Goal: Contribute content

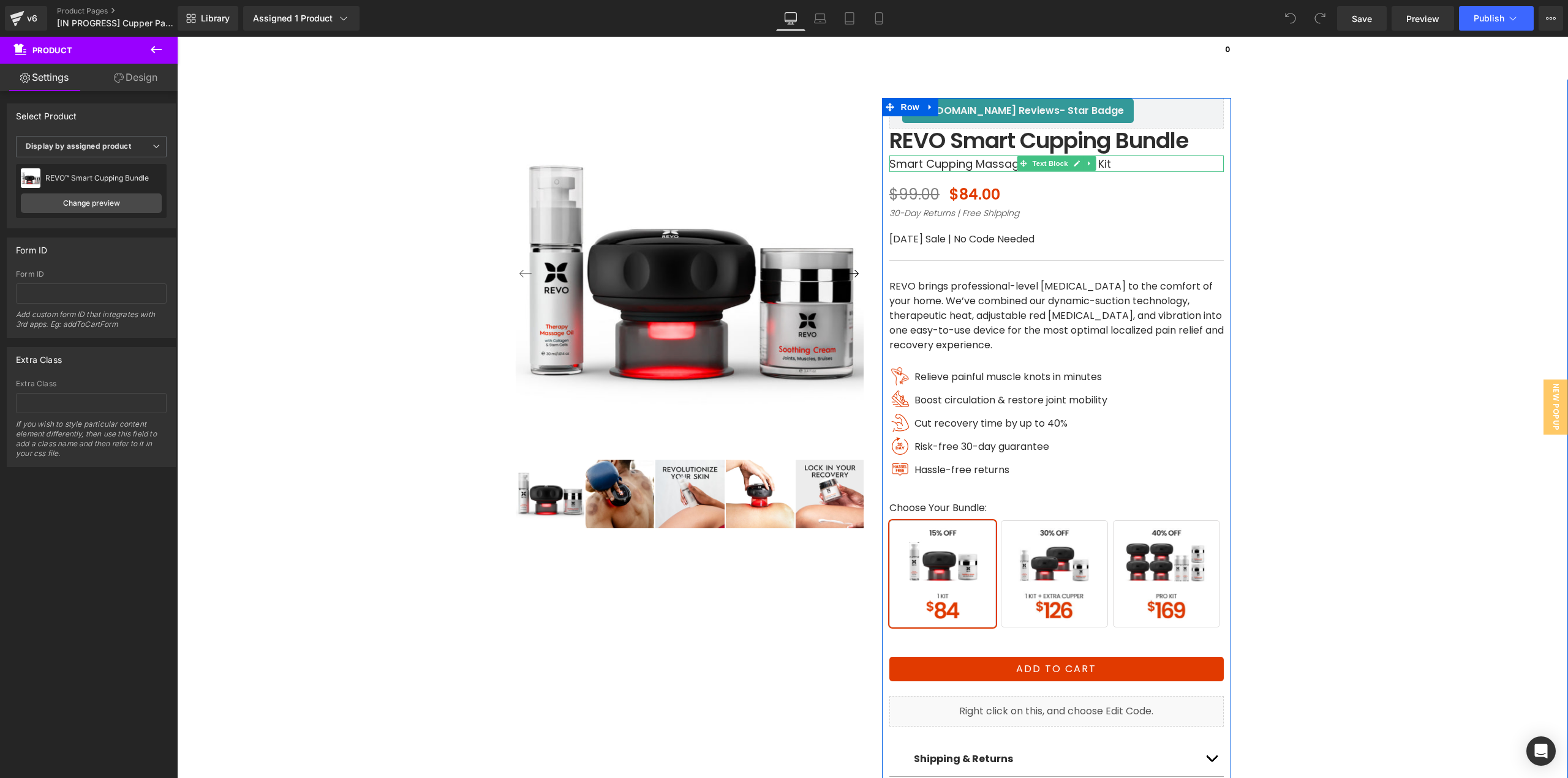
click at [969, 164] on p "Smart Cupping Massager & Enhancer Kit" at bounding box center [1057, 164] width 334 height 16
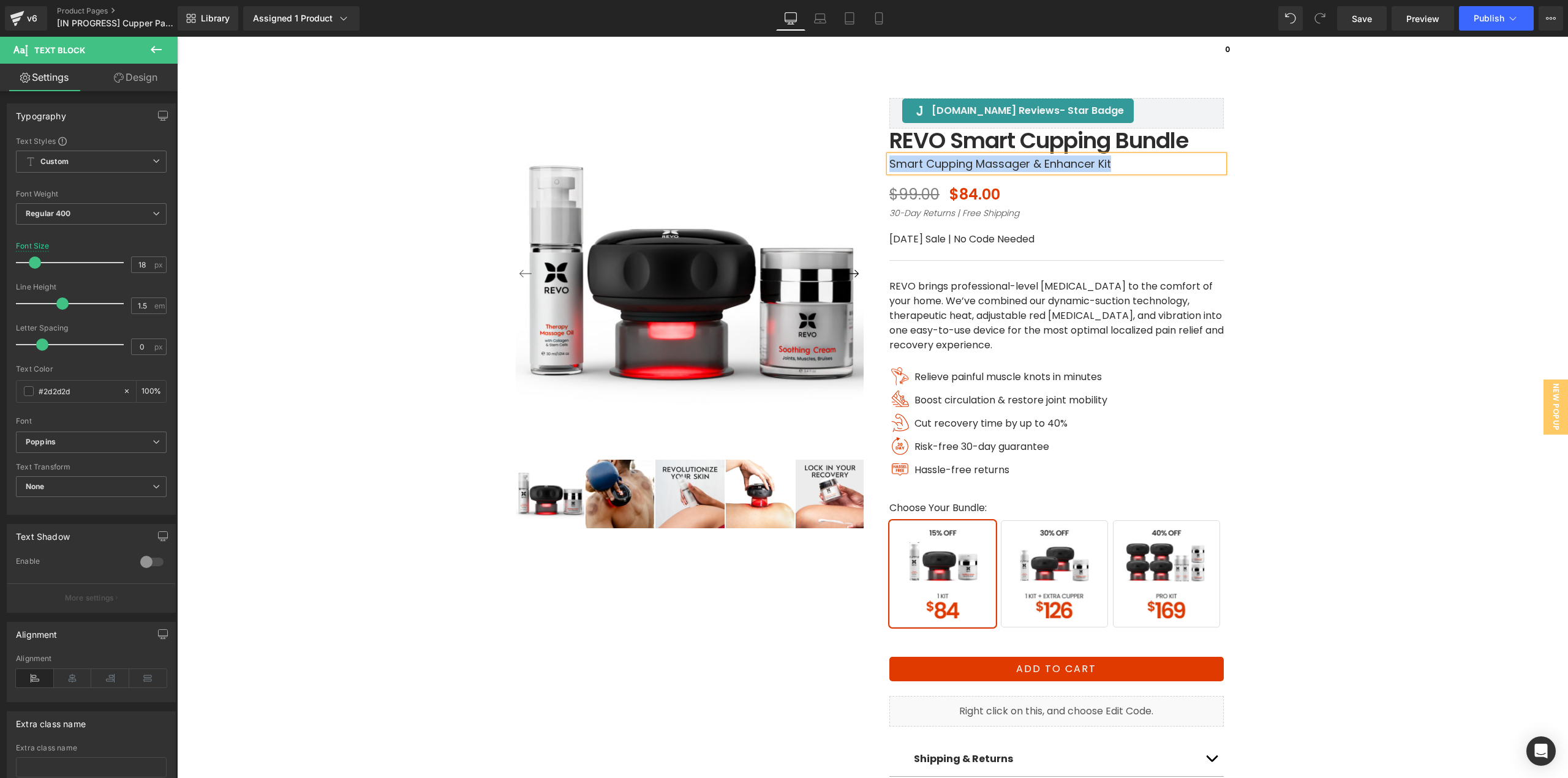
paste div
click at [936, 314] on p "REVO brings professional-level [MEDICAL_DATA] to the comfort of your home. We’v…" at bounding box center [1057, 315] width 334 height 73
click at [973, 314] on p "REVO brings professional-level [MEDICAL_DATA] to the comfort of your home. We’v…" at bounding box center [1057, 315] width 334 height 73
click at [992, 310] on p "REVO brings professional-level [MEDICAL_DATA] to the comfort of your home. We’v…" at bounding box center [1057, 315] width 334 height 73
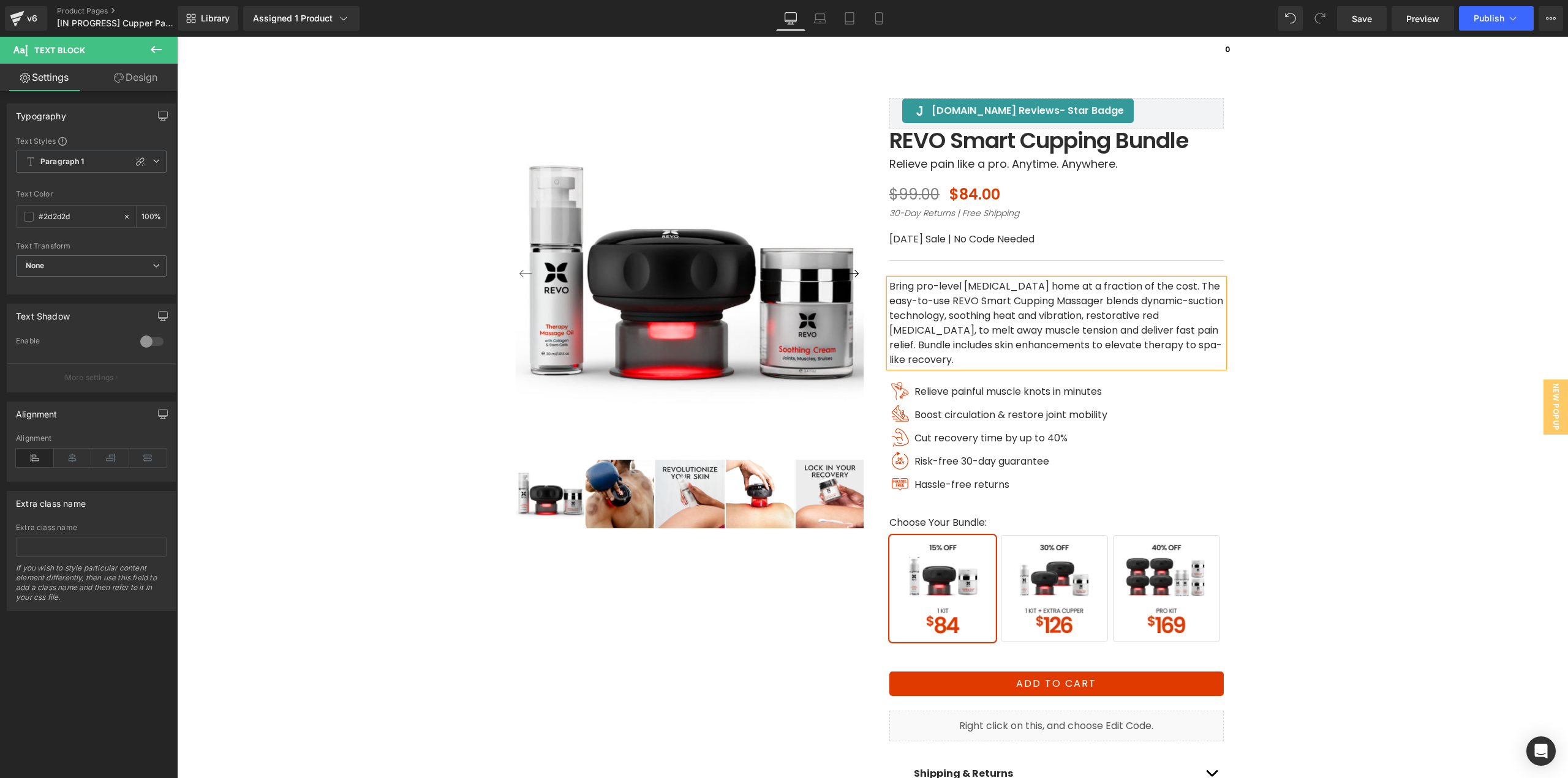
click at [1293, 399] on div "‹ ›" at bounding box center [872, 445] width 1379 height 820
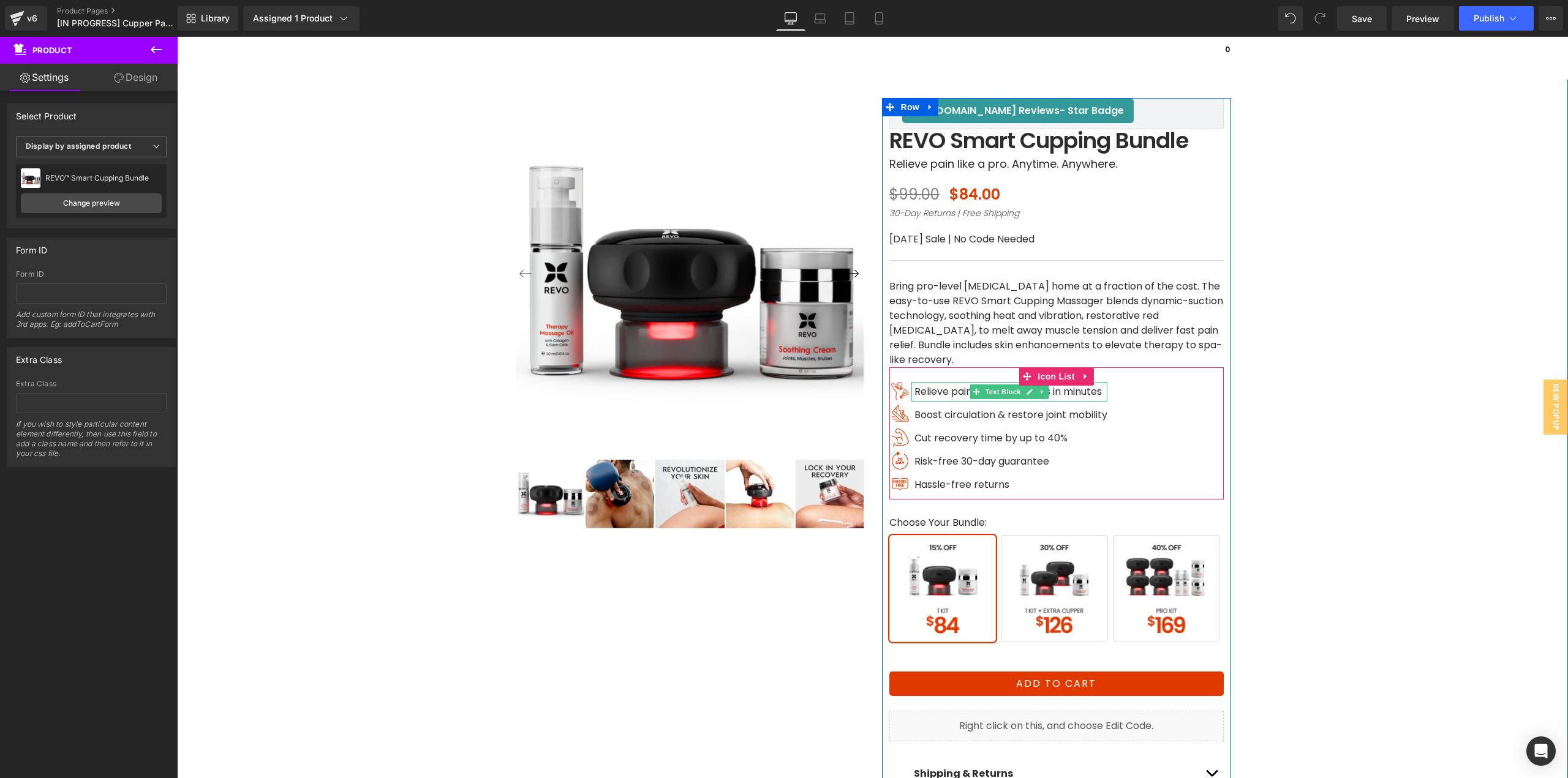
drag, startPoint x: 980, startPoint y: 393, endPoint x: 1078, endPoint y: 395, distance: 98.0
click at [983, 393] on span "Text Block" at bounding box center [1003, 392] width 40 height 15
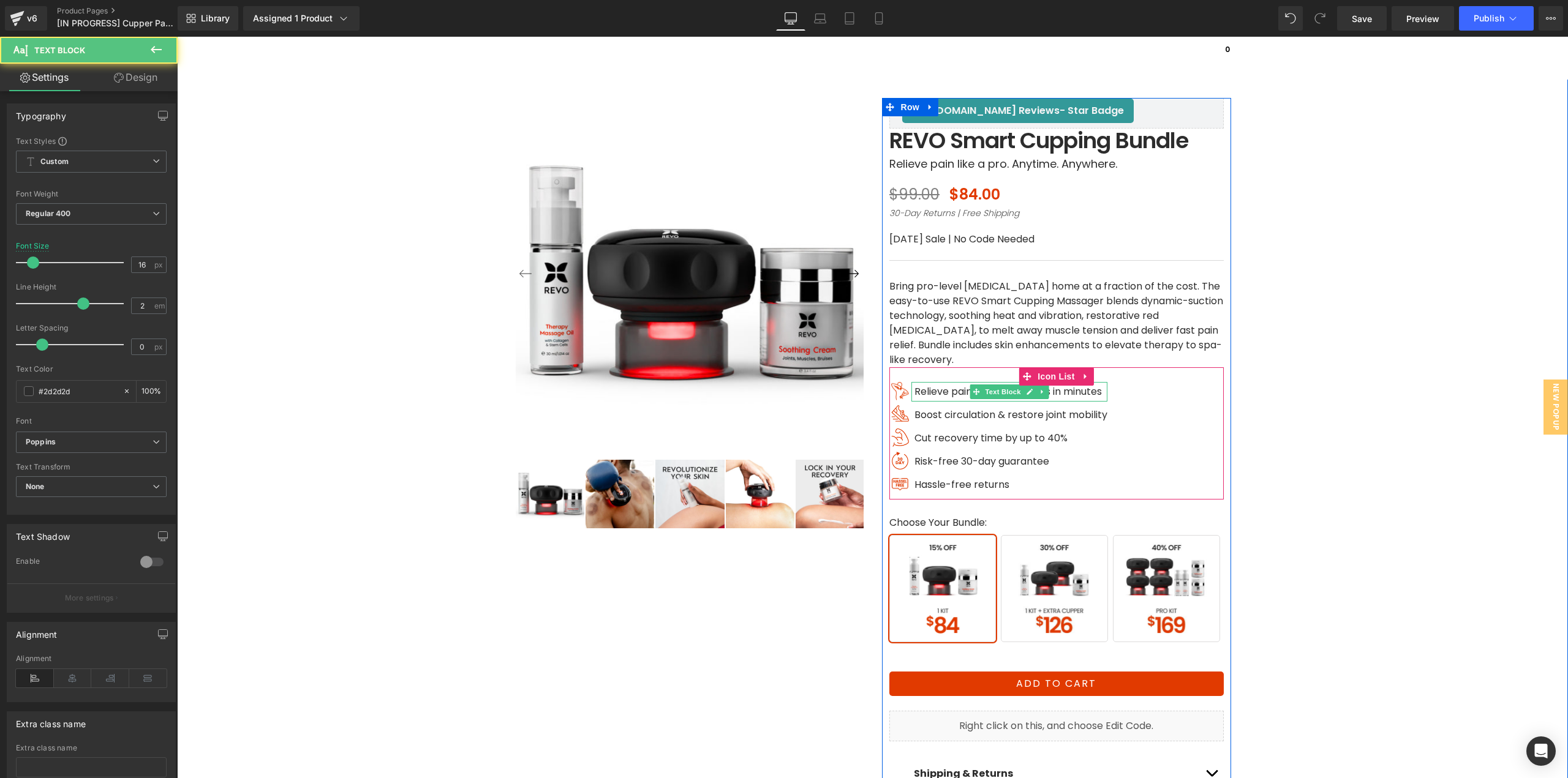
click at [1078, 395] on span "Relieve painful muscle knots in minutes" at bounding box center [1008, 391] width 188 height 14
click at [1084, 392] on span "Relieve painful muscle knots in minutes" at bounding box center [1008, 391] width 188 height 14
click at [1095, 393] on span "Relieve painful muscle knots in minutes" at bounding box center [1008, 391] width 188 height 14
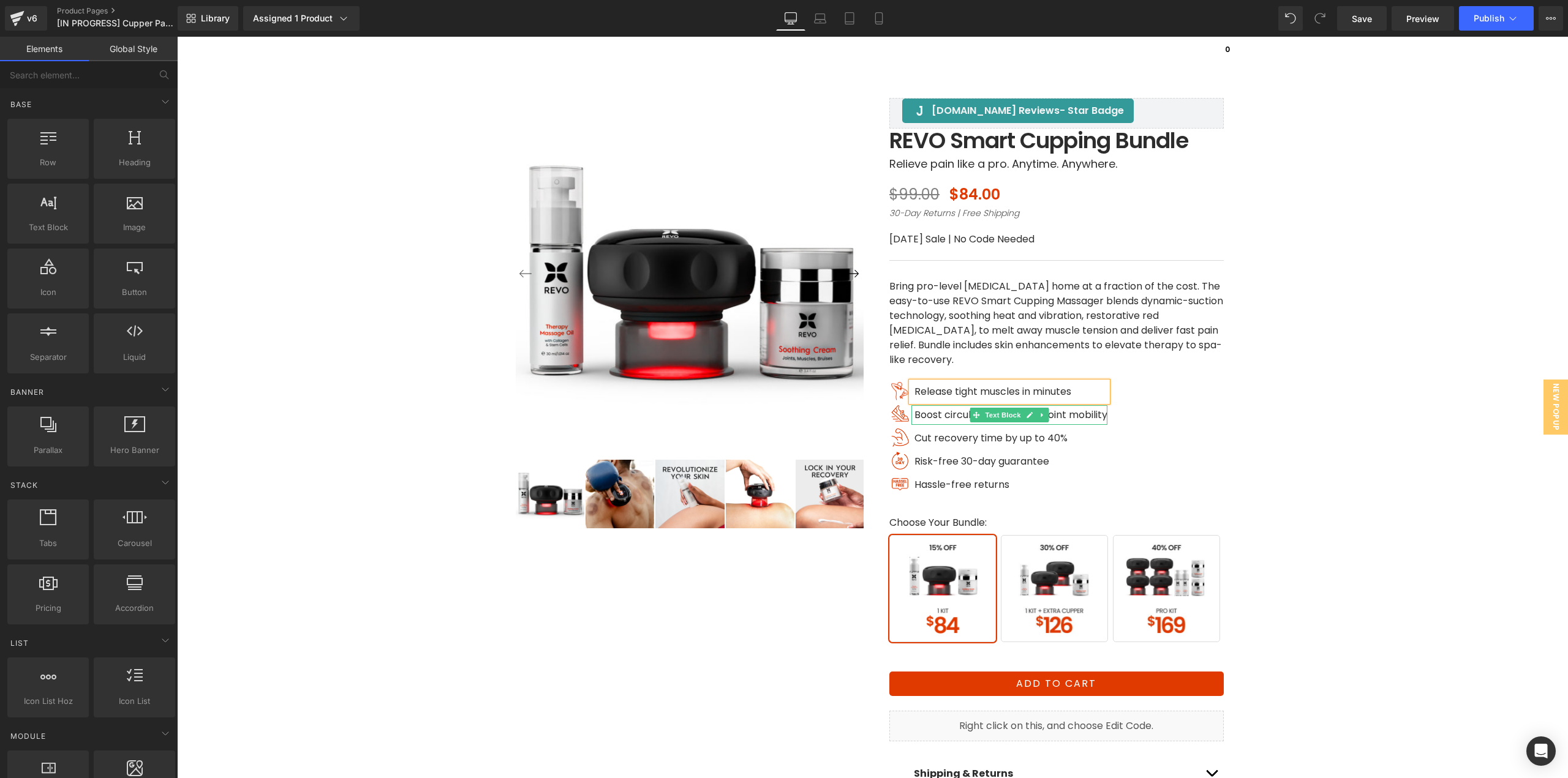
click at [945, 417] on span "Boost circulation & restore joint mobility" at bounding box center [1010, 414] width 193 height 14
click at [947, 415] on span "Boost circulation & restore joint mobility" at bounding box center [1010, 414] width 193 height 14
paste div
drag, startPoint x: 1029, startPoint y: 416, endPoint x: 1041, endPoint y: 414, distance: 12.2
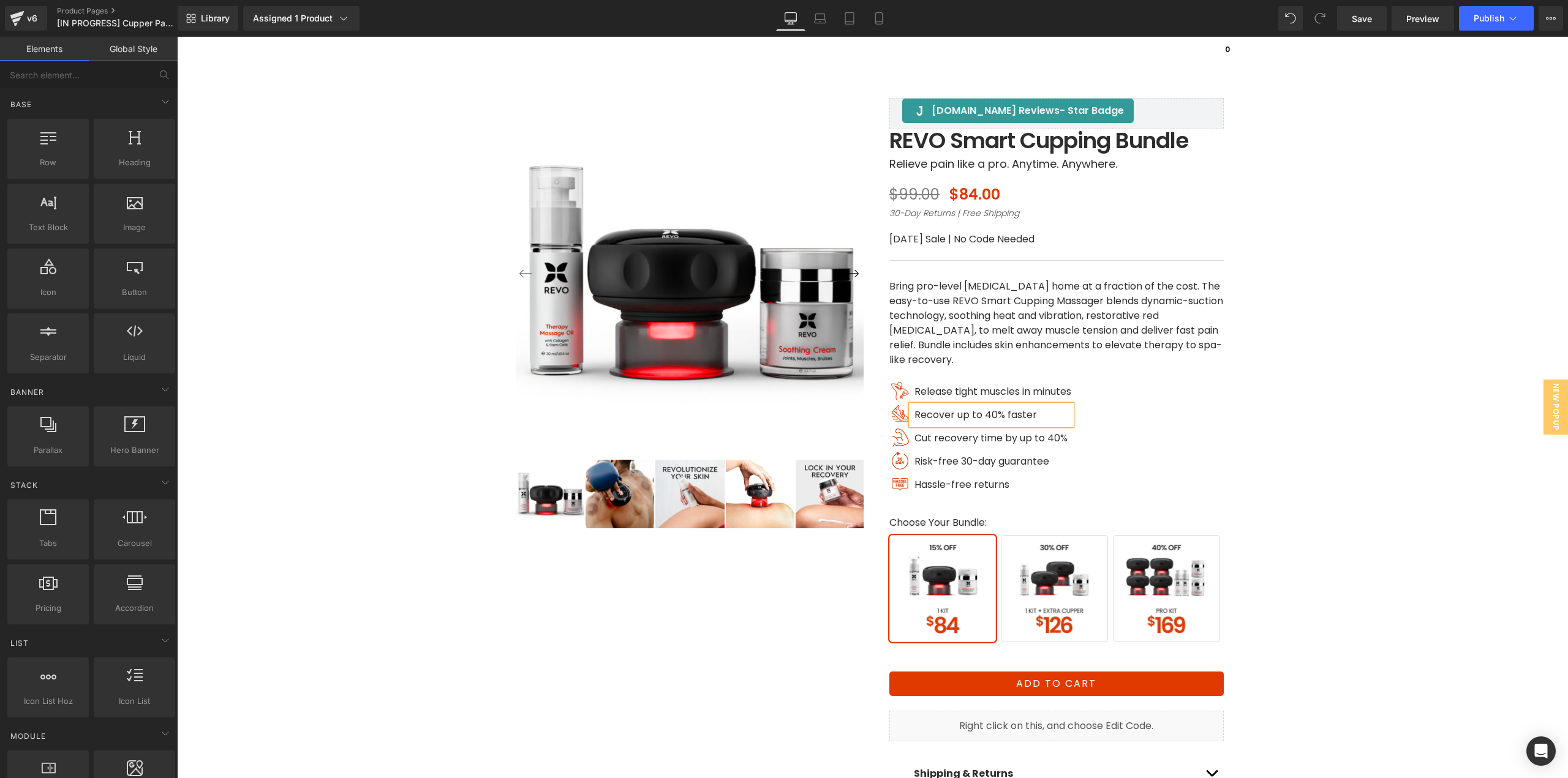
click at [1049, 417] on p "Recover up to 40% faster" at bounding box center [992, 415] width 156 height 20
click at [973, 436] on span "Text Block" at bounding box center [983, 439] width 40 height 15
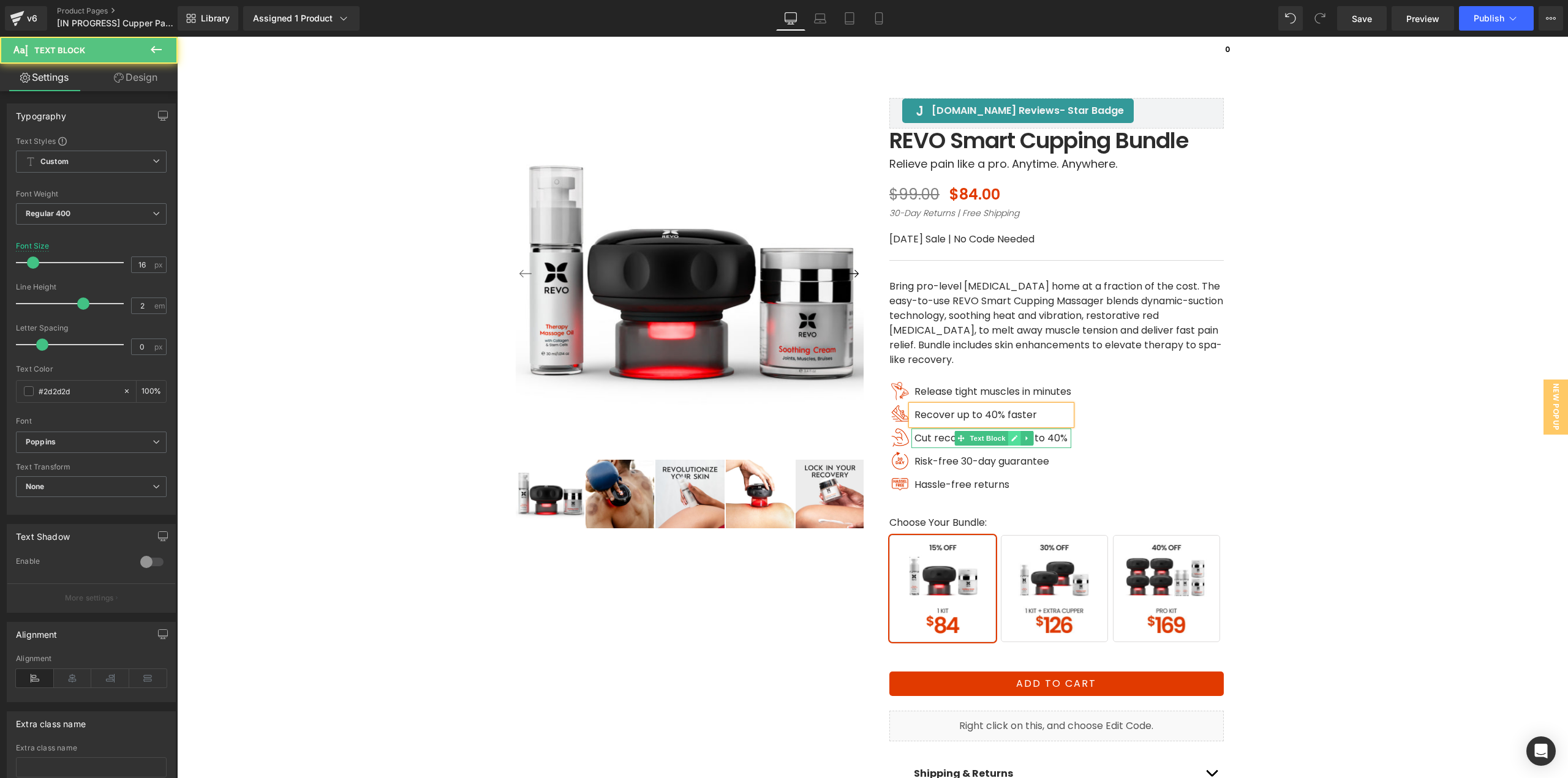
click at [1014, 440] on link at bounding box center [1015, 439] width 13 height 15
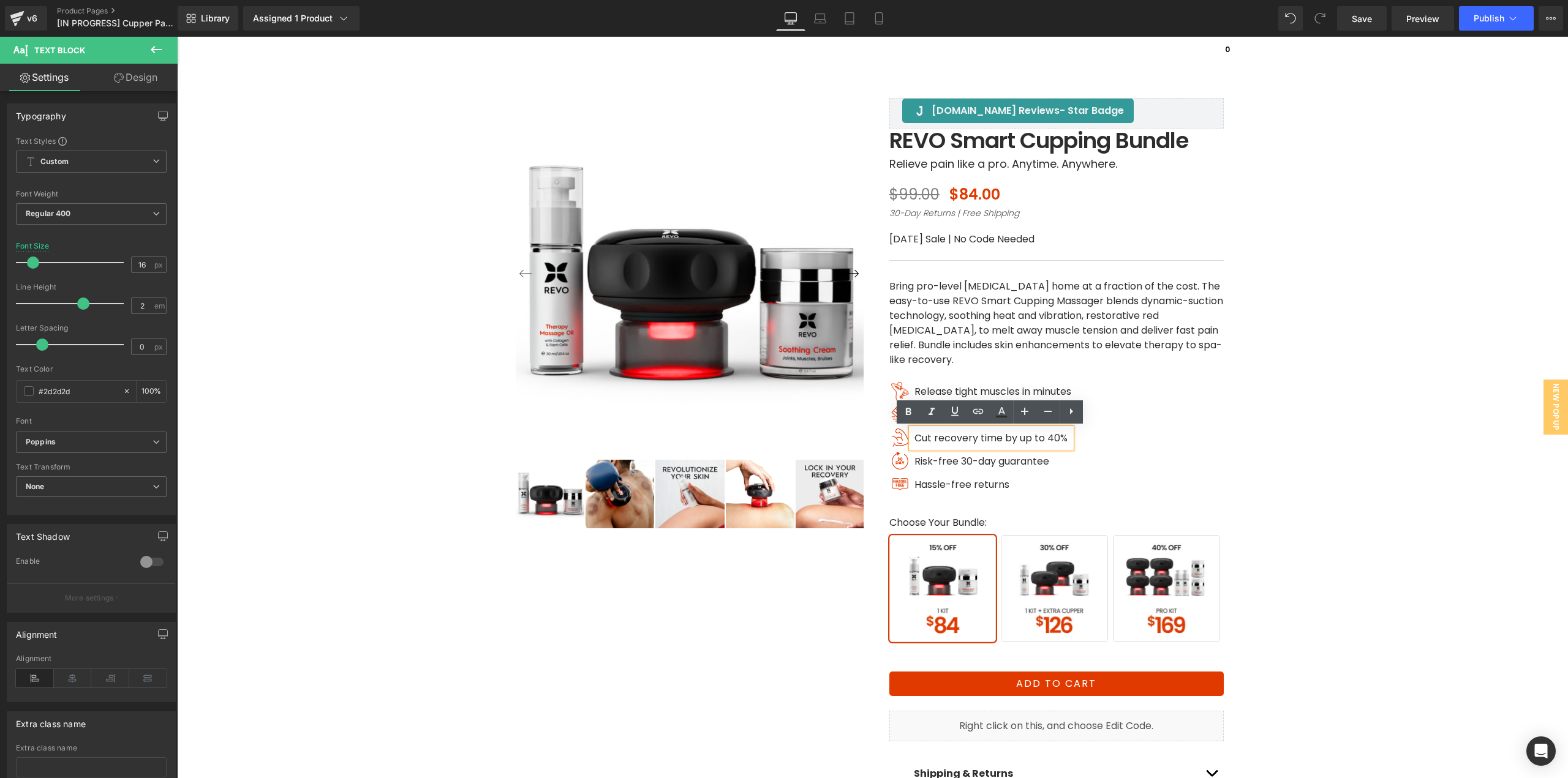
click at [1010, 440] on span "Cut recovery time by up to 40%" at bounding box center [991, 438] width 153 height 14
paste div
click at [968, 459] on span "Text Block" at bounding box center [987, 462] width 40 height 15
click at [1008, 461] on link at bounding box center [1015, 462] width 13 height 15
click at [1010, 460] on span "Risk-free 30-day guarantee" at bounding box center [982, 461] width 135 height 14
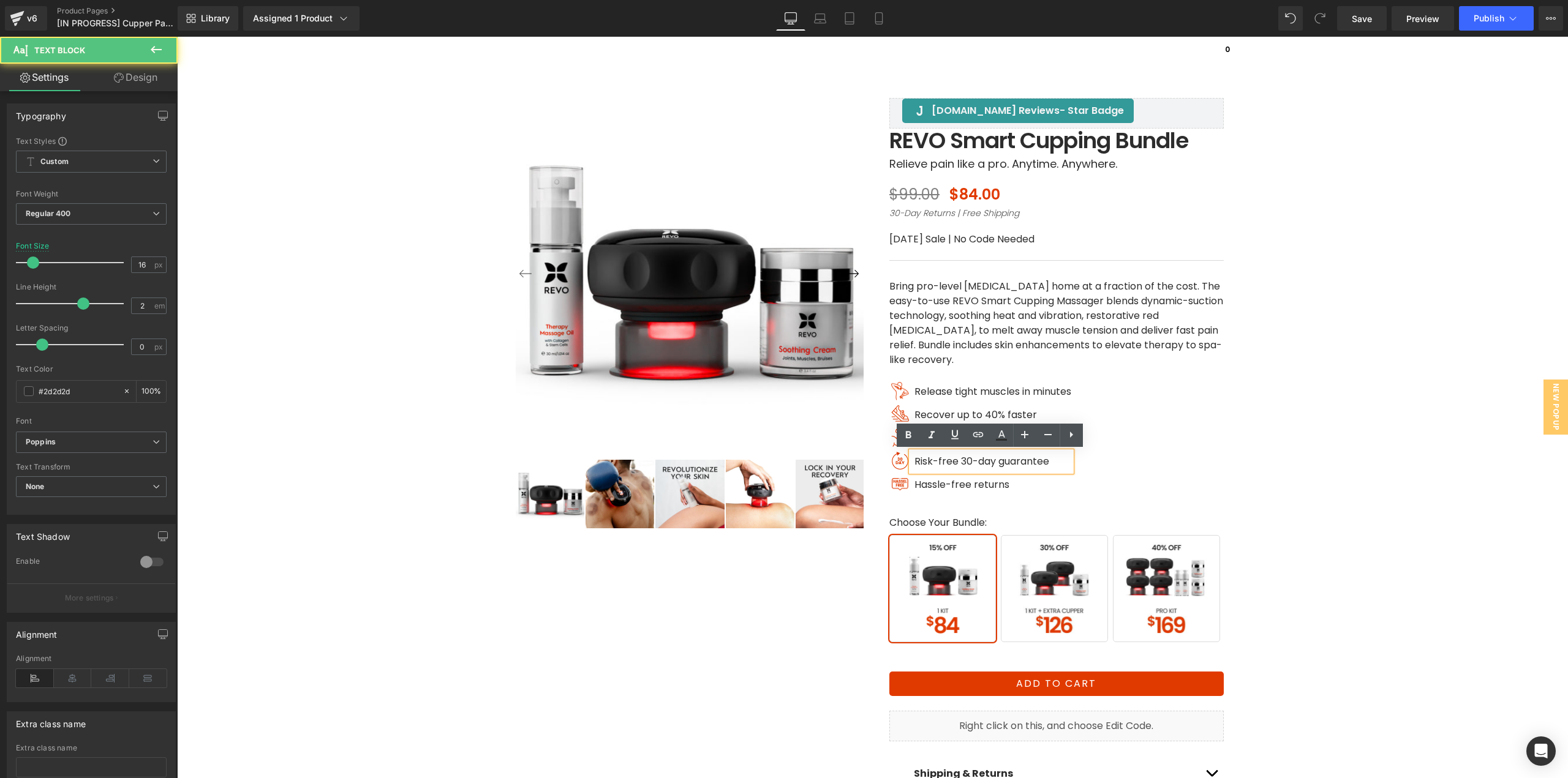
click at [1011, 460] on span "Risk-free 30-day guarantee" at bounding box center [982, 461] width 135 height 14
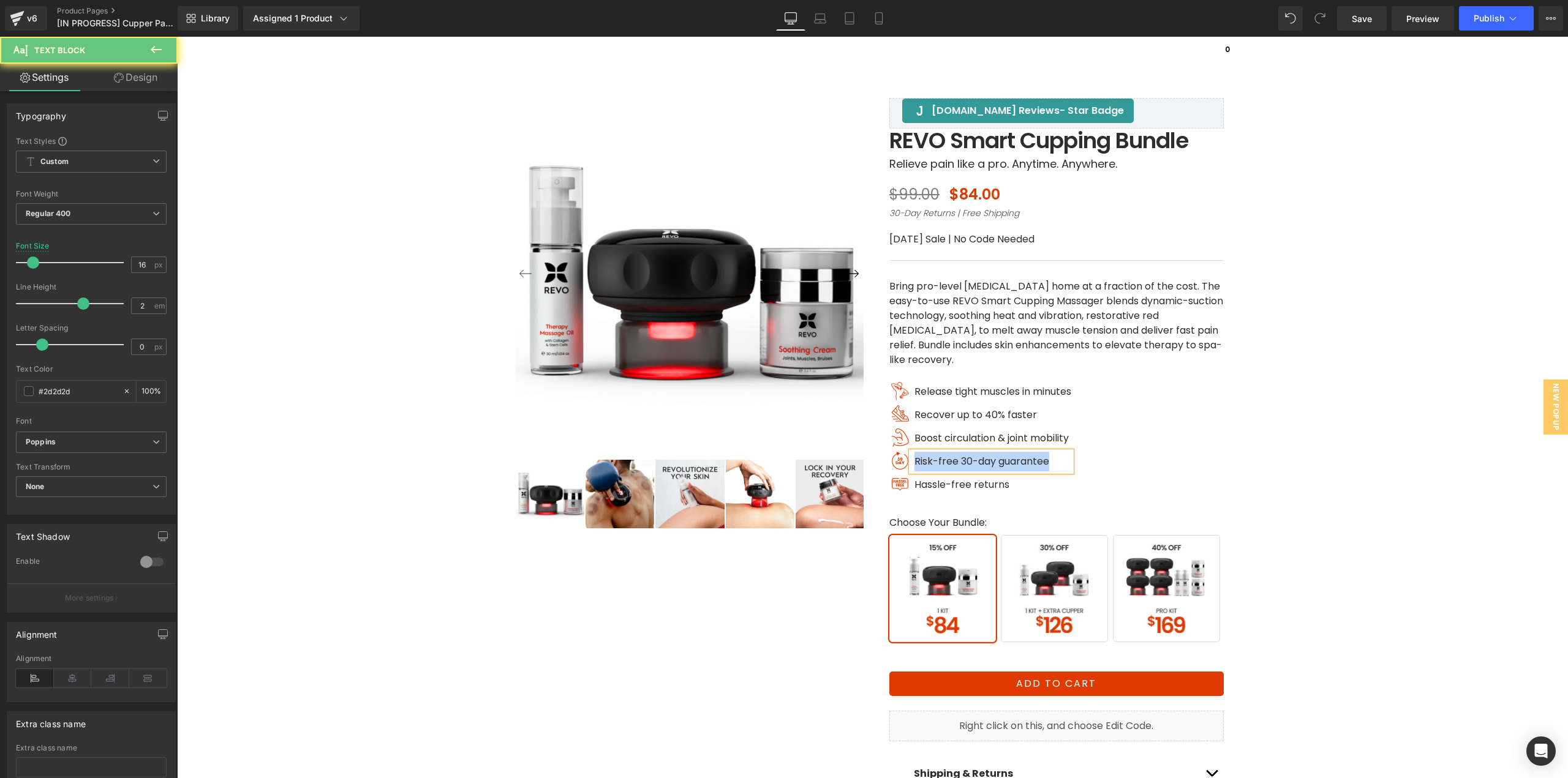
paste div
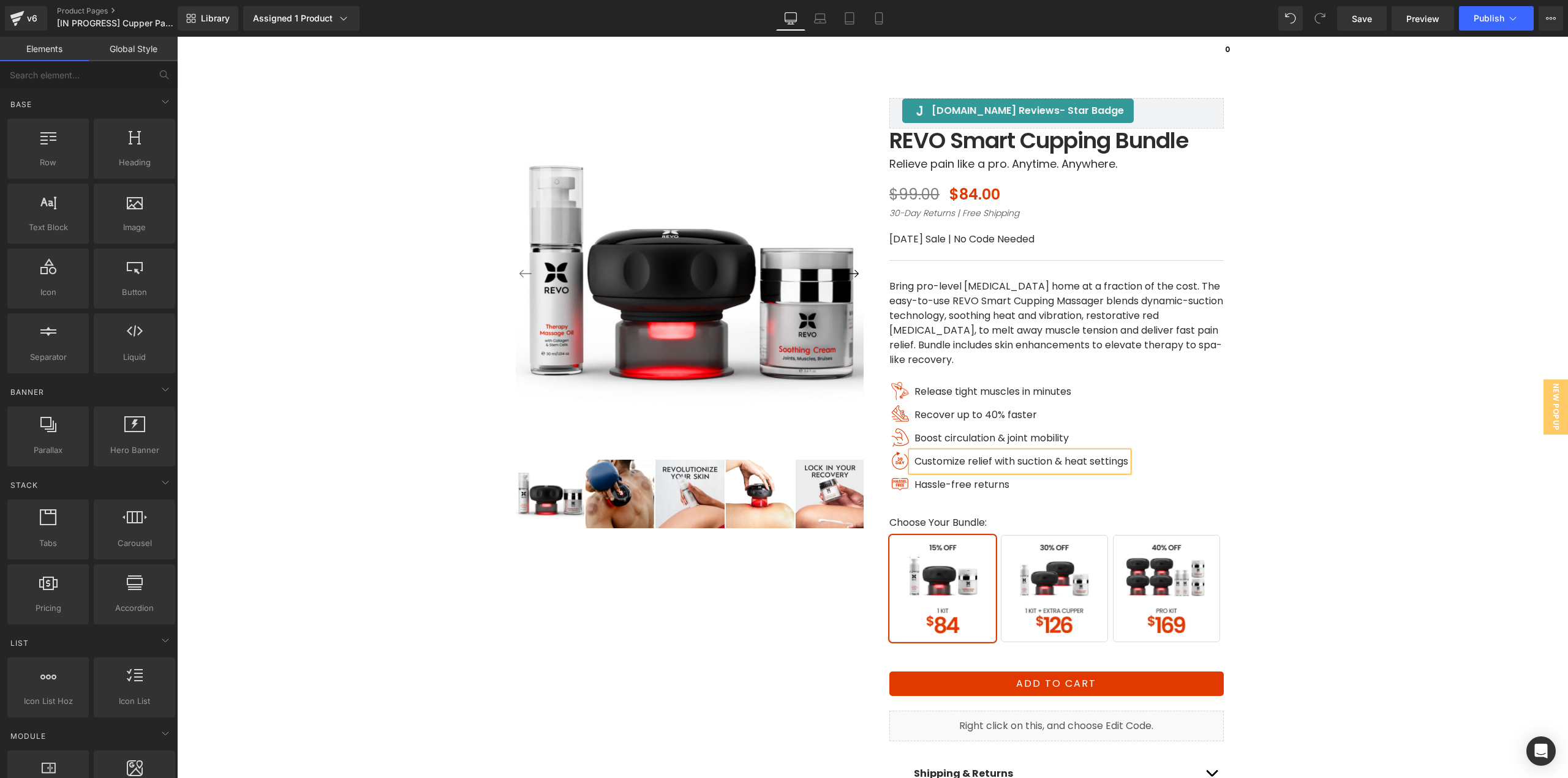
drag, startPoint x: 985, startPoint y: 482, endPoint x: 1034, endPoint y: 485, distance: 49.1
click at [964, 482] on icon at bounding box center [961, 485] width 7 height 7
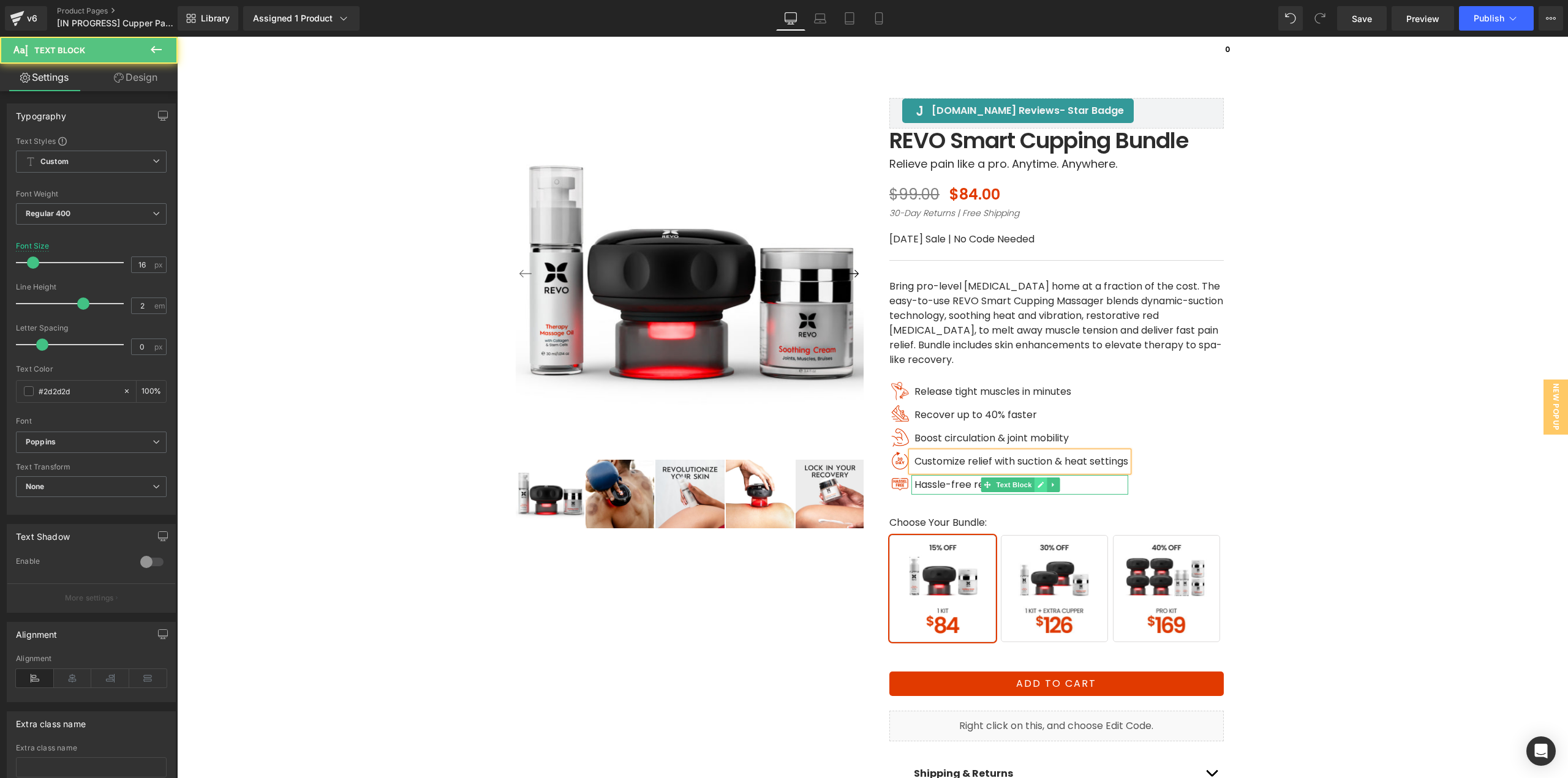
click at [1038, 485] on icon at bounding box center [1041, 485] width 7 height 7
click at [962, 484] on span "Hassle-free returns" at bounding box center [961, 484] width 95 height 14
click at [986, 485] on span "Hassle-free returns" at bounding box center [961, 484] width 95 height 14
paste div
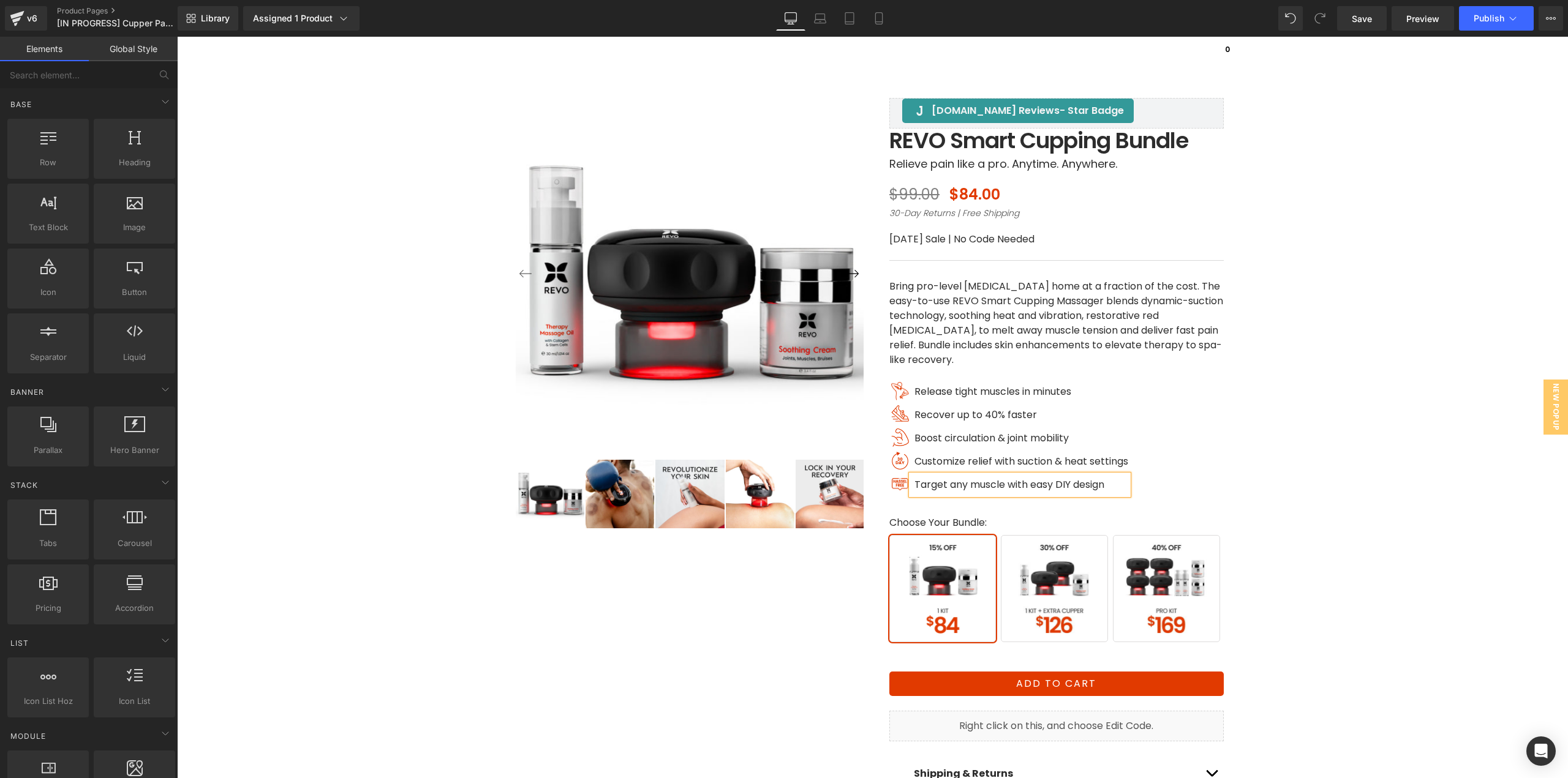
click at [1247, 491] on div "‹ ›" at bounding box center [872, 445] width 1379 height 820
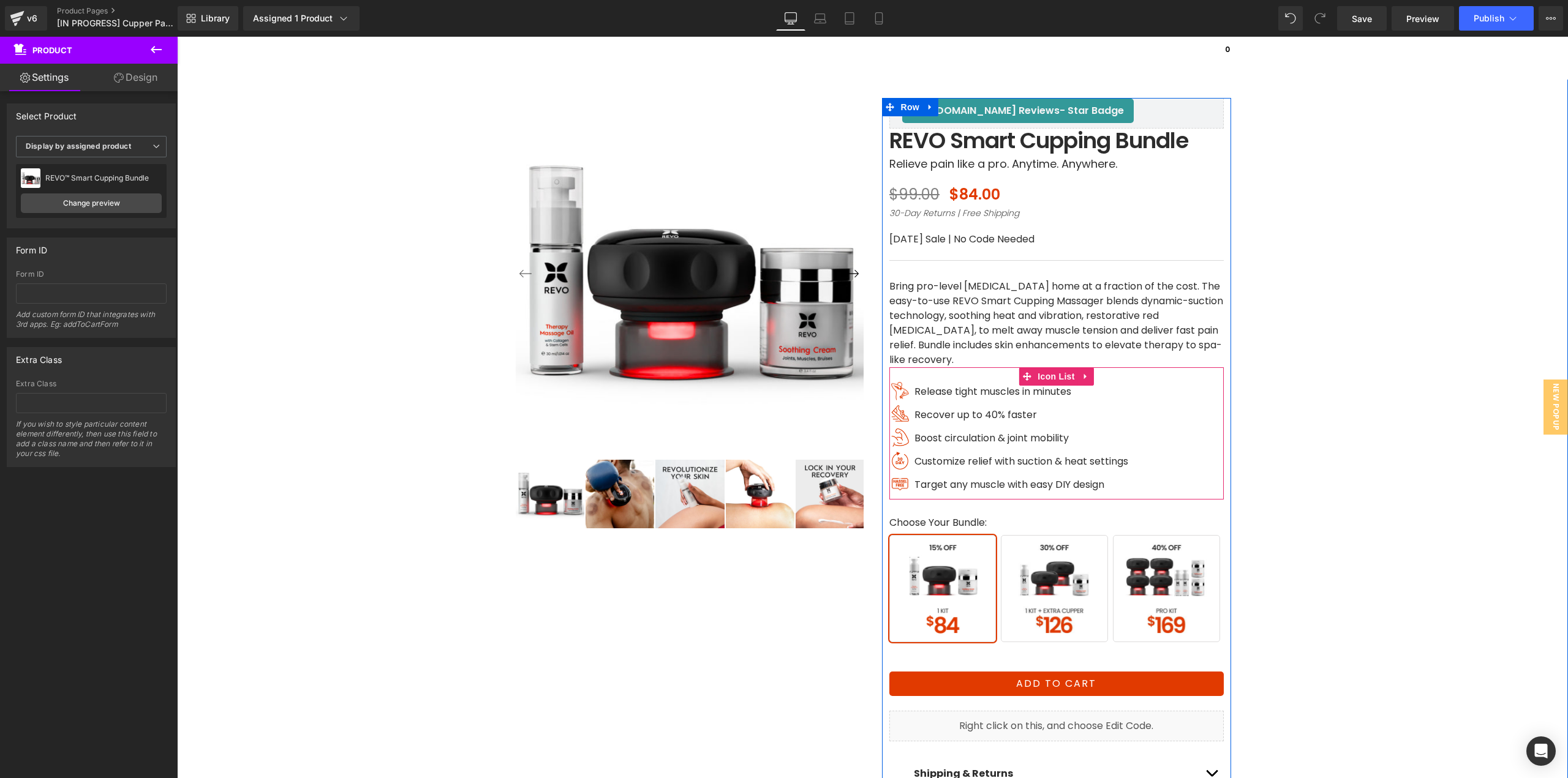
click at [1043, 380] on span "Icon List" at bounding box center [1056, 376] width 43 height 18
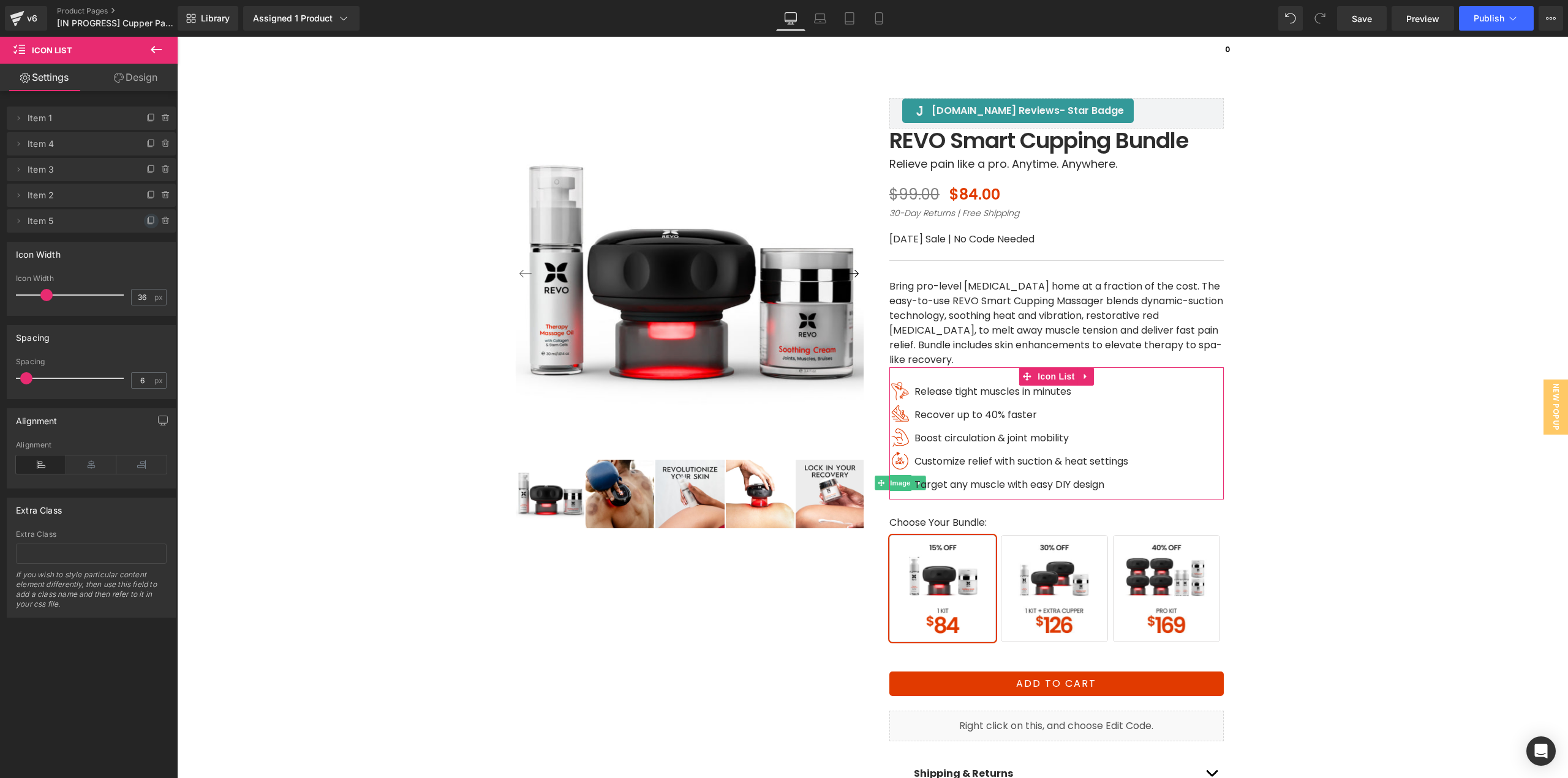
click at [147, 219] on icon at bounding box center [152, 221] width 10 height 10
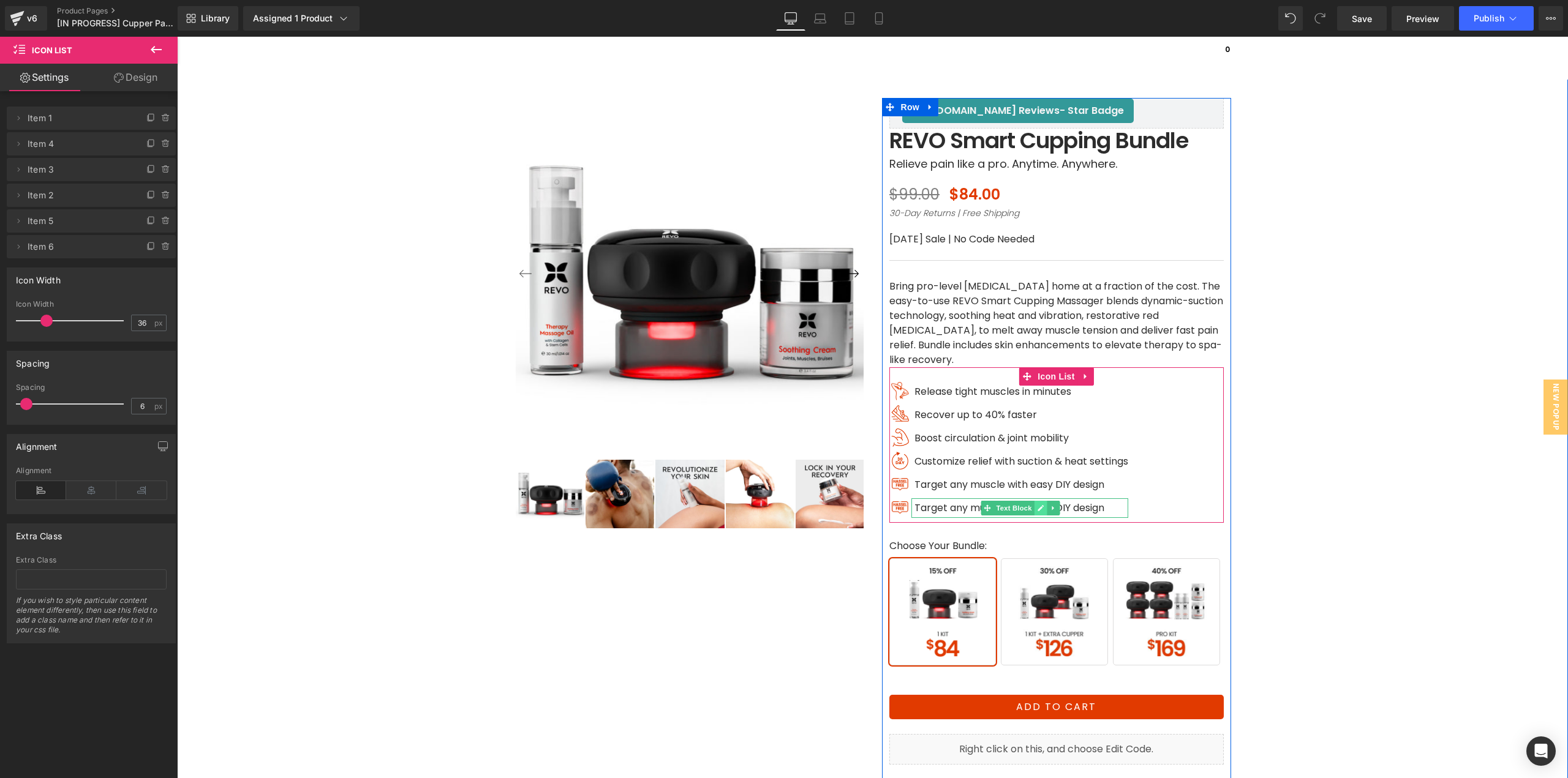
click at [1038, 511] on icon at bounding box center [1041, 508] width 7 height 7
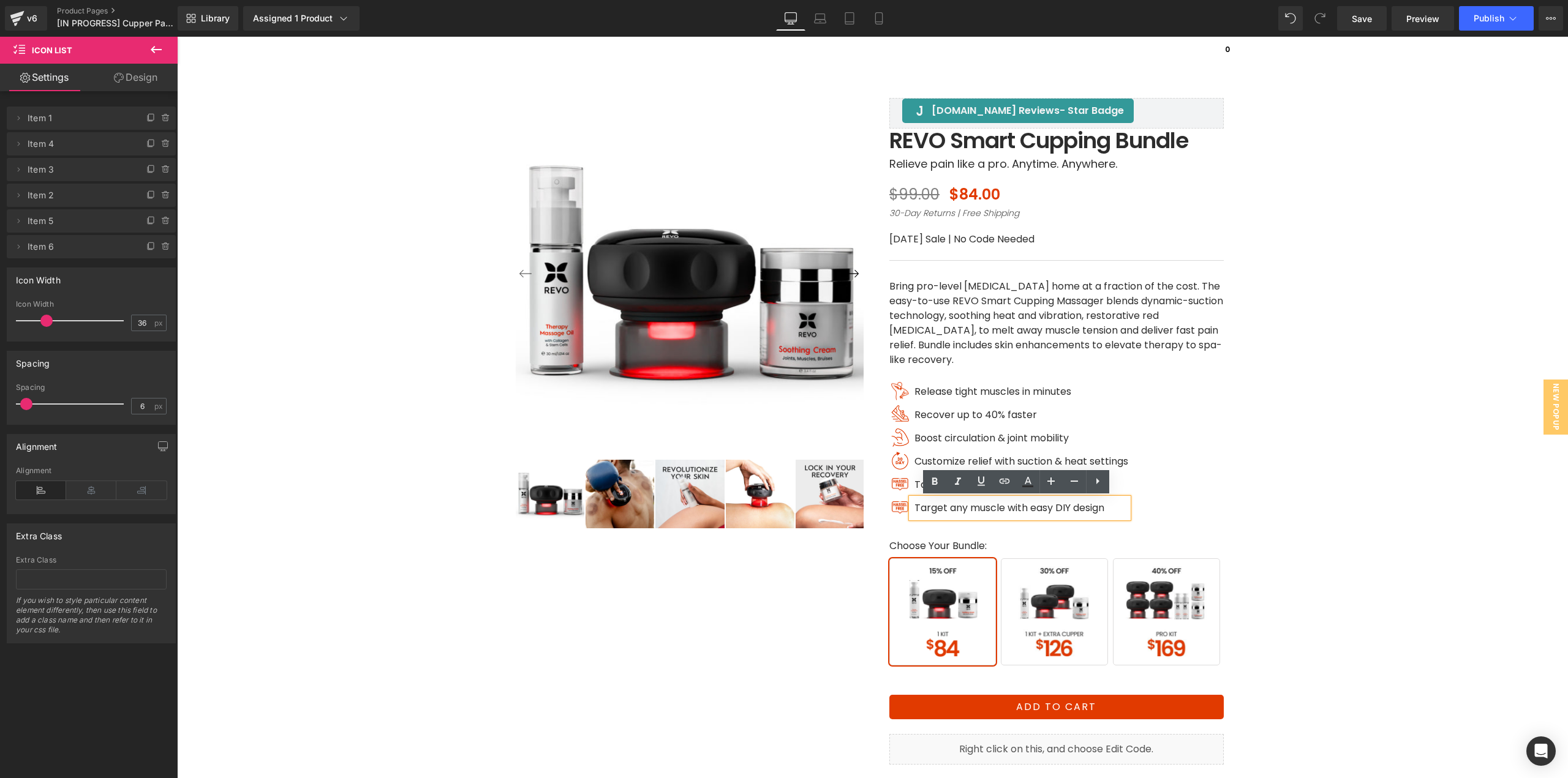
drag, startPoint x: 1048, startPoint y: 507, endPoint x: 1057, endPoint y: 507, distance: 9.0
click at [1048, 507] on span "Target any muscle with easy DIY design" at bounding box center [1009, 507] width 190 height 14
click at [1057, 507] on span "Target any muscle with easy DIY design" at bounding box center [1009, 507] width 190 height 14
paste div
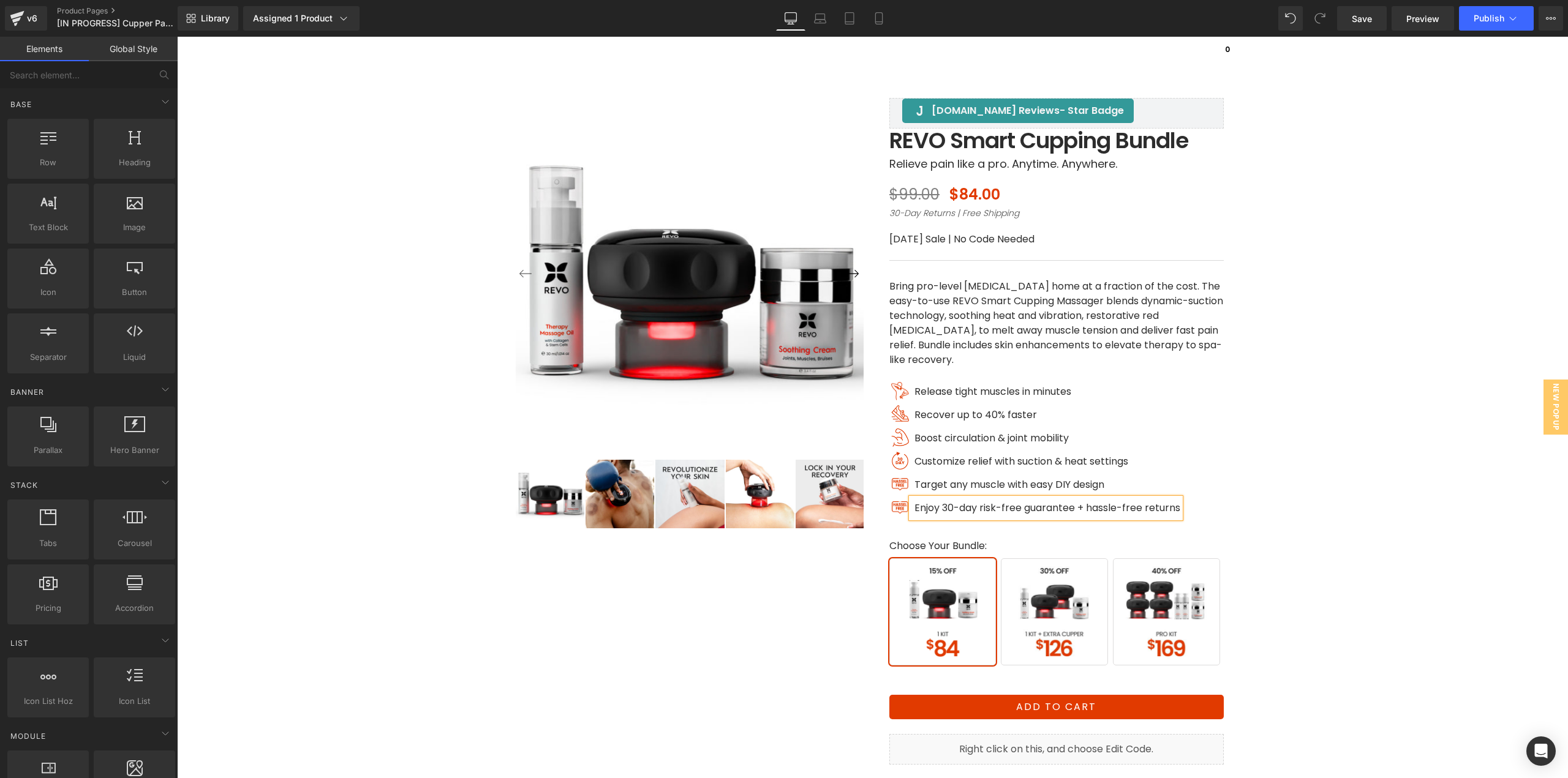
click at [1268, 519] on div "‹ ›" at bounding box center [872, 457] width 1379 height 843
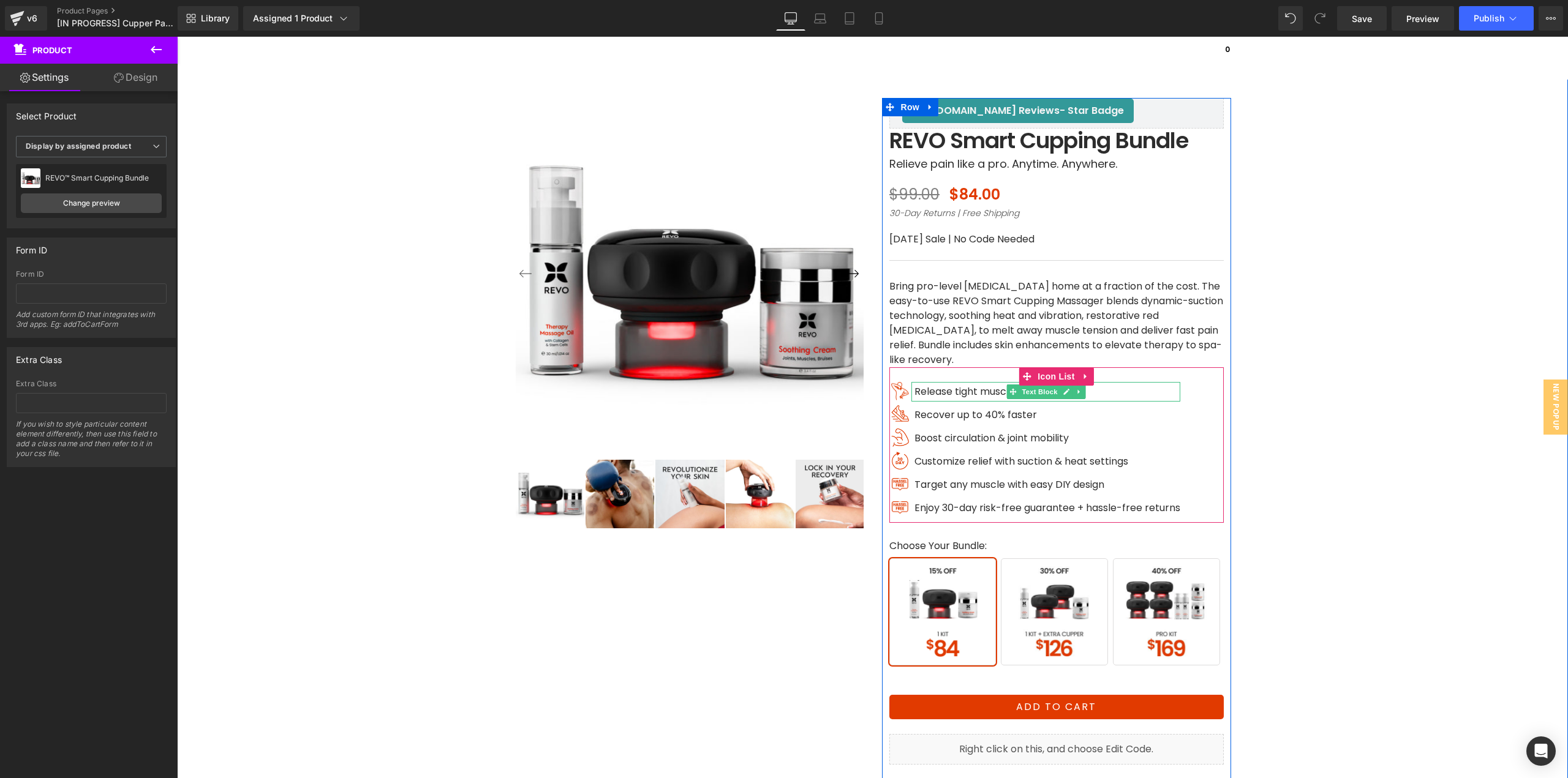
drag, startPoint x: 931, startPoint y: 389, endPoint x: 936, endPoint y: 395, distance: 7.8
click at [931, 389] on span "Release tight muscles in minutes" at bounding box center [992, 391] width 156 height 14
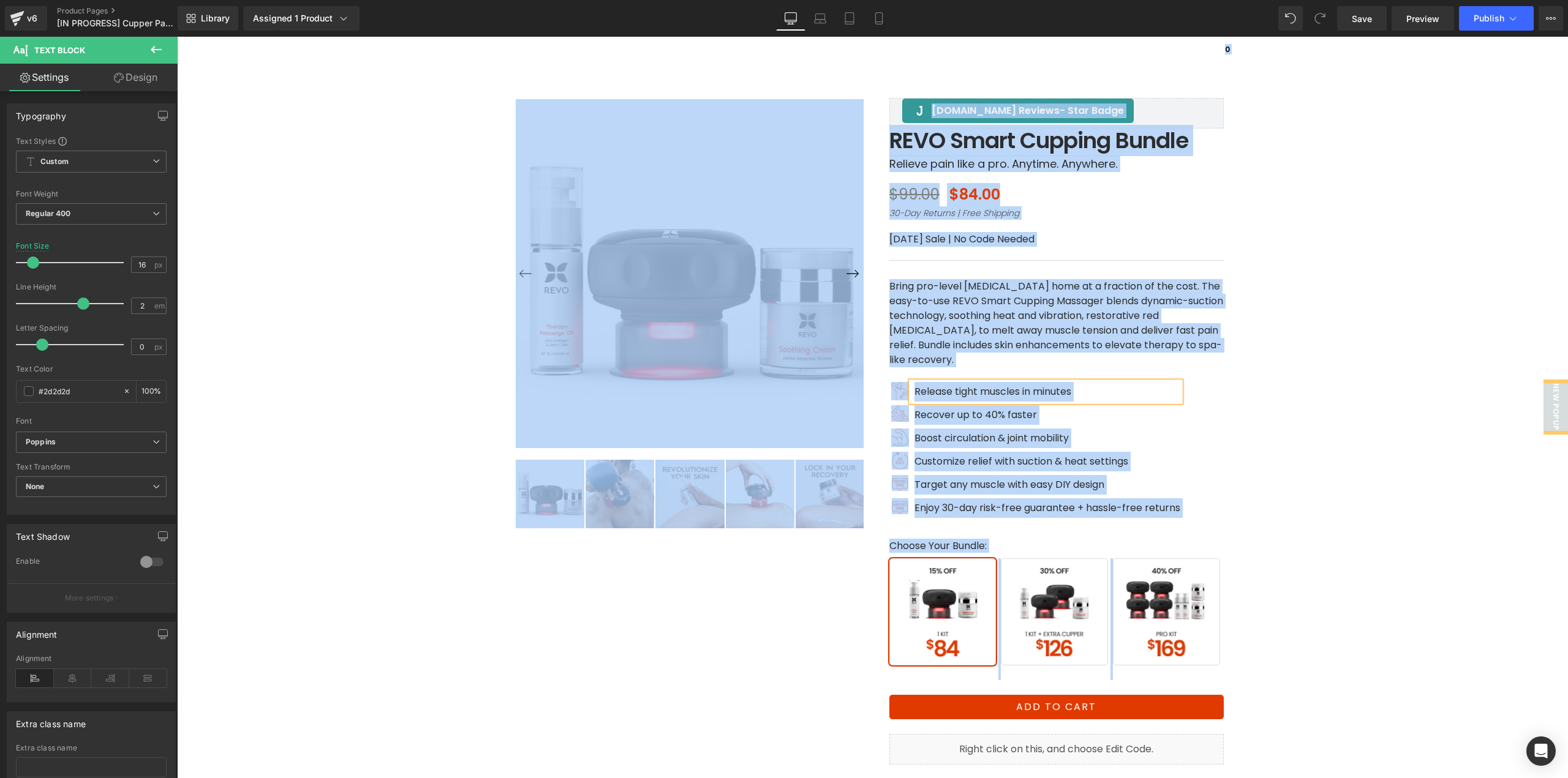
click at [938, 394] on span "Release tight muscles in minutes" at bounding box center [992, 391] width 156 height 14
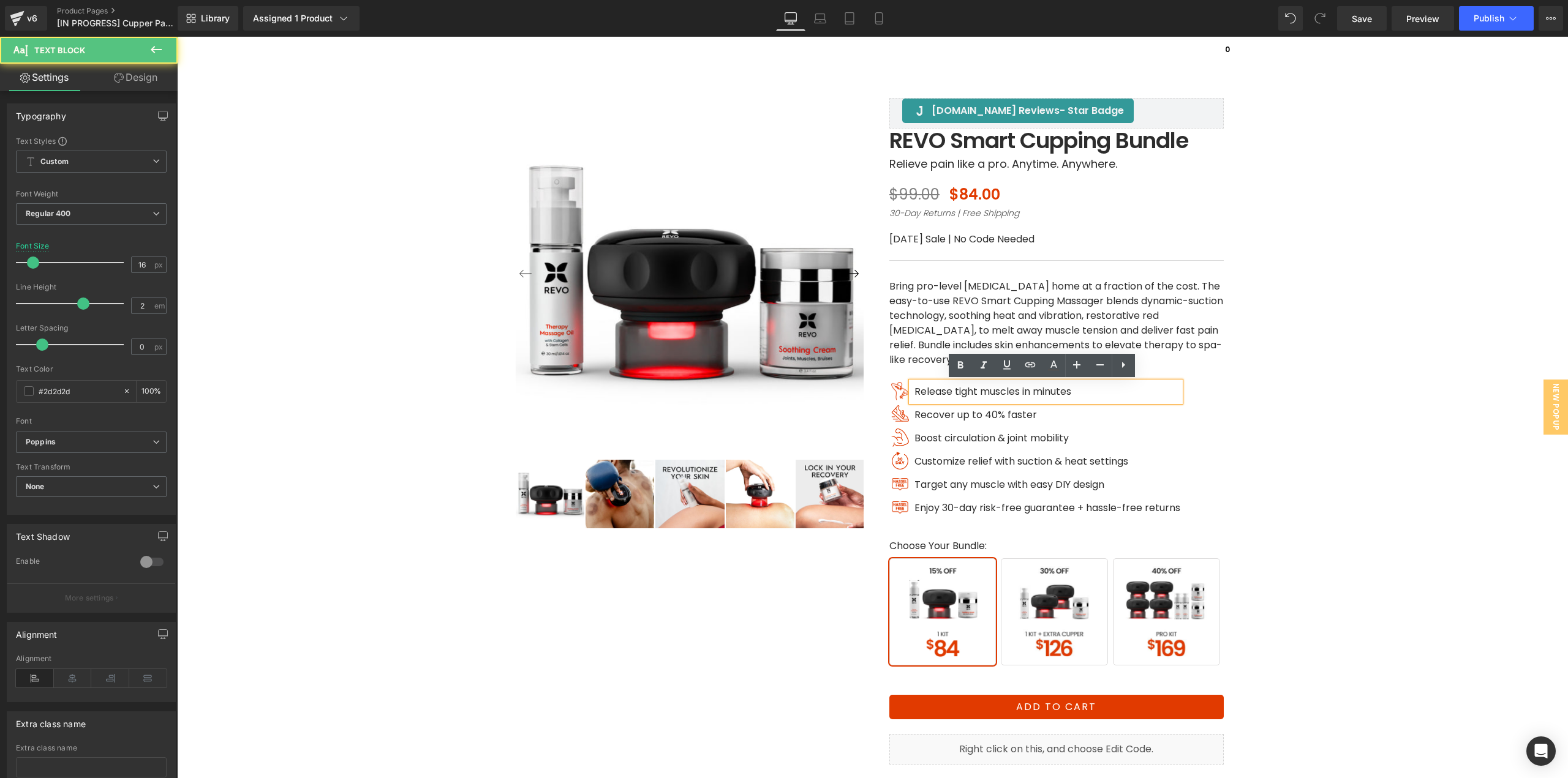
click at [948, 391] on span "Release tight muscles in minutes" at bounding box center [992, 391] width 156 height 14
copy span "Release tight muscles in minutes"
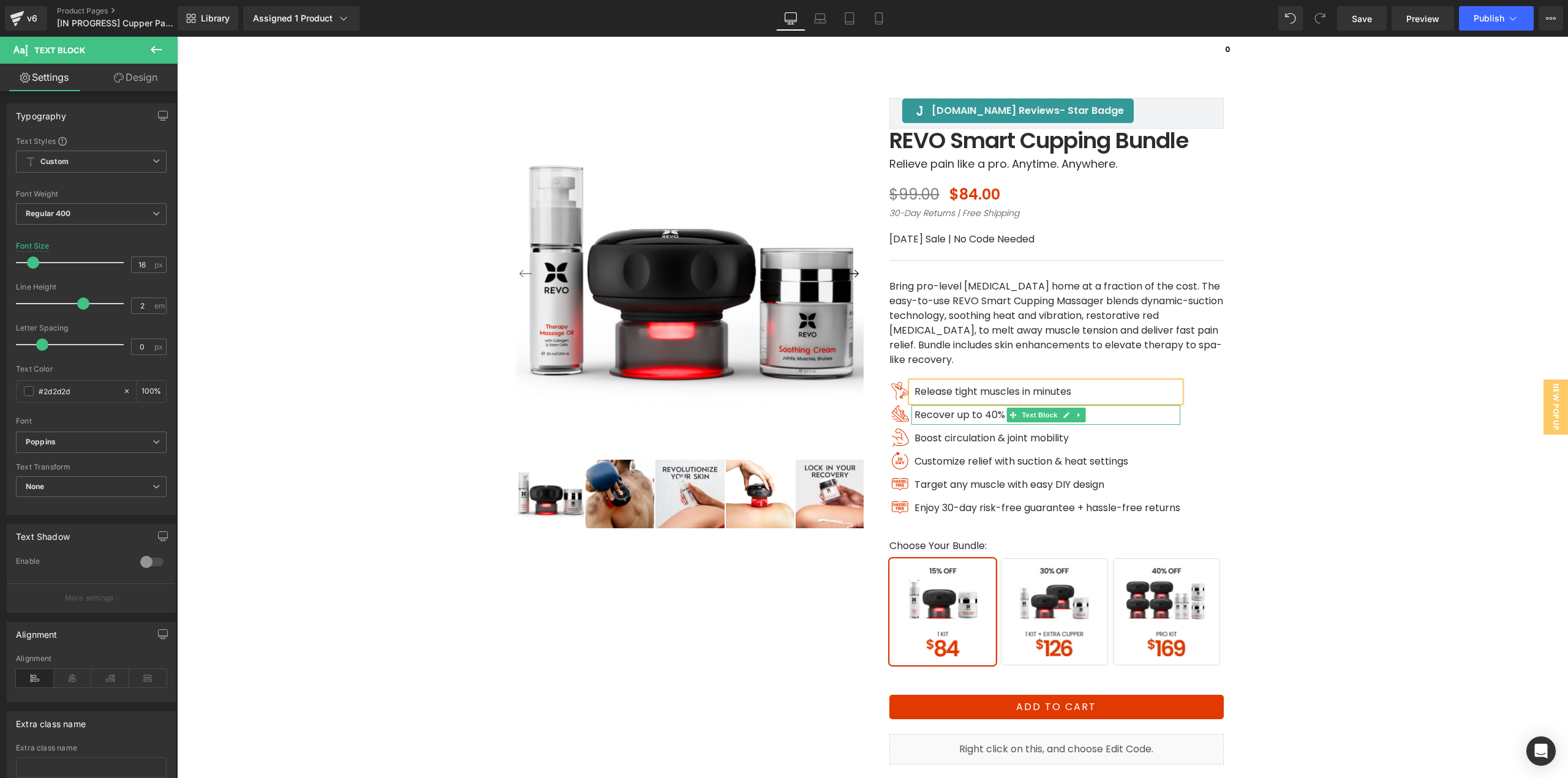
click at [960, 414] on span "Recover up to 40% faster" at bounding box center [975, 414] width 123 height 14
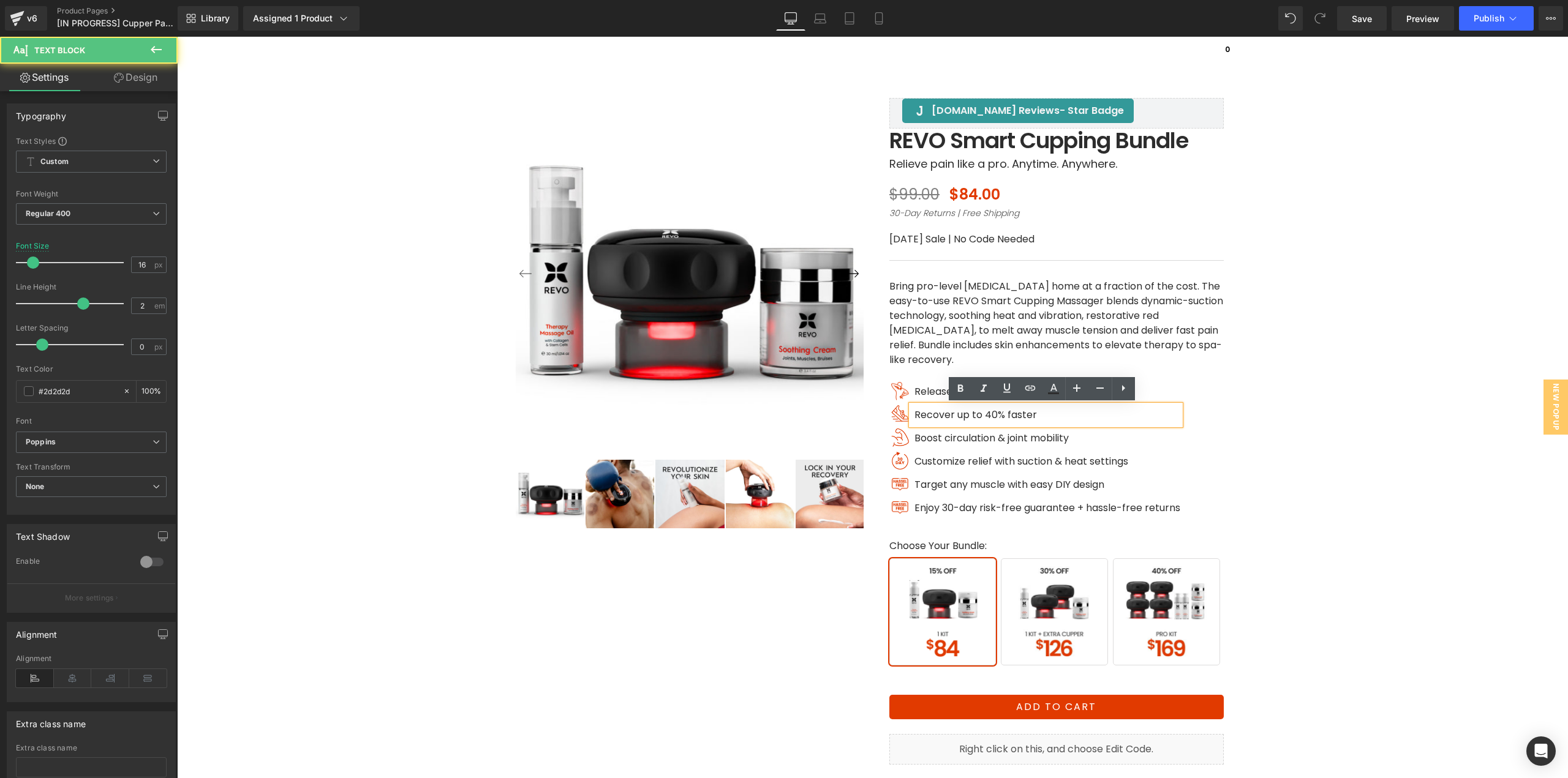
click at [938, 413] on span "Recover up to 40% faster" at bounding box center [975, 414] width 123 height 14
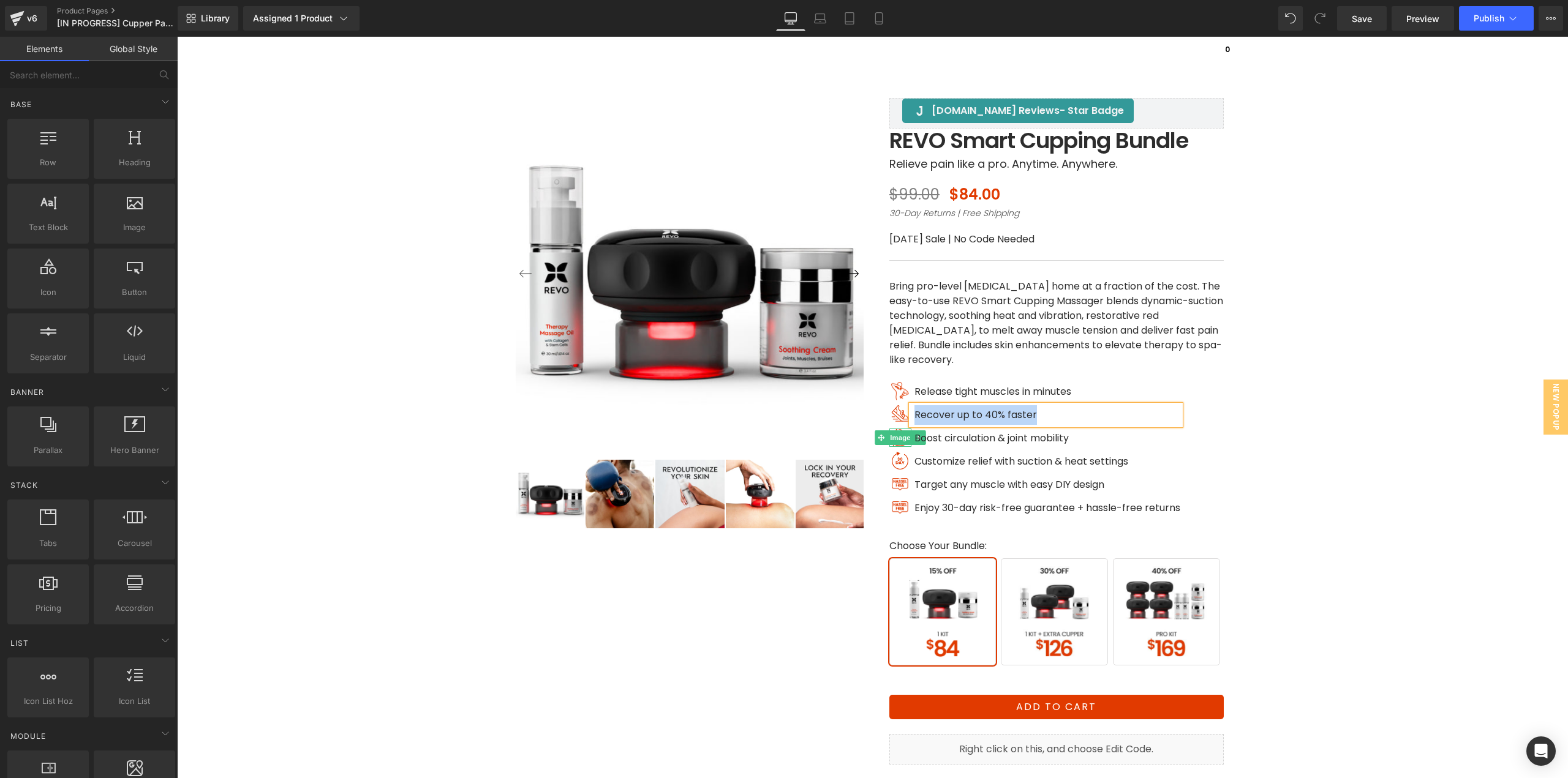
drag, startPoint x: 900, startPoint y: 442, endPoint x: 936, endPoint y: 450, distance: 36.9
click at [900, 442] on span "Image" at bounding box center [900, 438] width 26 height 15
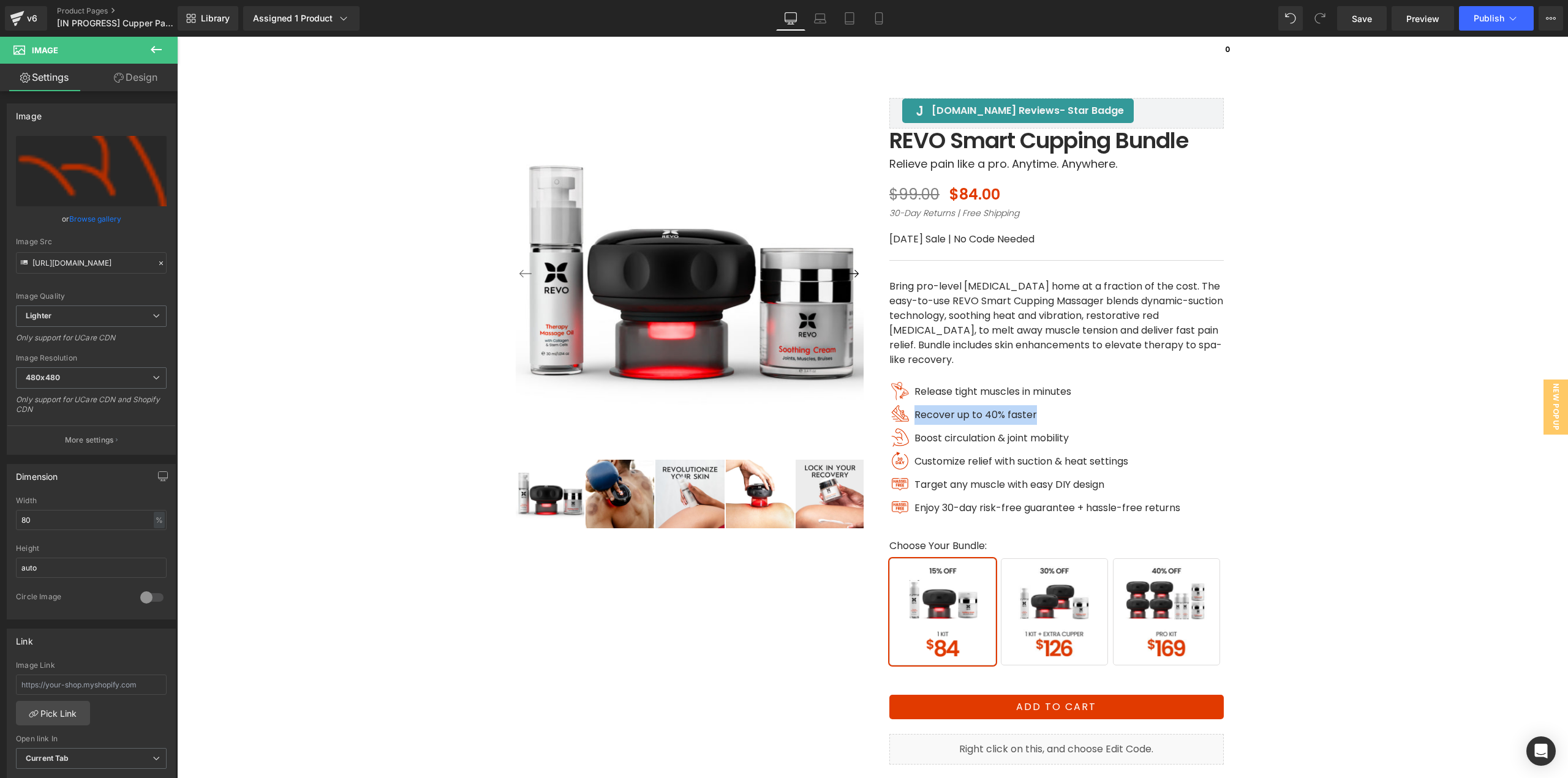
click at [1294, 441] on div "‹ ›" at bounding box center [872, 457] width 1379 height 843
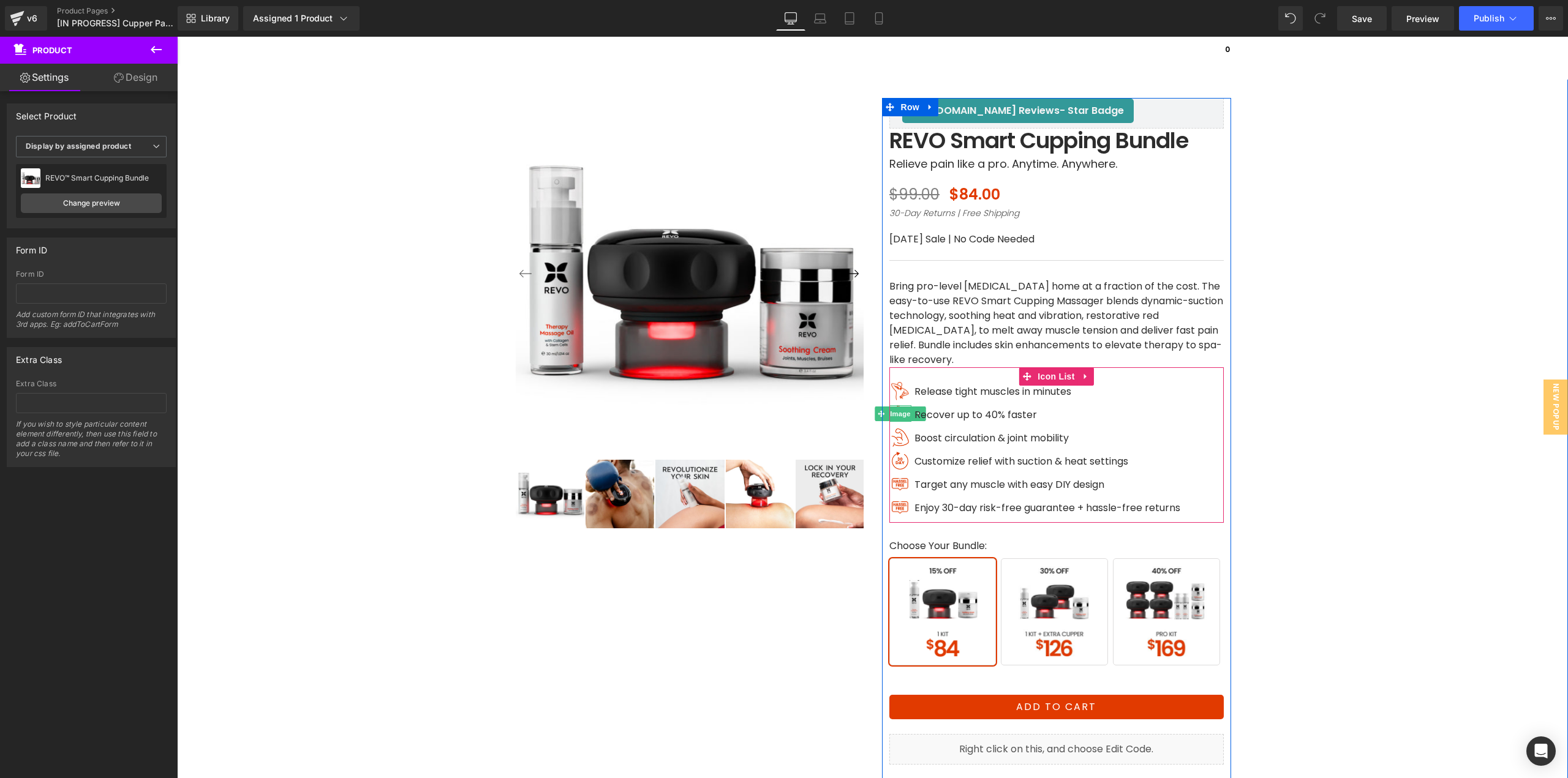
click at [894, 417] on span "Image" at bounding box center [900, 414] width 26 height 15
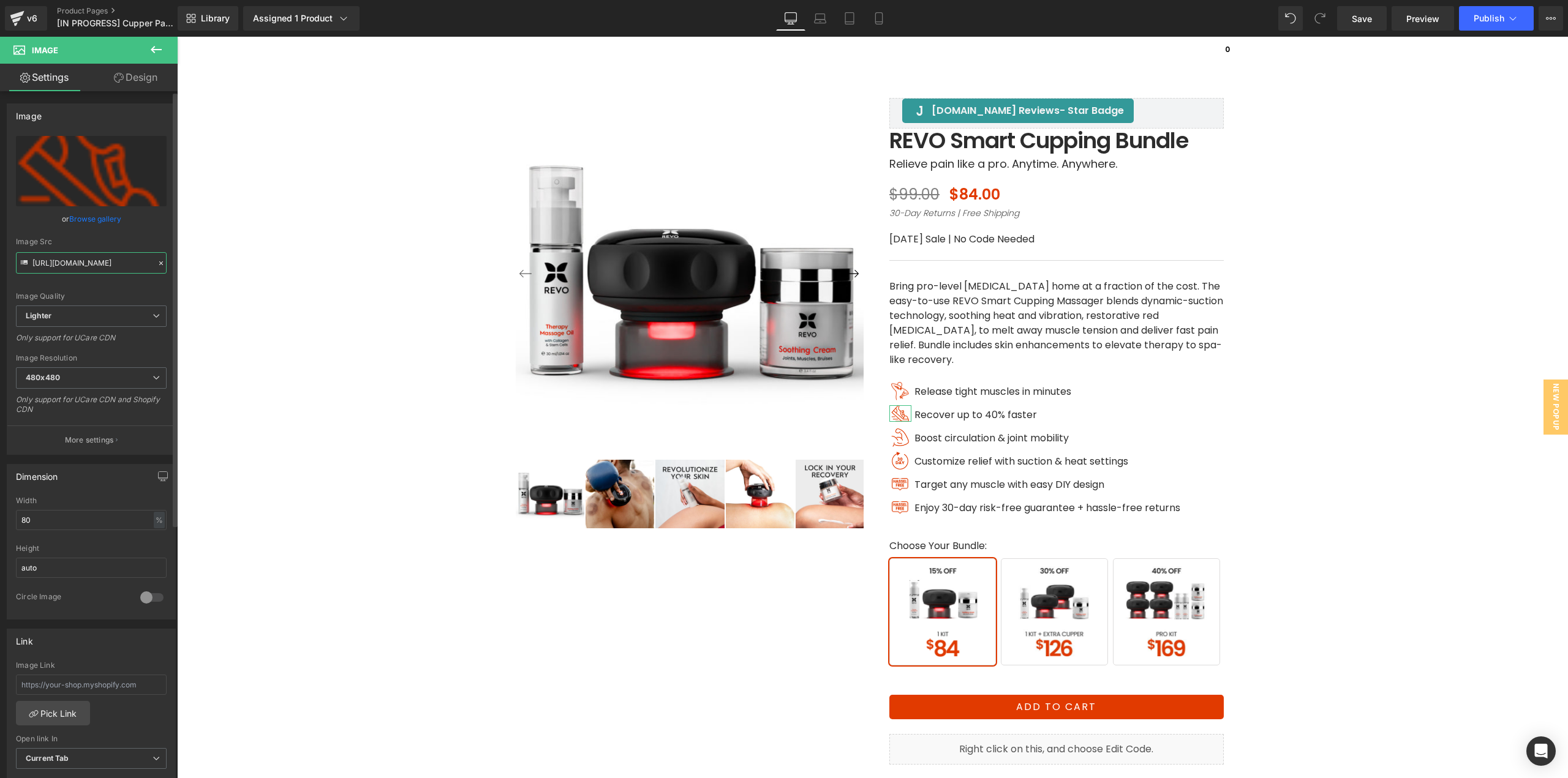
click at [95, 268] on input "[URL][DOMAIN_NAME]" at bounding box center [91, 263] width 151 height 21
click at [895, 438] on span "Image" at bounding box center [900, 438] width 26 height 15
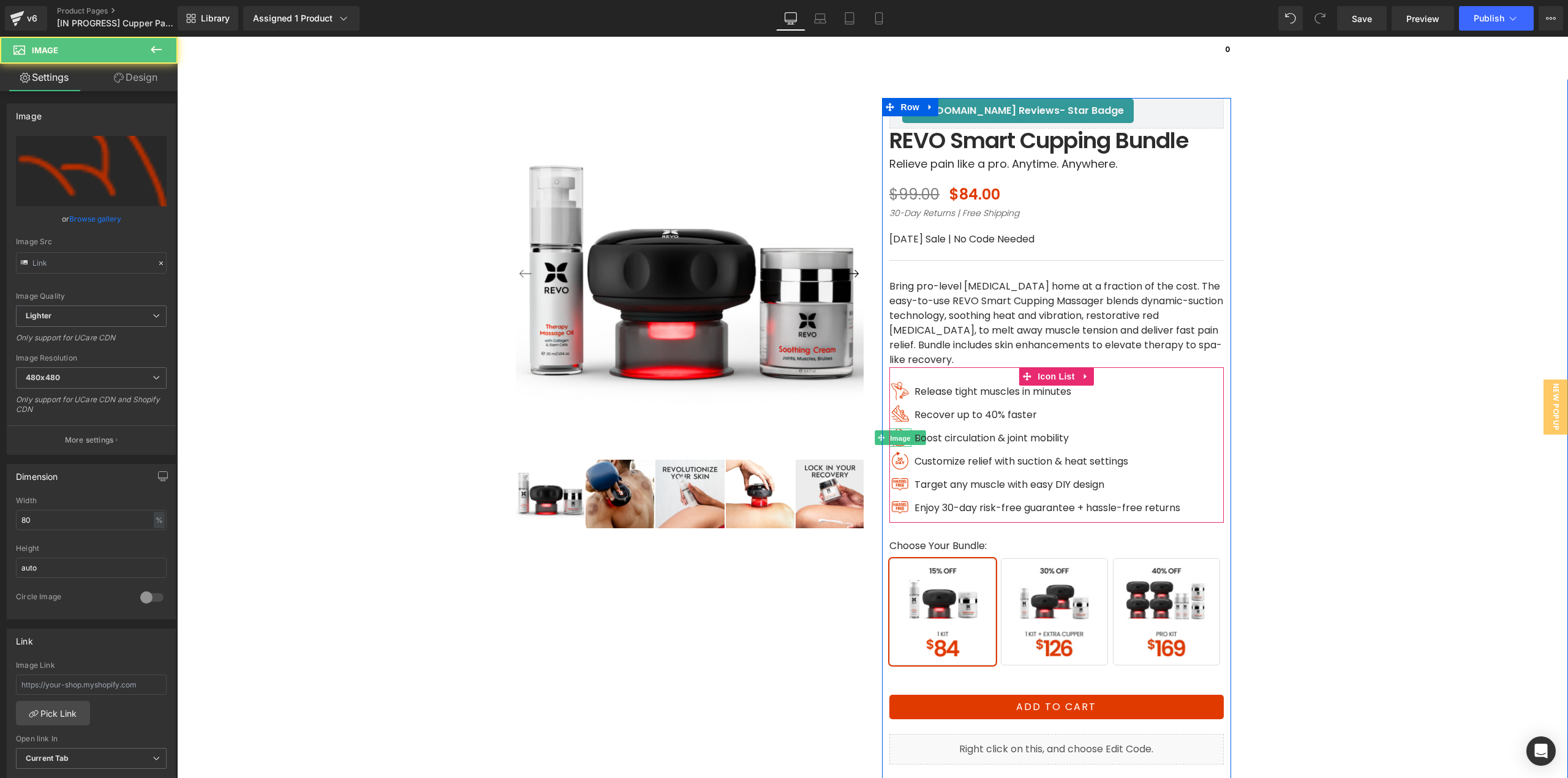
type input "[URL][DOMAIN_NAME]"
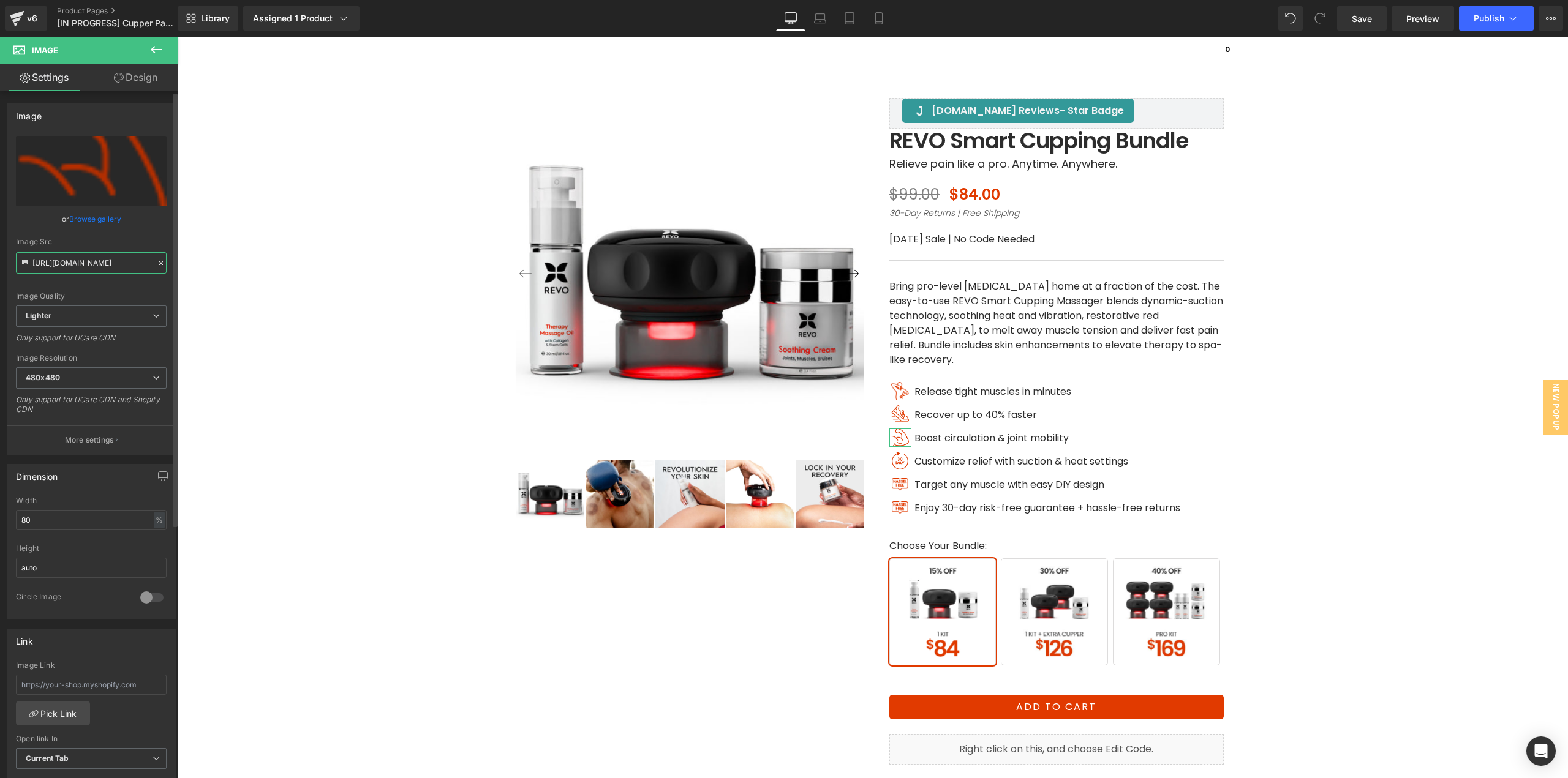
click at [99, 262] on input "[URL][DOMAIN_NAME]" at bounding box center [91, 263] width 151 height 21
click at [891, 417] on div "Image" at bounding box center [900, 412] width 22 height 16
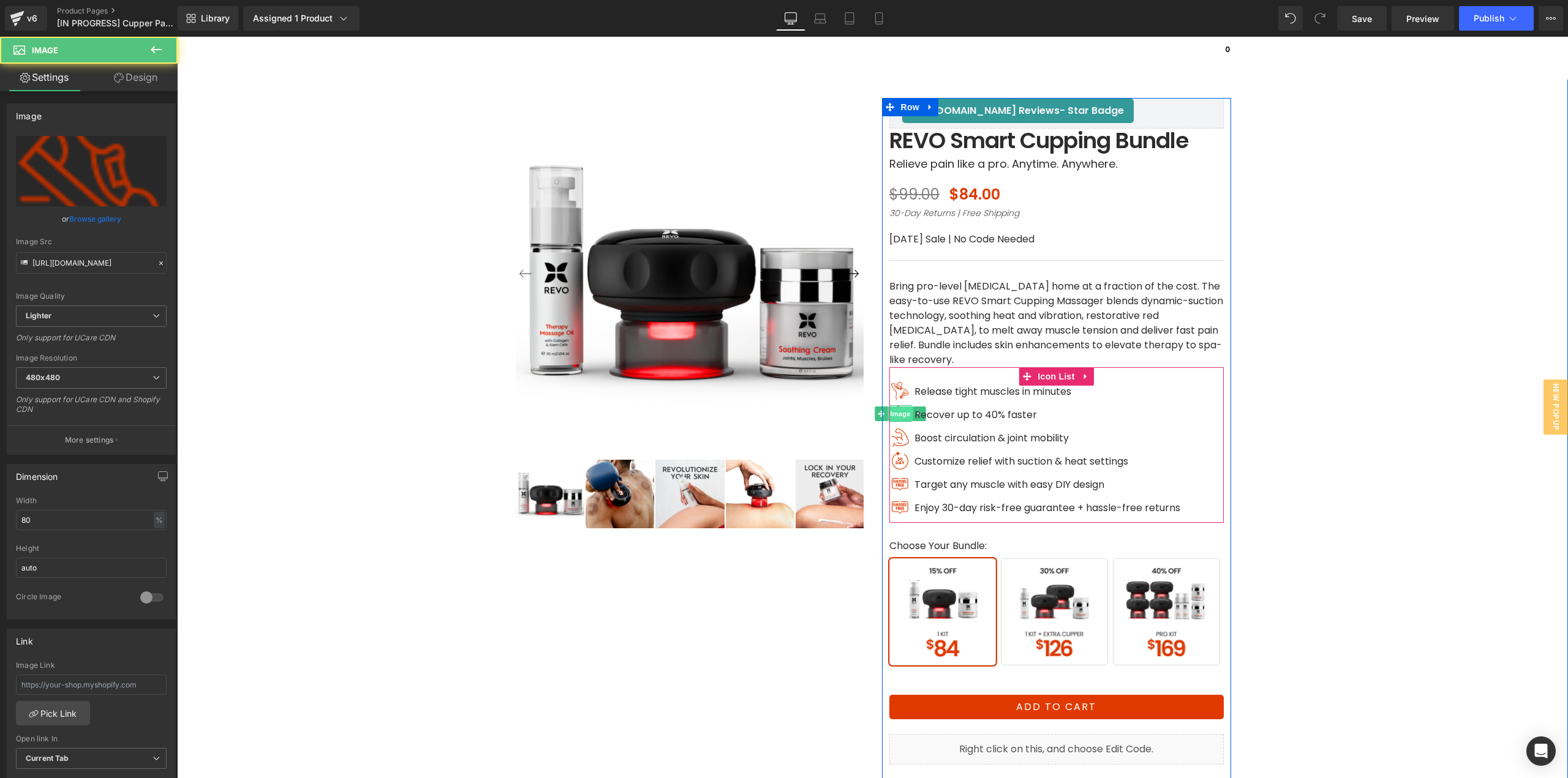
click at [897, 417] on span "Image" at bounding box center [900, 414] width 26 height 15
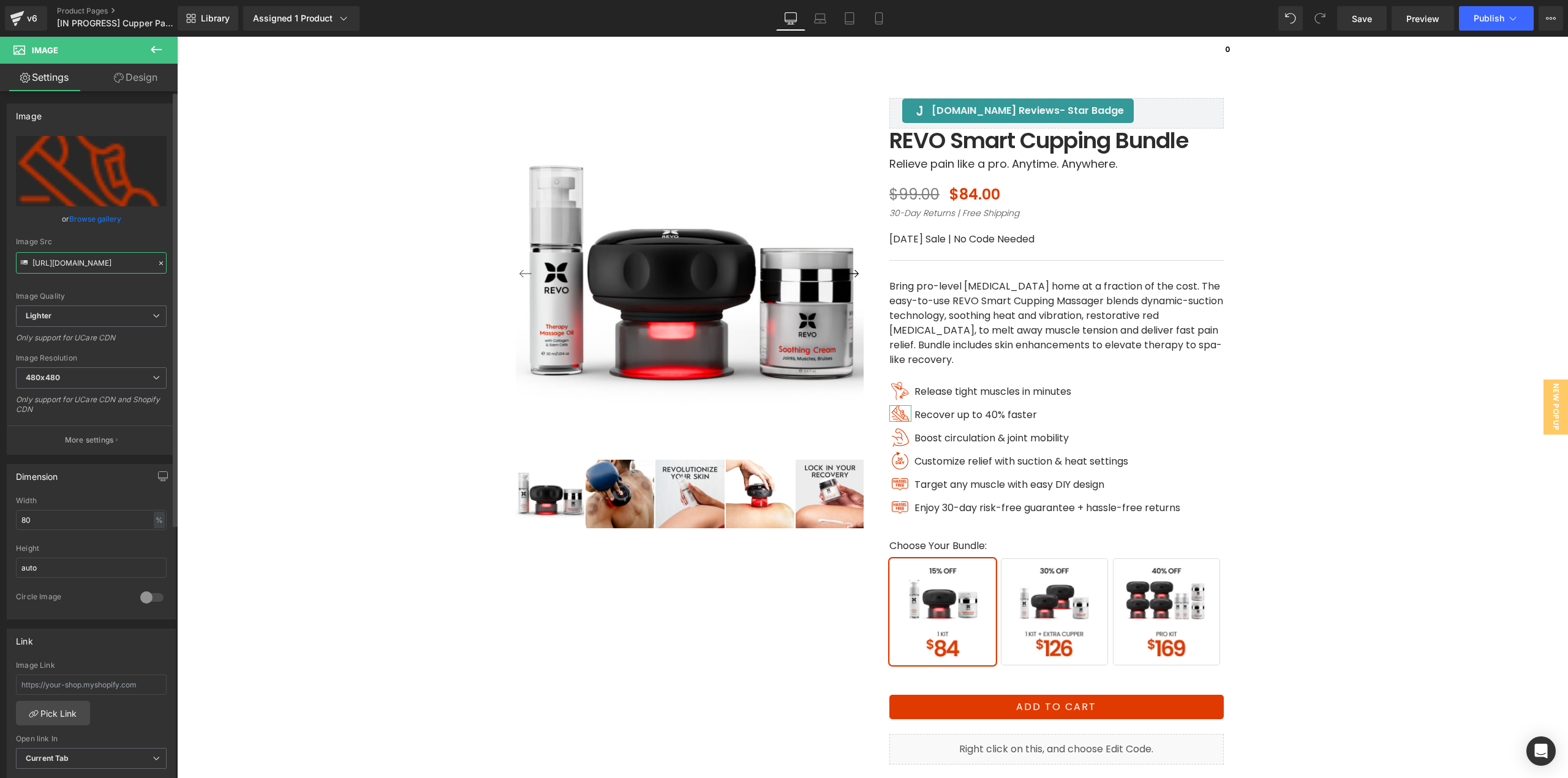
click at [129, 268] on input "[URL][DOMAIN_NAME]" at bounding box center [91, 263] width 151 height 21
paste input "15fbe5f2-5424-4905-b99b-a8761675a313/-/format/auto/-/preview/480x480/-/quality/…"
type input "[URL][DOMAIN_NAME]"
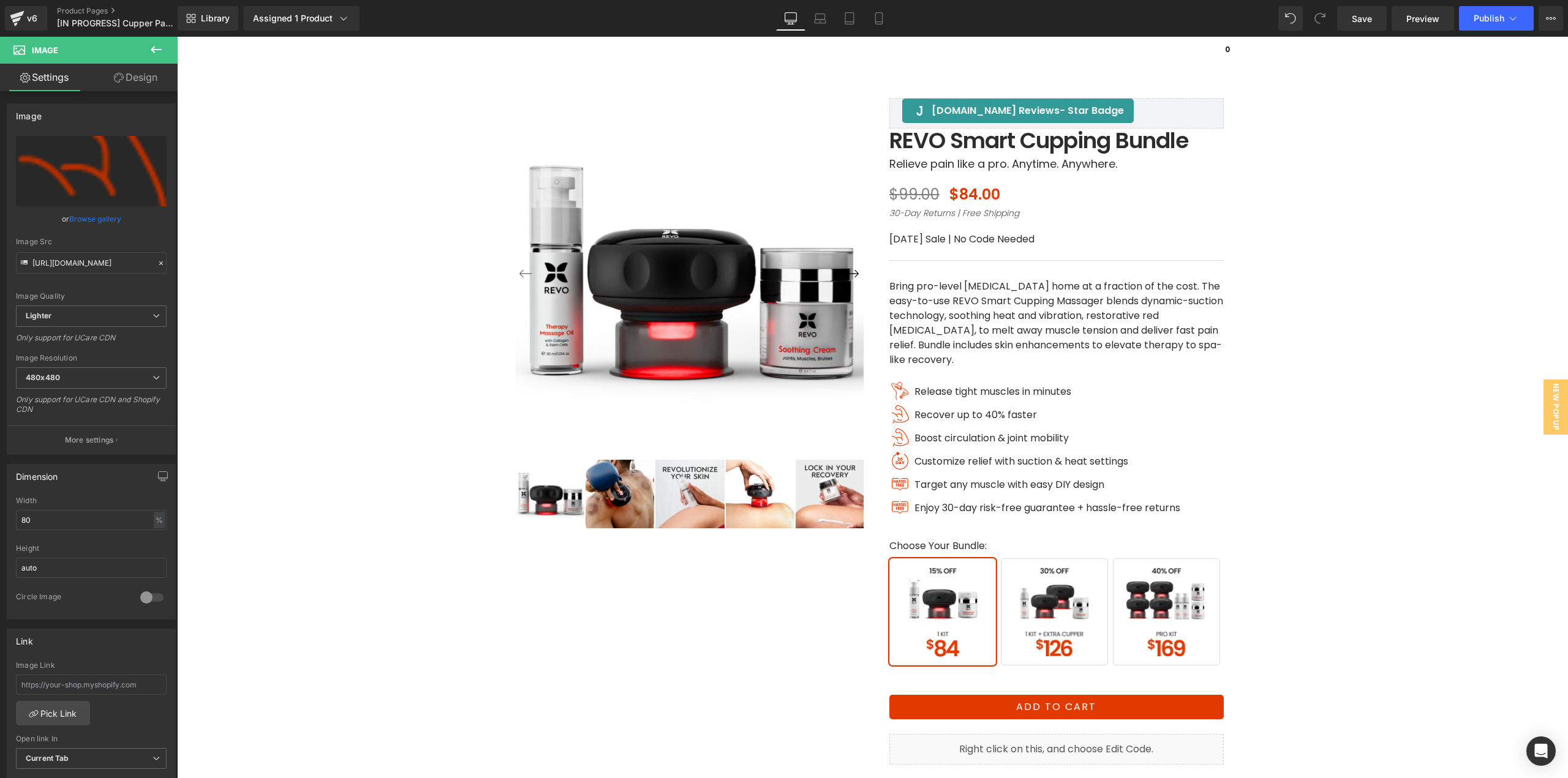
click at [898, 440] on span "Image" at bounding box center [900, 438] width 26 height 15
click at [110, 259] on input "[URL][DOMAIN_NAME]" at bounding box center [91, 263] width 151 height 21
paste input "c0a3efb3-468c-4249-8913-7644f8030b8c/-/format/auto/-/preview/480x480/-/quality/…"
type input "[URL][DOMAIN_NAME]"
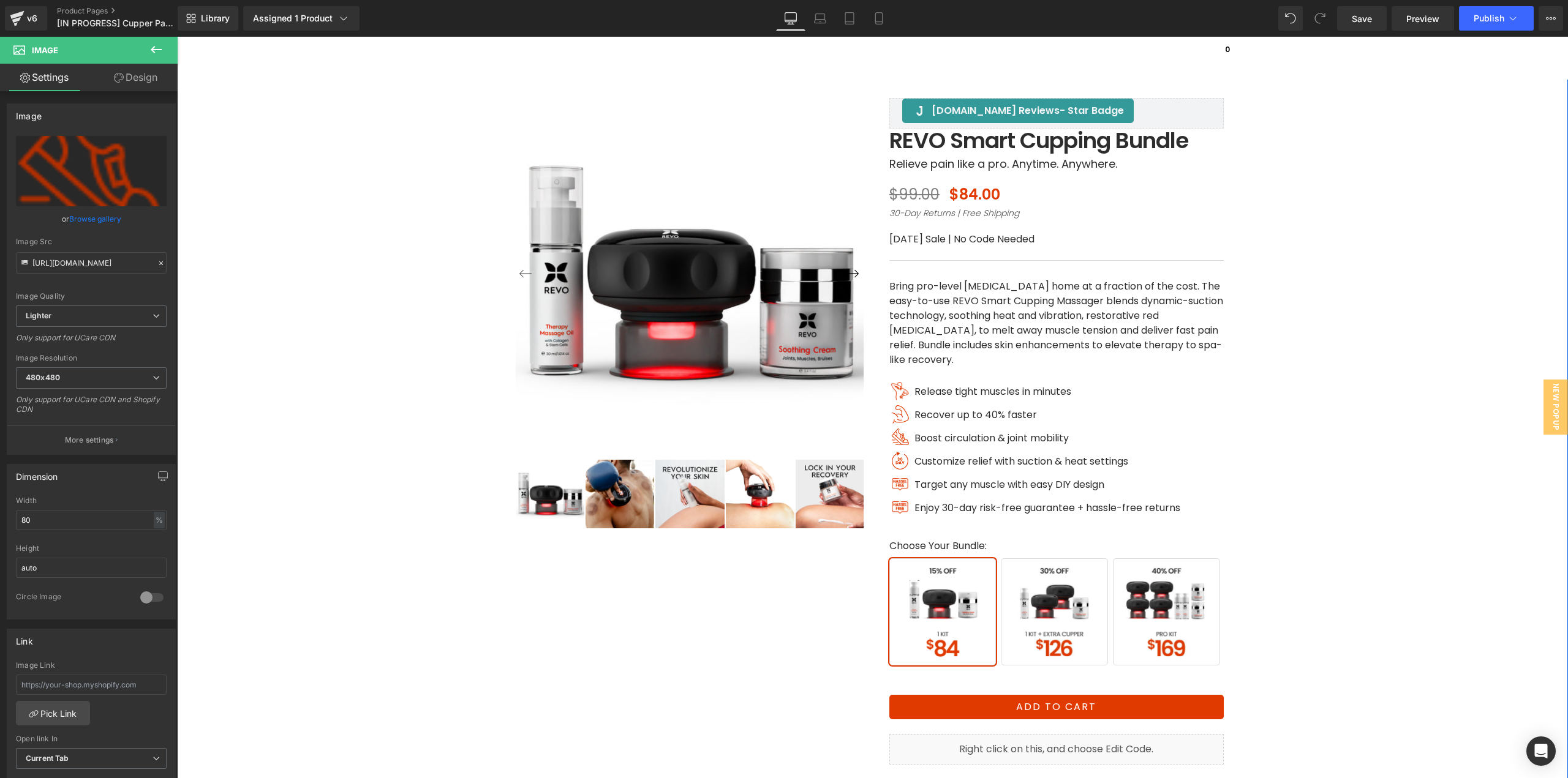
click at [1349, 566] on div "‹ ›" at bounding box center [872, 457] width 1379 height 843
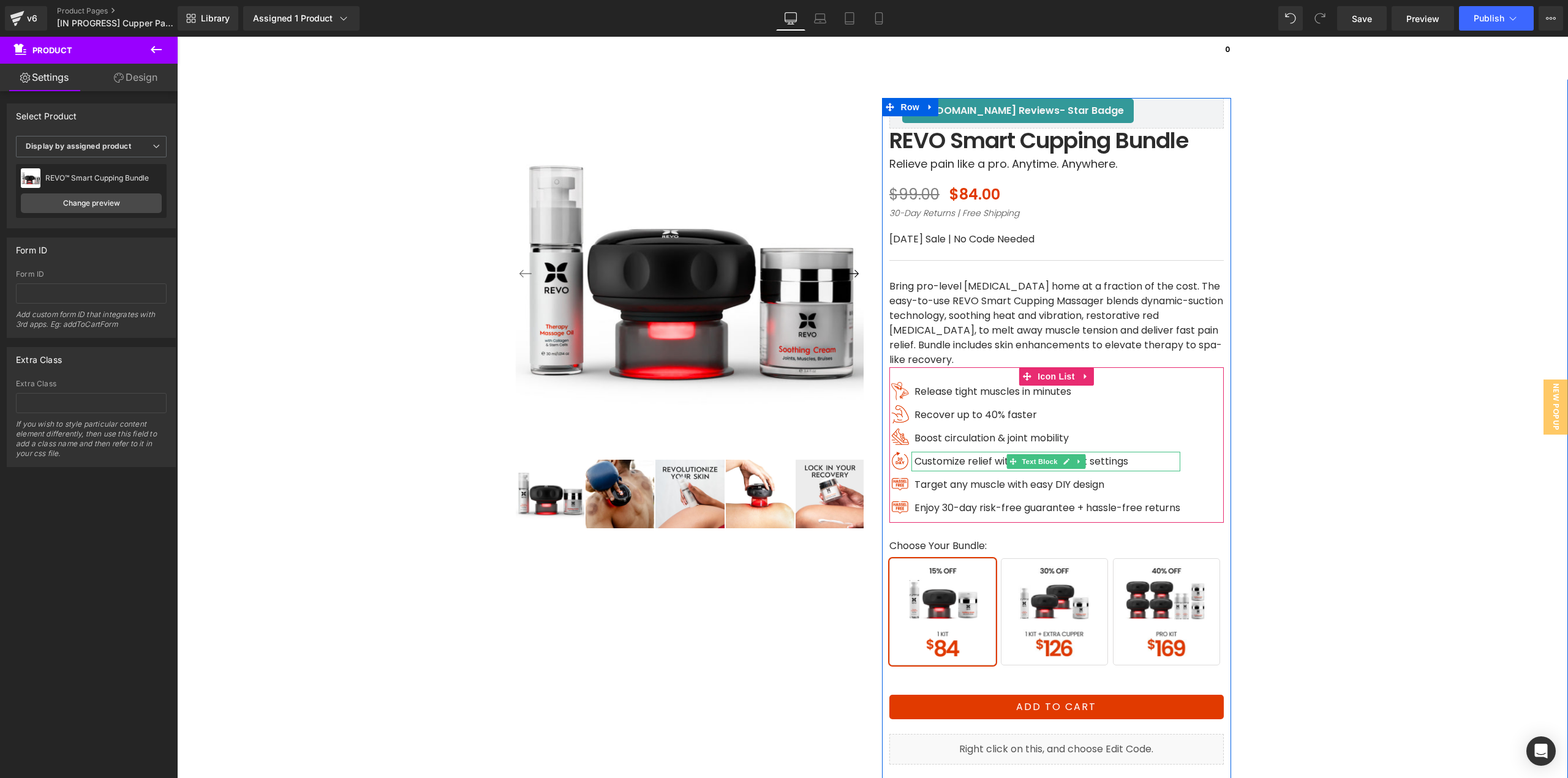
click at [996, 464] on span "Customize relief with suction & heat settings" at bounding box center [1021, 461] width 214 height 14
click at [995, 464] on span "Customize relief with suction & heat settings" at bounding box center [1021, 461] width 214 height 14
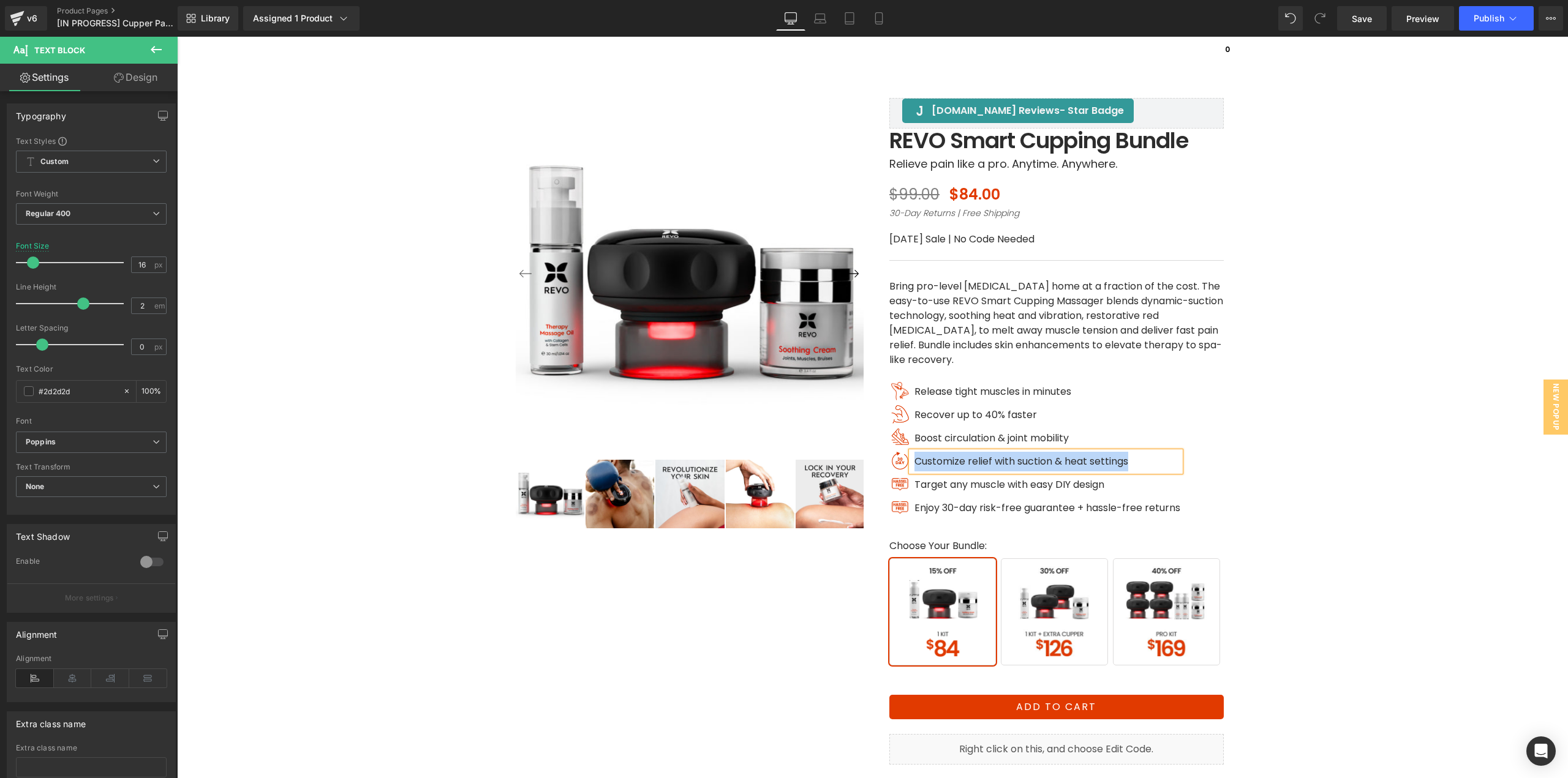
copy span "Customize relief with suction & heat settings"
click at [890, 389] on span "Image" at bounding box center [900, 391] width 26 height 15
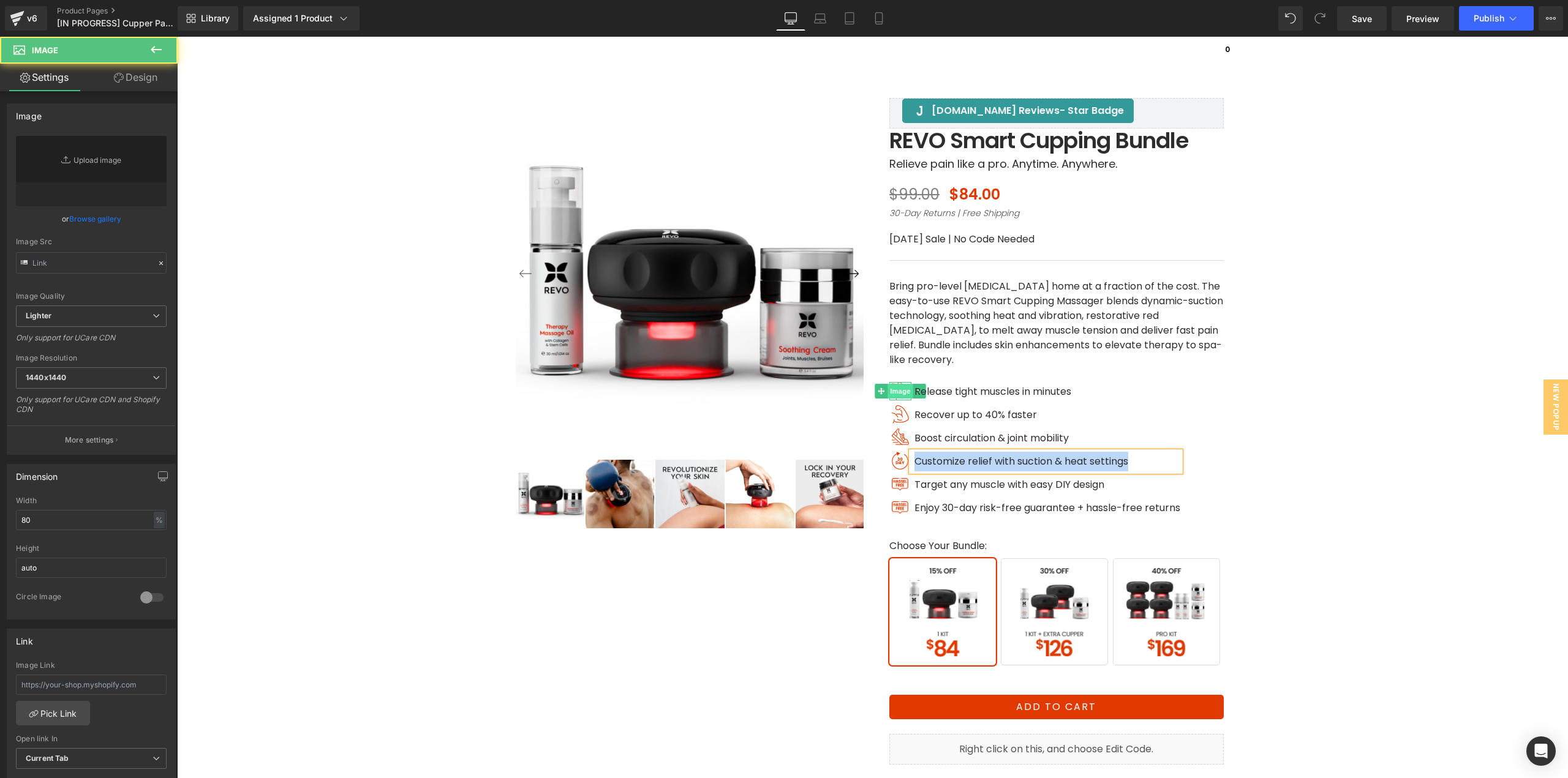
click at [896, 390] on span "Image" at bounding box center [900, 391] width 26 height 15
type input "[URL][DOMAIN_NAME]"
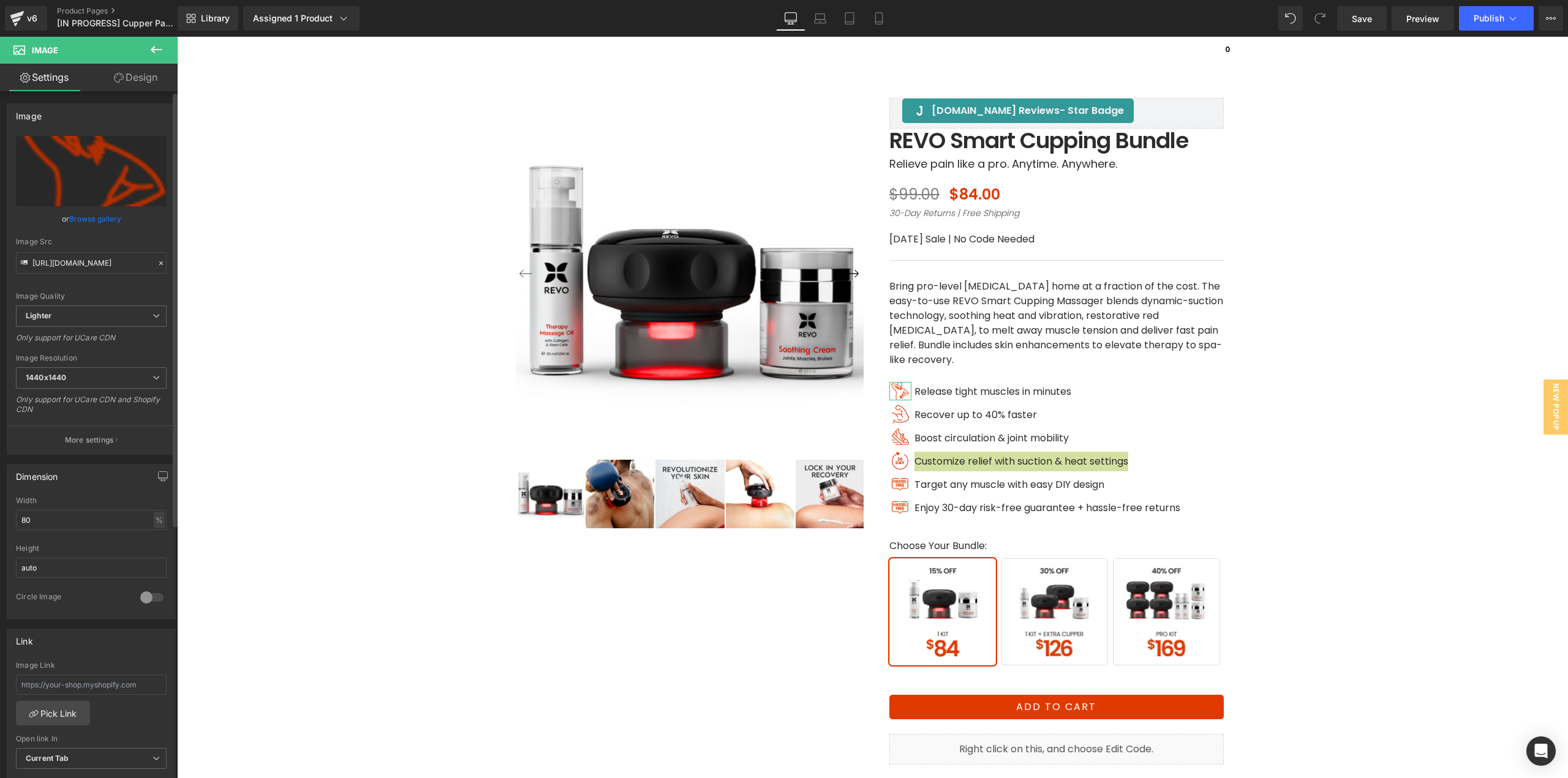
click at [100, 219] on link "Browse gallery" at bounding box center [95, 219] width 52 height 21
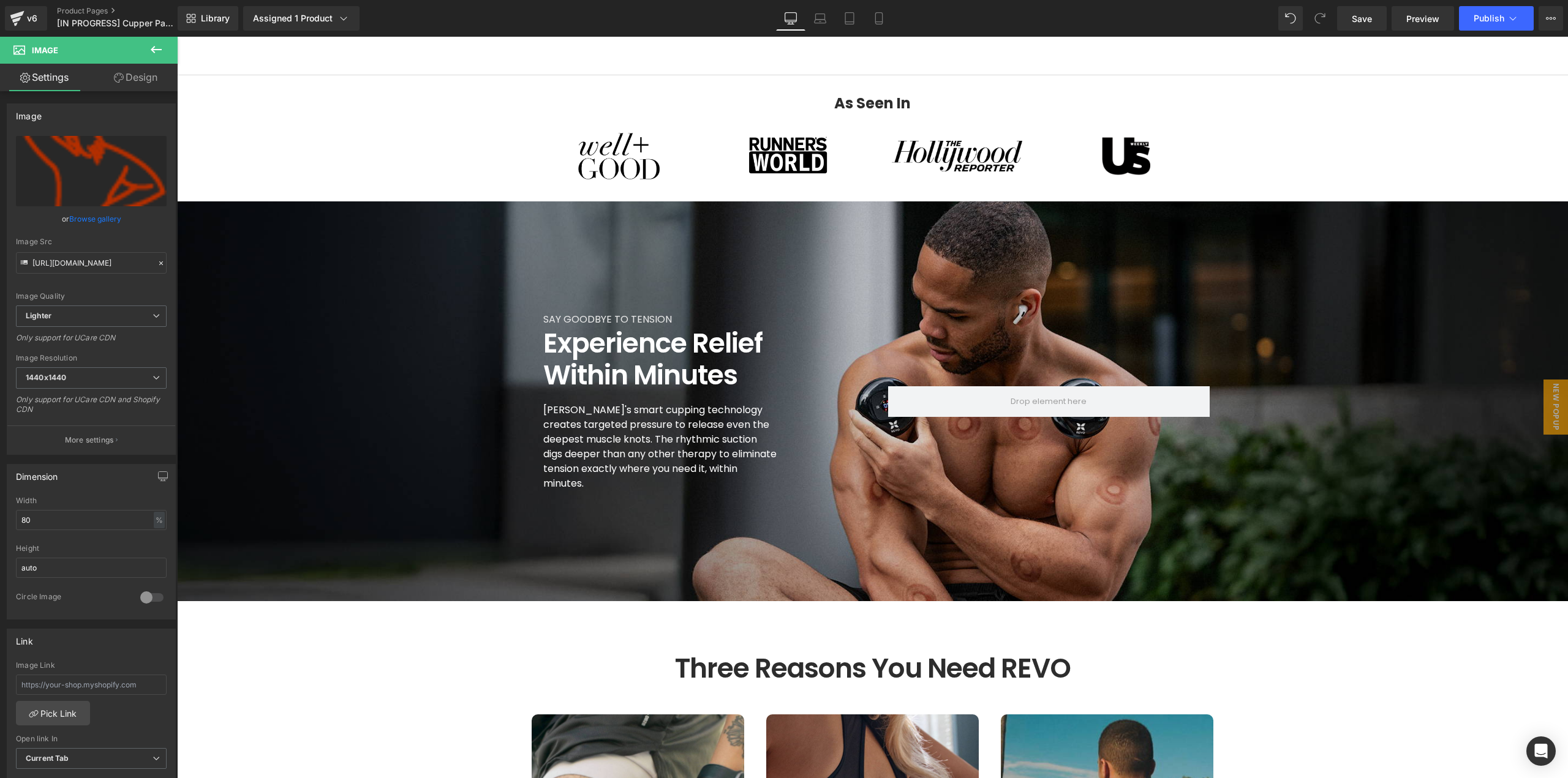
scroll to position [0, 0]
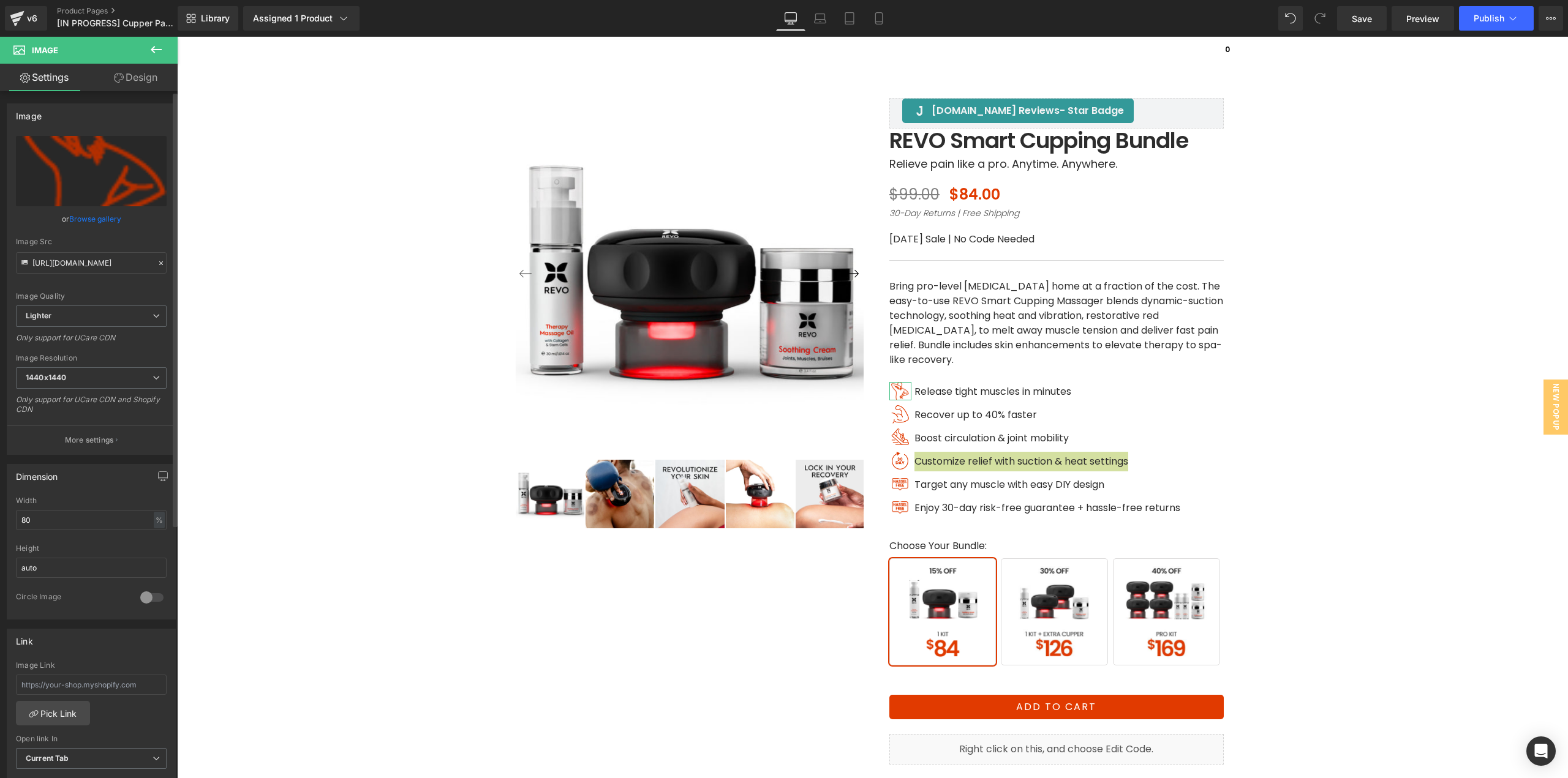
click at [92, 221] on link "Browse gallery" at bounding box center [95, 219] width 52 height 21
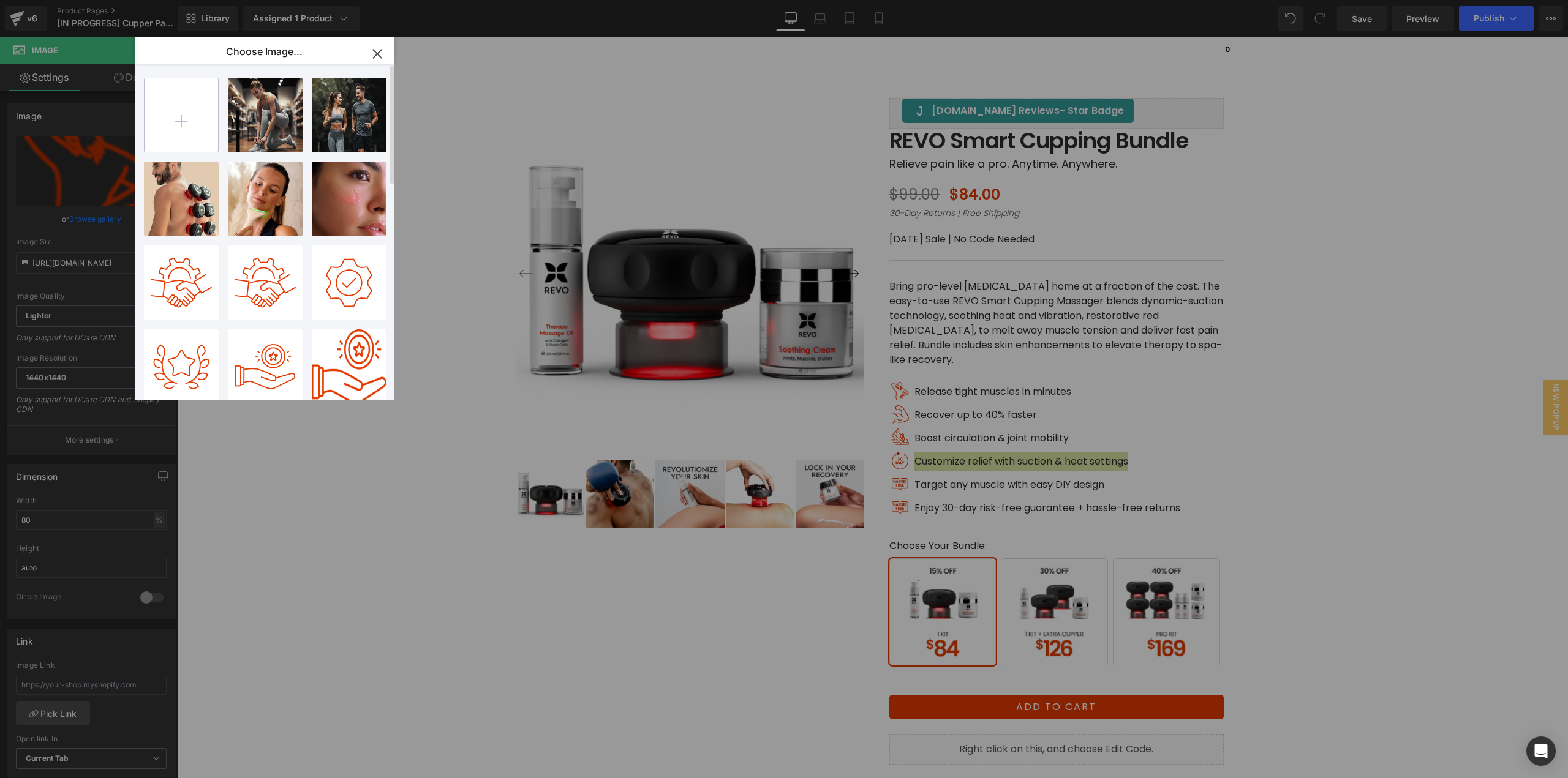
click at [192, 123] on input "file" at bounding box center [181, 114] width 73 height 73
type input "C:\fakepath\Relieve.png"
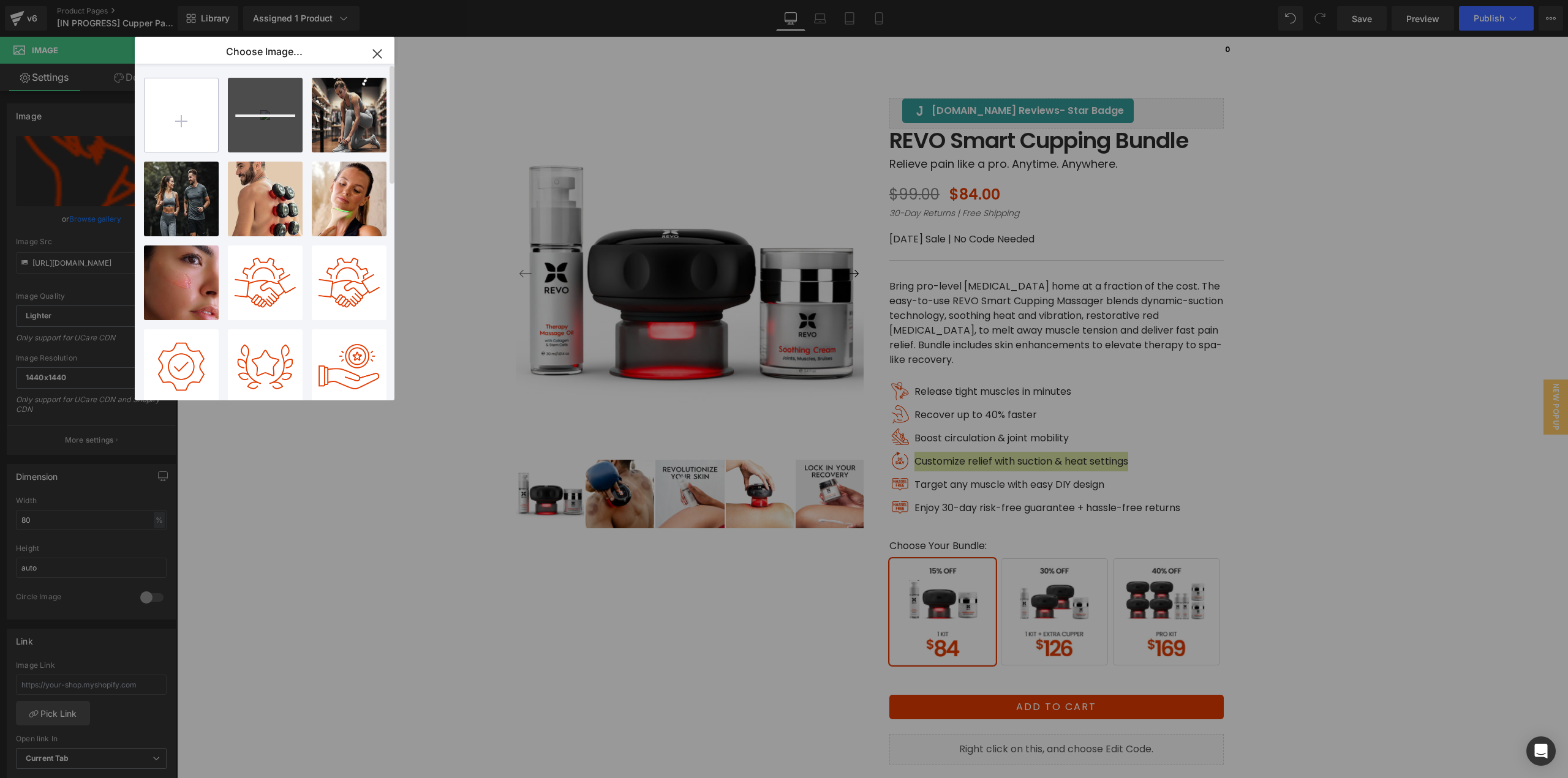
click at [182, 123] on input "file" at bounding box center [181, 114] width 73 height 73
type input "C:\fakepath\30 Day.png"
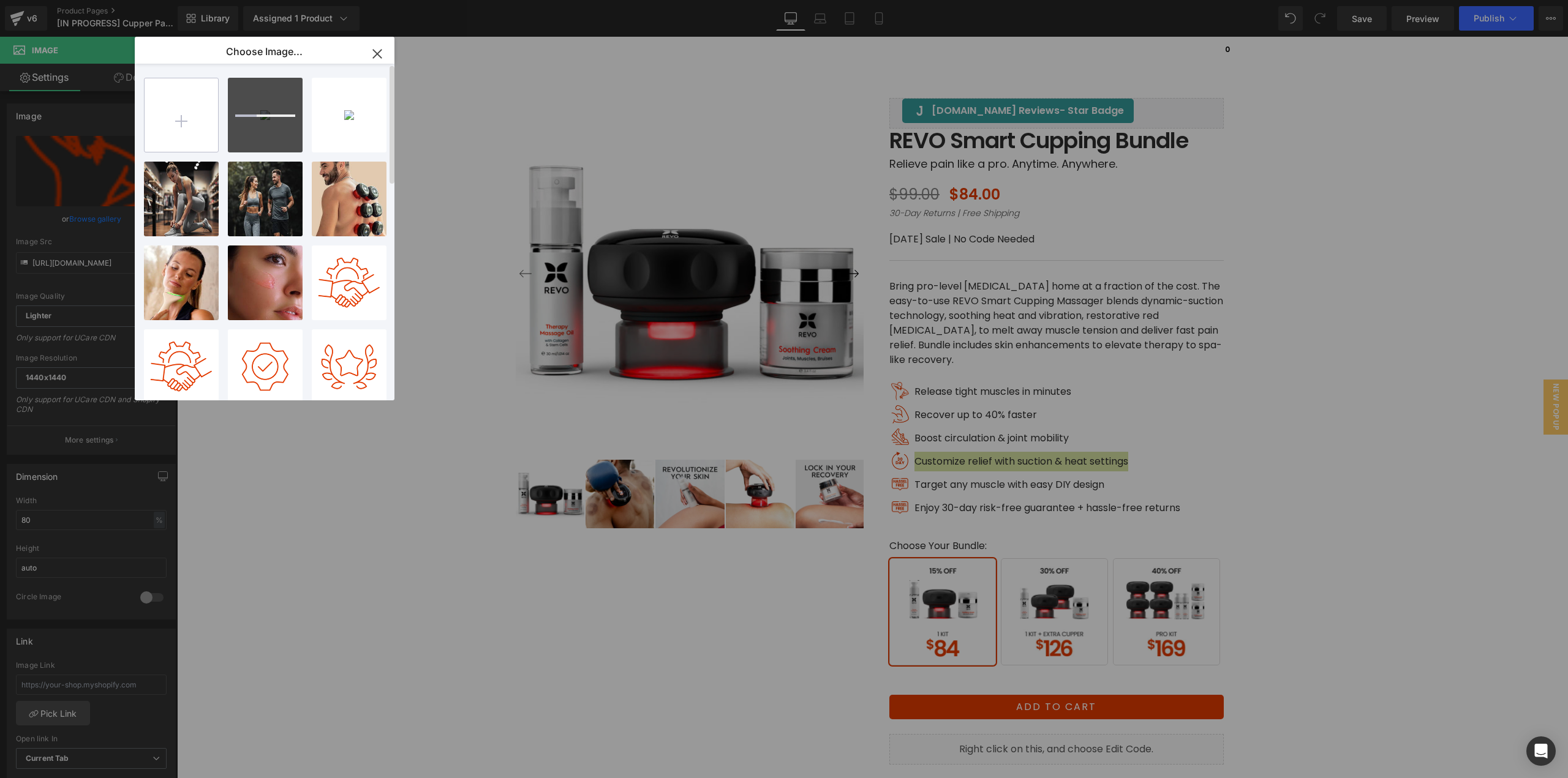
click at [193, 114] on input "file" at bounding box center [181, 114] width 73 height 73
type input "C:\fakepath\Customized.png"
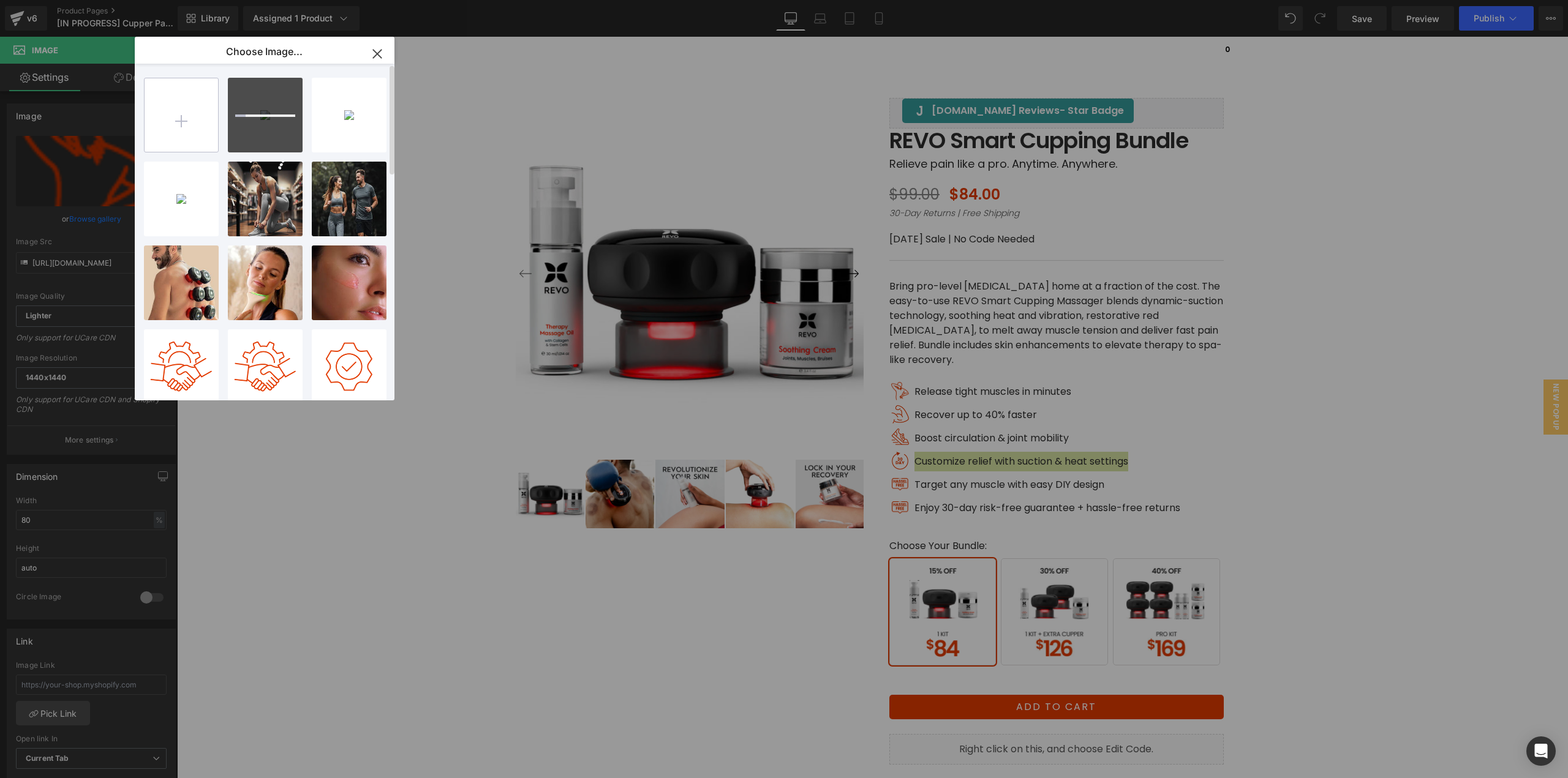
click at [170, 119] on input "file" at bounding box center [181, 114] width 73 height 73
type input "C:\fakepath\Hassle Free.png"
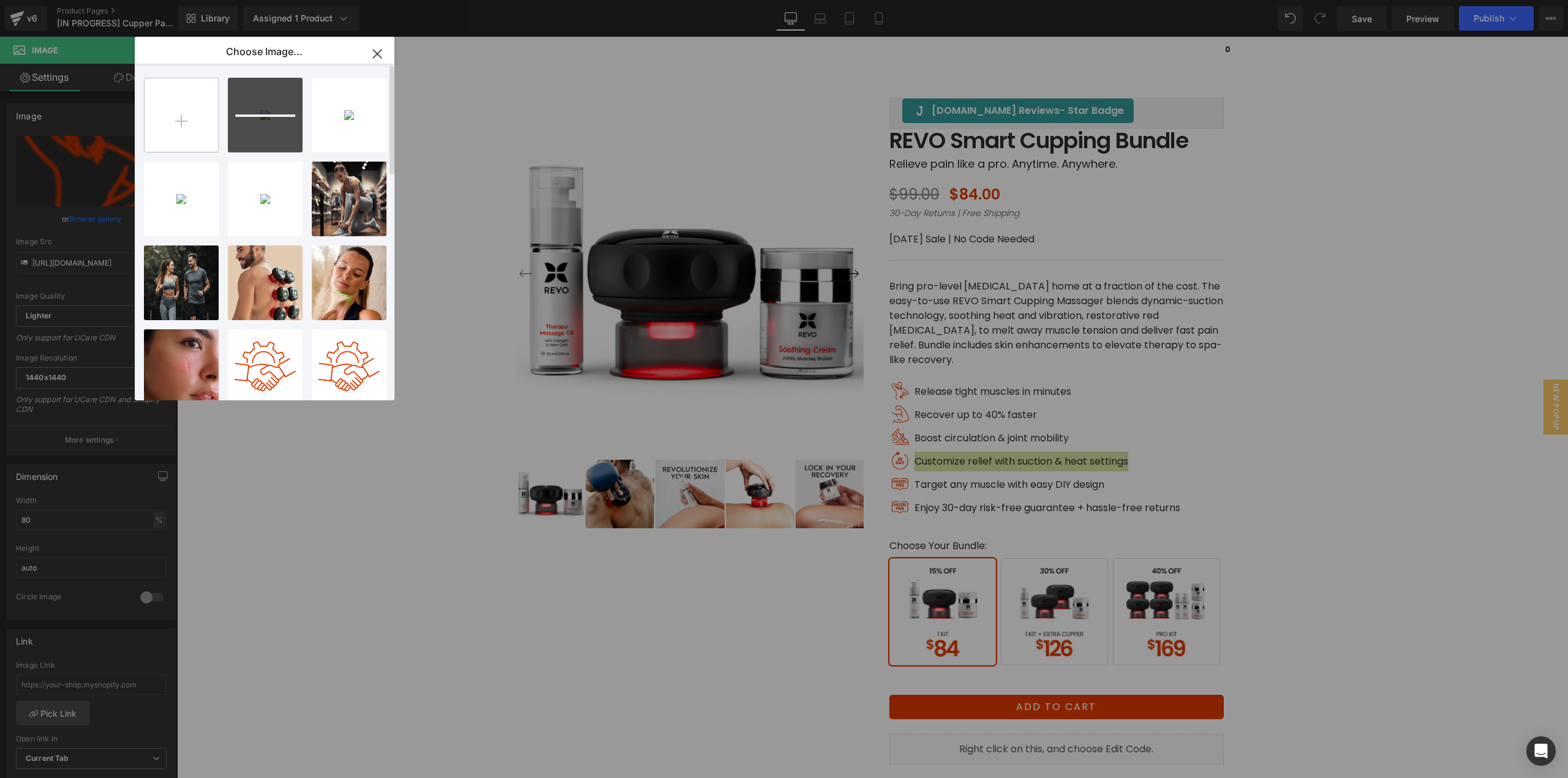
click at [168, 112] on input "file" at bounding box center [181, 114] width 73 height 73
type input "C:\fakepath\Mobility.png"
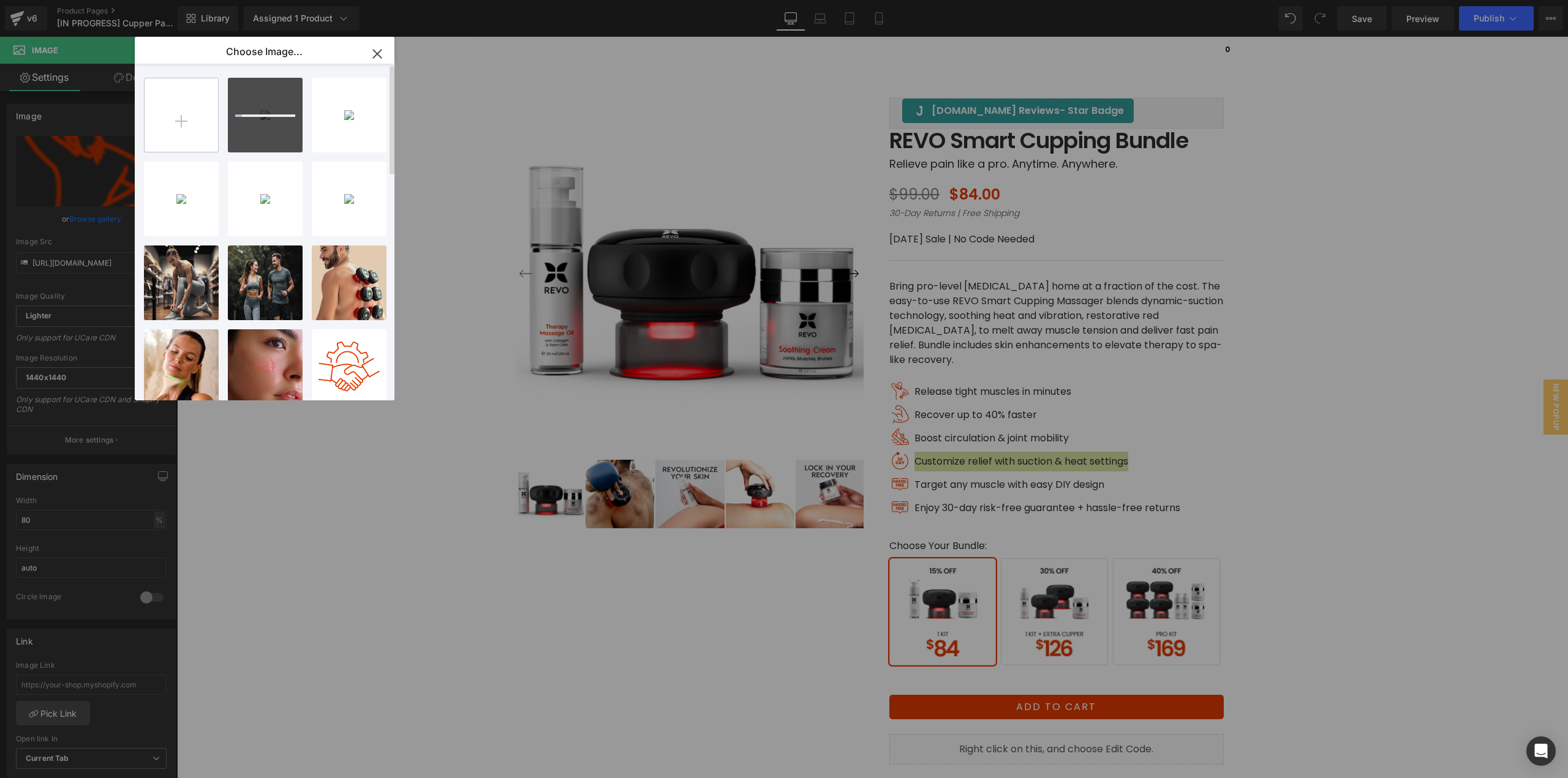
click at [160, 123] on input "file" at bounding box center [181, 114] width 73 height 73
type input "C:\fakepath\Recovery.png"
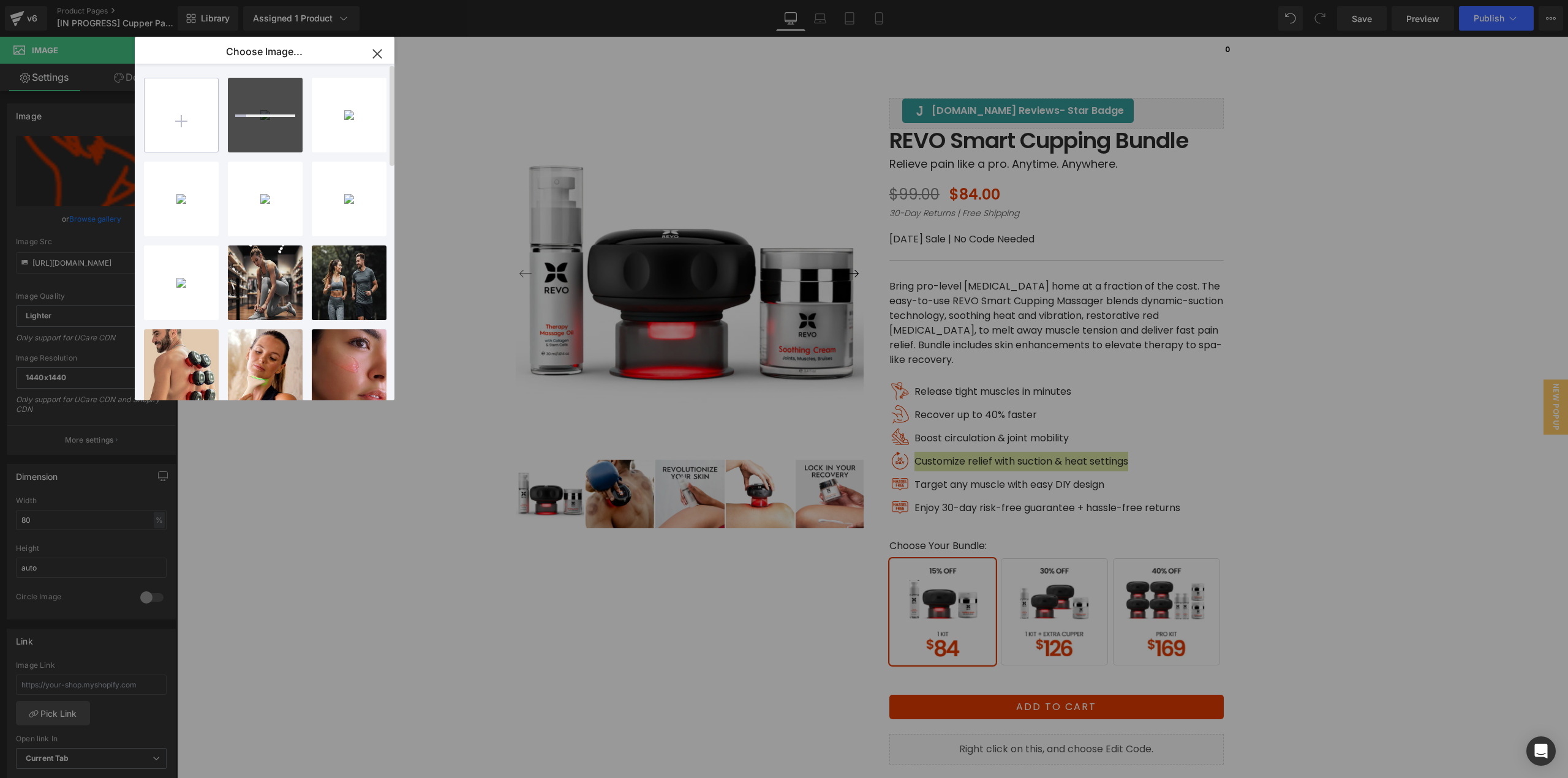
click at [187, 114] on input "file" at bounding box center [181, 114] width 73 height 73
type input "C:\fakepath\Target.png"
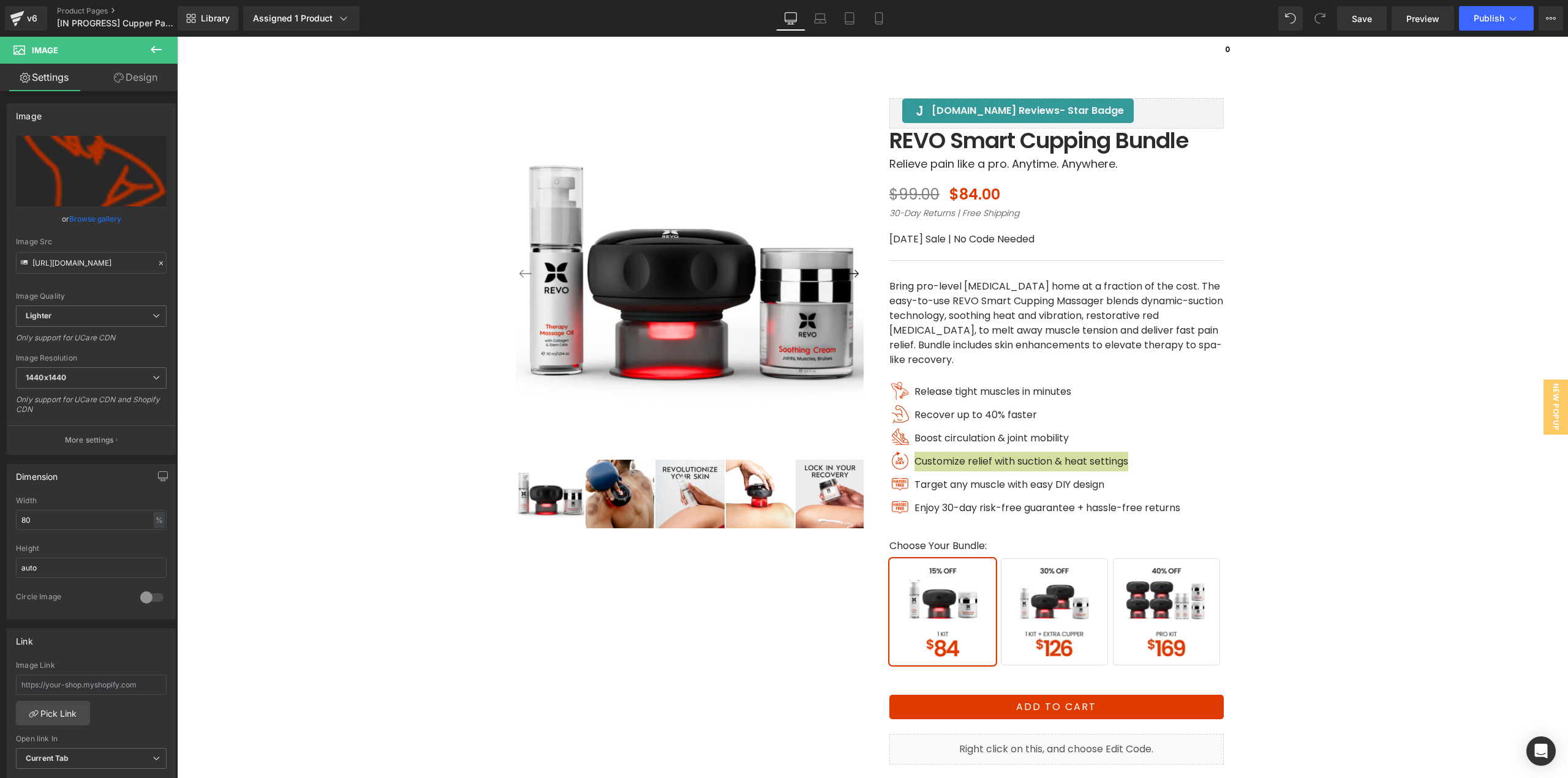
click at [898, 393] on span "Image" at bounding box center [900, 391] width 26 height 15
drag, startPoint x: 99, startPoint y: 217, endPoint x: 89, endPoint y: 226, distance: 13.5
click at [99, 217] on link "Browse gallery" at bounding box center [95, 219] width 52 height 21
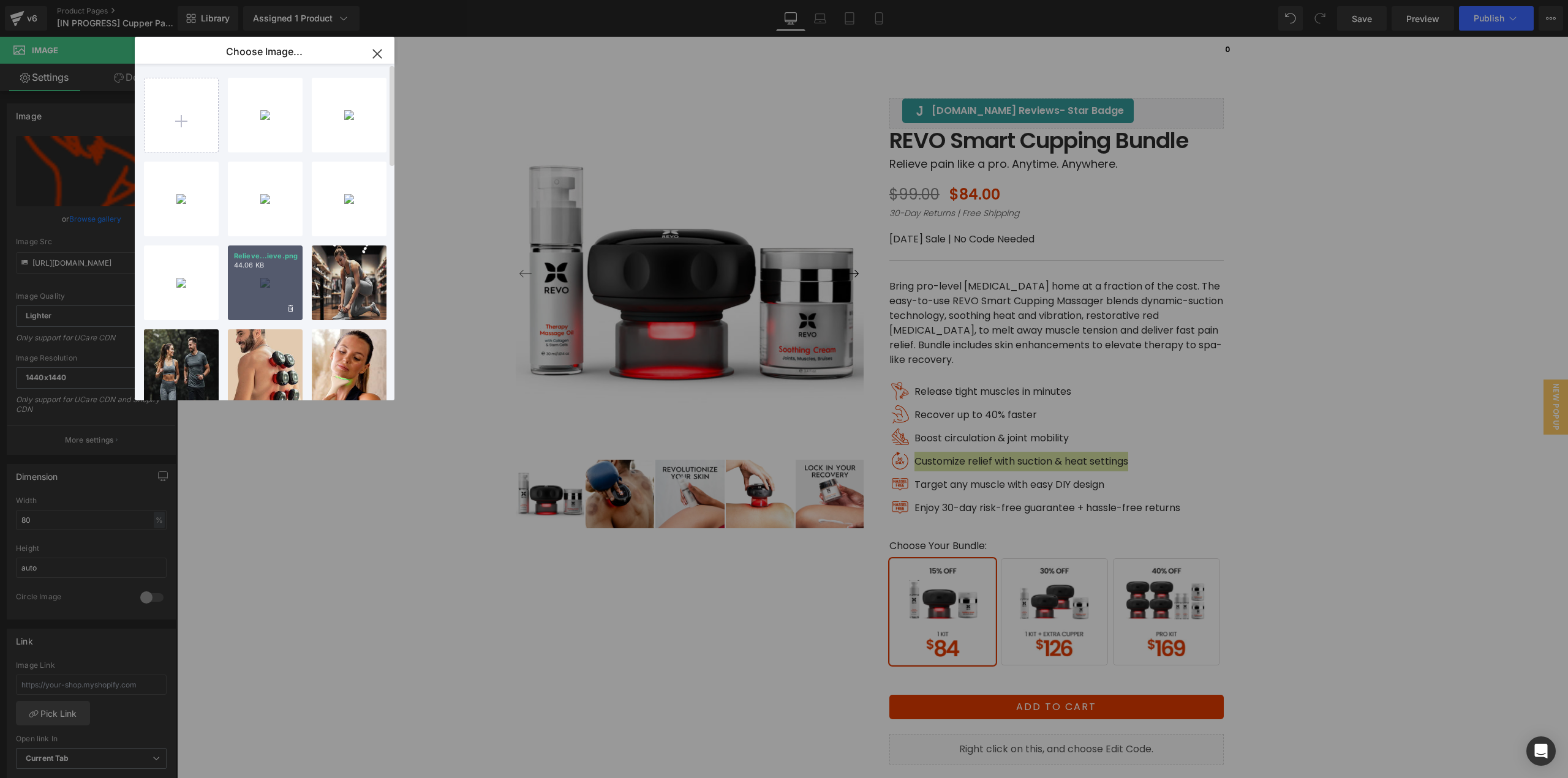
click at [274, 298] on div "Relieve...ieve.png 44.06 KB" at bounding box center [265, 282] width 75 height 75
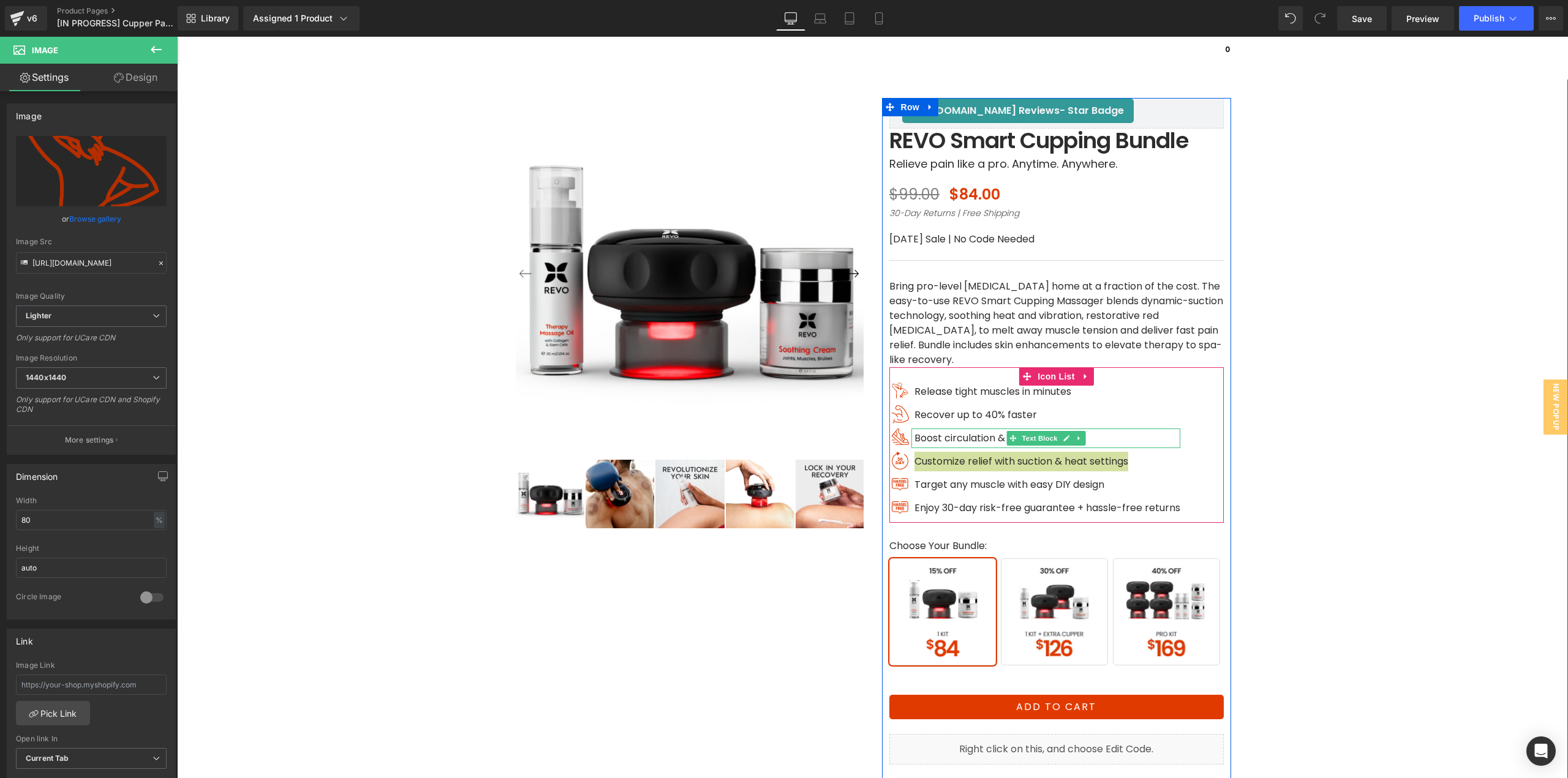
type input "[URL][DOMAIN_NAME]"
click at [894, 412] on span "Image" at bounding box center [900, 415] width 26 height 15
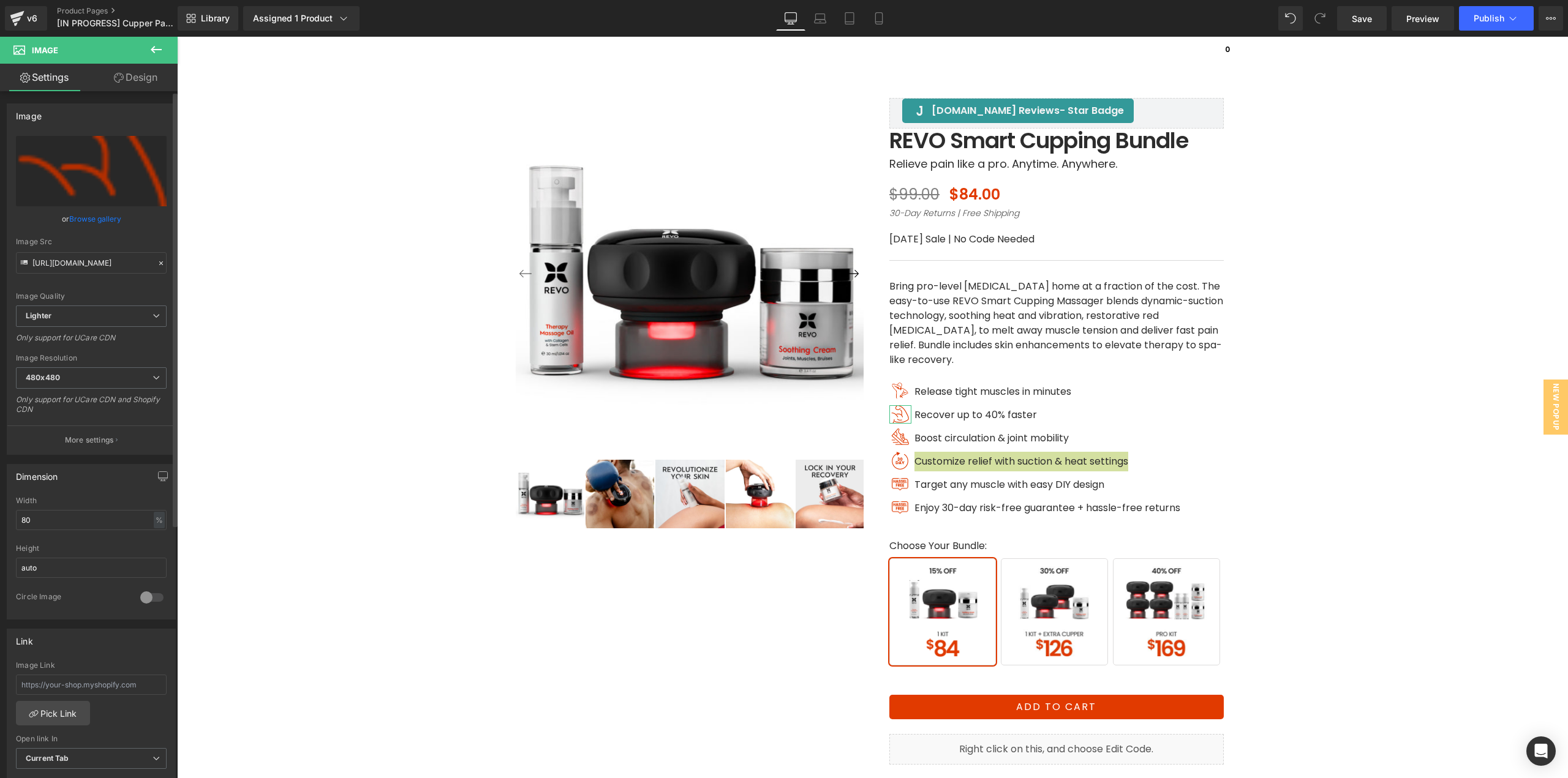
click at [100, 219] on link "Browse gallery" at bounding box center [95, 219] width 52 height 21
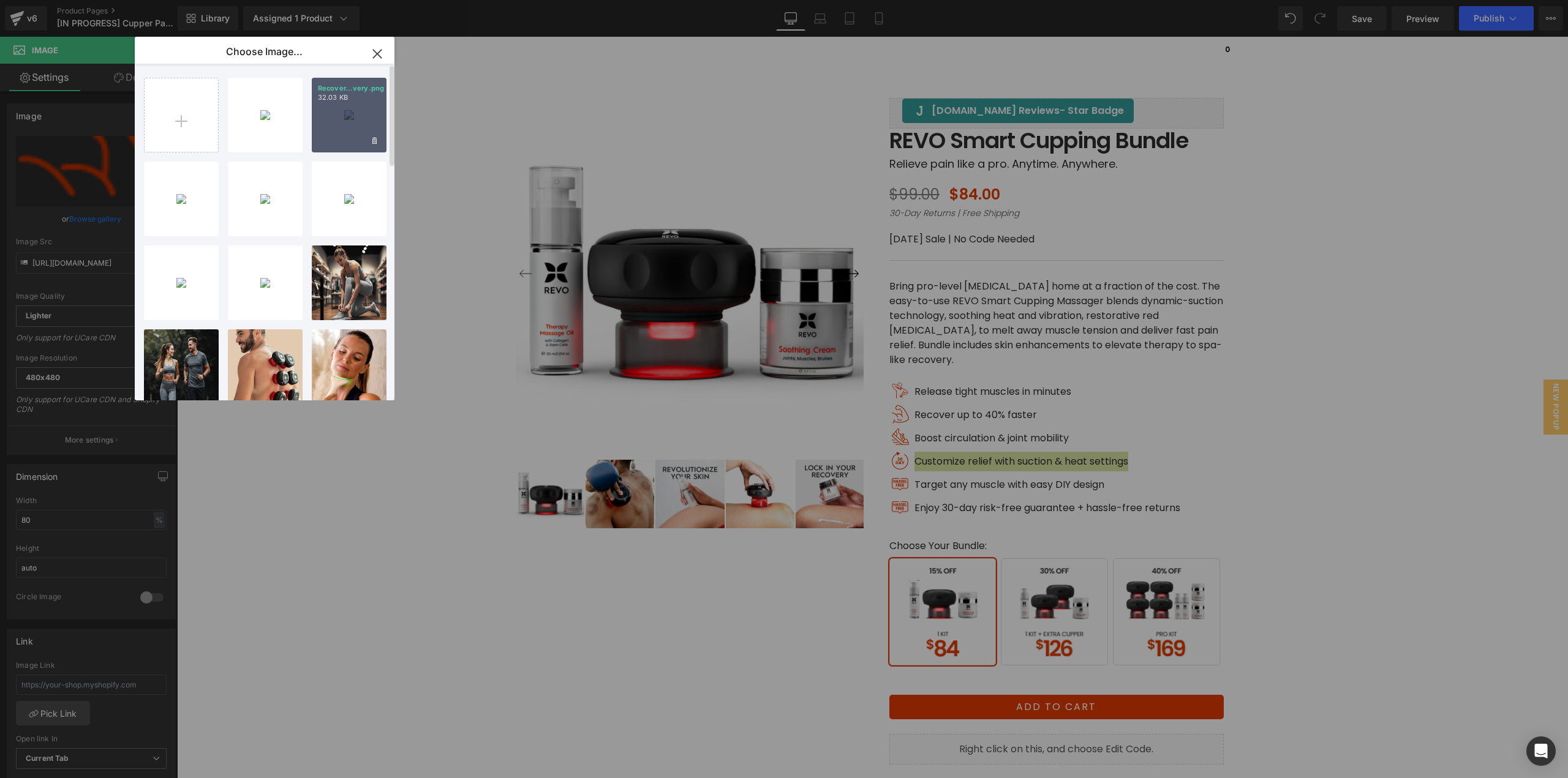
drag, startPoint x: 348, startPoint y: 130, endPoint x: 913, endPoint y: 180, distance: 567.2
click at [348, 130] on div "Recover...very.png 32.03 KB" at bounding box center [349, 114] width 75 height 75
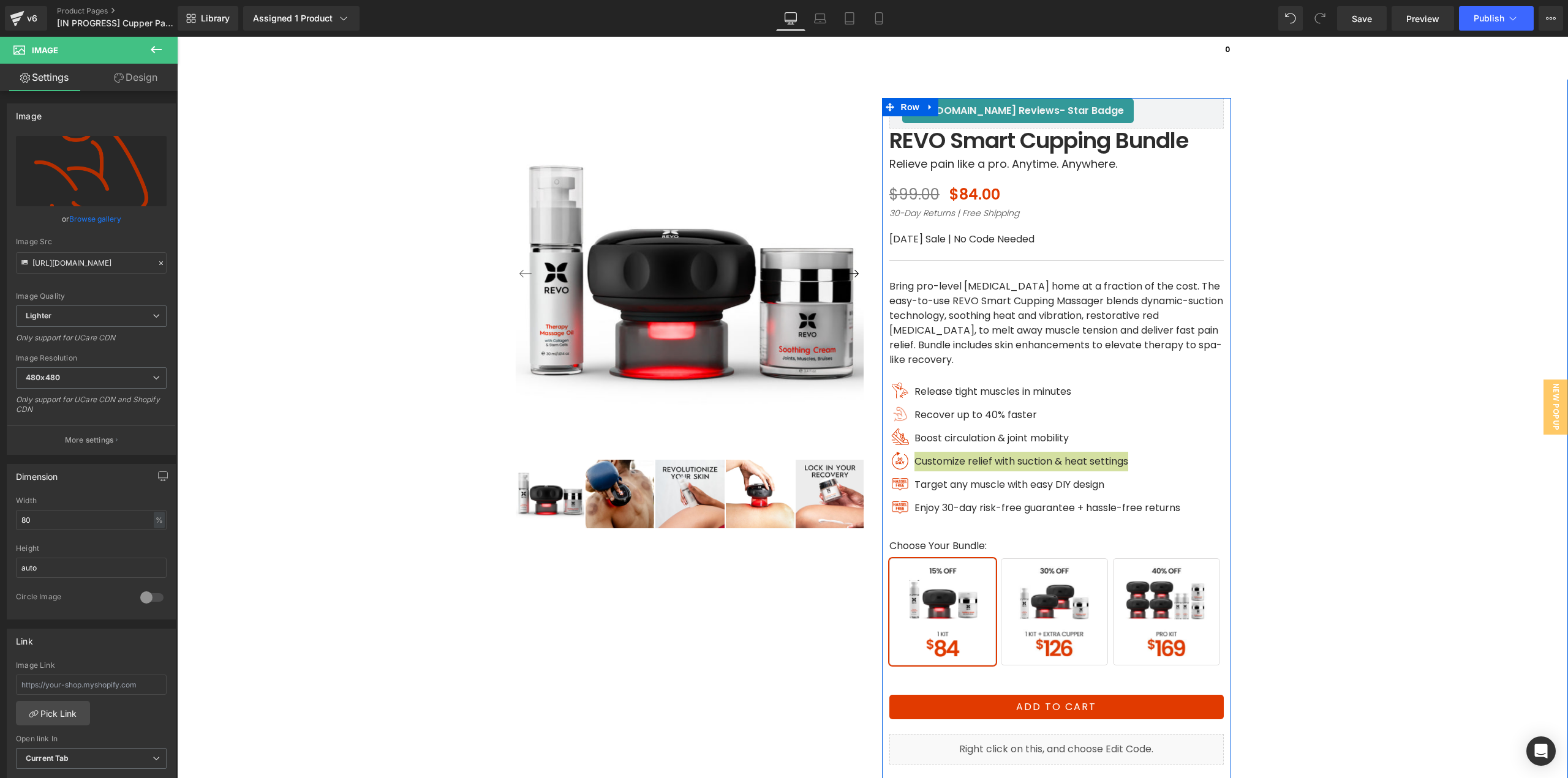
type input "[URL][DOMAIN_NAME]"
click at [896, 392] on span "Image" at bounding box center [900, 391] width 26 height 15
drag, startPoint x: 76, startPoint y: 515, endPoint x: 0, endPoint y: 528, distance: 77.1
click at [0, 528] on div "Dimension 80% Width 80 % % px auto Height auto 0 Circle Image" at bounding box center [91, 538] width 183 height 165
type input "100"
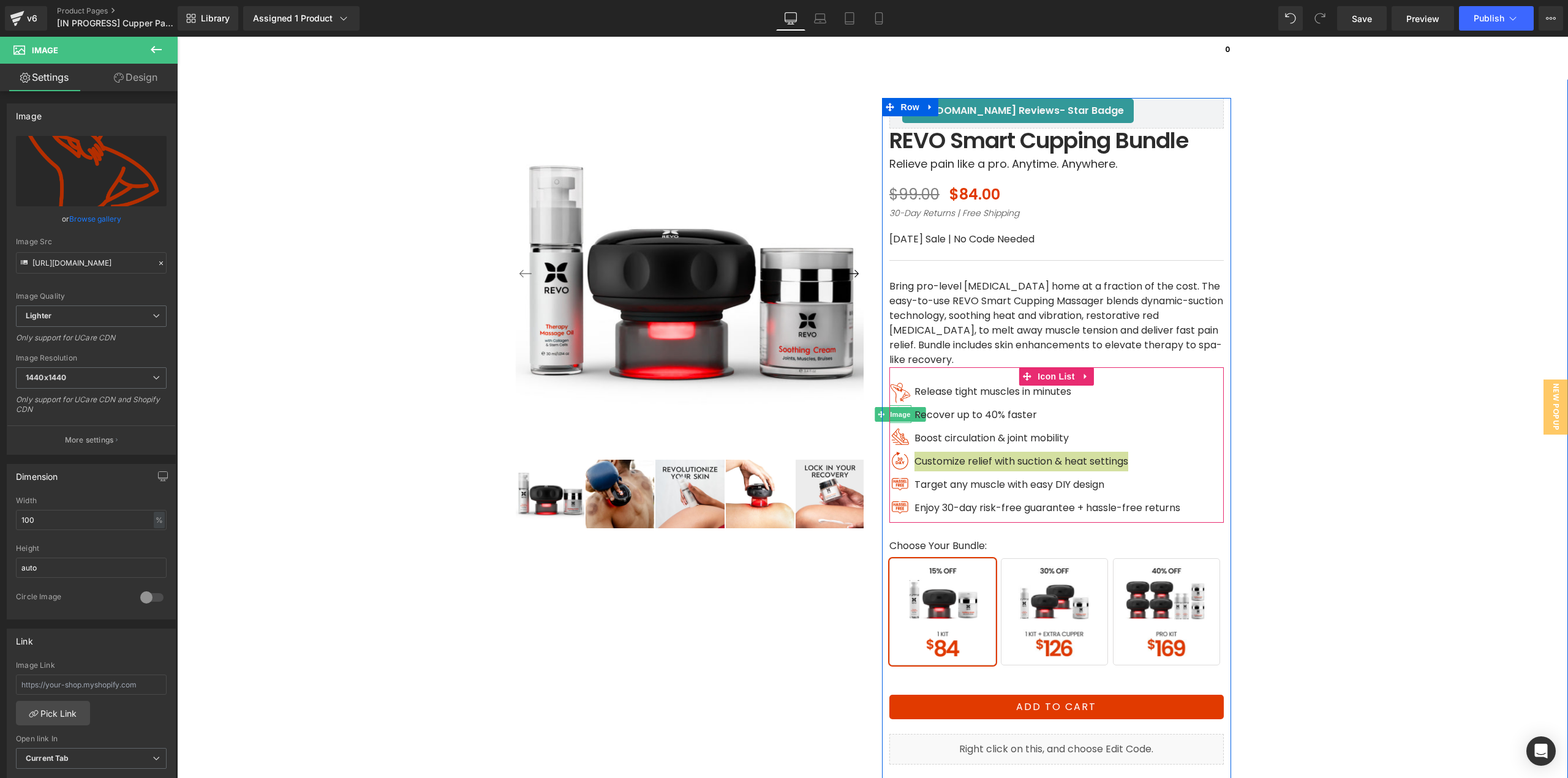
click at [896, 418] on span "Image" at bounding box center [900, 415] width 26 height 15
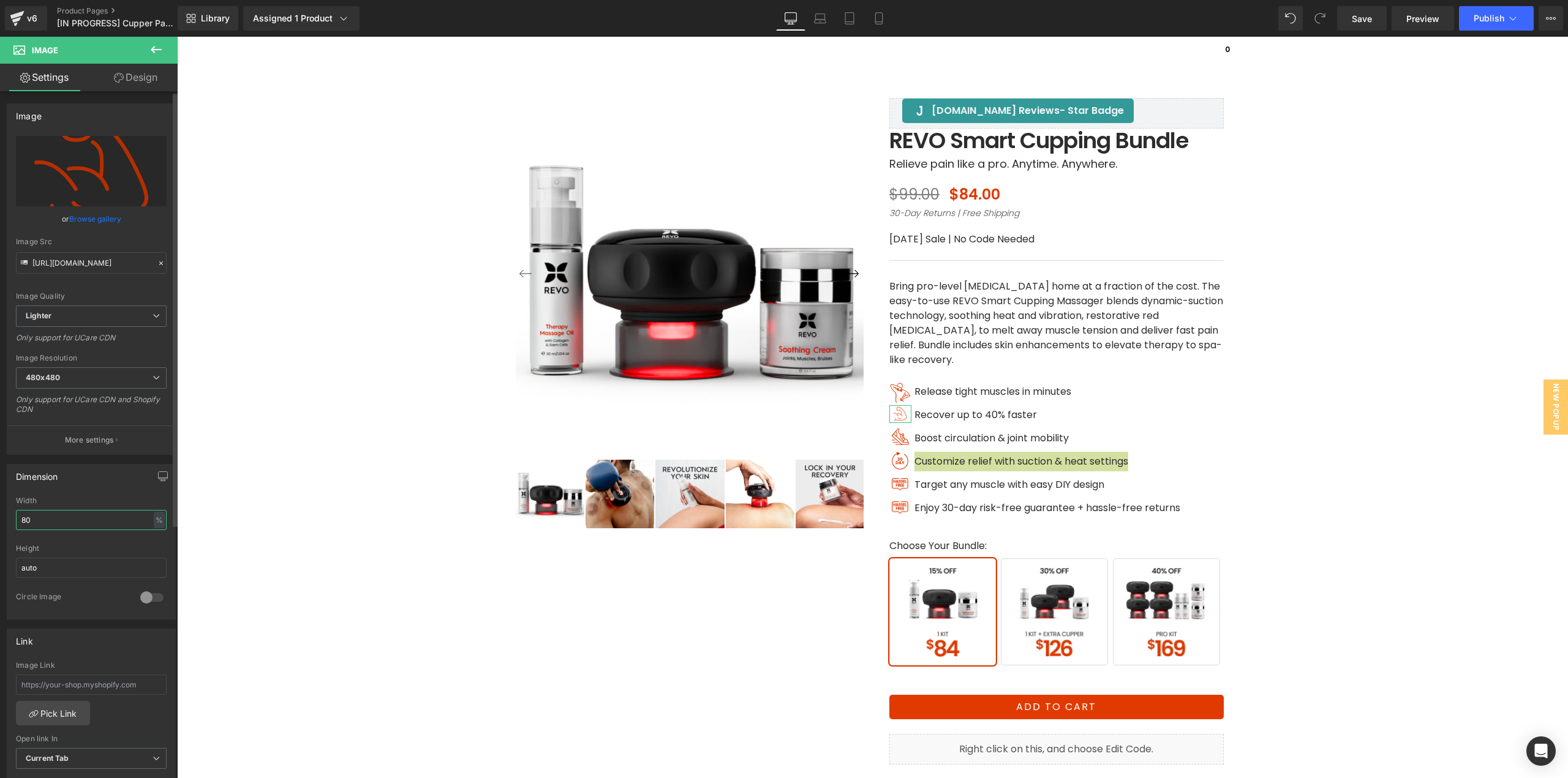
drag, startPoint x: 81, startPoint y: 522, endPoint x: 0, endPoint y: 534, distance: 81.9
click at [0, 530] on div "Dimension 80% Width 80 % % px auto Height auto 0 Circle Image" at bounding box center [91, 538] width 183 height 165
type input "100"
click at [893, 440] on span "Image" at bounding box center [900, 437] width 26 height 15
click at [92, 213] on link "Browse gallery" at bounding box center [95, 219] width 52 height 21
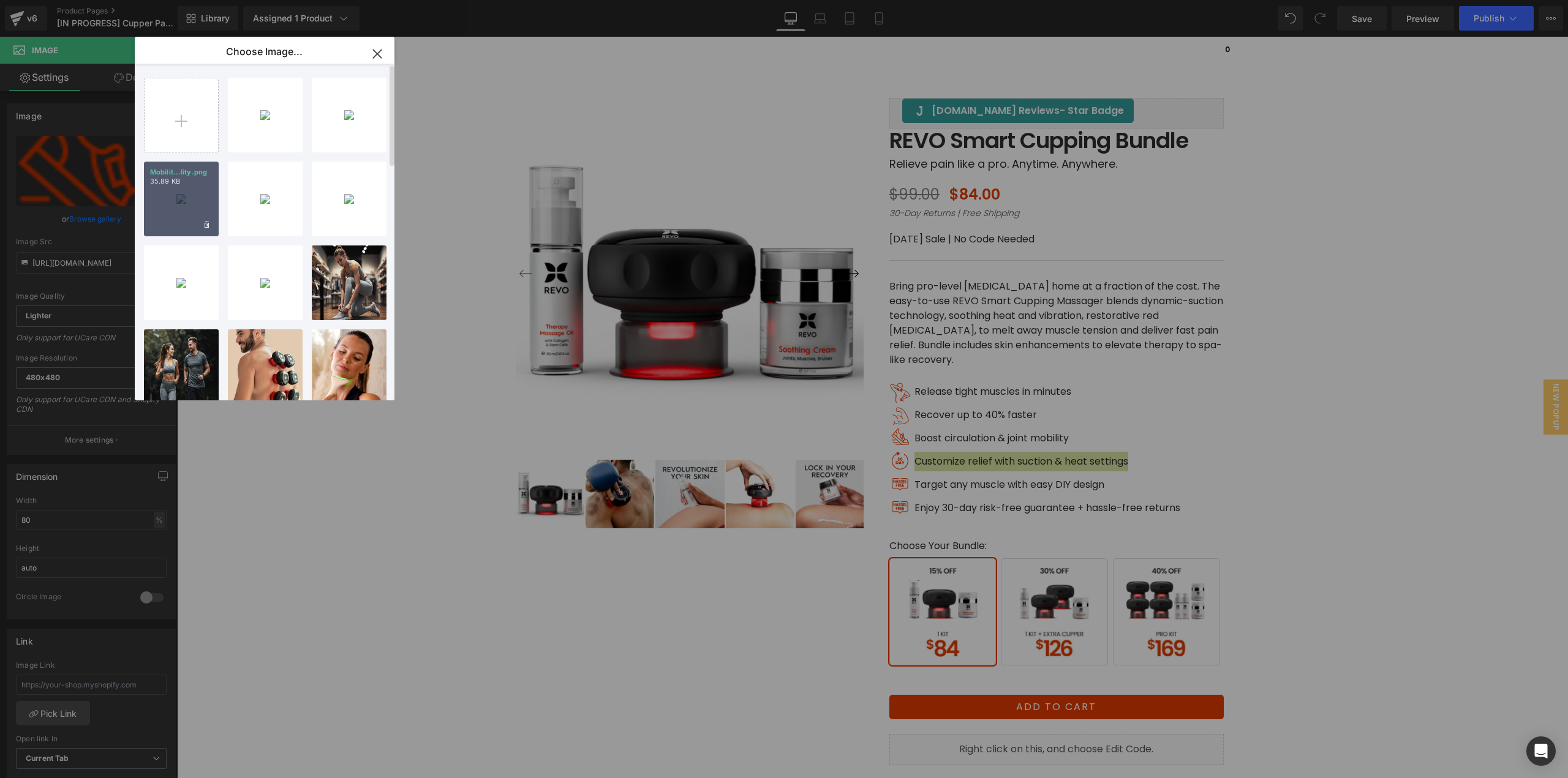
click at [195, 194] on div "Mobilit...lity.png 35.89 KB" at bounding box center [181, 198] width 75 height 75
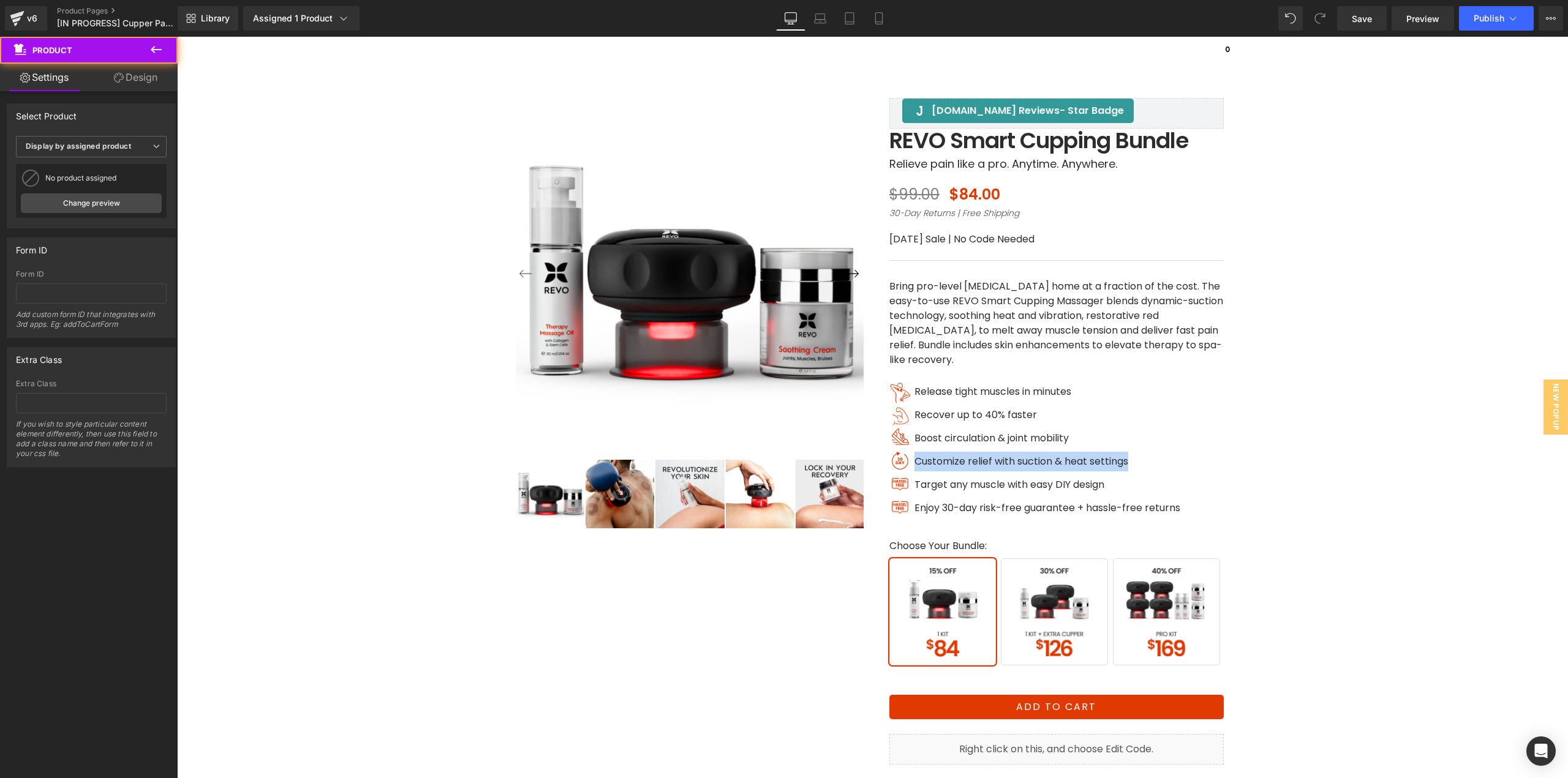
click at [195, 194] on div "‹ ›" at bounding box center [872, 457] width 1379 height 843
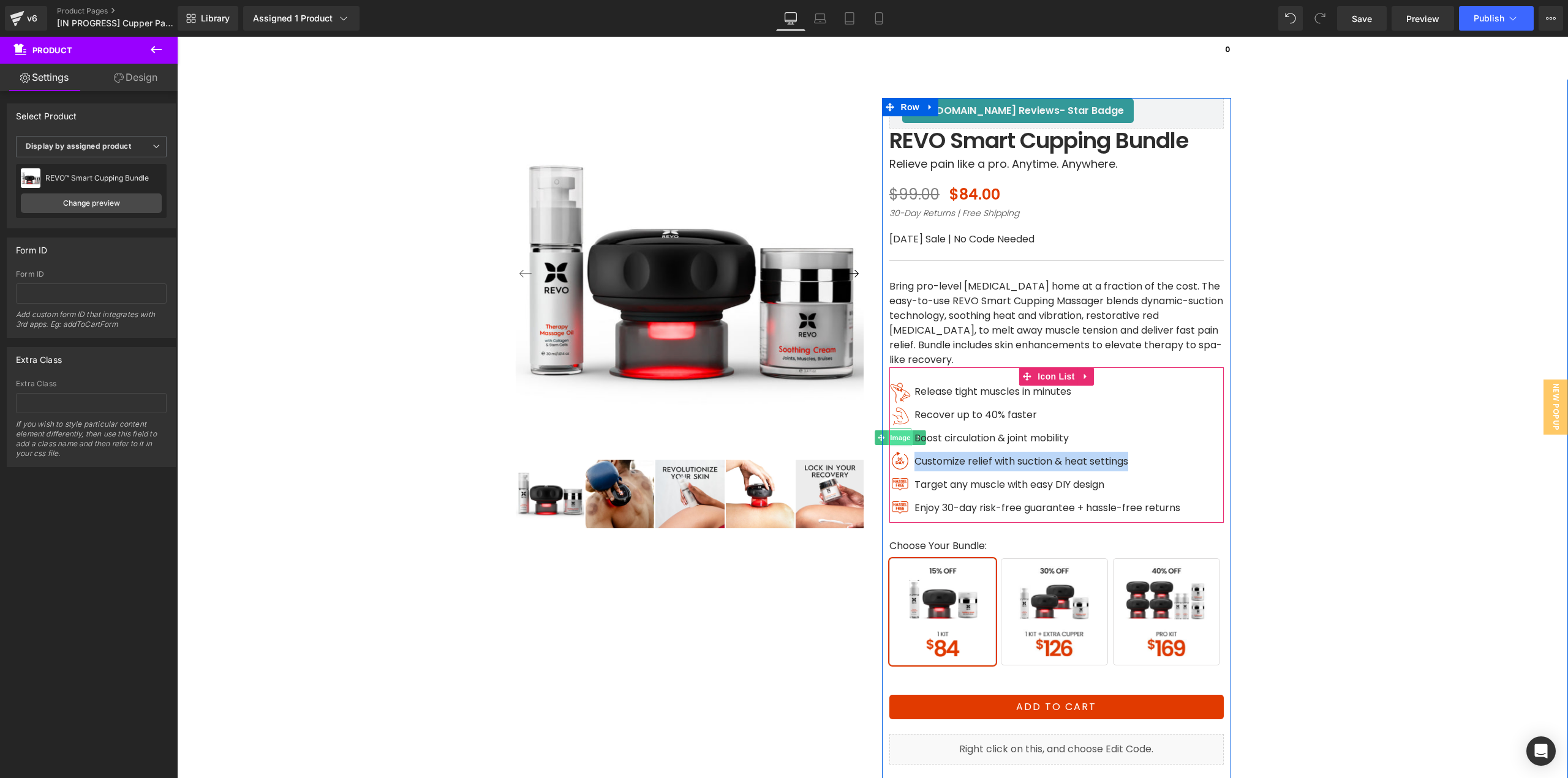
click at [894, 435] on span "Image" at bounding box center [900, 438] width 26 height 15
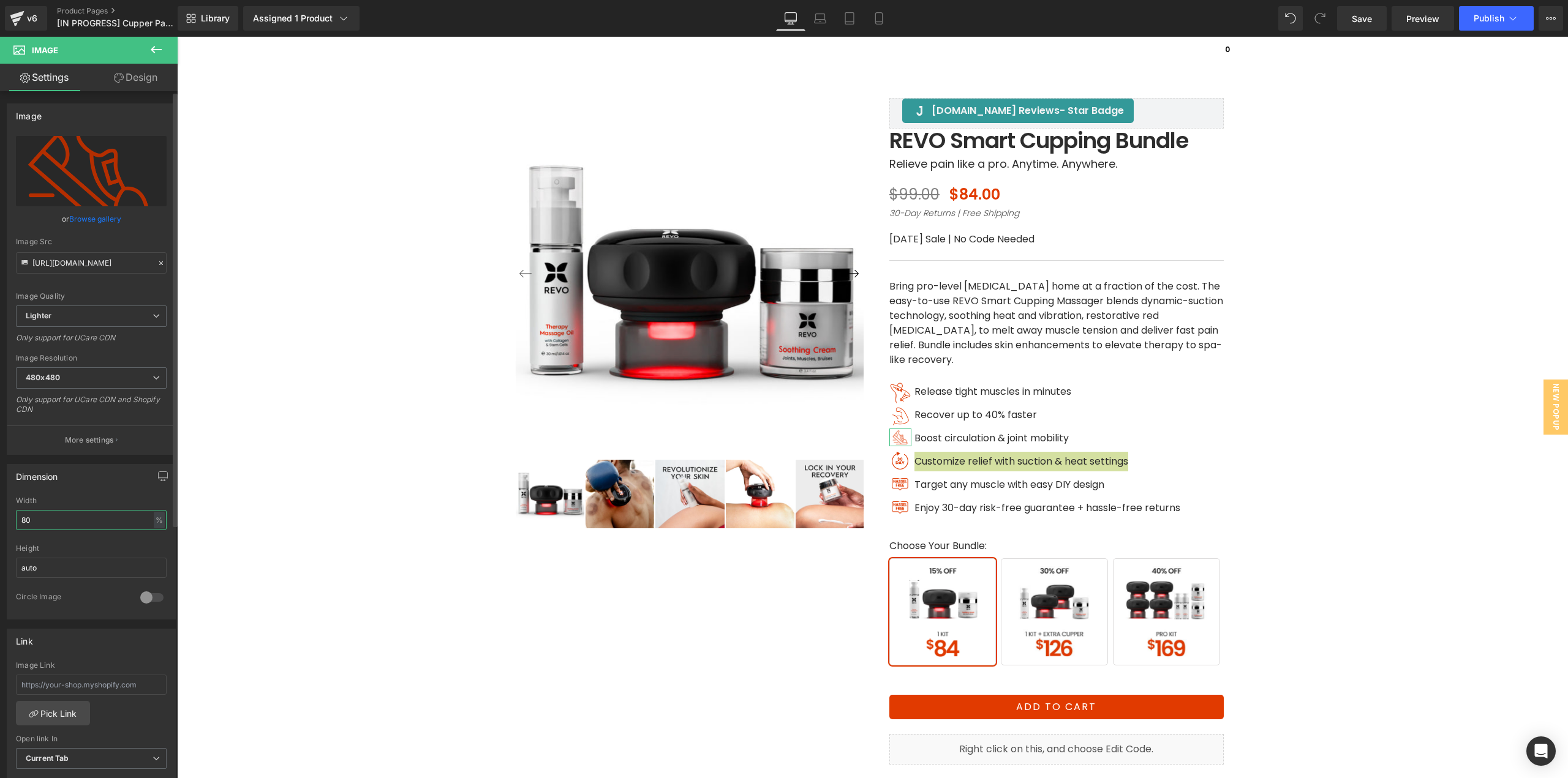
click at [0, 520] on div "Dimension 80% Width 80 % % px auto Height auto 0 Circle Image" at bounding box center [91, 538] width 183 height 165
type input "100"
click at [892, 464] on span "Image" at bounding box center [900, 461] width 26 height 15
click at [105, 217] on link "Browse gallery" at bounding box center [95, 219] width 52 height 21
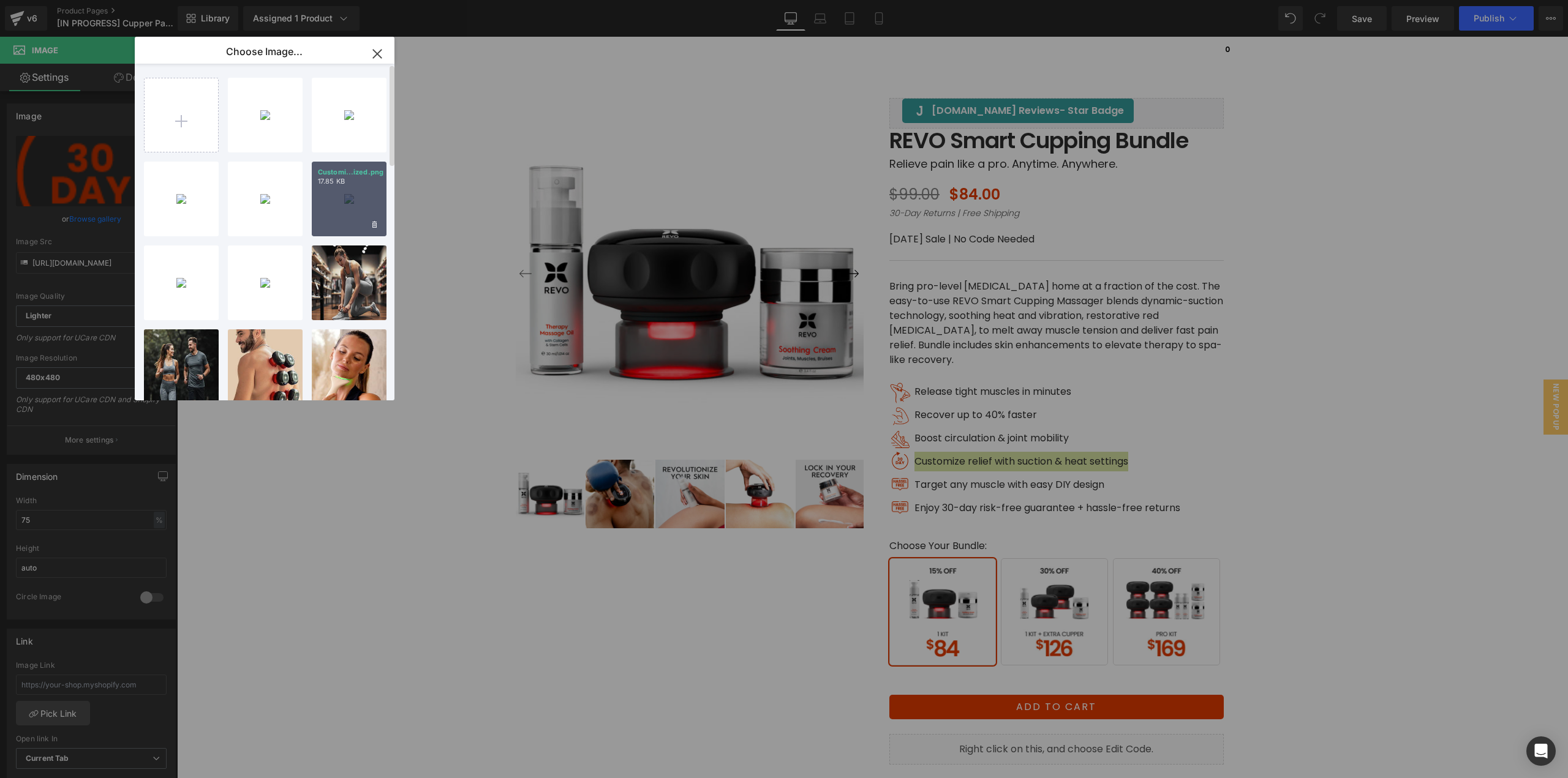
drag, startPoint x: 331, startPoint y: 209, endPoint x: 154, endPoint y: 173, distance: 180.6
click at [331, 209] on div "Customi...ized.png 17.85 KB" at bounding box center [349, 198] width 75 height 75
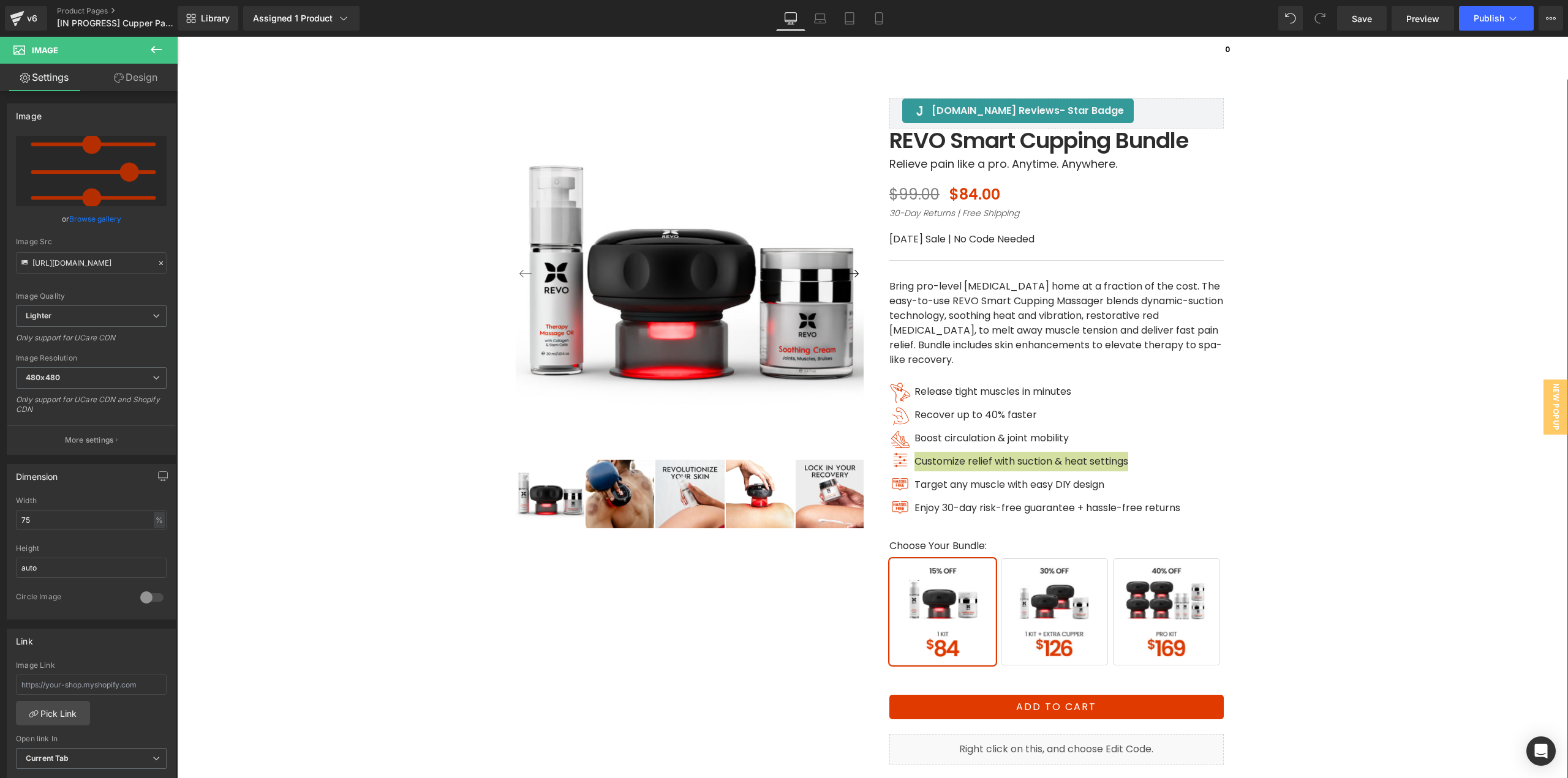
type input "[URL][DOMAIN_NAME]"
drag, startPoint x: 49, startPoint y: 521, endPoint x: 0, endPoint y: 522, distance: 49.0
click at [0, 522] on div "Dimension 75% Width 75 % % px auto Height auto 0 Circle Image" at bounding box center [91, 538] width 183 height 165
drag, startPoint x: 58, startPoint y: 517, endPoint x: 0, endPoint y: 527, distance: 58.9
click at [0, 528] on div "Dimension 100% Width 100 % % px auto Height auto 0 Circle Image" at bounding box center [91, 538] width 183 height 165
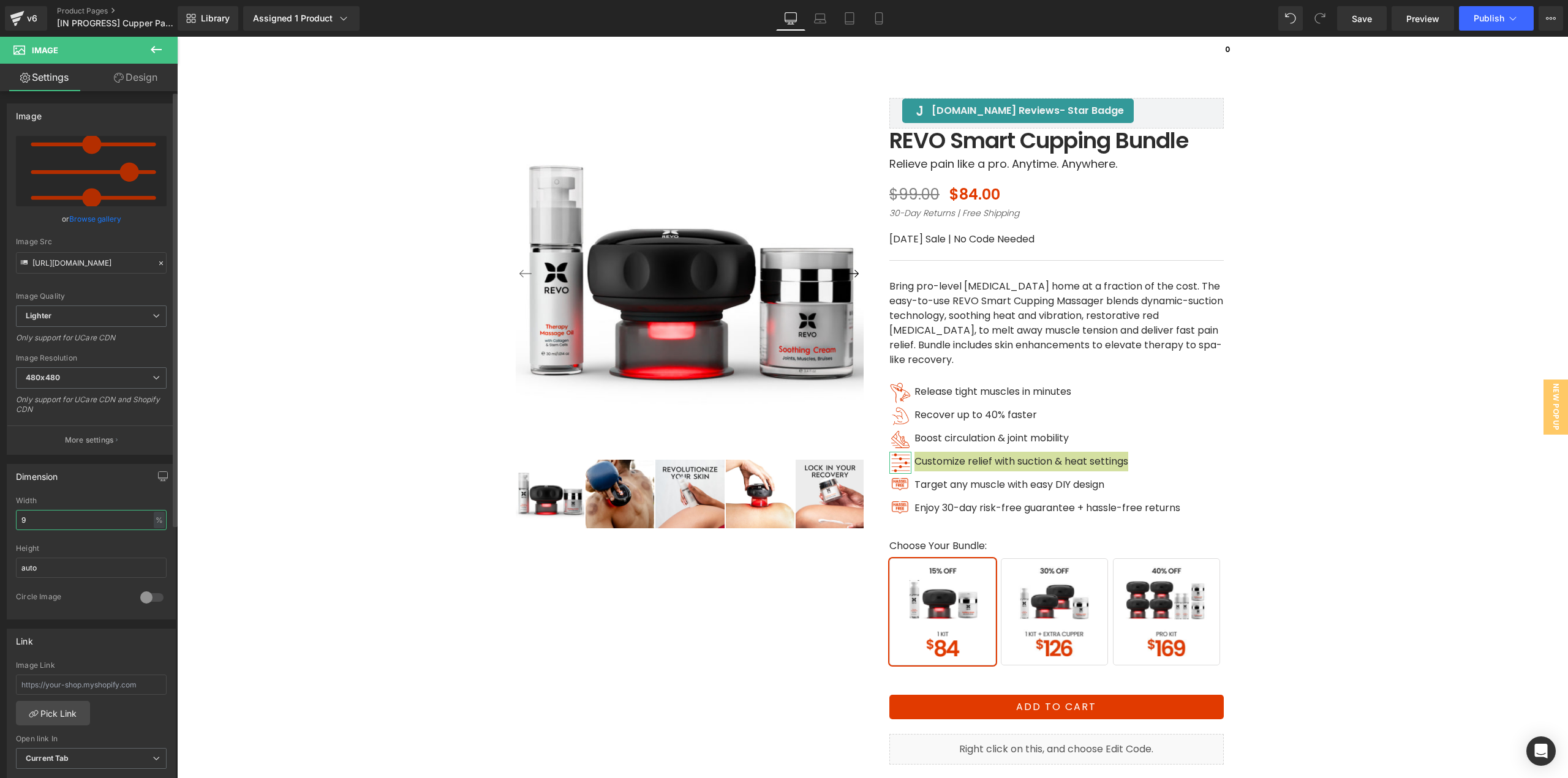
type input "90"
click at [897, 486] on span "Image" at bounding box center [900, 483] width 26 height 15
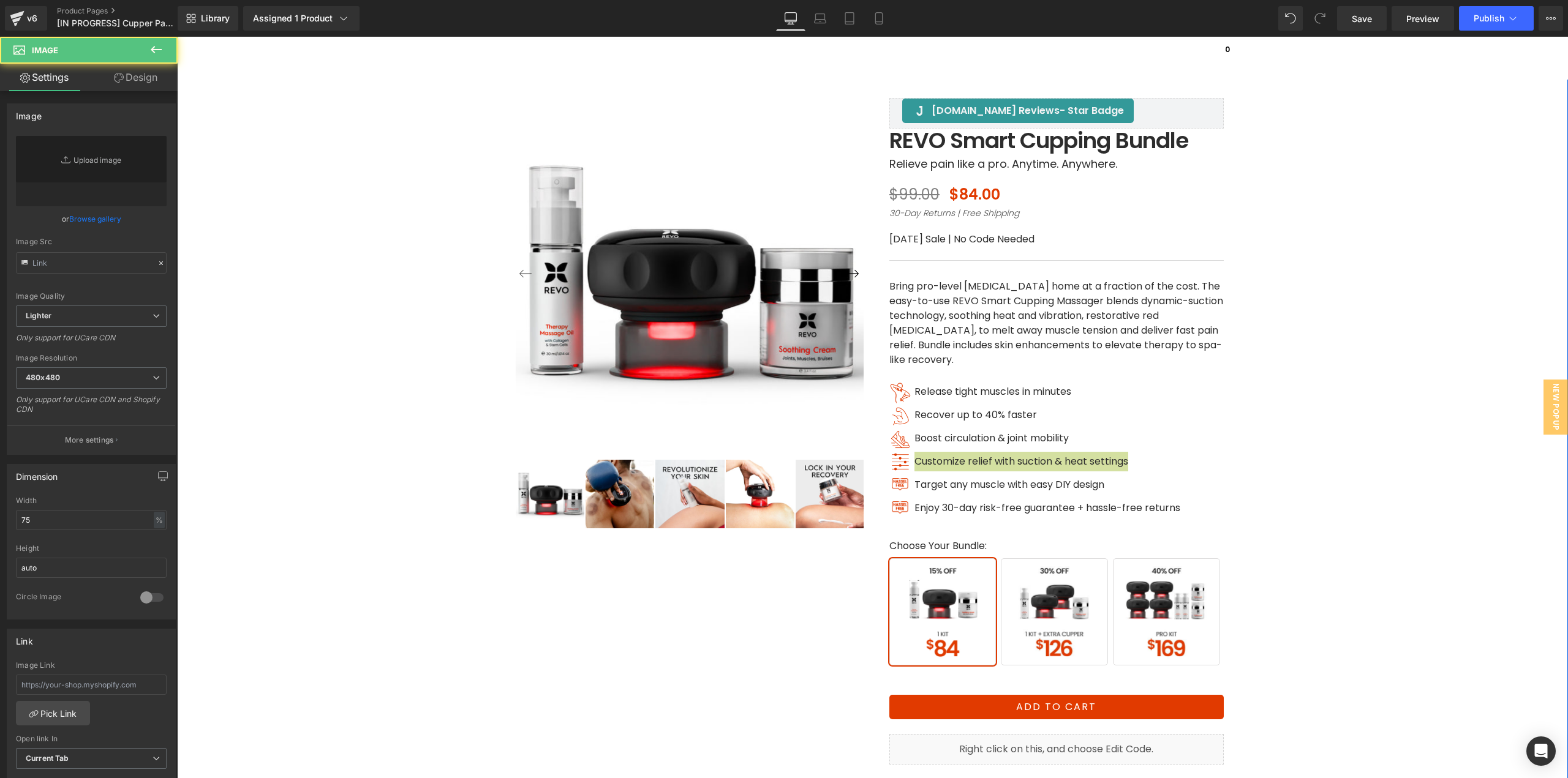
type input "[URL][DOMAIN_NAME]"
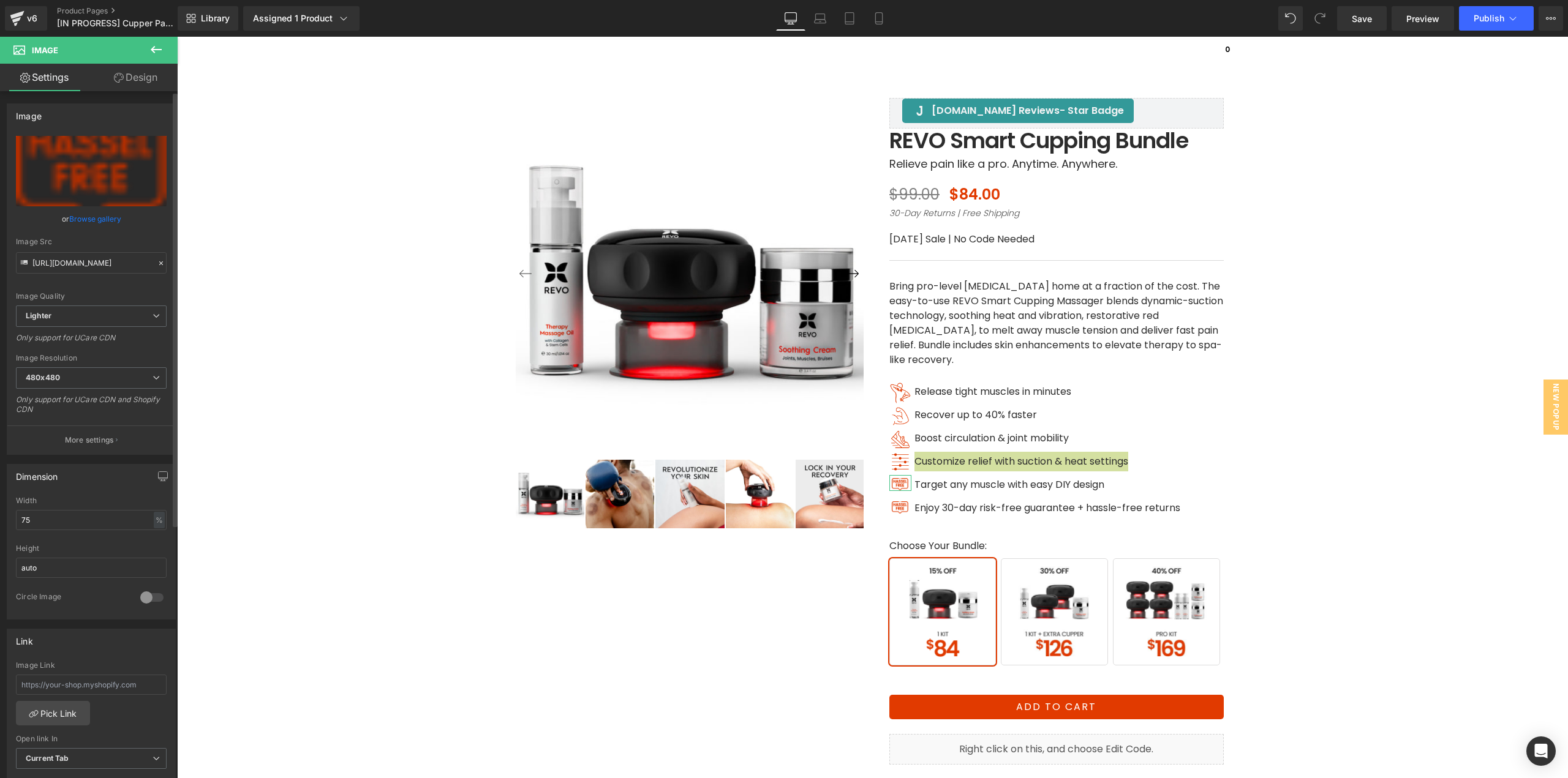
click at [75, 218] on link "Browse gallery" at bounding box center [95, 219] width 52 height 21
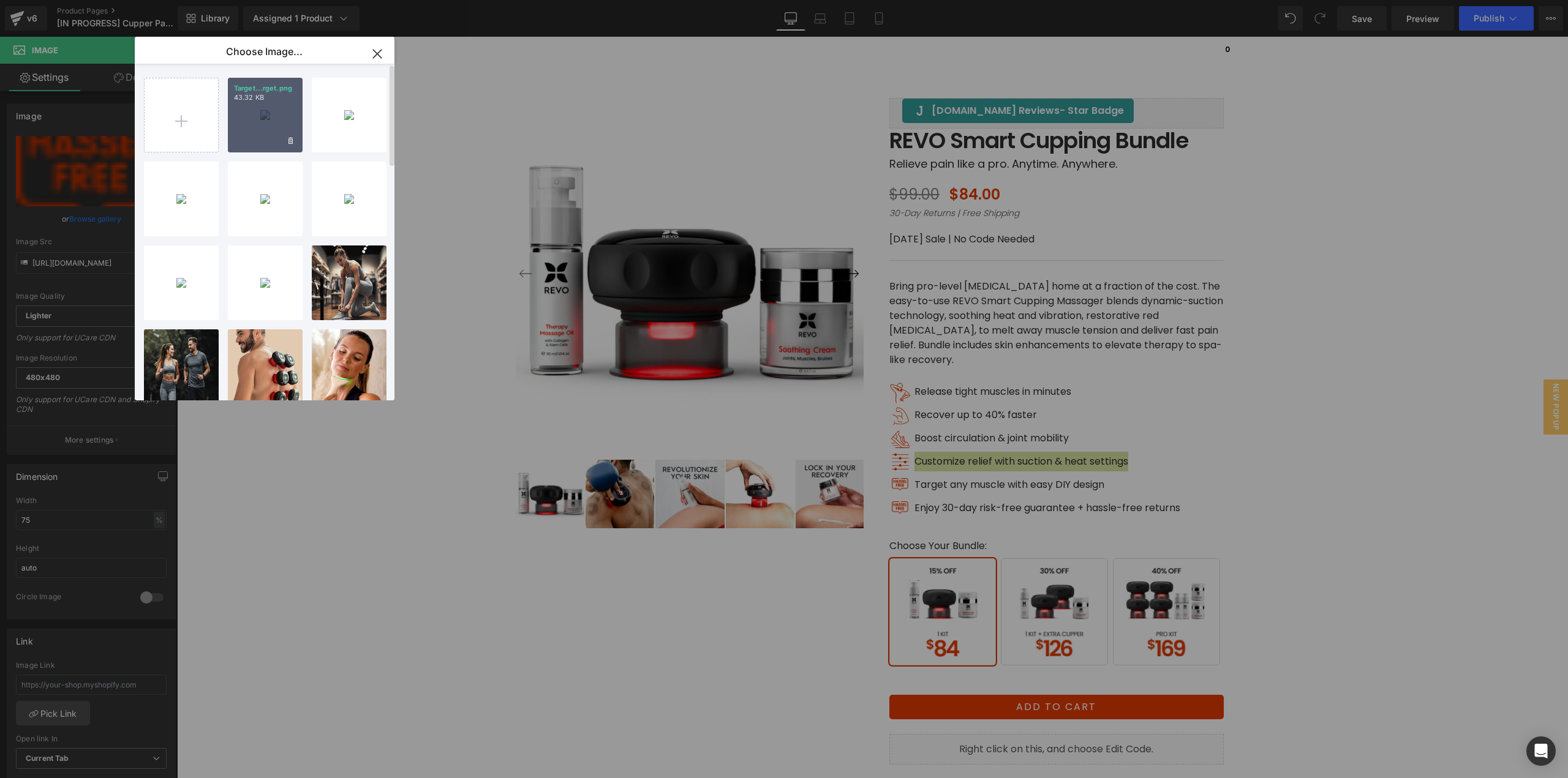
click at [274, 123] on div "Target...rget.png 43.32 KB" at bounding box center [265, 114] width 75 height 75
click at [274, 123] on div "‹ ›" at bounding box center [872, 457] width 1379 height 843
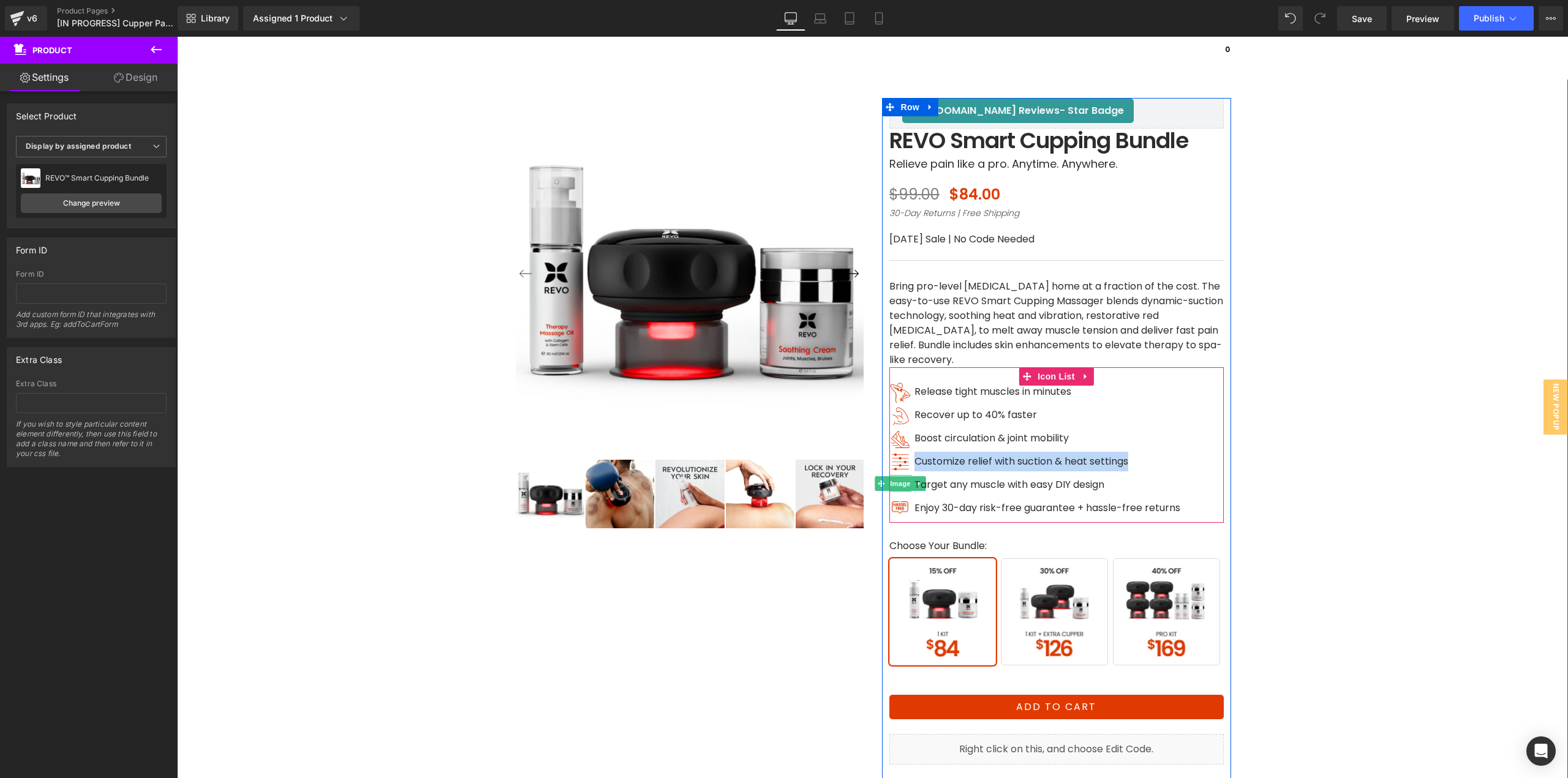
drag, startPoint x: 896, startPoint y: 486, endPoint x: 829, endPoint y: 469, distance: 69.1
click at [896, 486] on span "Image" at bounding box center [900, 484] width 26 height 15
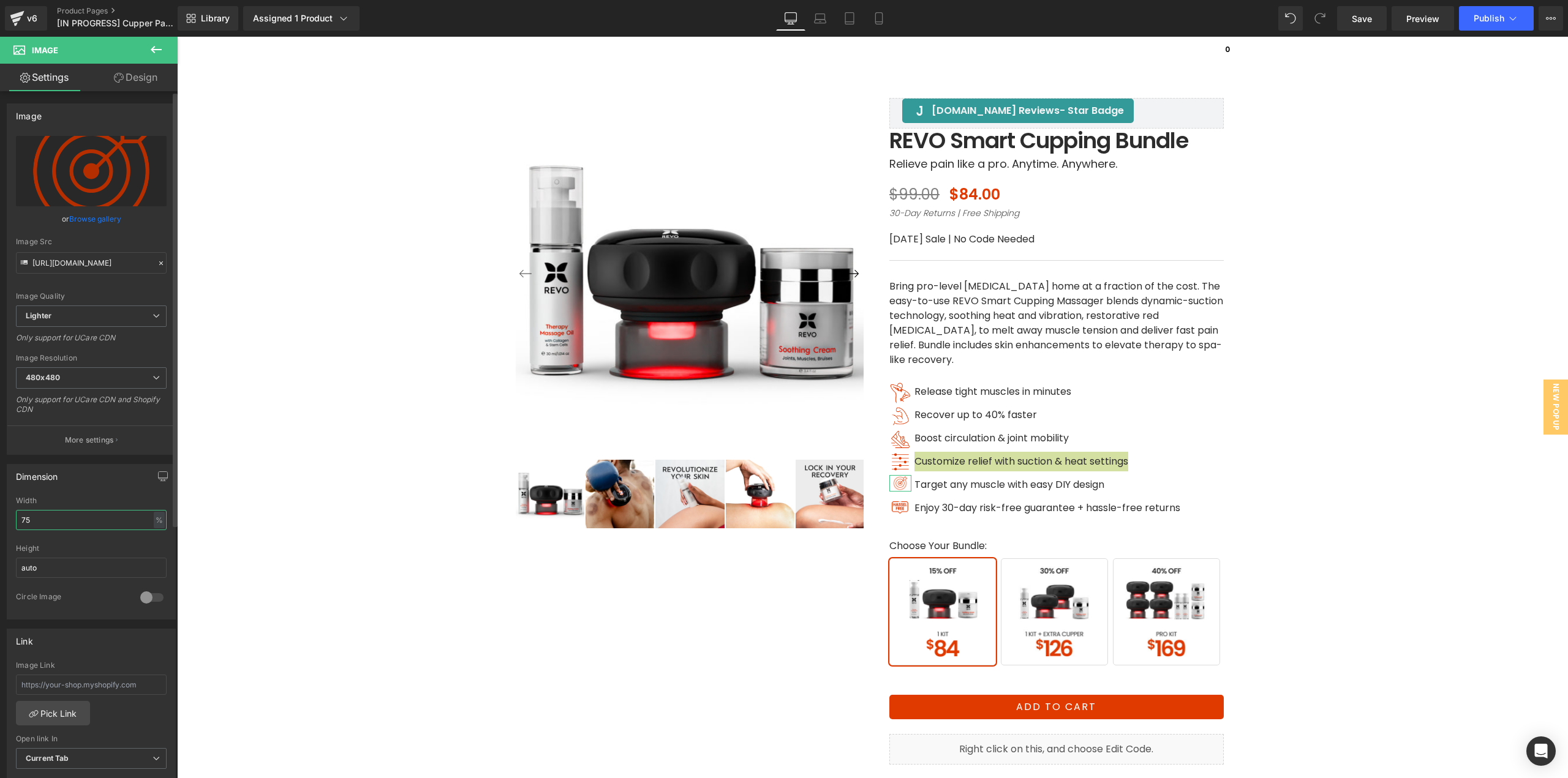
click at [0, 524] on div "Dimension 75% Width 75 % % px auto Height auto 0 Circle Image" at bounding box center [91, 538] width 183 height 165
type input "90"
click at [898, 512] on span "Image" at bounding box center [900, 506] width 26 height 15
click at [96, 217] on link "Browse gallery" at bounding box center [95, 219] width 52 height 21
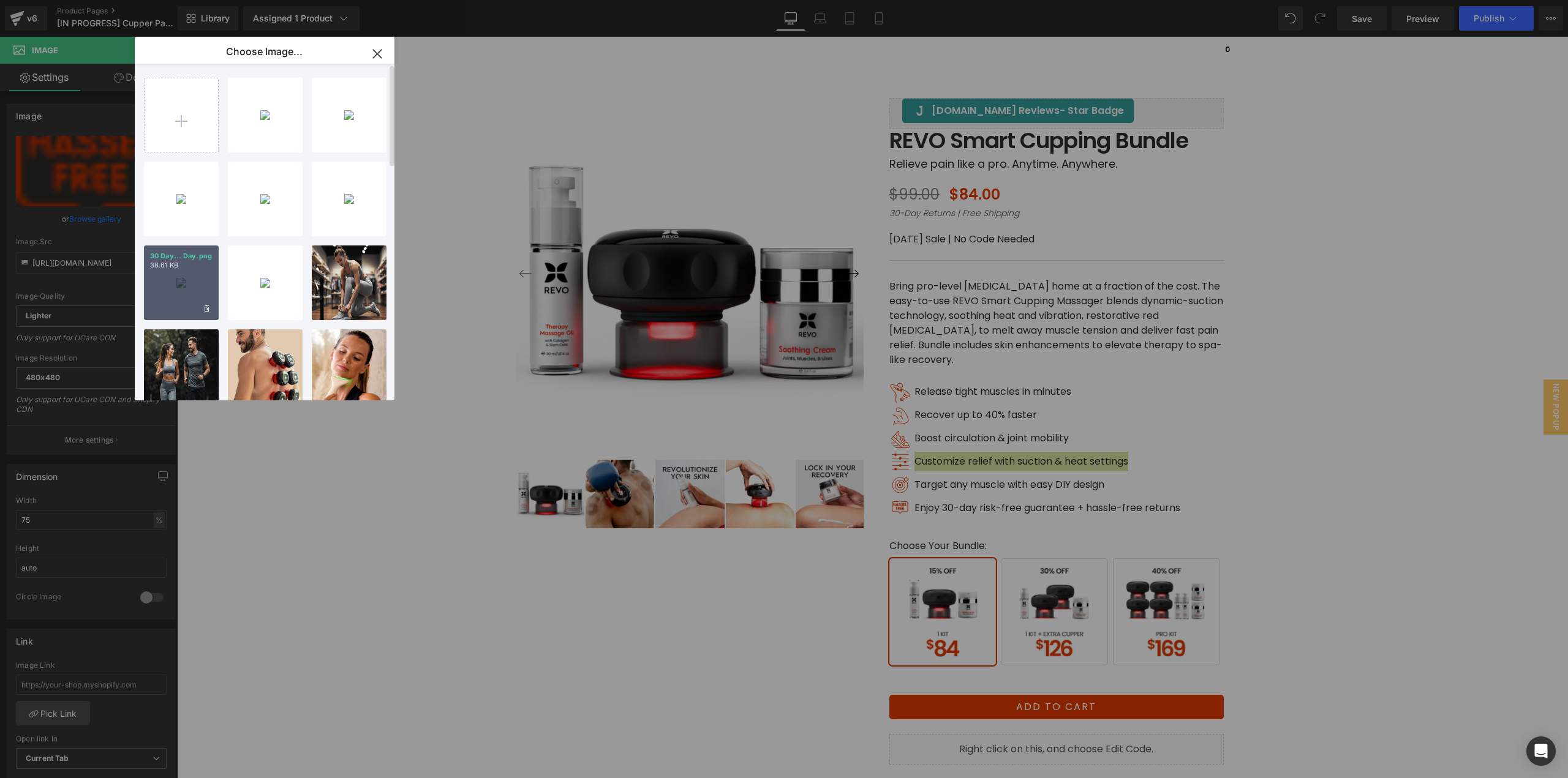
click at [172, 309] on div "30 Day... Day.png 38.61 KB" at bounding box center [181, 282] width 75 height 75
click at [172, 309] on div "Image [URL][DOMAIN_NAME] Replace Image Upload image or Browse gallery Image Src…" at bounding box center [91, 275] width 183 height 361
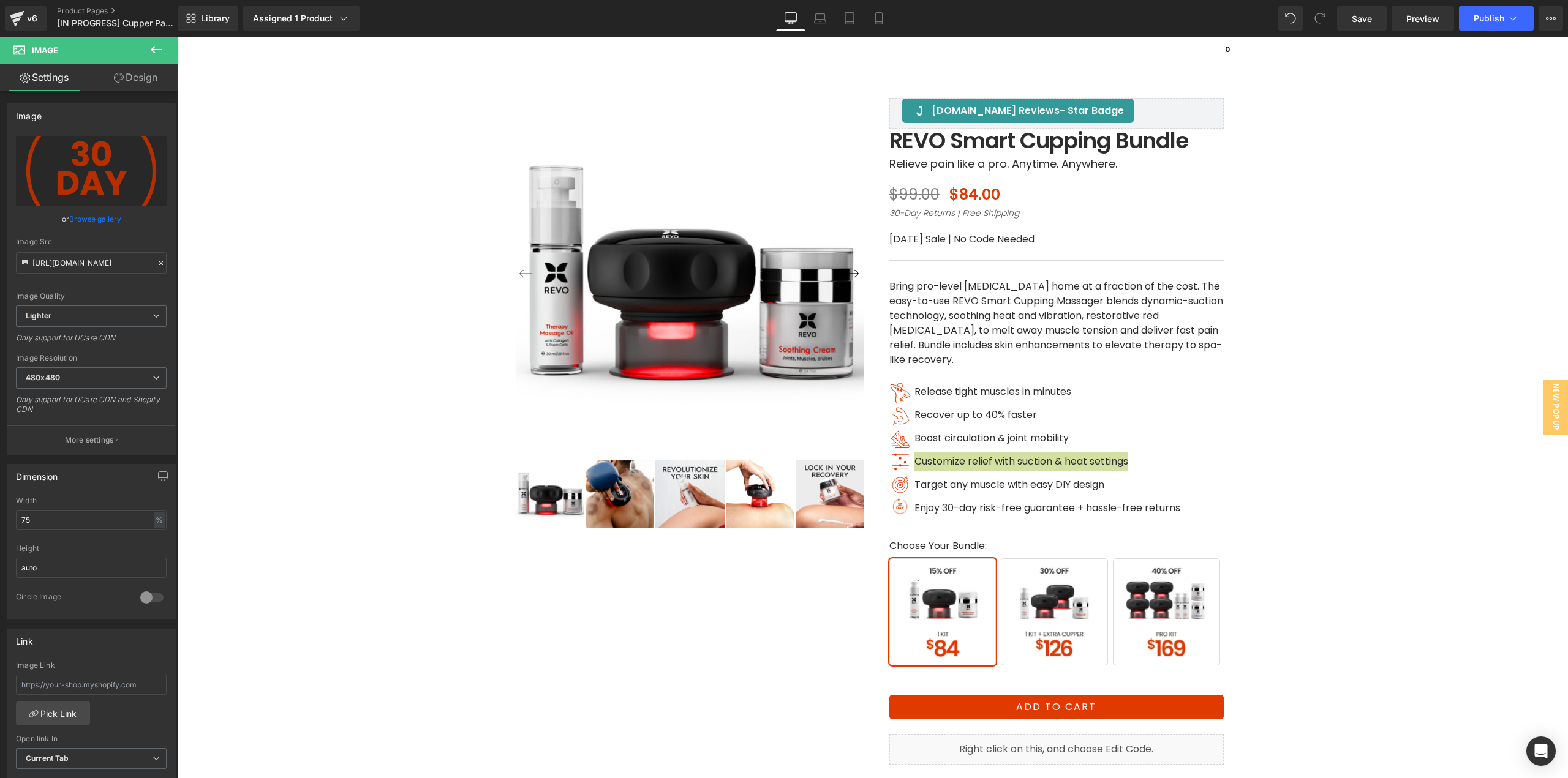
type input "[URL][DOMAIN_NAME]"
drag, startPoint x: 70, startPoint y: 529, endPoint x: 0, endPoint y: 529, distance: 70.0
click at [0, 529] on div "Dimension 75% Width 75 % % px auto Height auto 0 Circle Image" at bounding box center [91, 538] width 183 height 165
type input "90"
click at [1332, 494] on div "‹ ›" at bounding box center [872, 457] width 1379 height 843
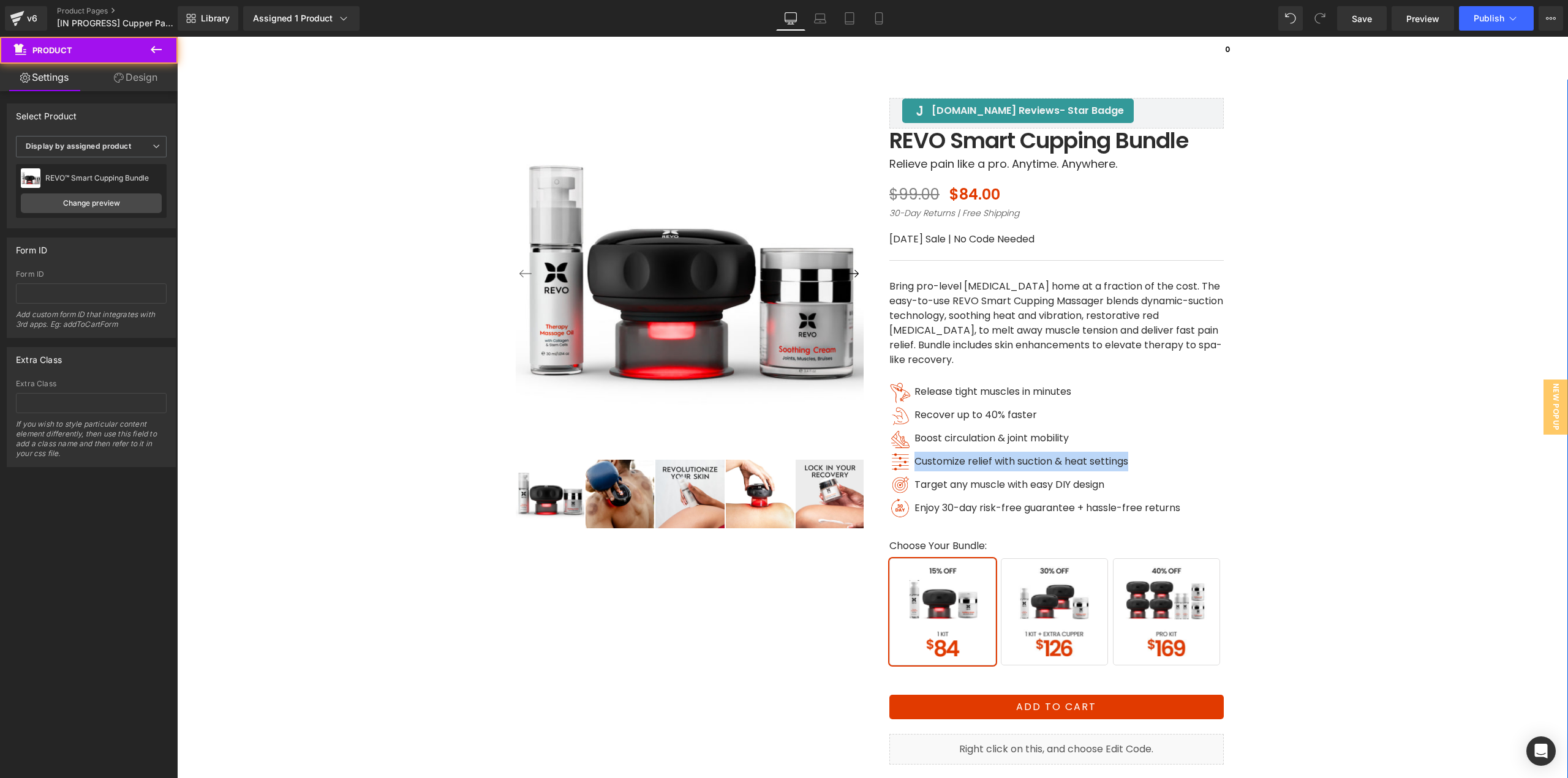
click at [1349, 474] on div "‹ ›" at bounding box center [872, 457] width 1379 height 843
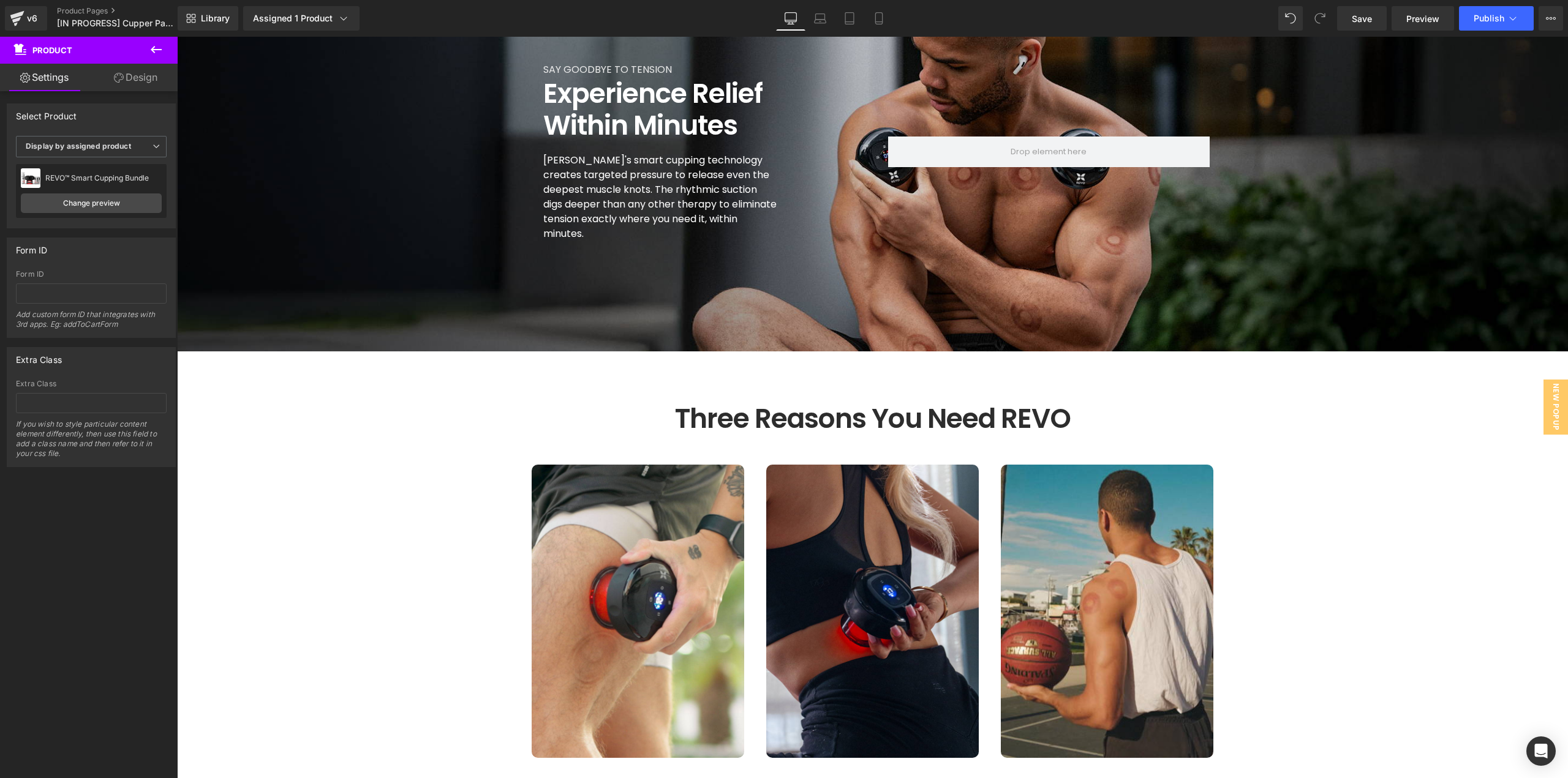
scroll to position [1041, 0]
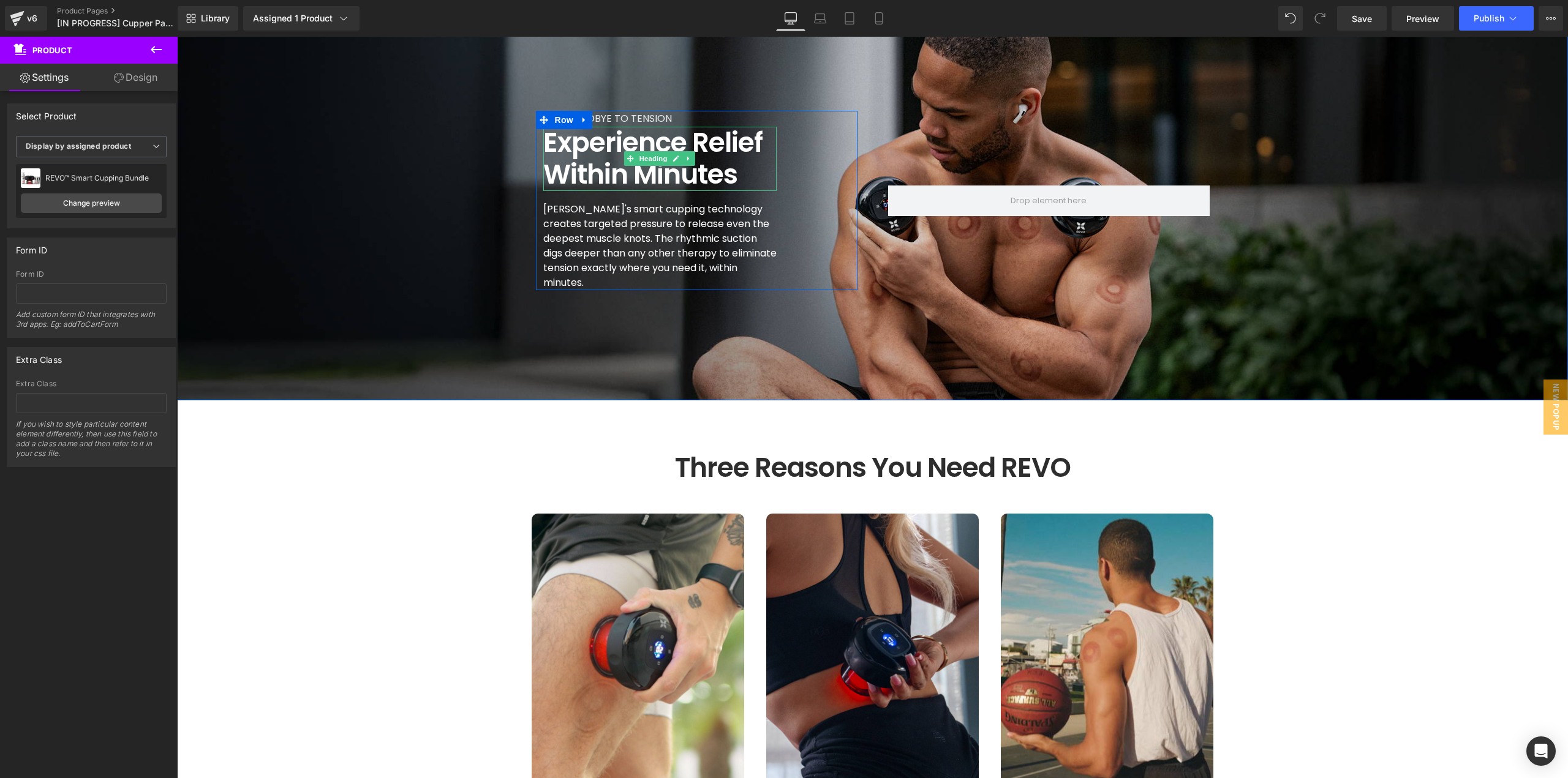
click at [650, 168] on h1 "Experience Relief within Minutes" at bounding box center [660, 159] width 233 height 65
click at [682, 180] on h1 "Experience Relief within Minutes" at bounding box center [660, 159] width 233 height 65
click at [690, 175] on h1 "Experience Relief within Minutes" at bounding box center [660, 159] width 233 height 65
click at [723, 176] on h1 "Experience Relief within Minutes" at bounding box center [660, 159] width 233 height 65
paste div
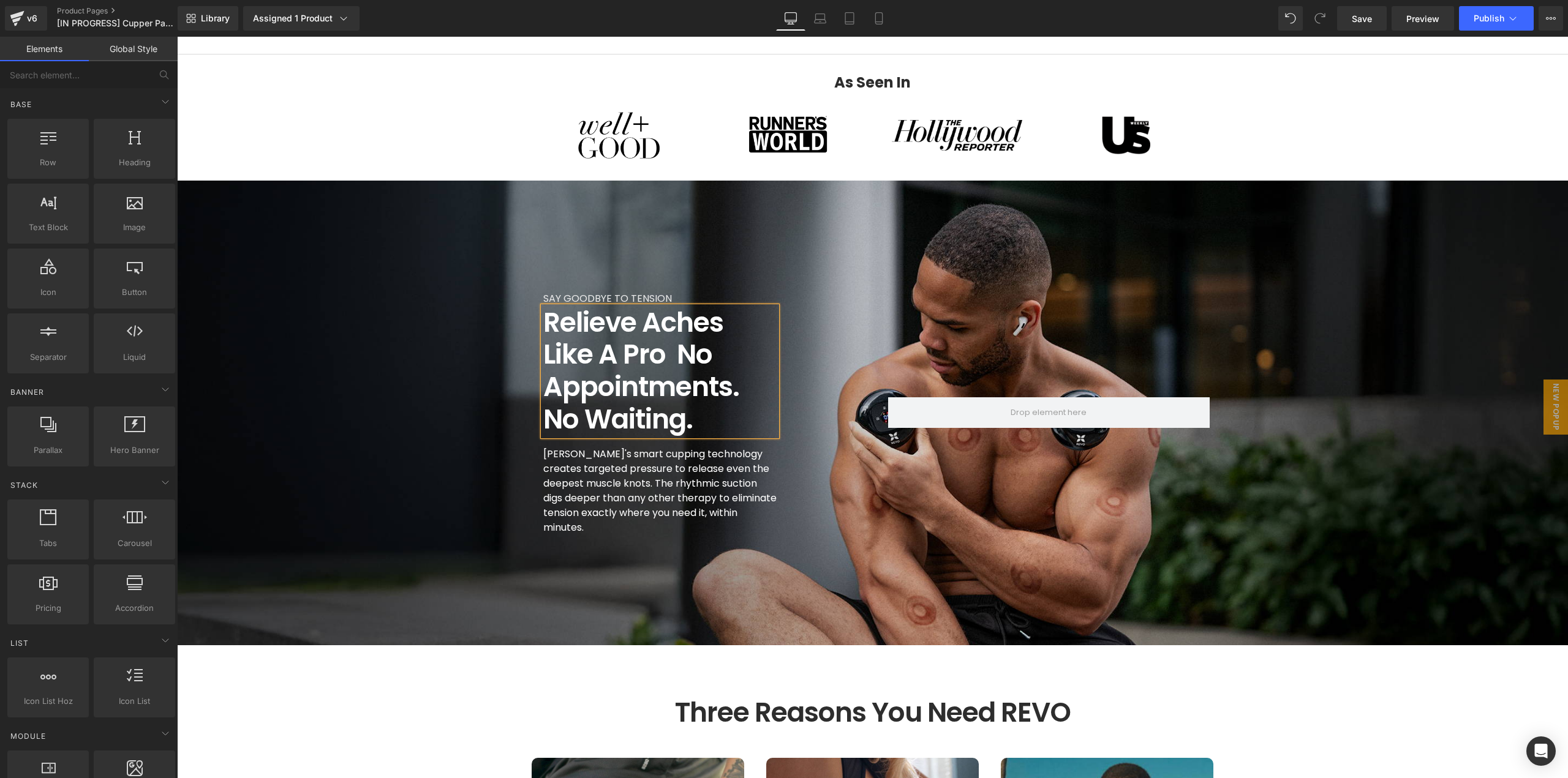
scroll to position [857, 0]
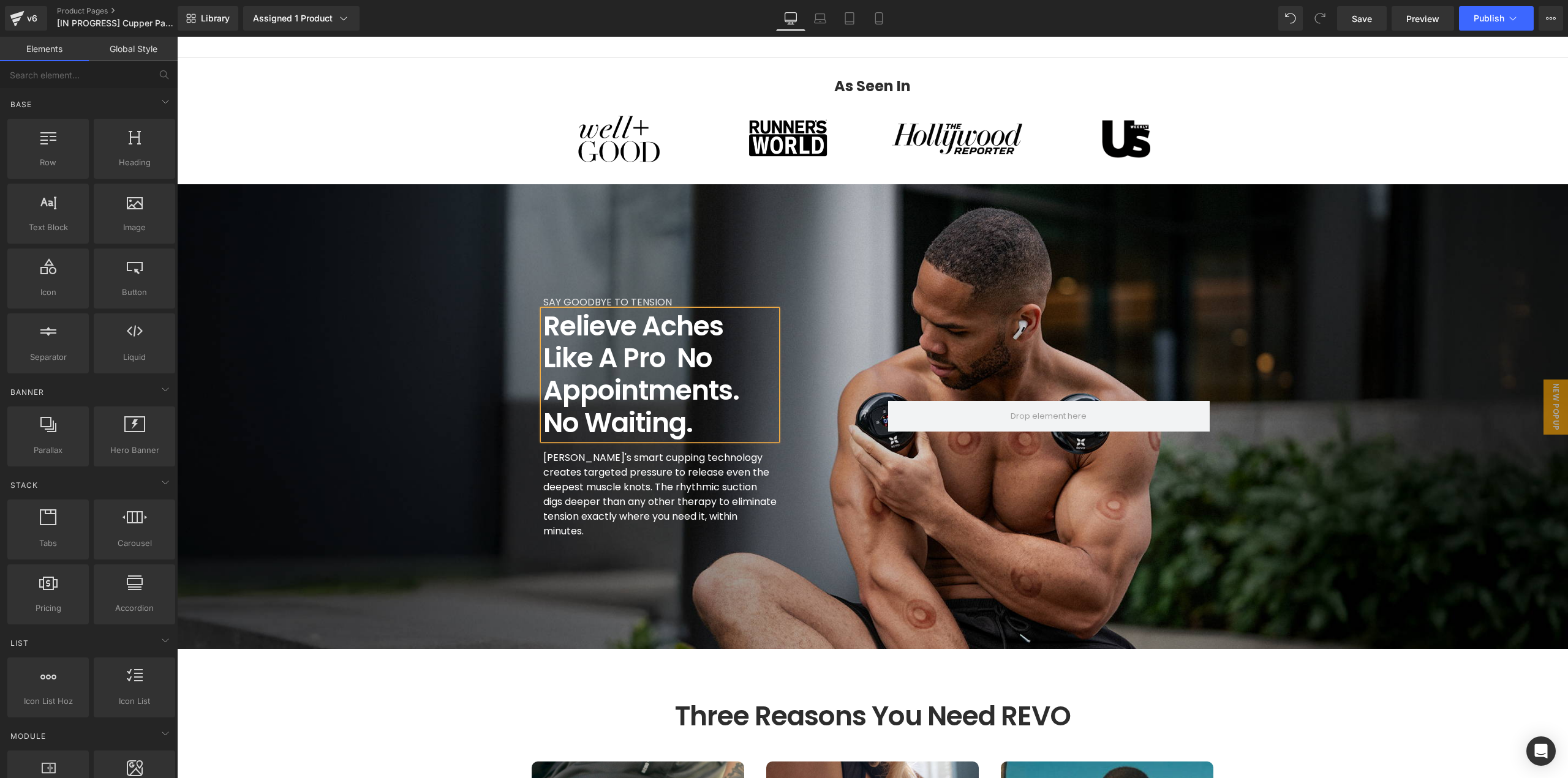
click at [838, 366] on div "SAY GOODBYE TO TENSION Text Block Relieve Aches Like a Pro  No Appointments. No…" at bounding box center [697, 417] width 321 height 245
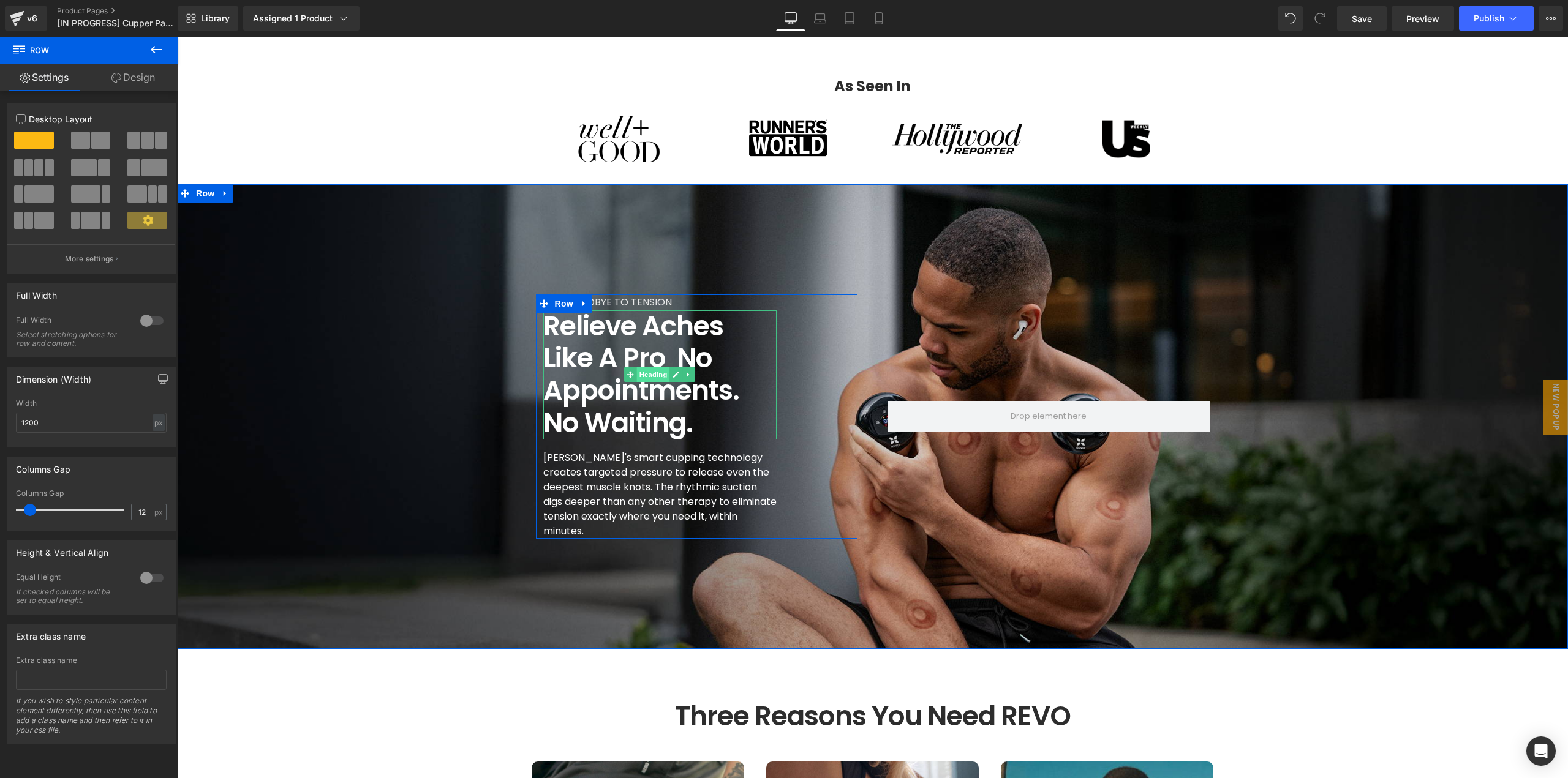
click at [638, 370] on span "Heading" at bounding box center [653, 375] width 33 height 15
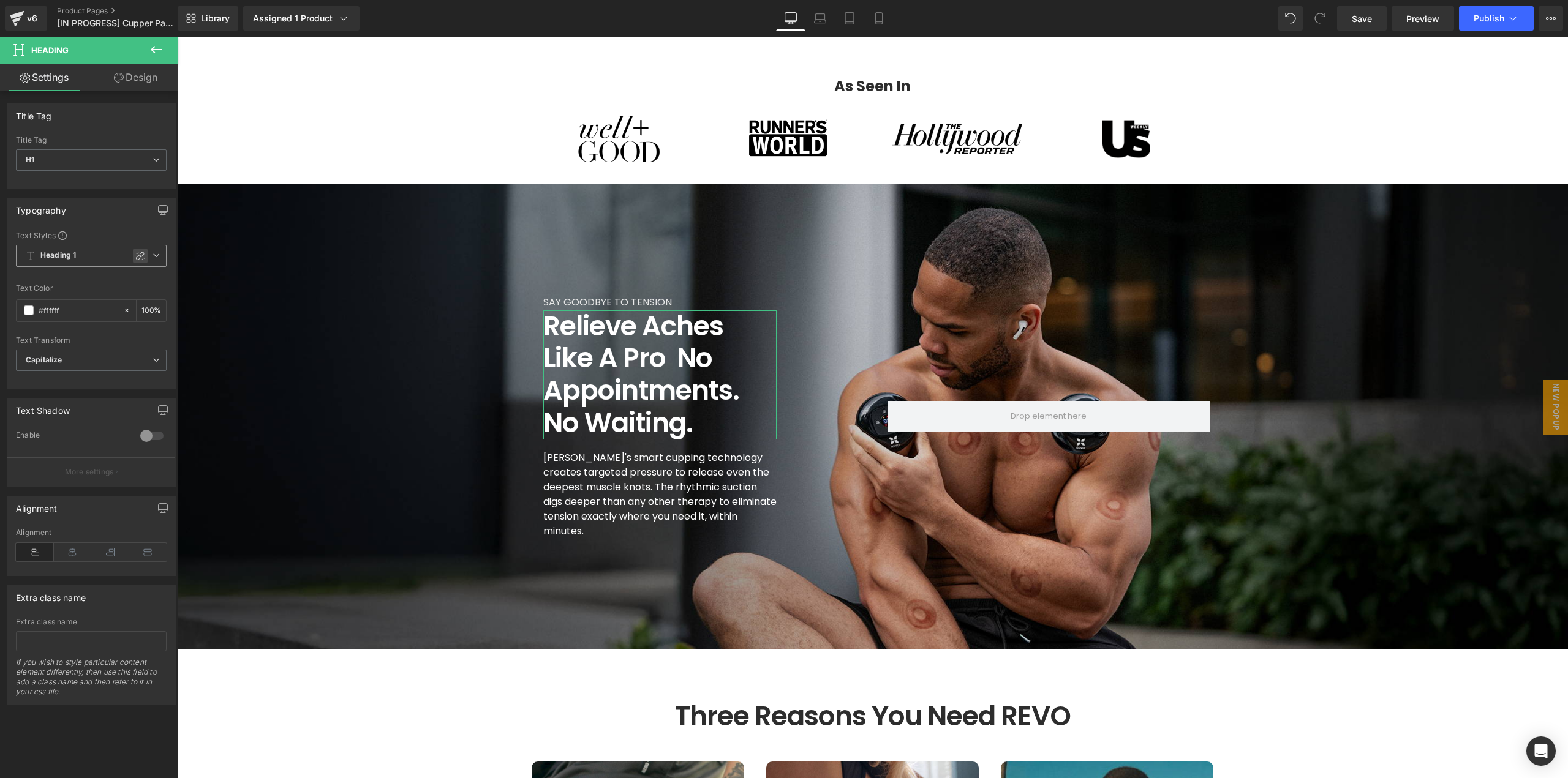
click at [137, 259] on icon at bounding box center [140, 256] width 10 height 10
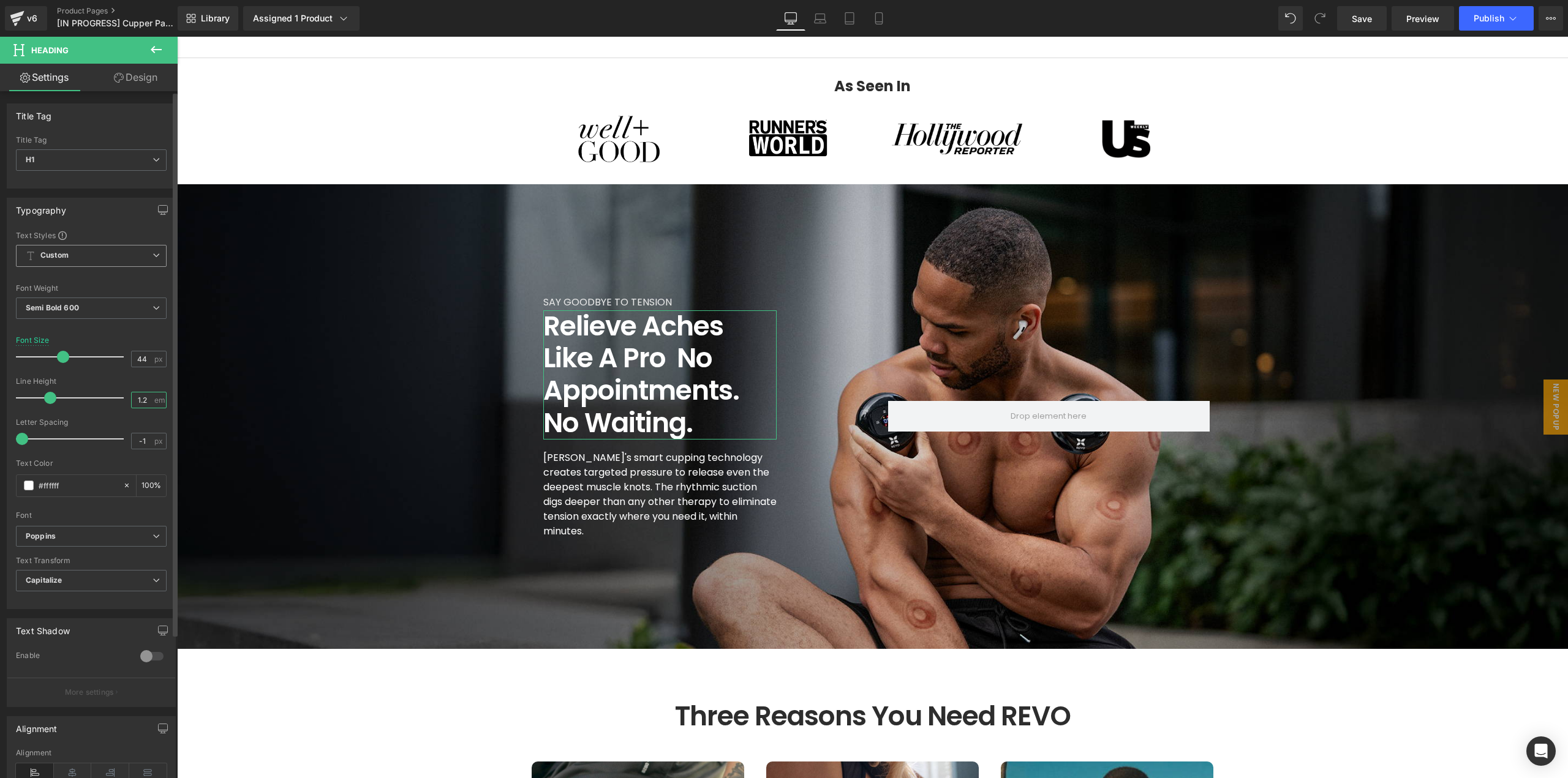
drag, startPoint x: 147, startPoint y: 398, endPoint x: 82, endPoint y: 399, distance: 65.0
click at [82, 400] on div "Line Height 1.2 em" at bounding box center [91, 398] width 151 height 41
type input "1.1"
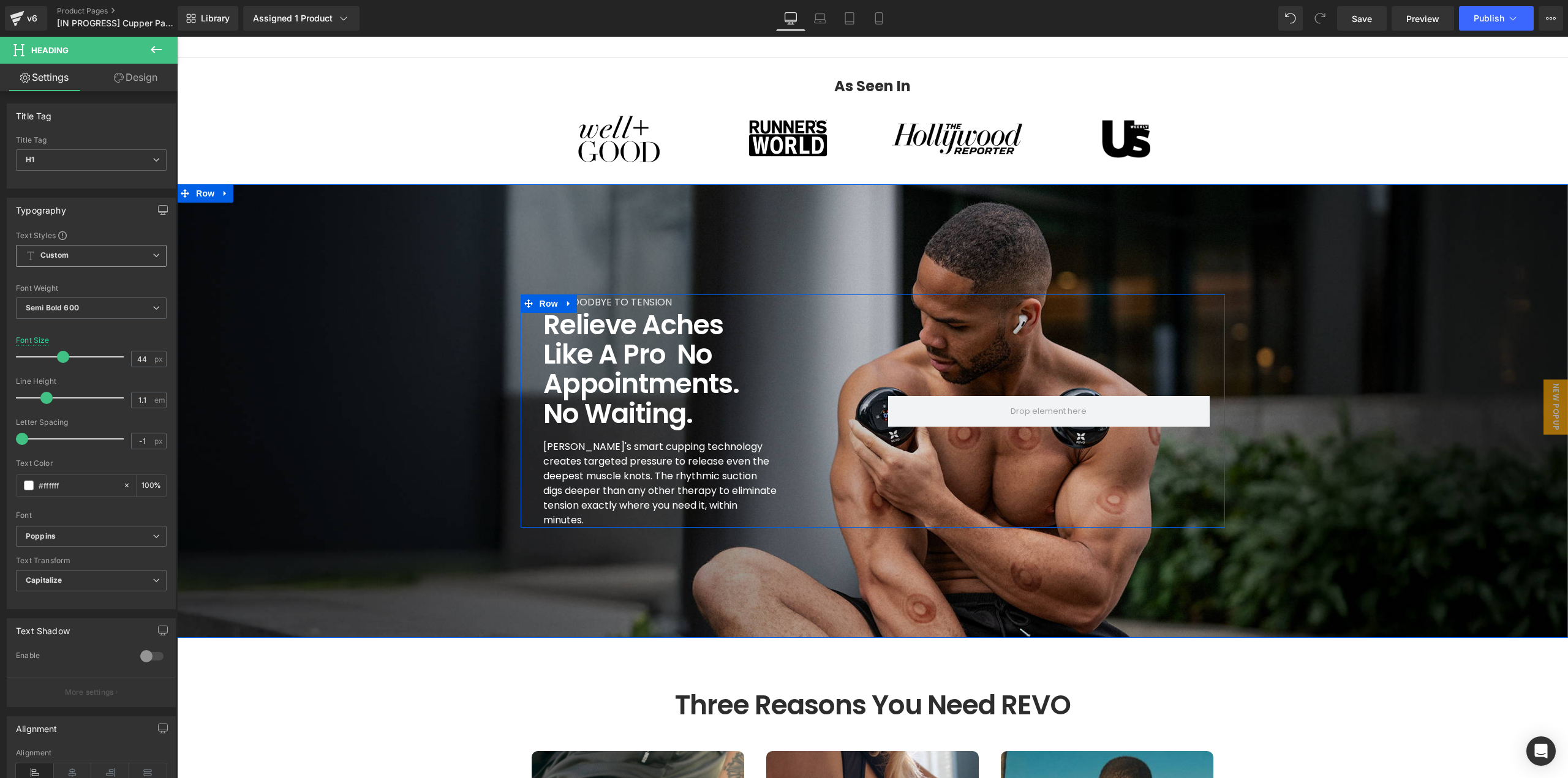
click at [880, 395] on div at bounding box center [1049, 411] width 352 height 233
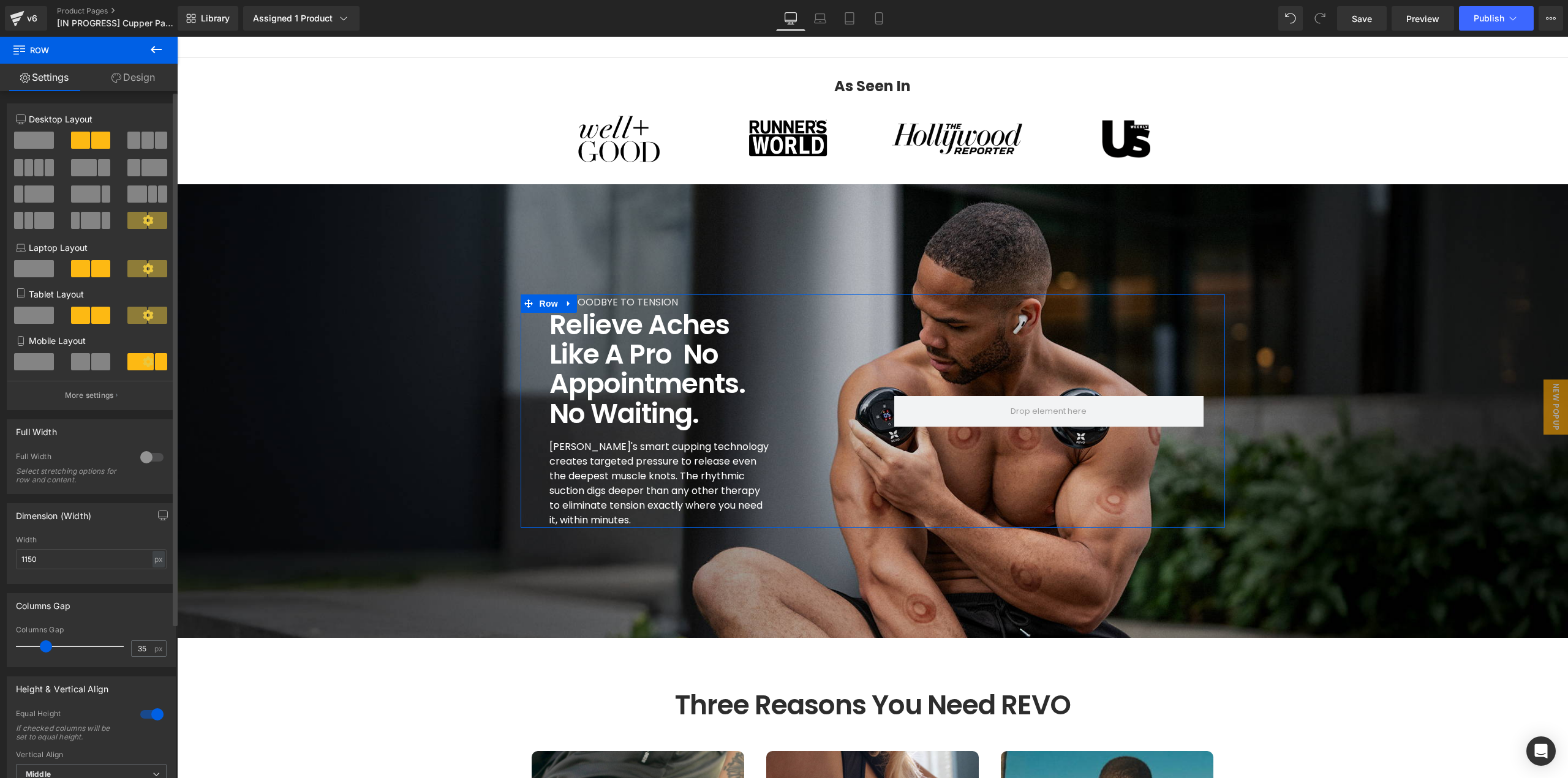
drag, startPoint x: 40, startPoint y: 650, endPoint x: 47, endPoint y: 653, distance: 7.6
click at [47, 653] on div at bounding box center [72, 646] width 101 height 25
click at [147, 650] on input "35" at bounding box center [142, 649] width 21 height 16
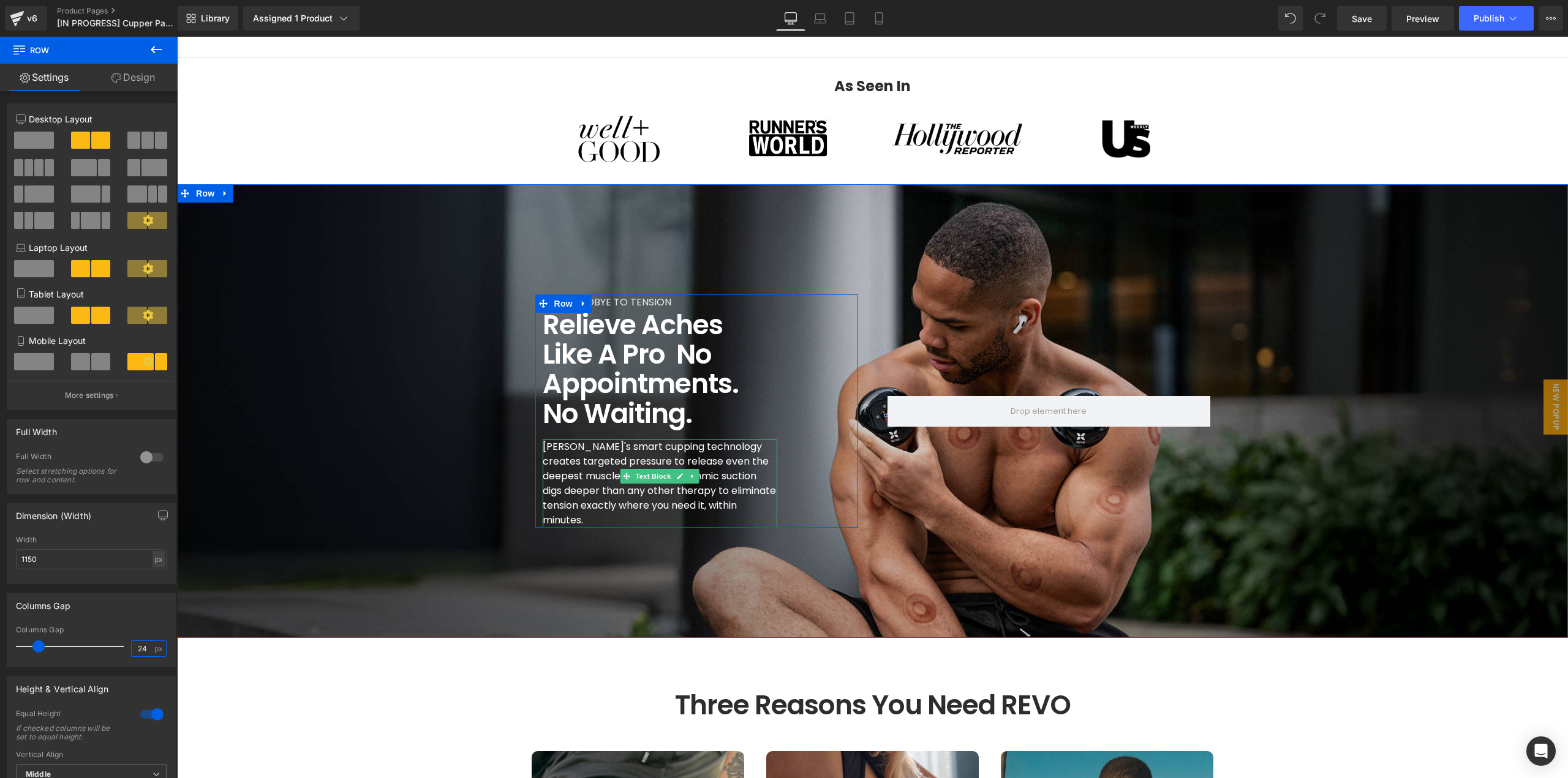
type input "24"
click at [610, 488] on p "[PERSON_NAME]'s smart cupping technology creates targeted pressure to release e…" at bounding box center [660, 483] width 235 height 88
click at [623, 478] on p "[PERSON_NAME]'s smart cupping technology creates targeted pressure to release e…" at bounding box center [660, 483] width 235 height 88
click at [654, 474] on p "[PERSON_NAME]'s smart cupping technology creates targeted pressure to release e…" at bounding box center [660, 483] width 235 height 88
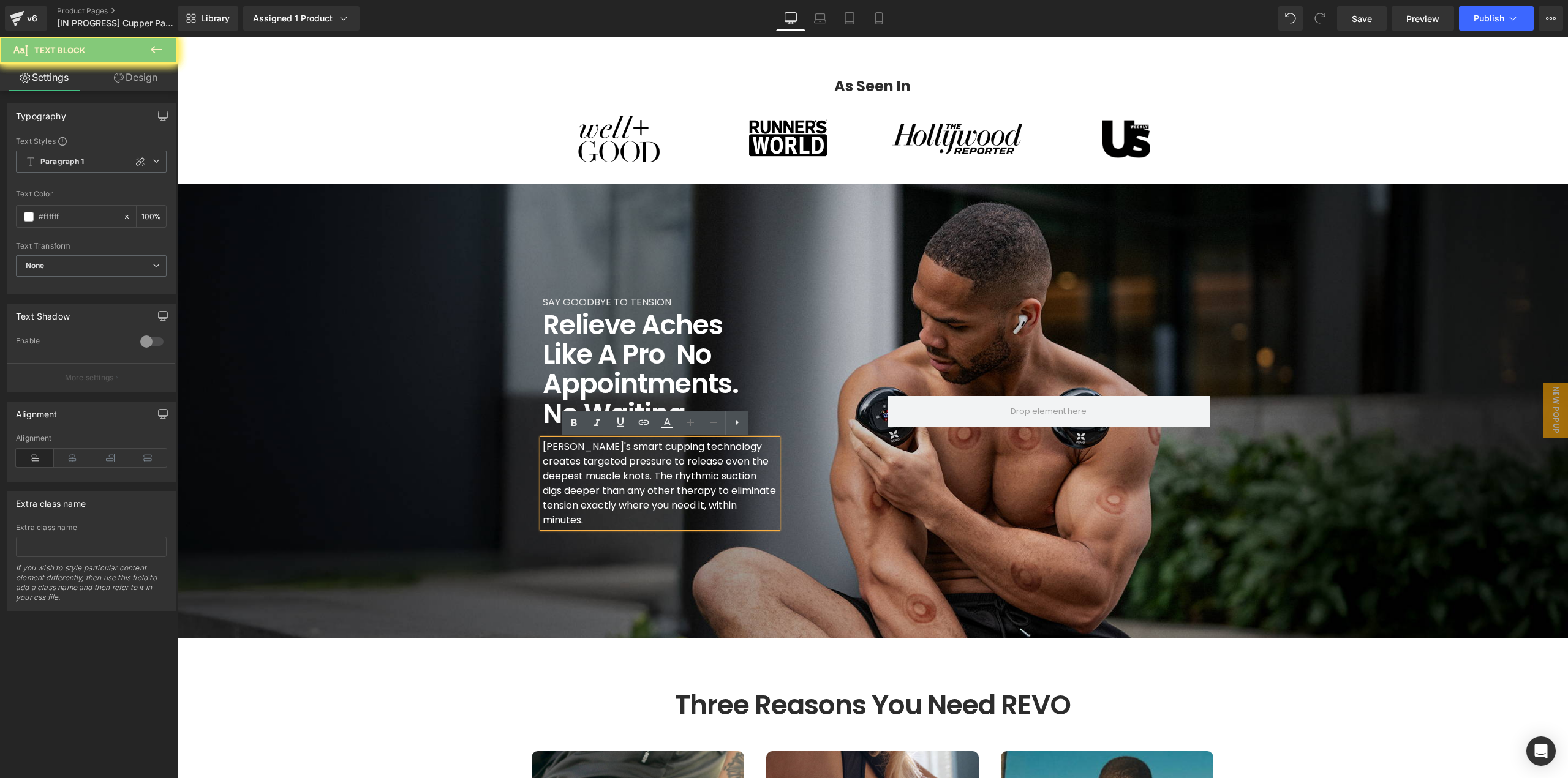
click at [671, 478] on p "[PERSON_NAME]'s smart cupping technology creates targeted pressure to release e…" at bounding box center [660, 483] width 235 height 88
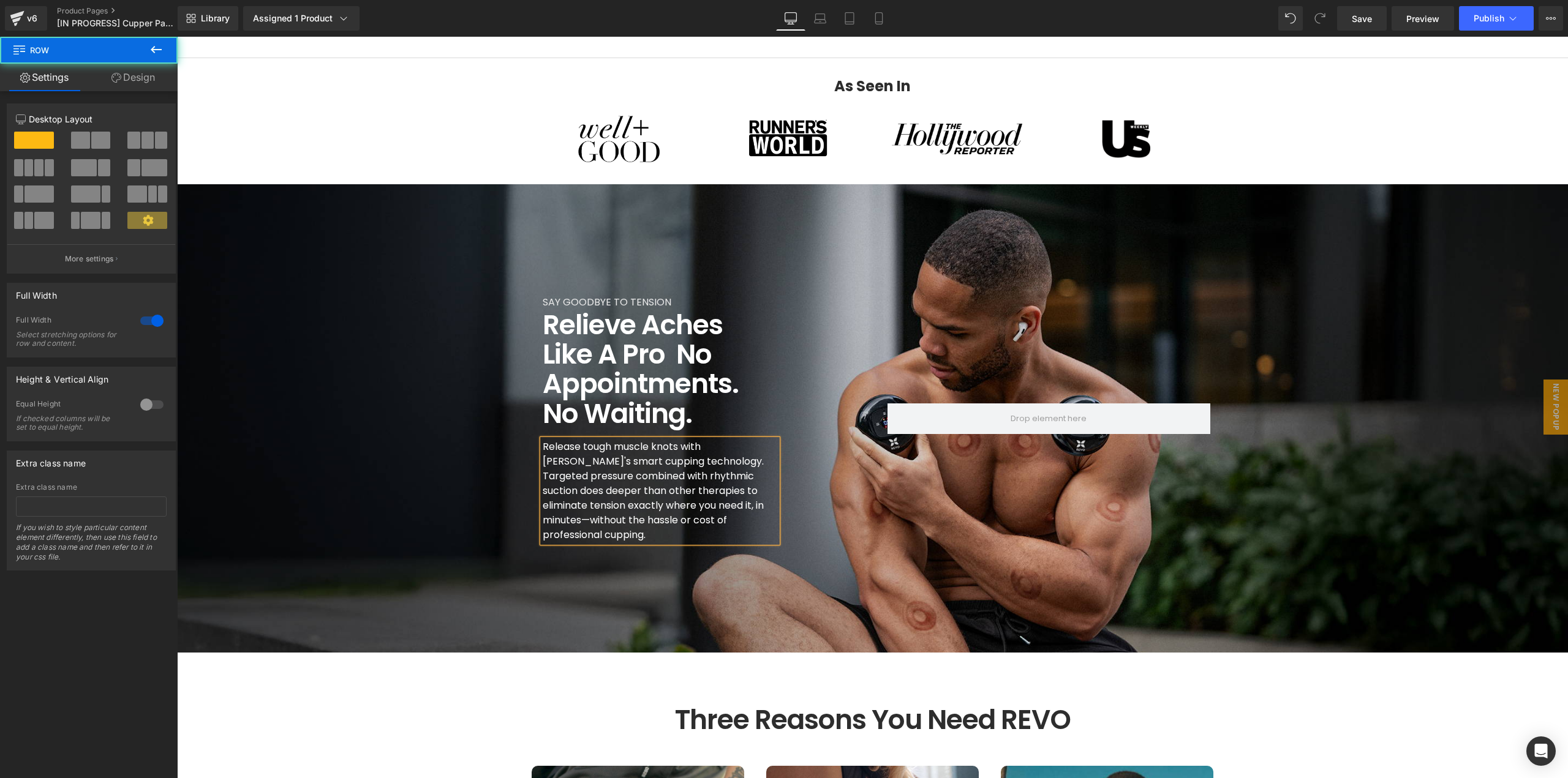
scroll to position [1041, 0]
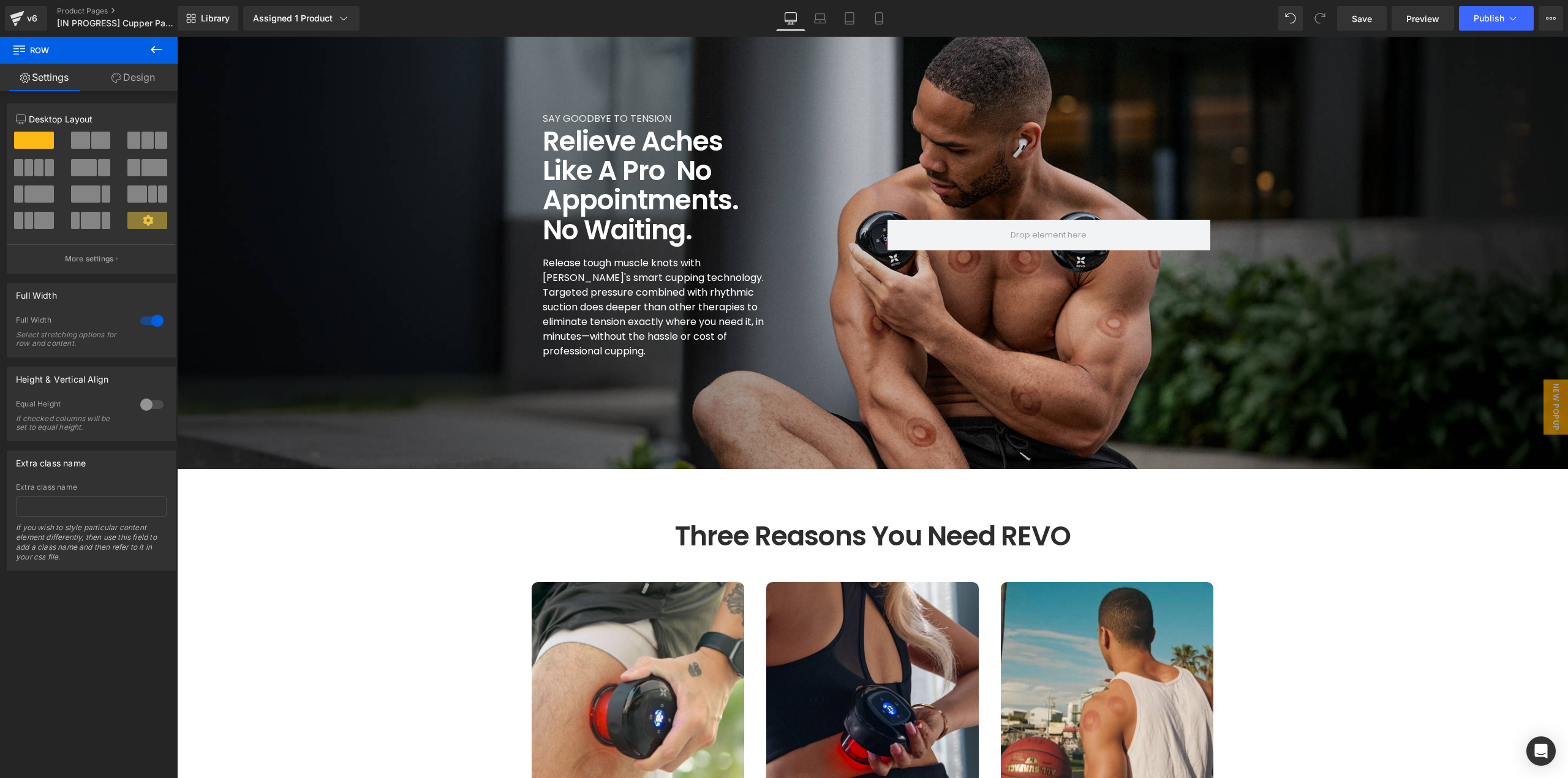
click at [1185, 400] on div "SAY GOODBYE TO TENSION Text Block Relieve Aches Like a Pro  No Appointments. No…" at bounding box center [872, 235] width 1391 height 468
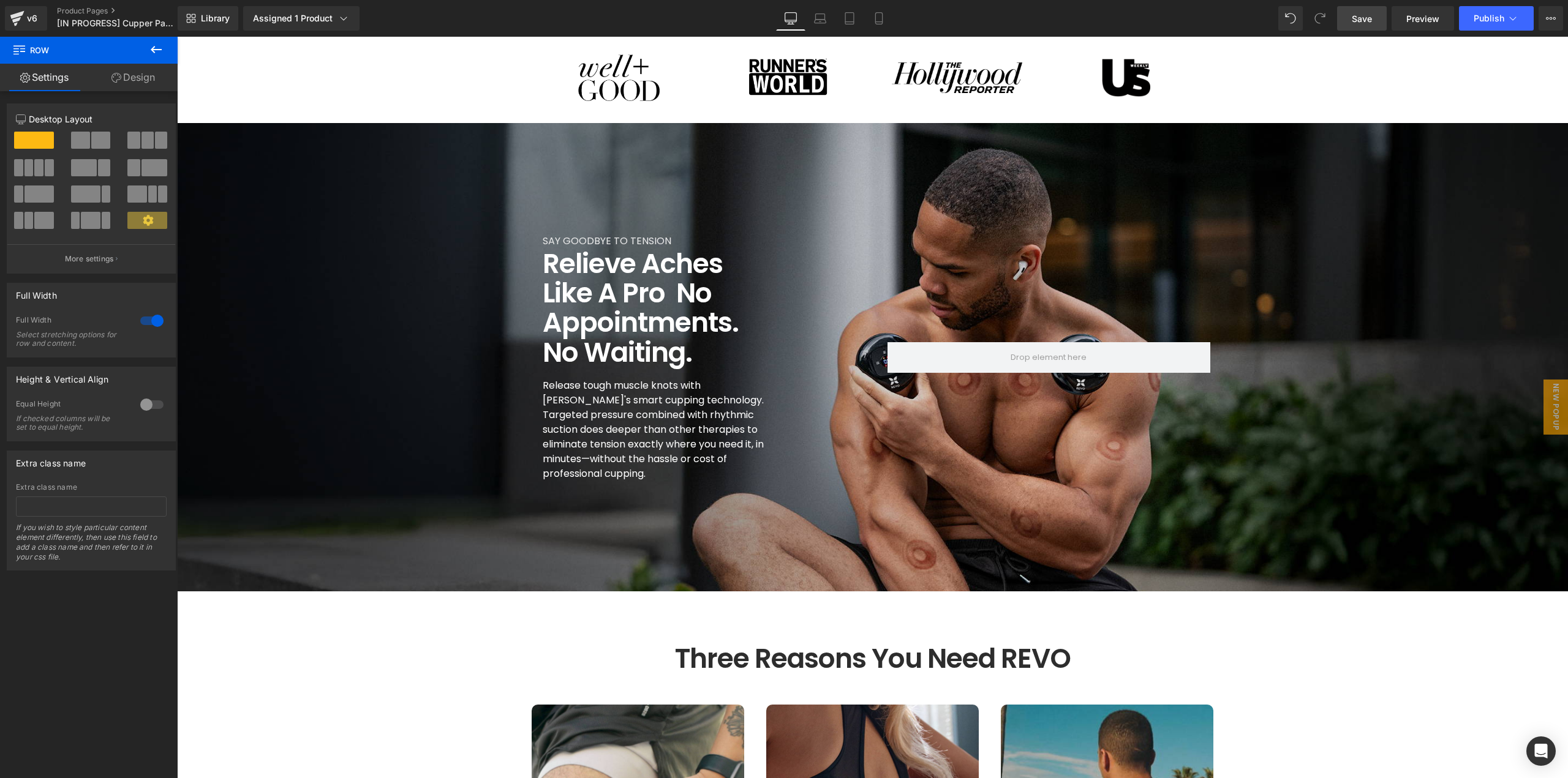
click at [1367, 16] on span "Save" at bounding box center [1361, 19] width 21 height 13
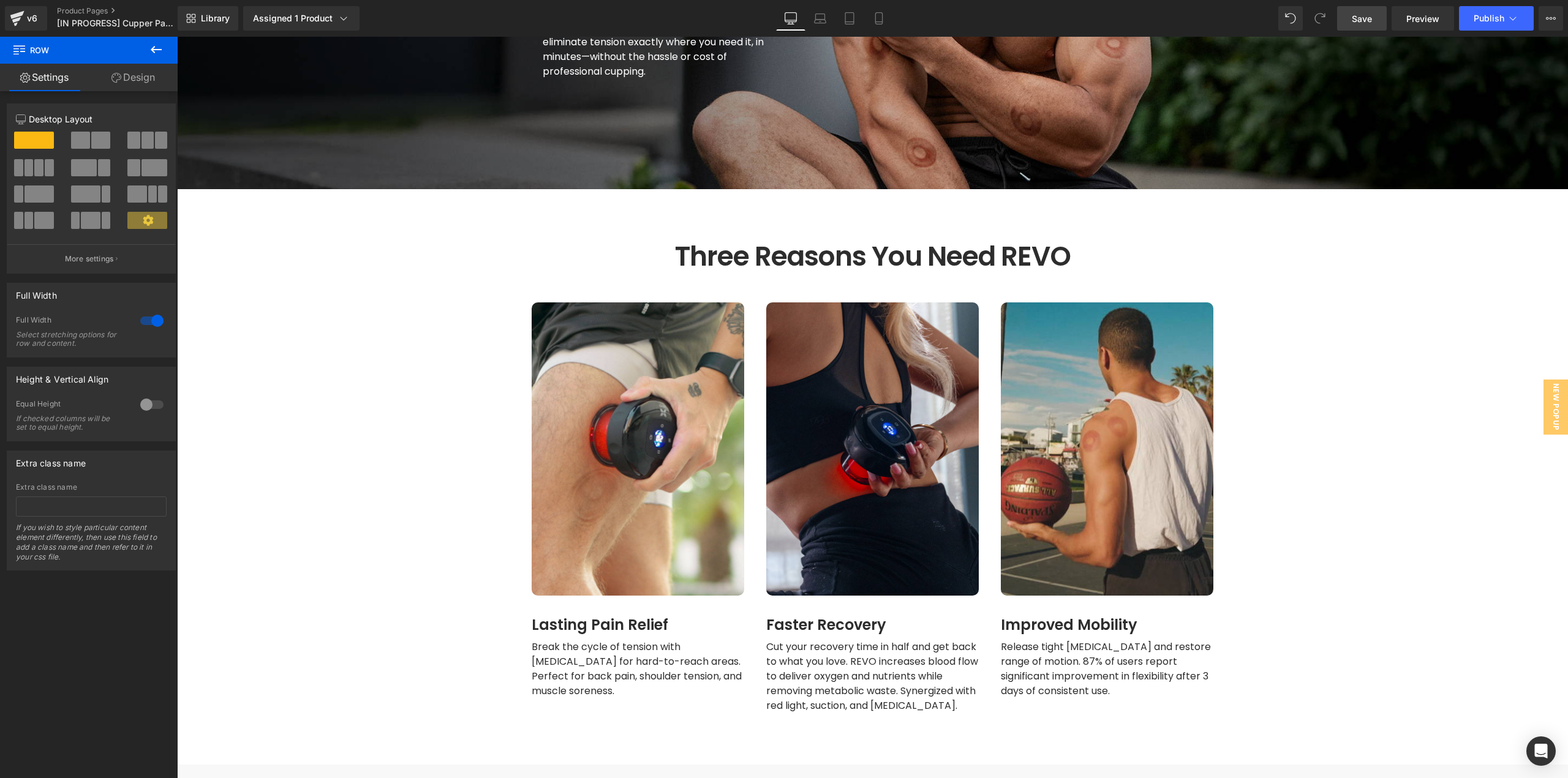
scroll to position [1347, 0]
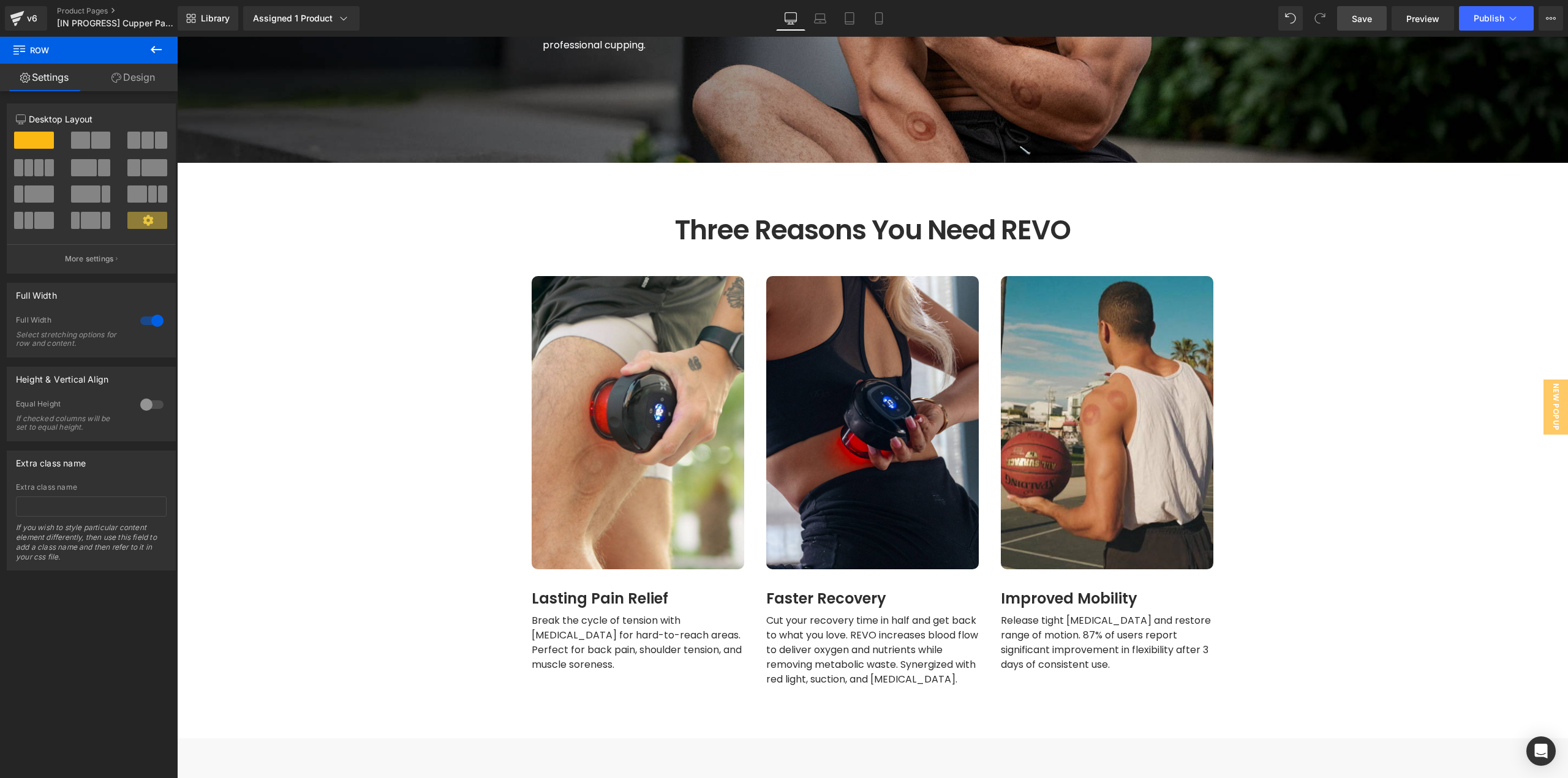
click at [631, 591] on span "Heading" at bounding box center [632, 599] width 33 height 15
click at [648, 591] on link at bounding box center [655, 599] width 13 height 15
click at [571, 591] on h1 "Lasting Pain Relief" at bounding box center [637, 599] width 212 height 15
click at [570, 591] on h1 "Lasting Pain Relief" at bounding box center [637, 599] width 212 height 15
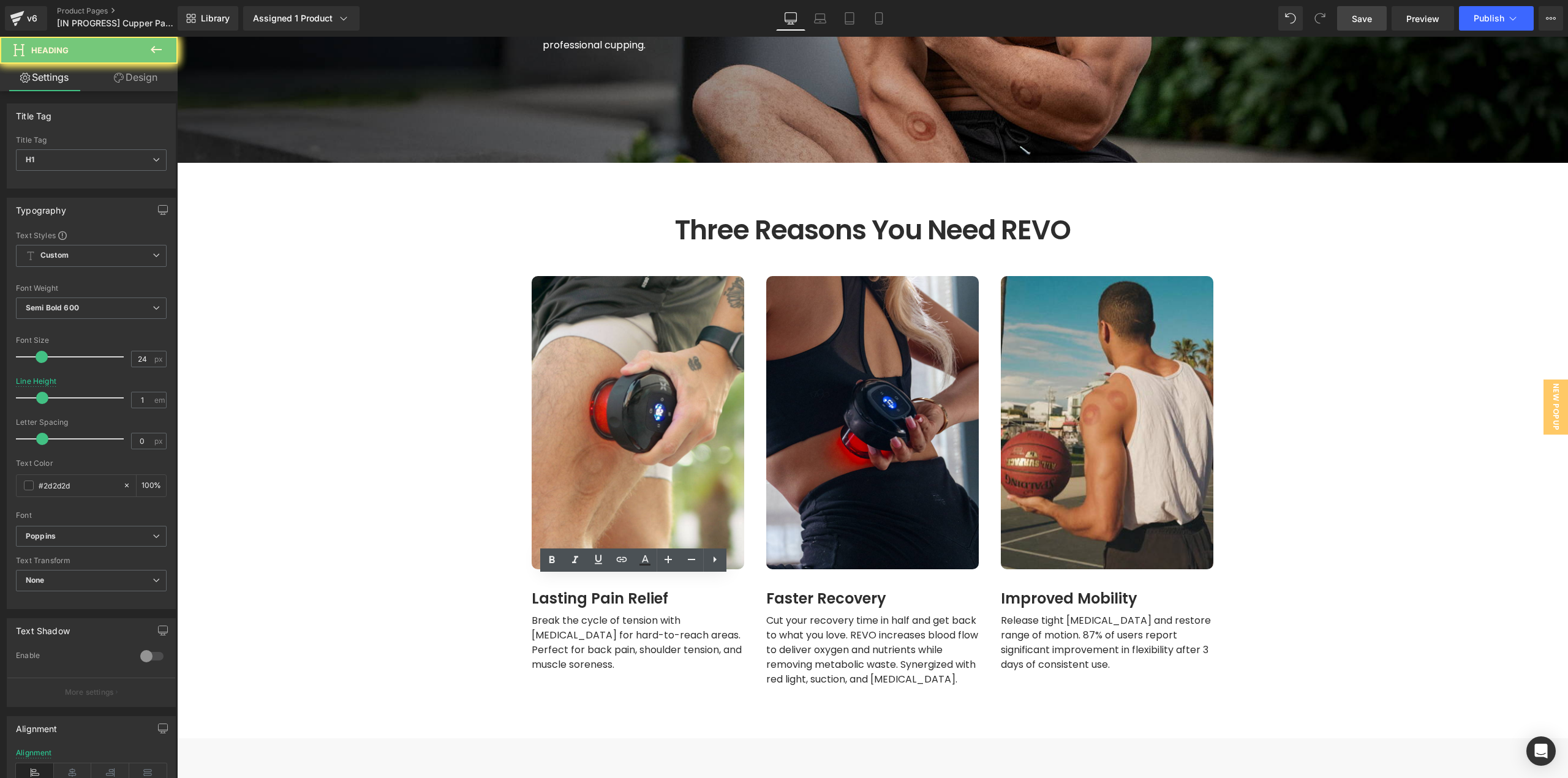
click at [585, 591] on h1 "Lasting Pain Relief" at bounding box center [637, 599] width 212 height 15
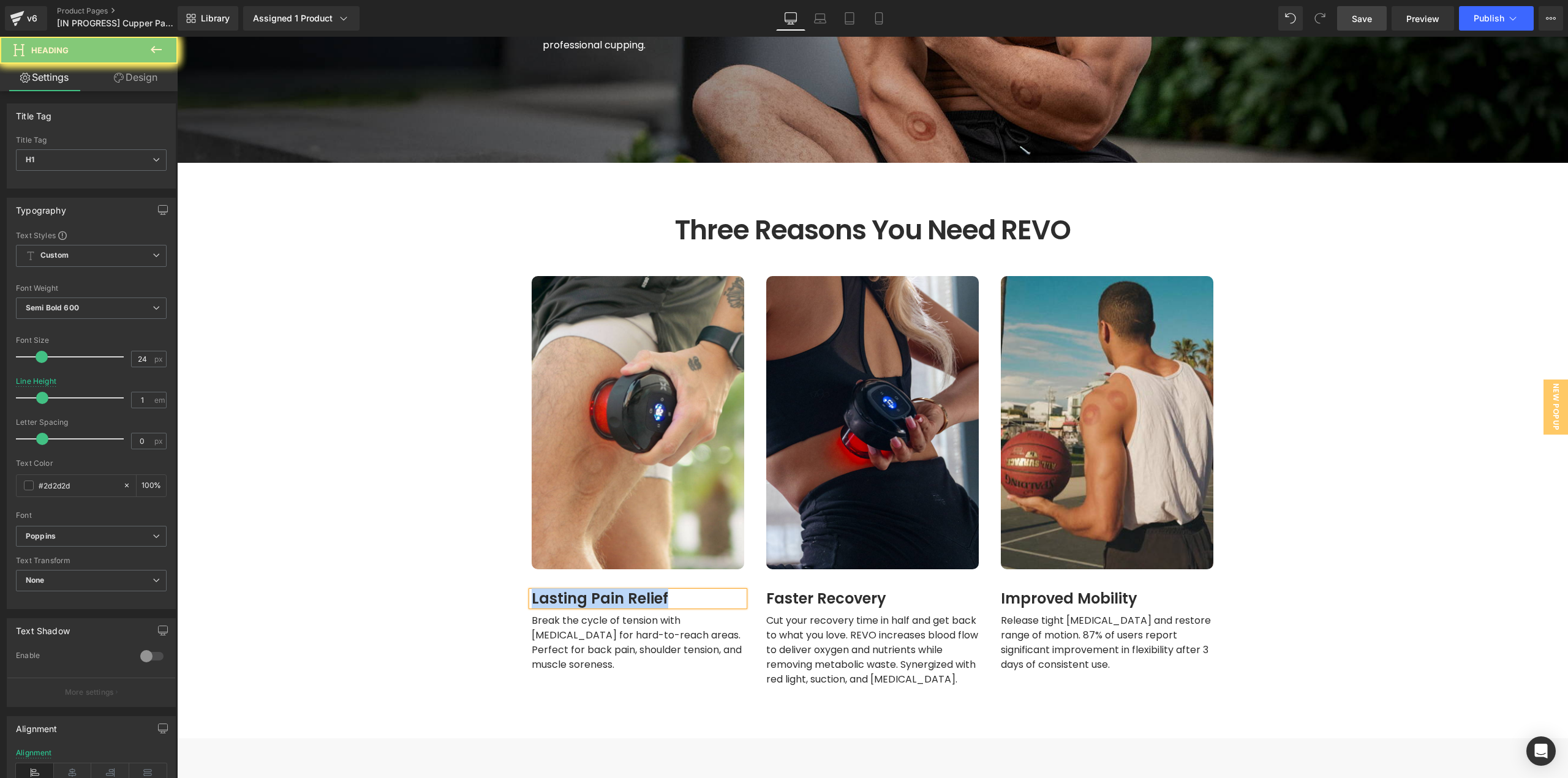
paste div
click at [583, 629] on span "Break the cycle of tension with [MEDICAL_DATA] for hard-to-reach areas. Perfect…" at bounding box center [637, 642] width 212 height 58
click at [609, 622] on span "Break the cycle of tension with [MEDICAL_DATA] for hard-to-reach areas. Perfect…" at bounding box center [637, 642] width 212 height 58
click at [649, 629] on span "Break the cycle of tension with [MEDICAL_DATA] for hard-to-reach areas. Perfect…" at bounding box center [637, 642] width 212 height 58
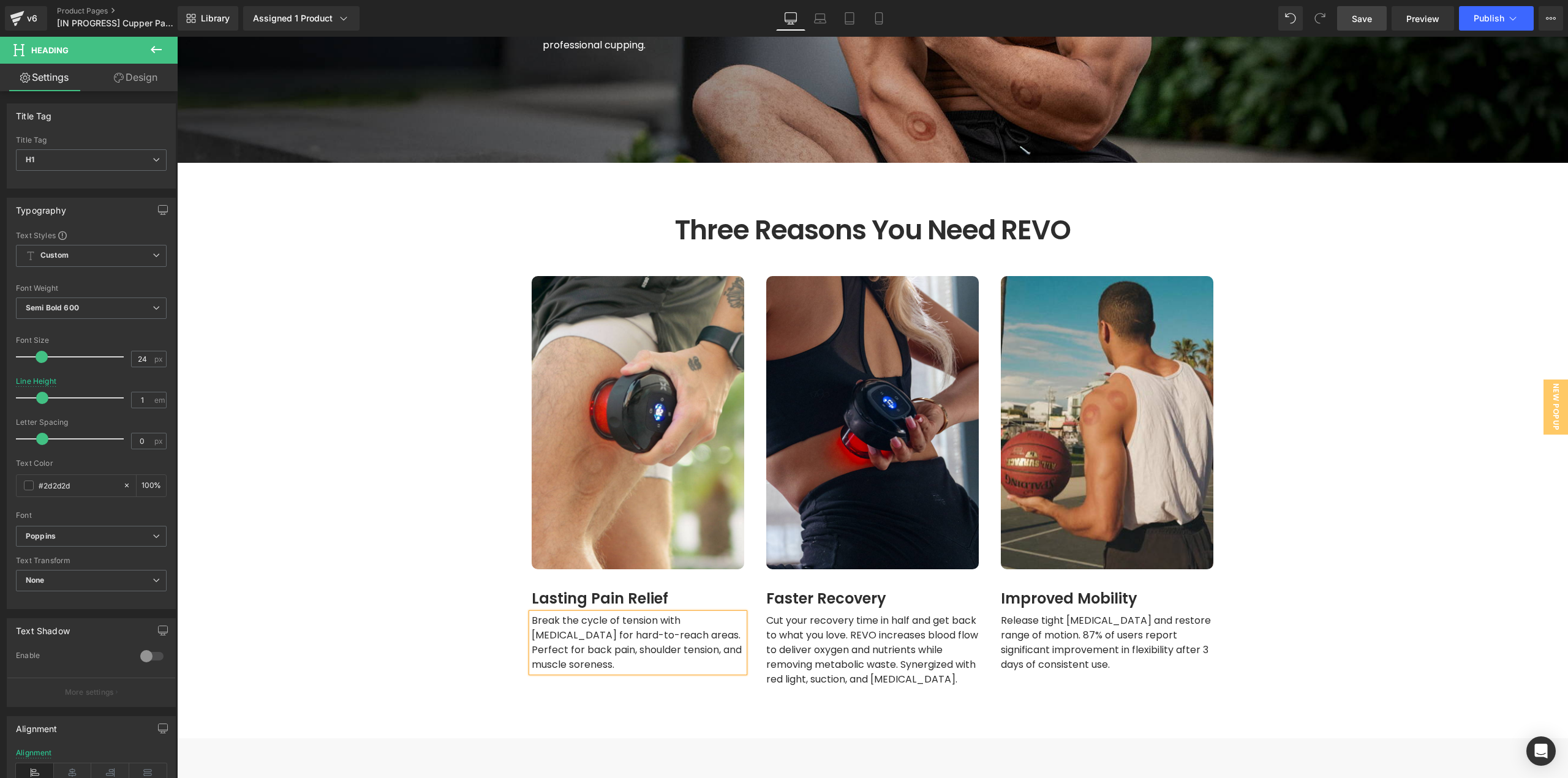
click at [649, 629] on span "Break the cycle of tension with [MEDICAL_DATA] for hard-to-reach areas. Perfect…" at bounding box center [637, 642] width 212 height 58
paste div
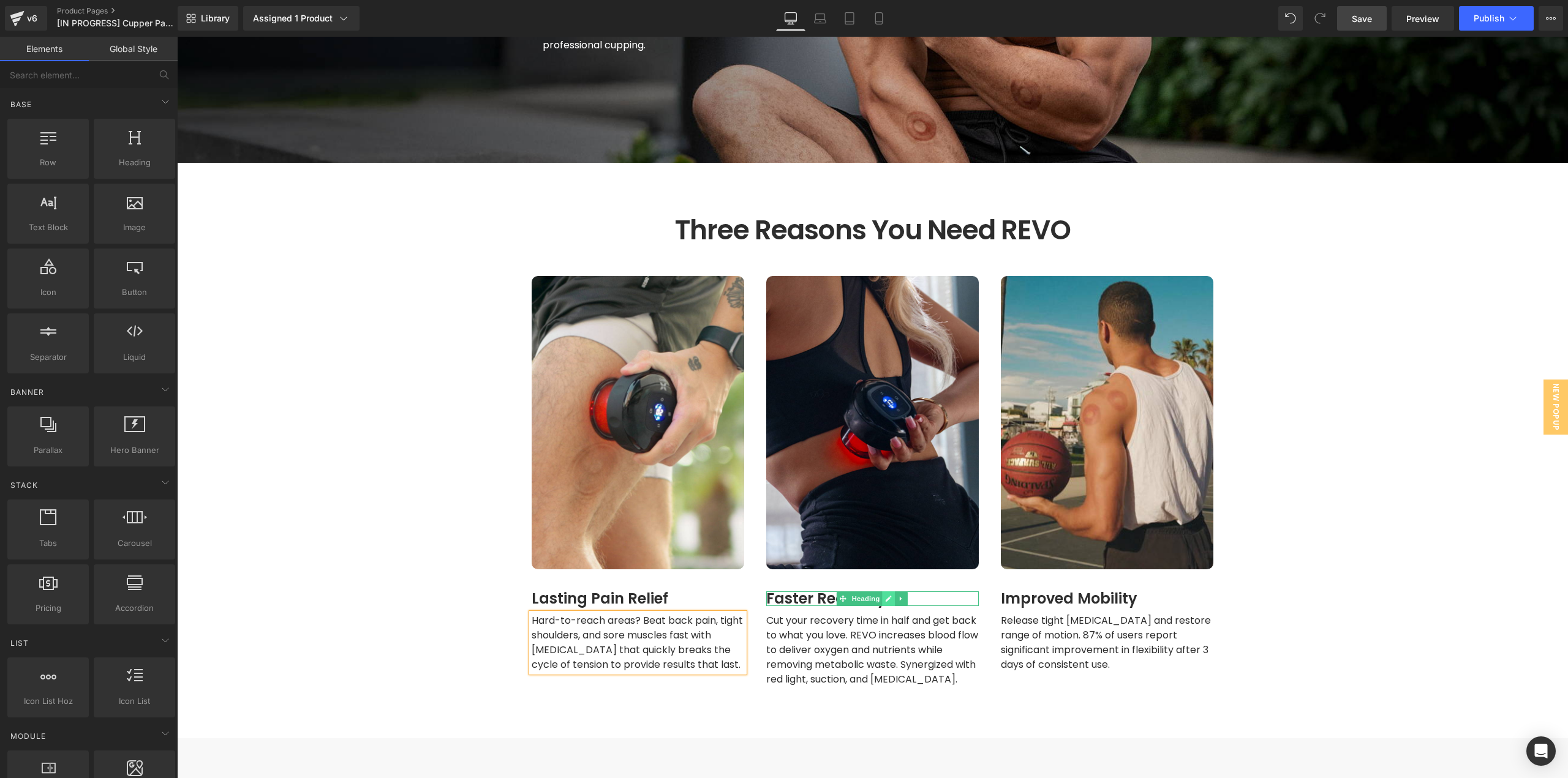
click at [885, 595] on icon at bounding box center [889, 599] width 7 height 7
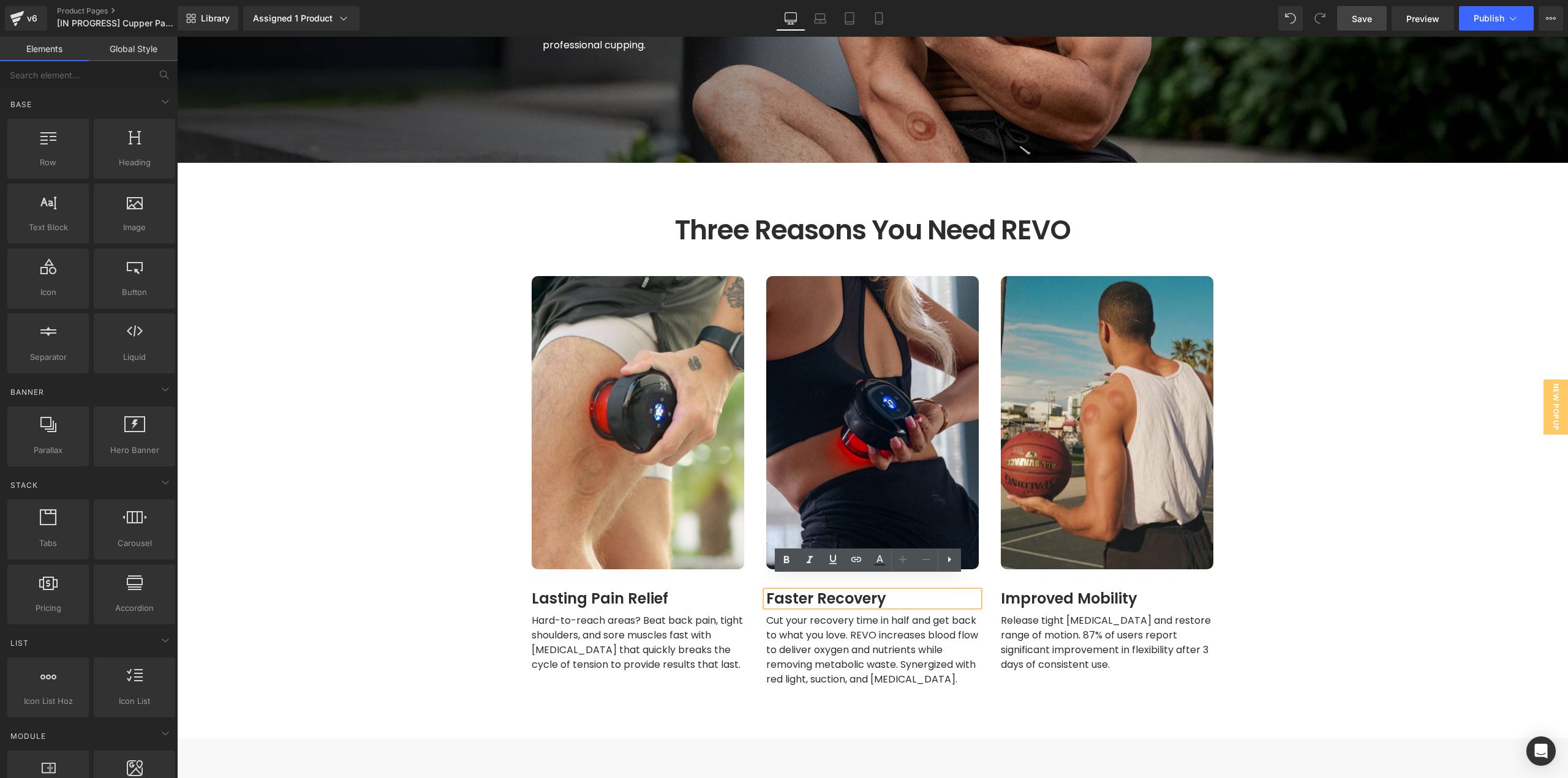
click at [875, 591] on h1 "Faster Recovery" at bounding box center [872, 599] width 212 height 15
paste div
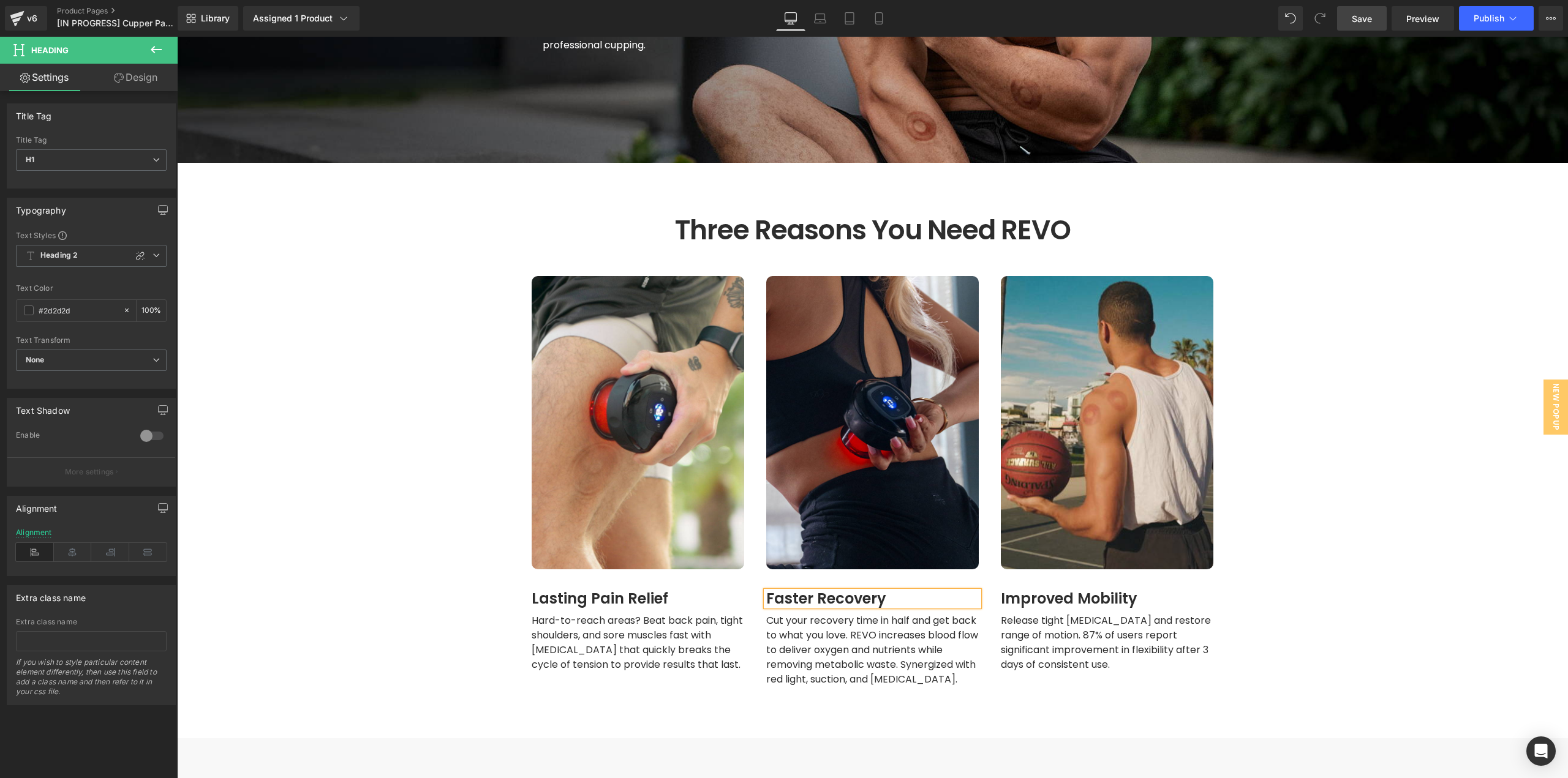
click at [833, 621] on span "Cut your recovery time in half and get back to what you love. REVO increases bl…" at bounding box center [873, 650] width 214 height 72
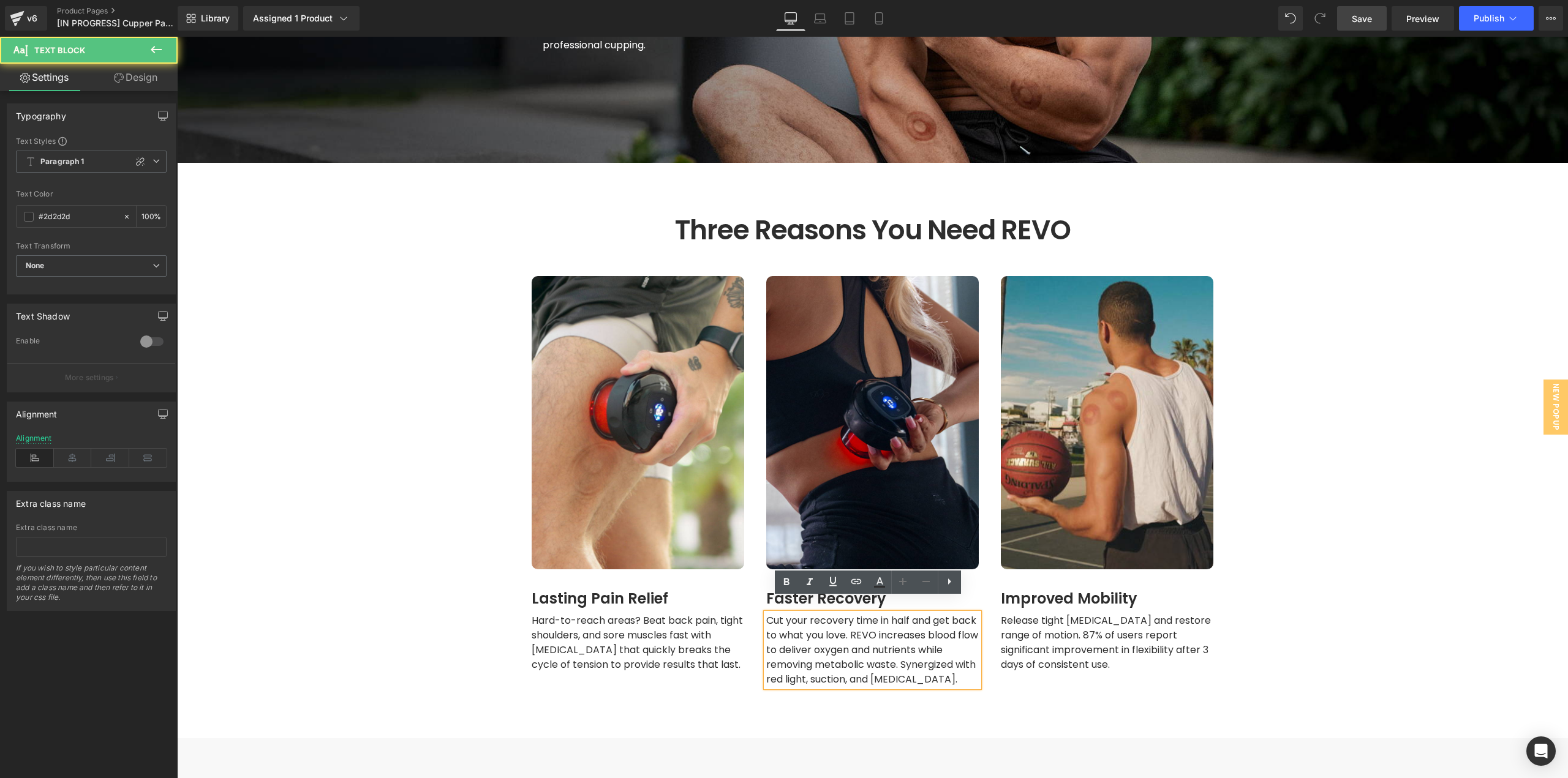
click at [856, 621] on span "Cut your recovery time in half and get back to what you love. REVO increases bl…" at bounding box center [873, 650] width 214 height 72
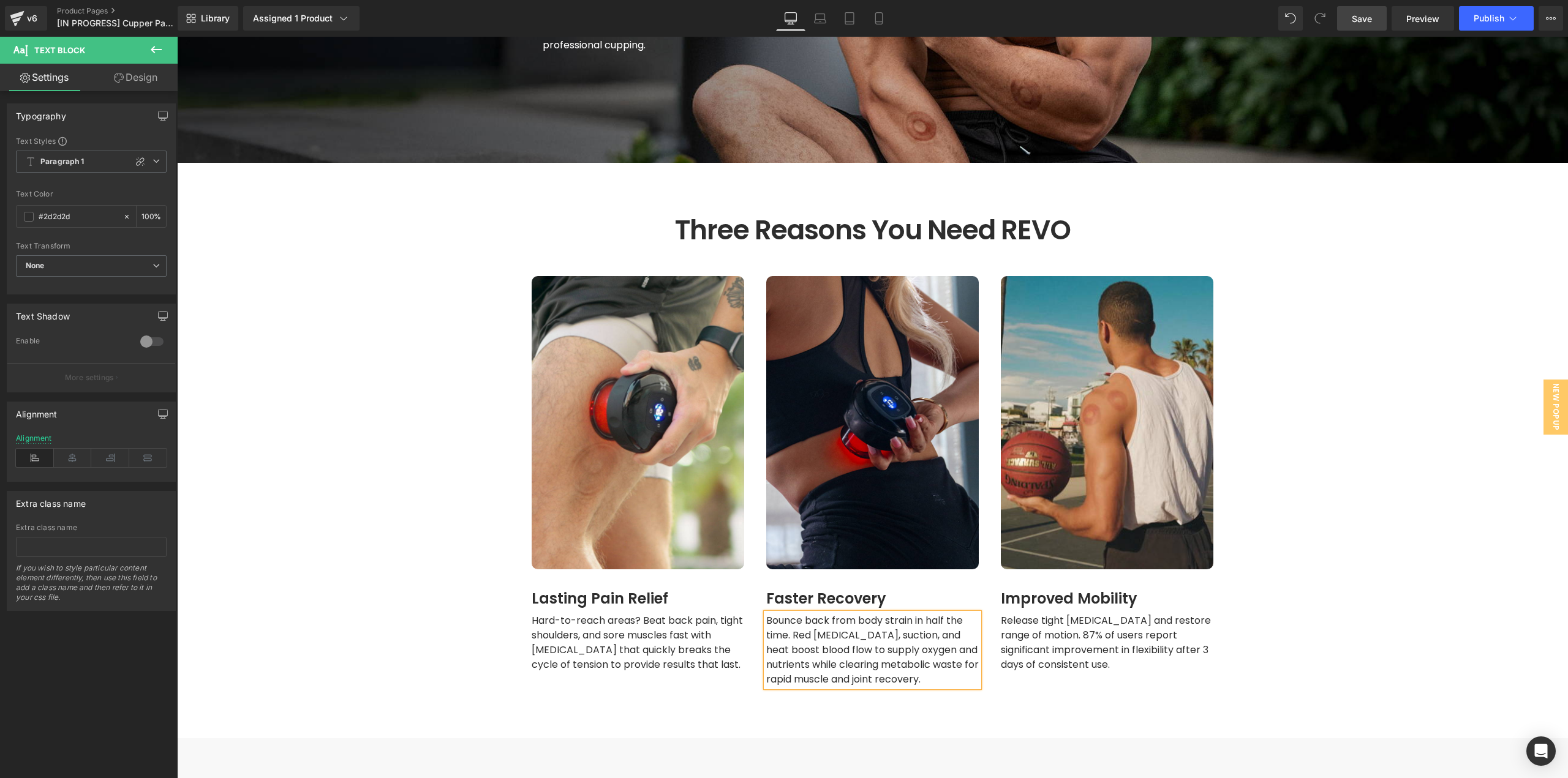
click at [1132, 641] on span "Release tight [MEDICAL_DATA] and restore range of motion. 87% of users report s…" at bounding box center [1107, 642] width 212 height 58
click at [1141, 632] on span "Release tight [MEDICAL_DATA] and restore range of motion. 87% of users report s…" at bounding box center [1107, 642] width 212 height 58
click at [1179, 626] on span "Release tight [MEDICAL_DATA] and restore range of motion. 87% of users report s…" at bounding box center [1107, 642] width 212 height 58
paste div
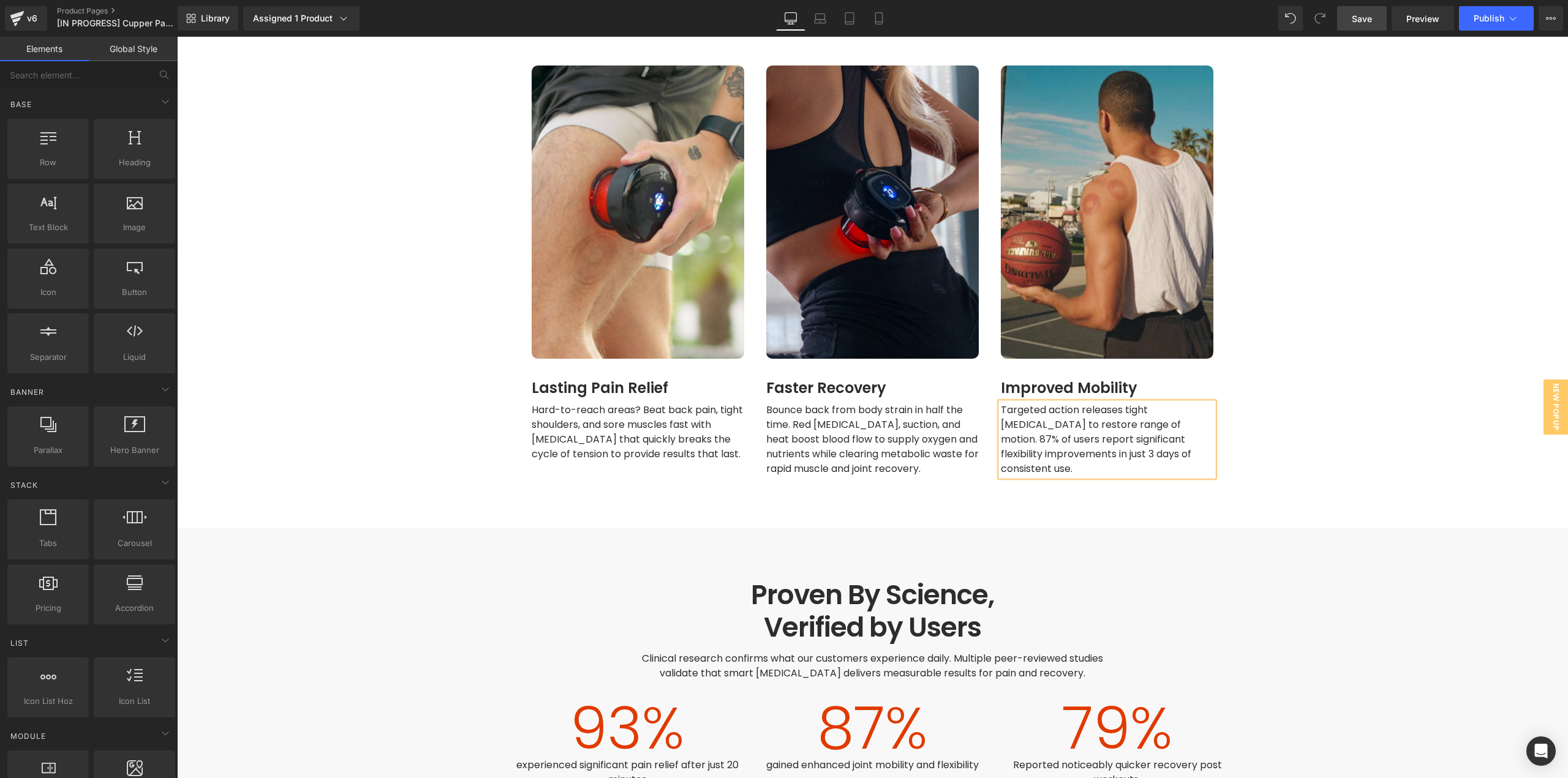
scroll to position [1591, 0]
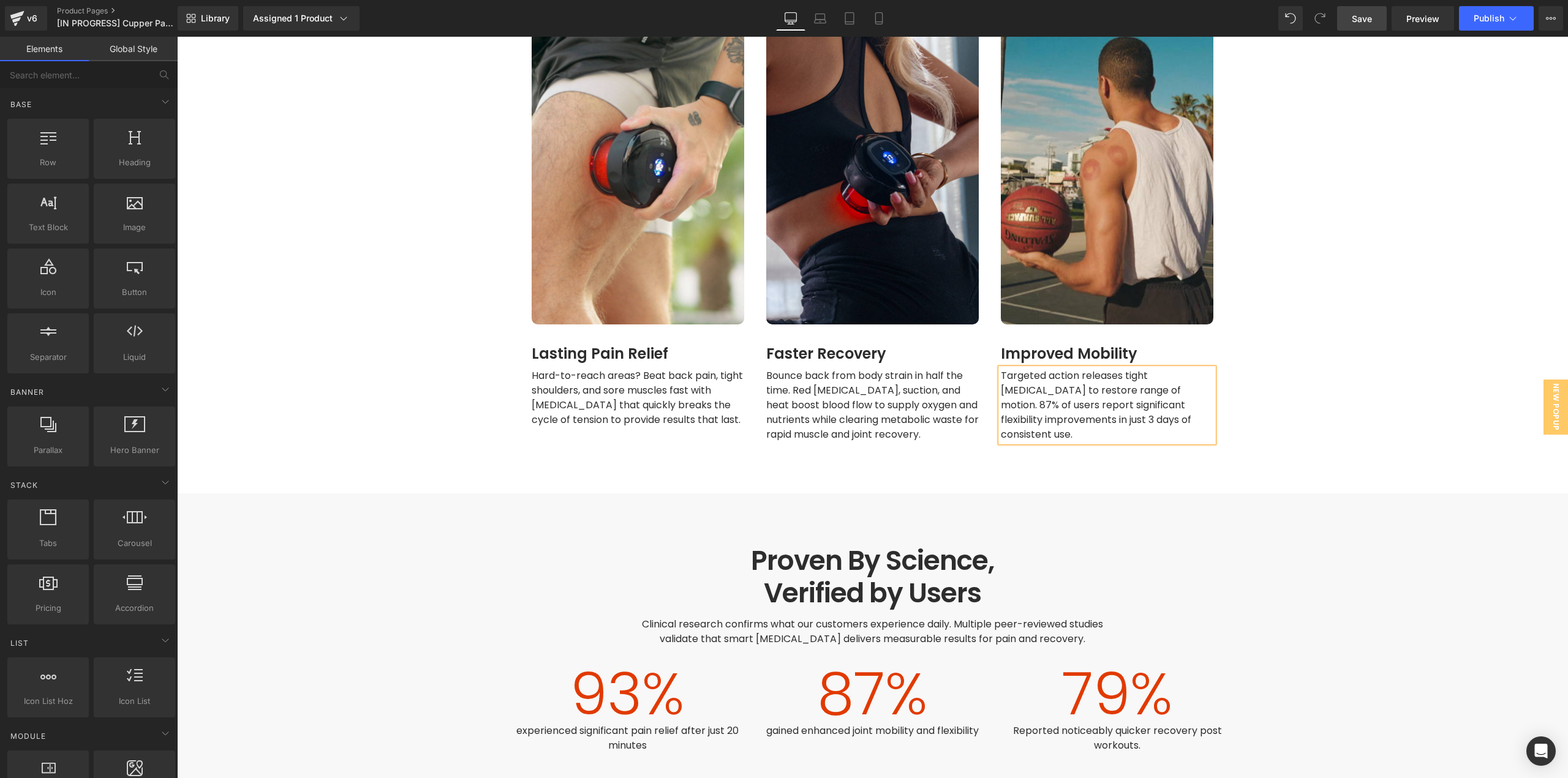
click at [1260, 599] on div "Proven By Science, Verified by Users Heading Proven By Science, Verified by Use…" at bounding box center [872, 675] width 1391 height 261
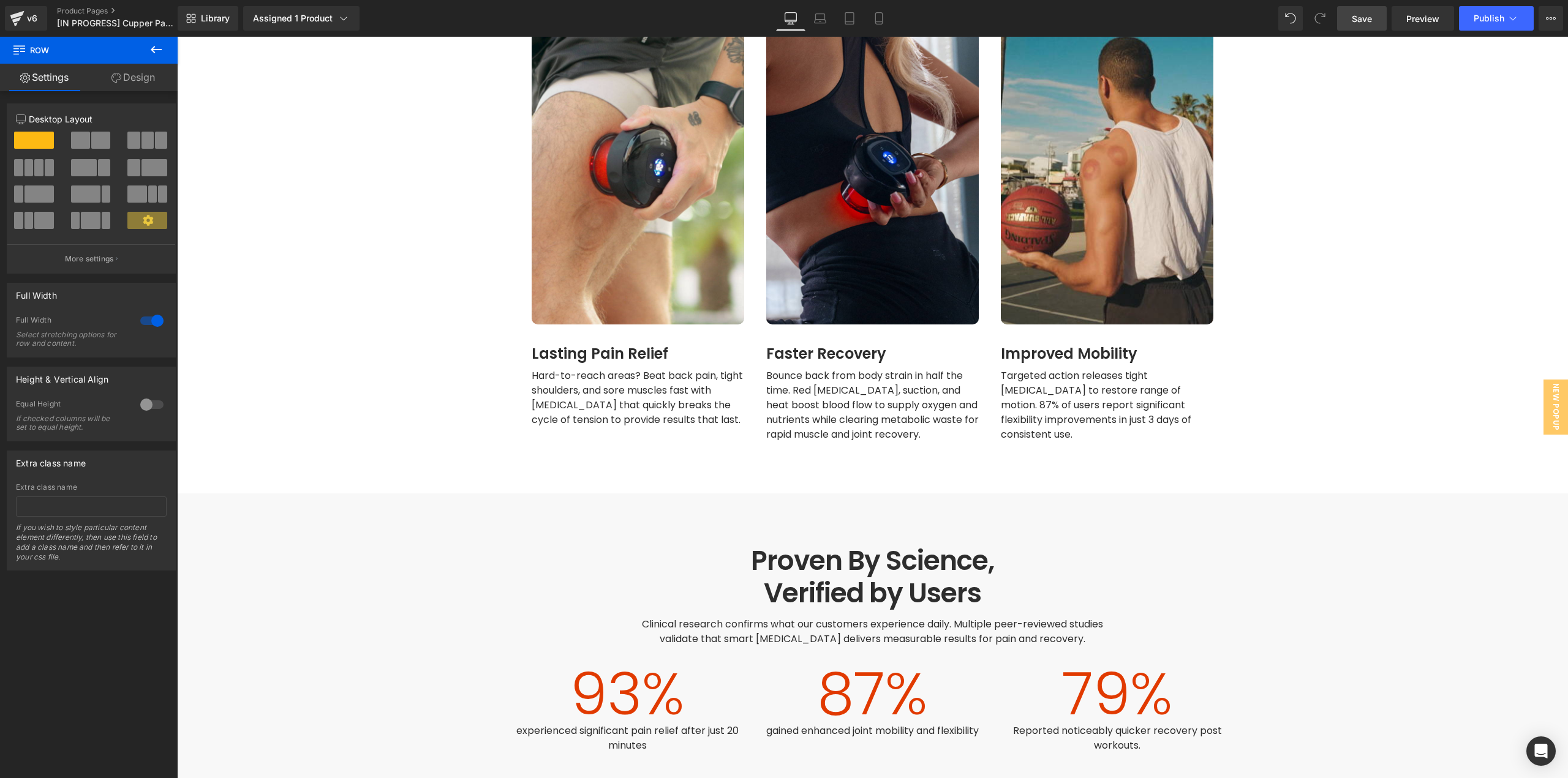
click at [885, 545] on h1 "Proven By Science," at bounding box center [872, 561] width 465 height 32
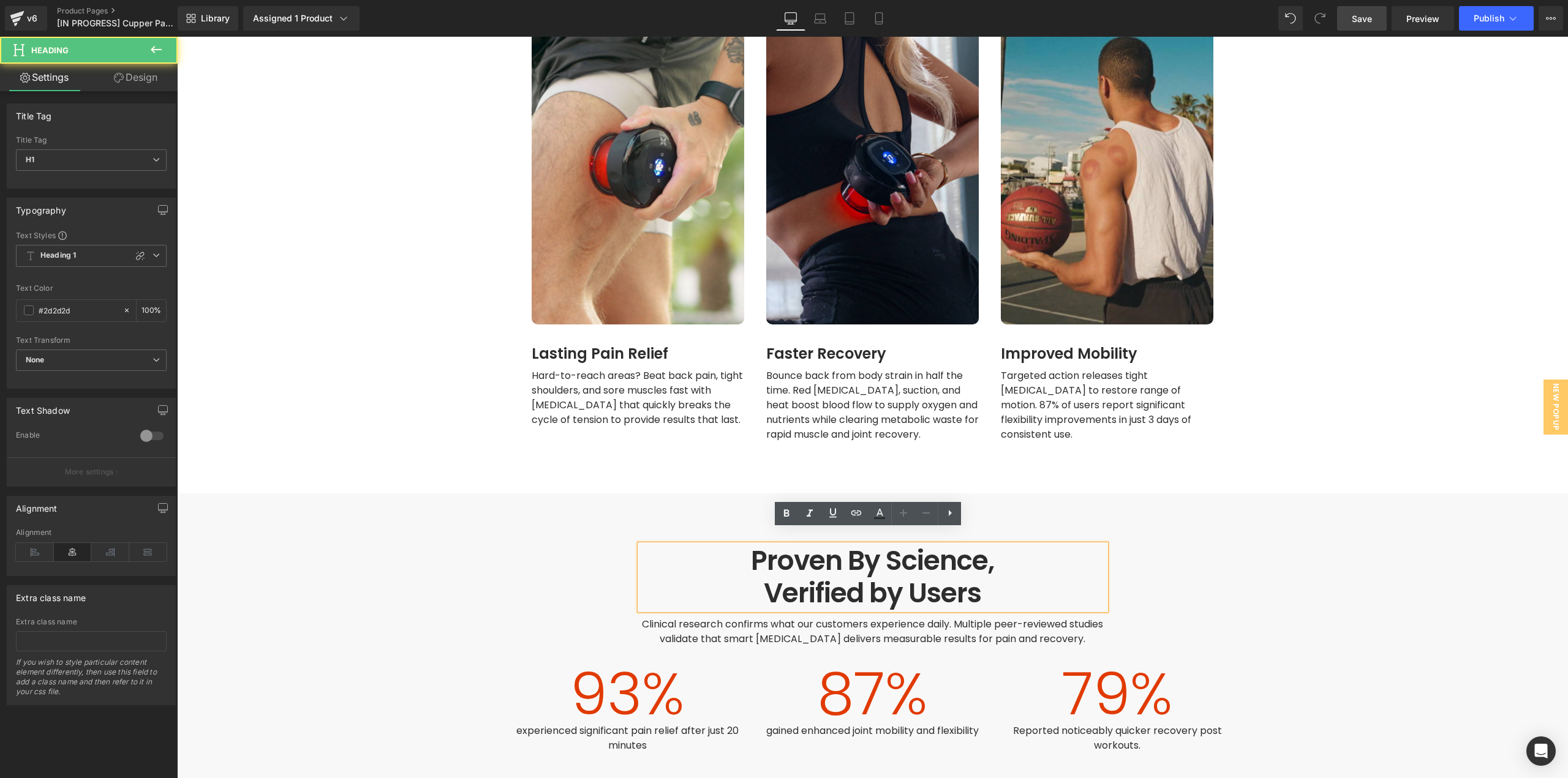
click at [928, 546] on h1 "Proven By Science," at bounding box center [872, 561] width 465 height 32
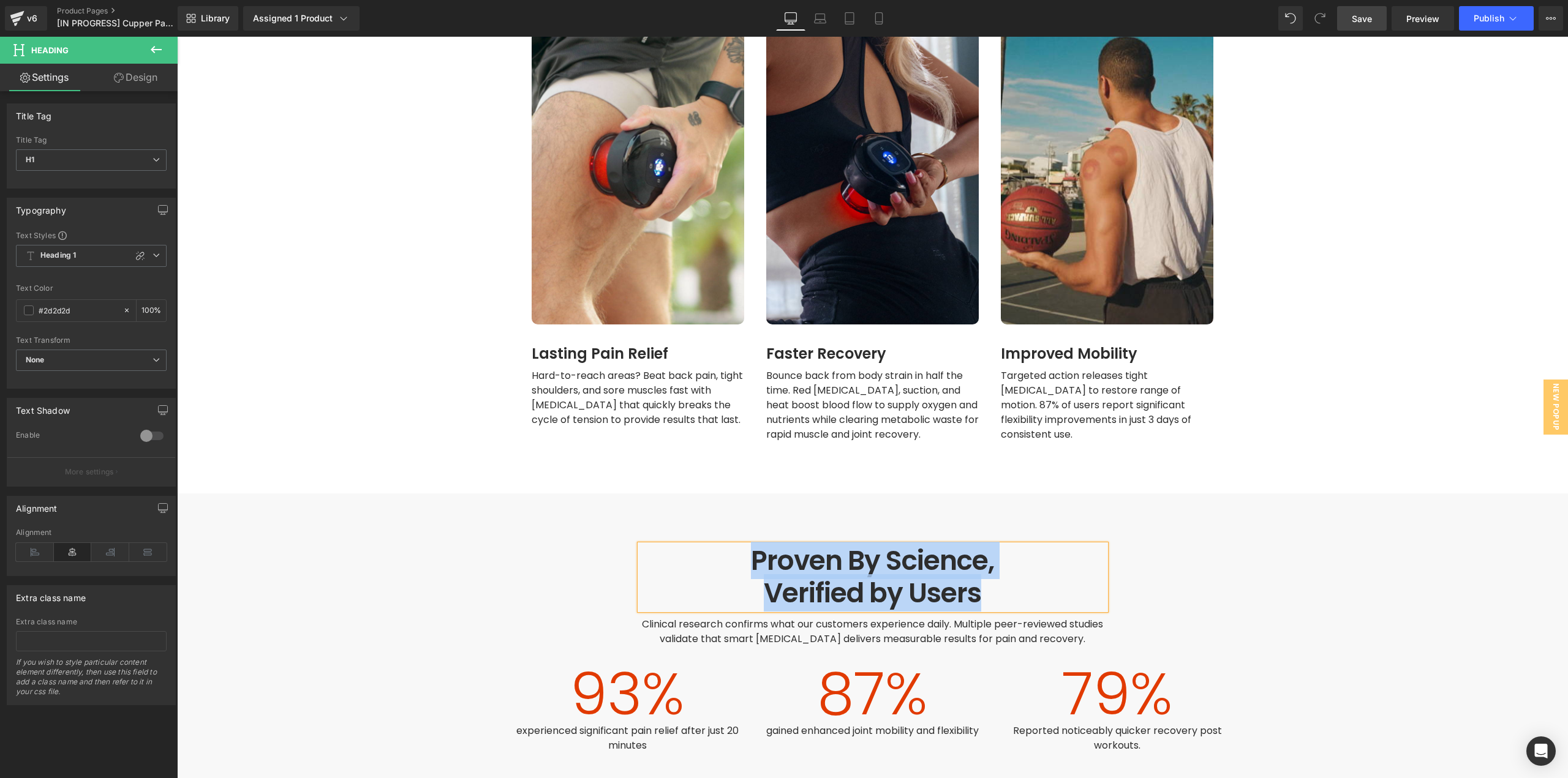
paste div
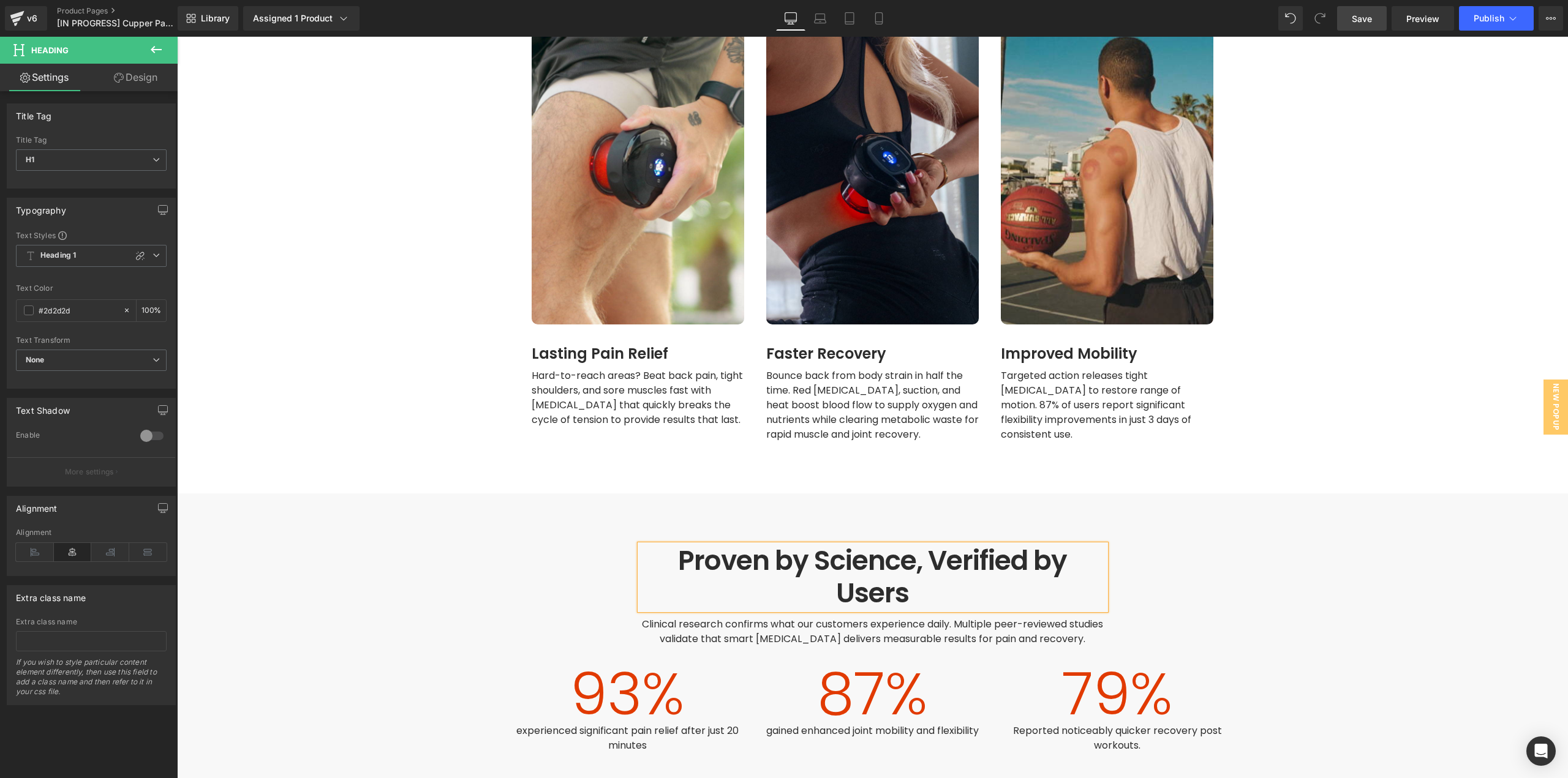
click at [930, 545] on h1 "Proven by Science, Verified by Users" at bounding box center [872, 577] width 465 height 65
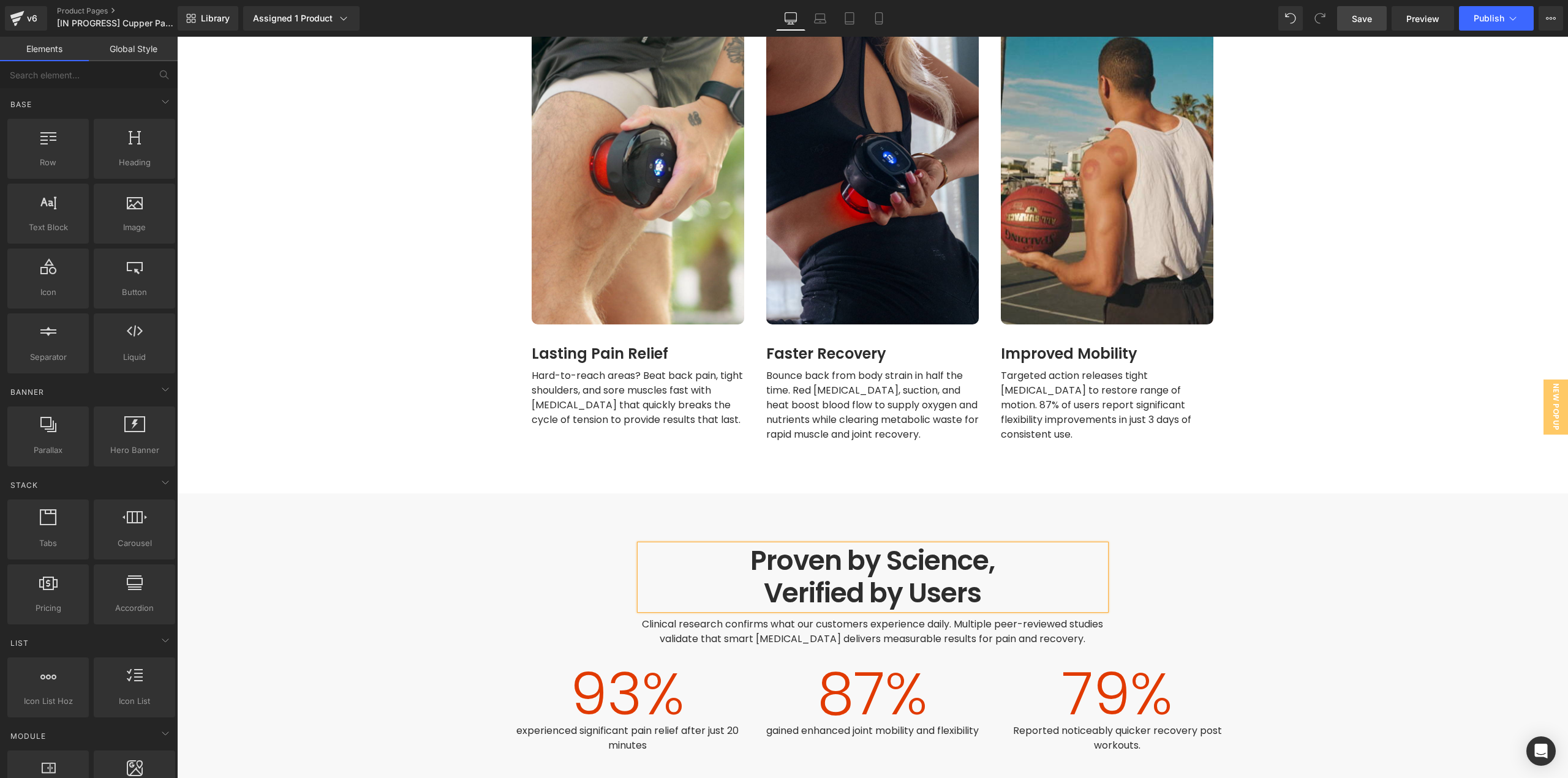
click at [899, 626] on span "Clinical research confirms what our customers experience daily. Multiple peer-r…" at bounding box center [873, 631] width 464 height 29
click at [929, 622] on span "Clinical research confirms what our customers experience daily. Multiple peer-r…" at bounding box center [873, 631] width 464 height 29
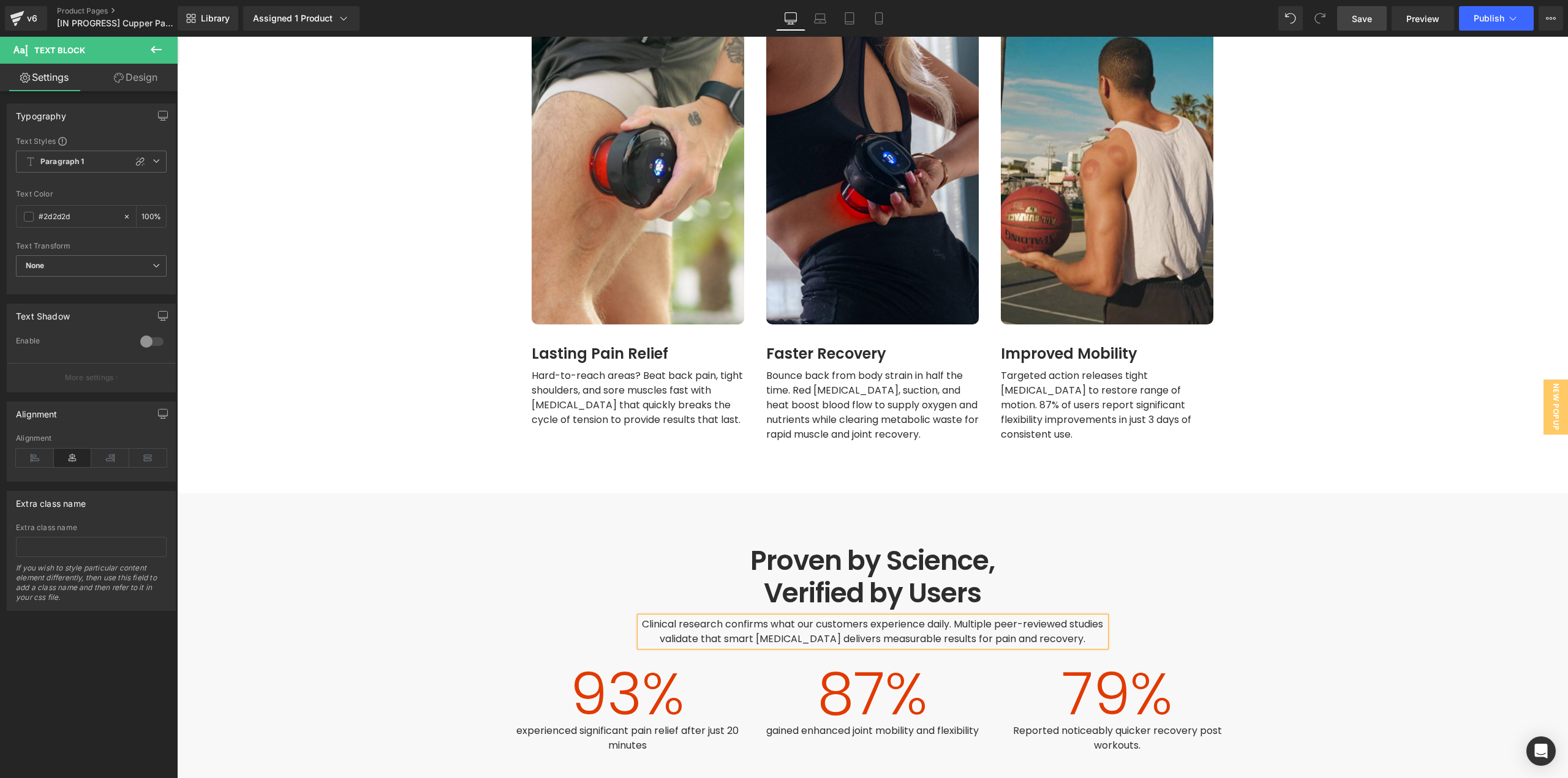
paste div
drag, startPoint x: 611, startPoint y: 724, endPoint x: 644, endPoint y: 724, distance: 33.0
click at [611, 731] on span "Text Block" at bounding box center [621, 738] width 40 height 15
click at [634, 731] on span "Text Block" at bounding box center [621, 738] width 40 height 15
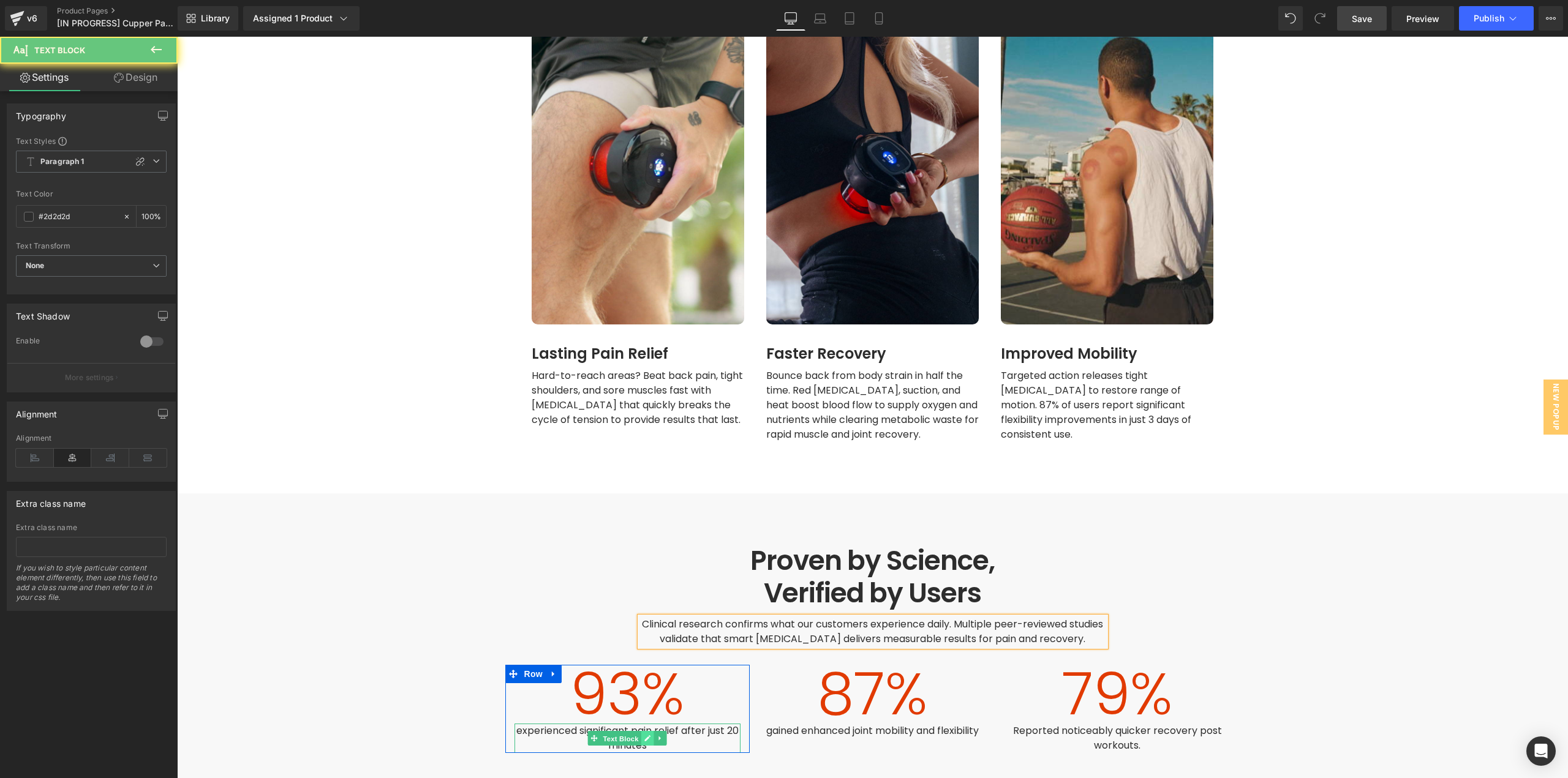
click at [644, 734] on icon at bounding box center [647, 738] width 7 height 7
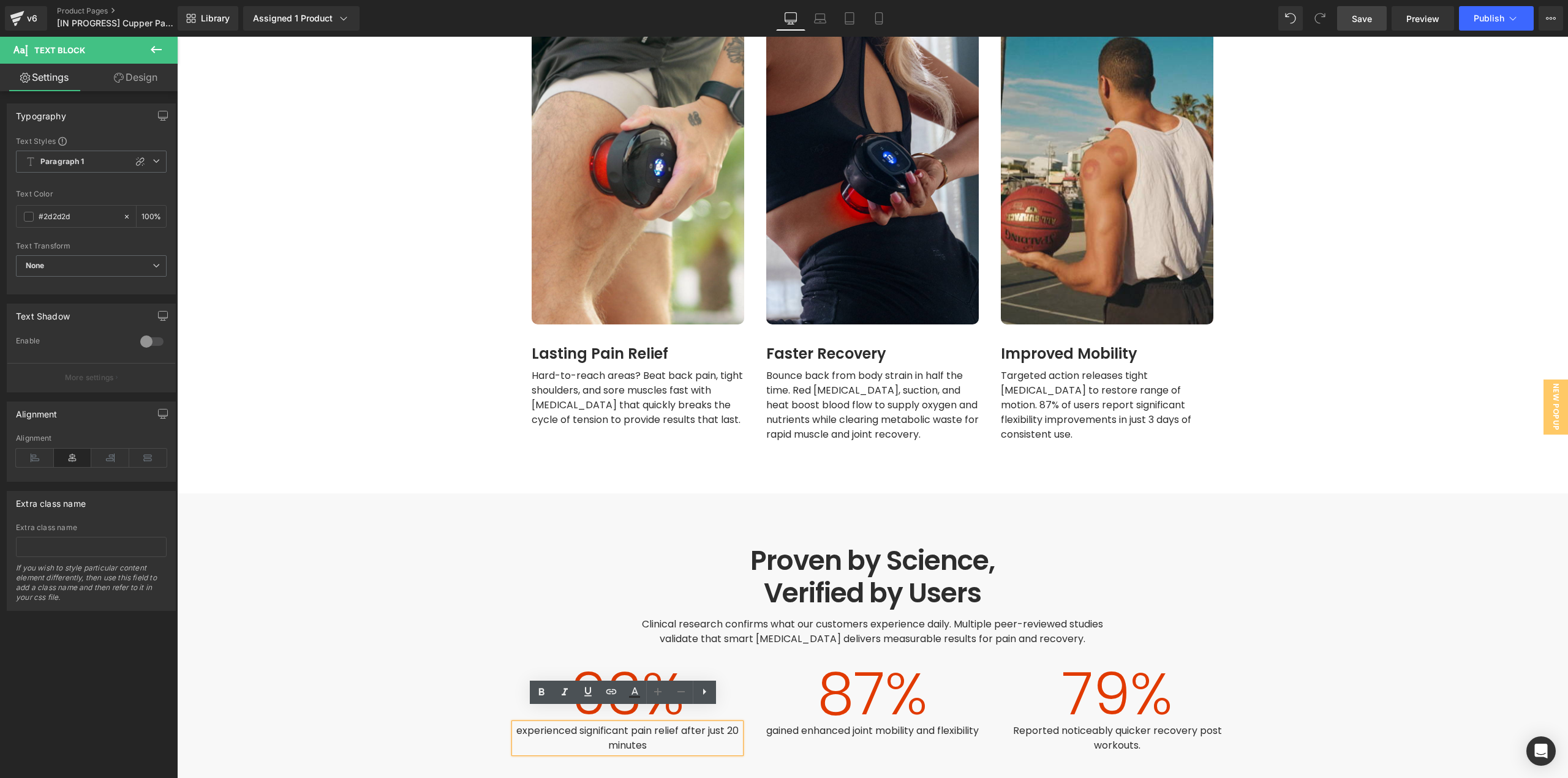
click at [644, 724] on p "experienced significant pain relief after just 20 minutes" at bounding box center [628, 738] width 226 height 30
paste div
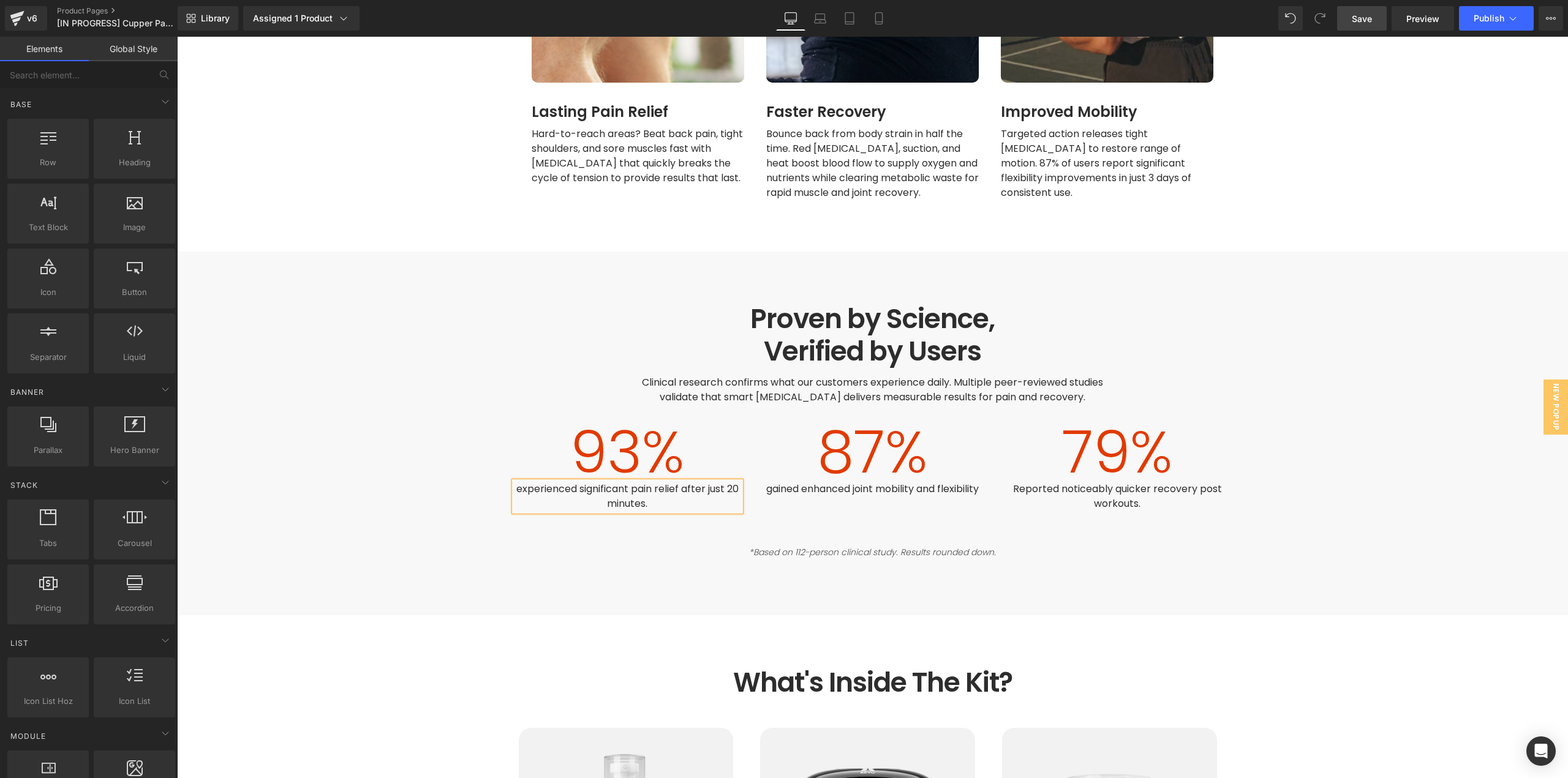
scroll to position [1837, 0]
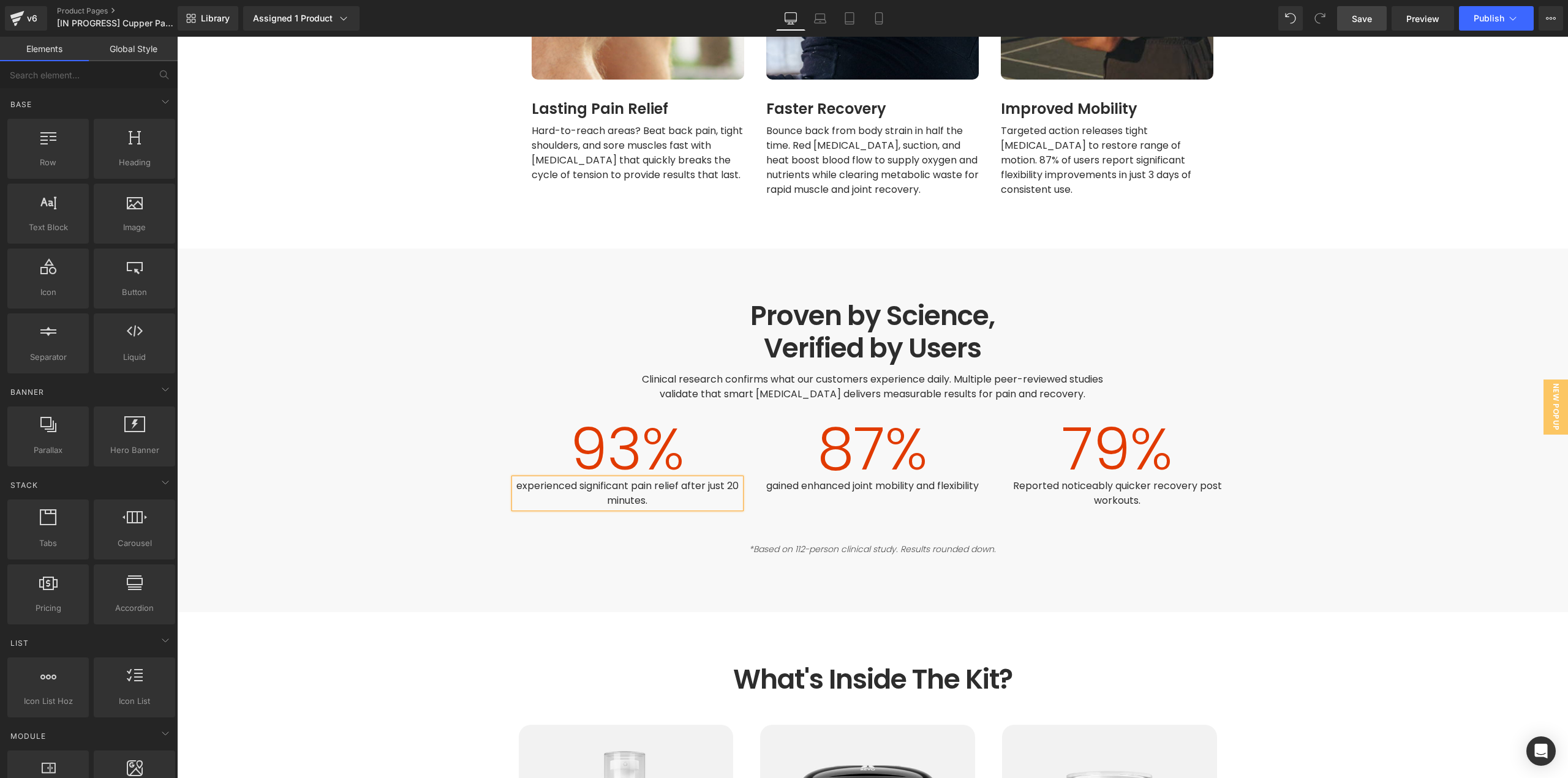
click at [910, 479] on span "gained enhanced joint mobility and flexibility" at bounding box center [872, 486] width 212 height 14
click at [924, 479] on span "gained enhanced joint mobility and flexibility" at bounding box center [872, 486] width 212 height 14
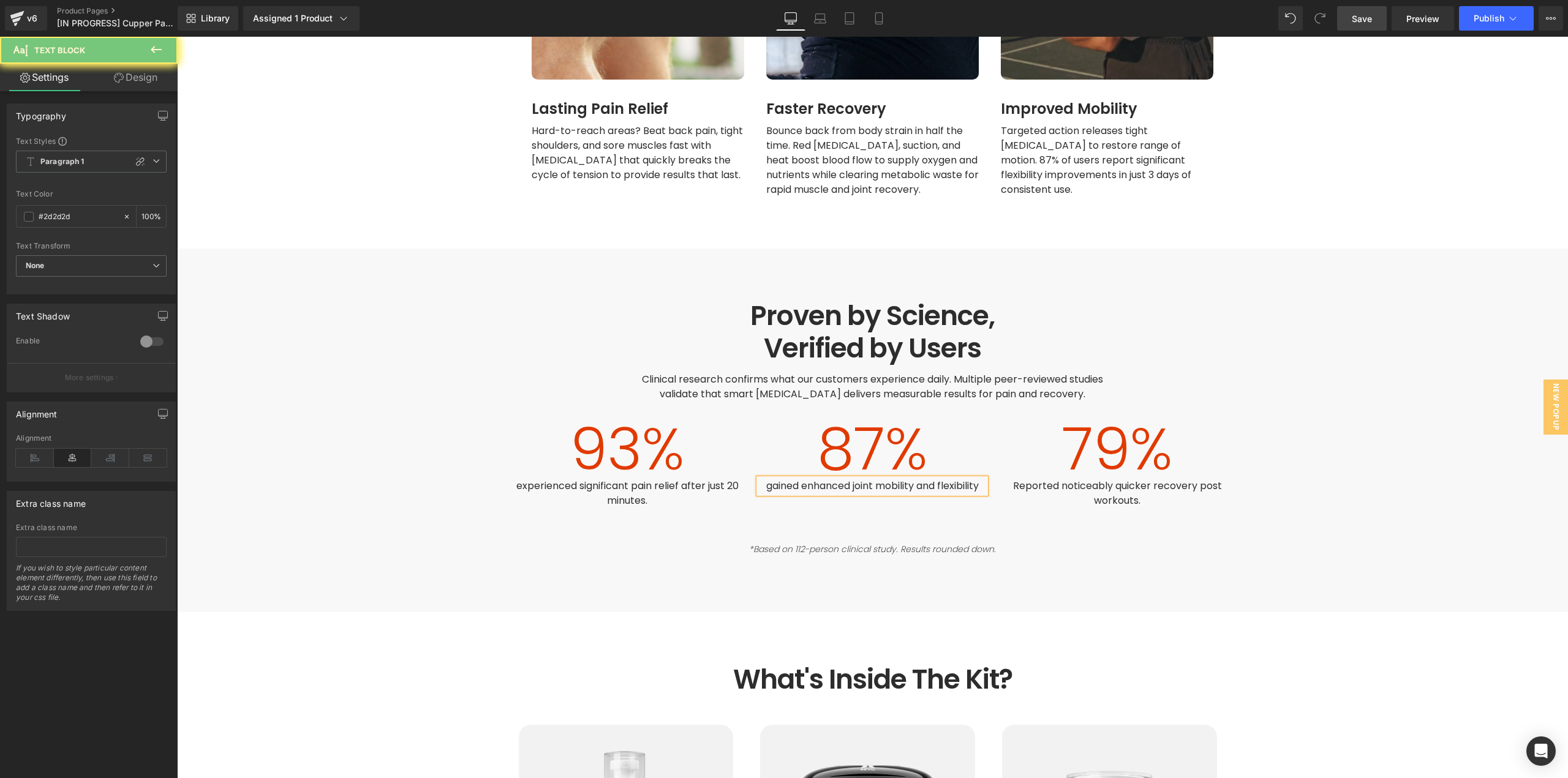
paste div
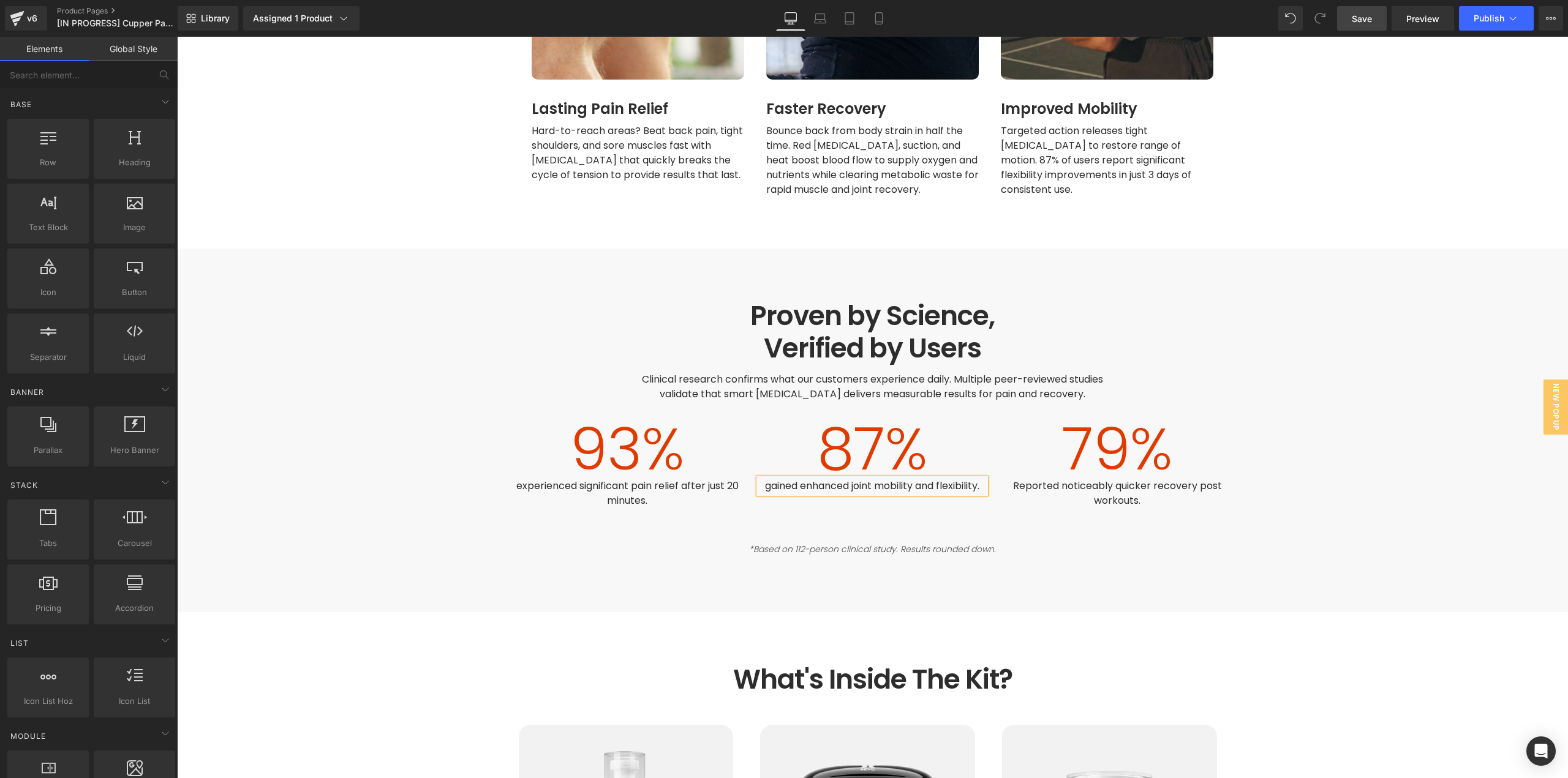
click at [1090, 486] on span "Text Block" at bounding box center [1110, 493] width 40 height 15
click at [1100, 486] on span "Text Block" at bounding box center [1110, 493] width 40 height 15
click at [1135, 491] on icon at bounding box center [1137, 493] width 6 height 6
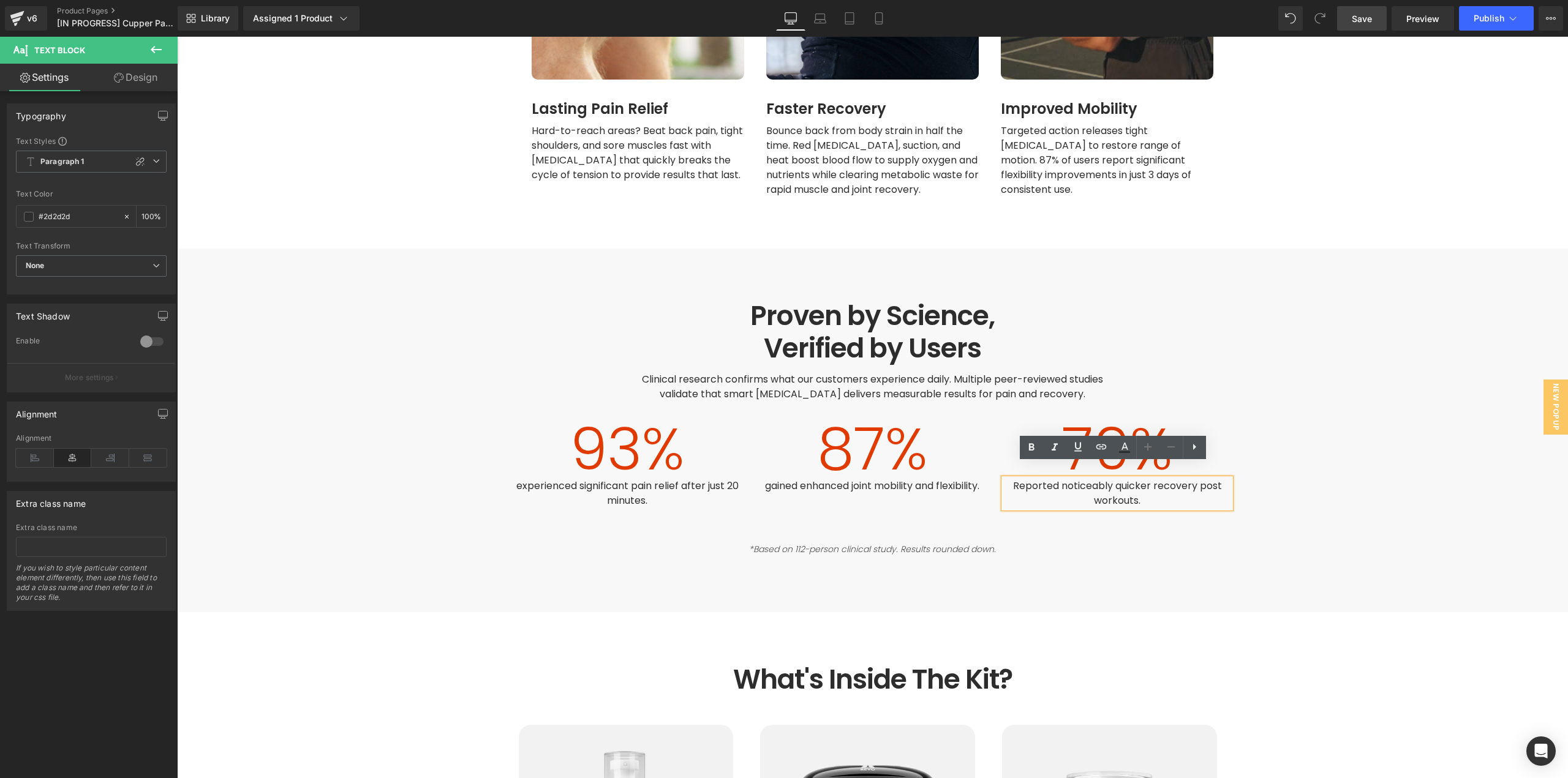
click at [1132, 479] on span "Reported noticeably quicker recovery post workouts." at bounding box center [1118, 493] width 212 height 29
paste div
click at [1168, 519] on div "93 % Counter experienced significant pain relief after just 20 minutes. Text Bl…" at bounding box center [873, 469] width 735 height 136
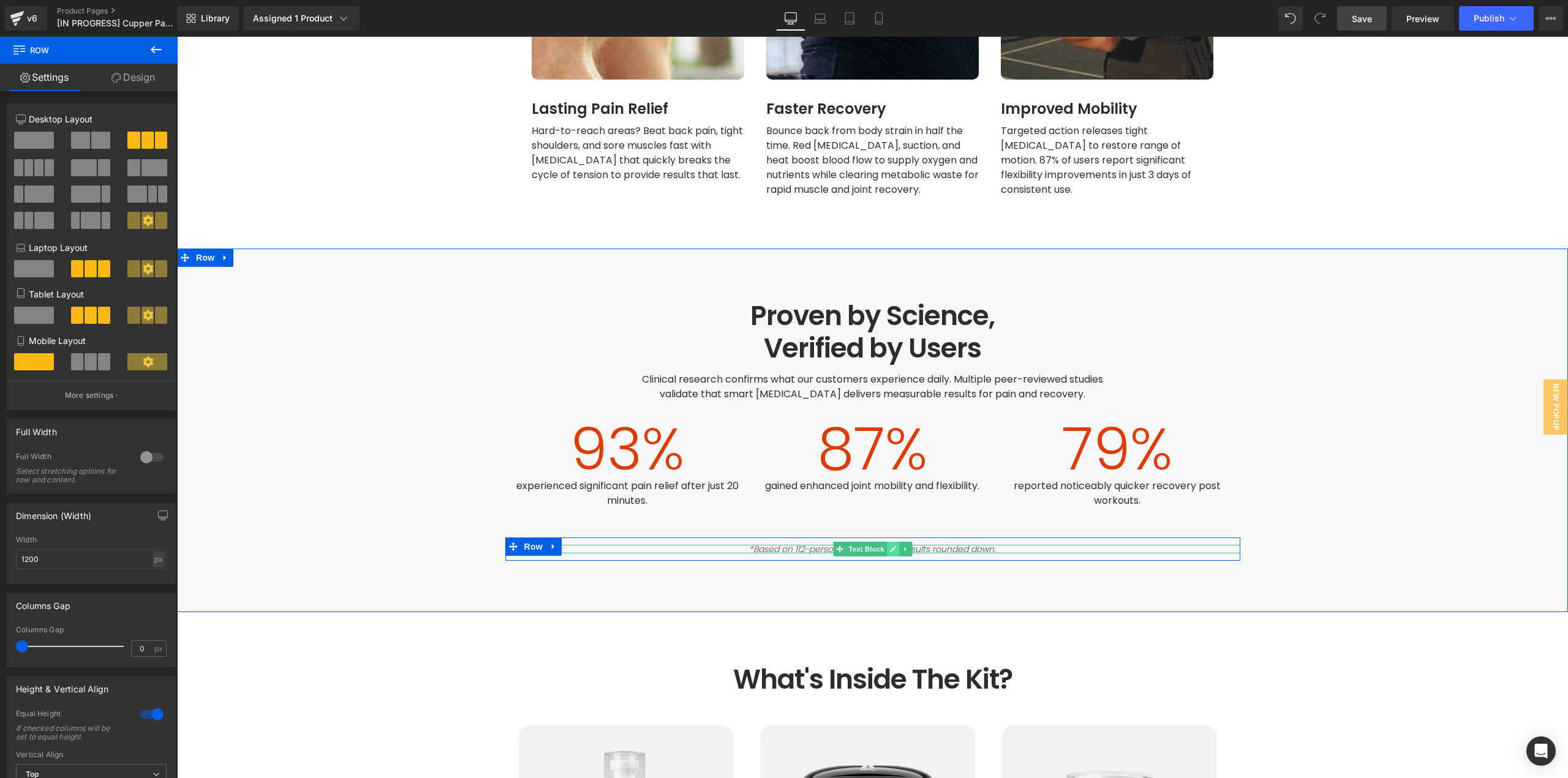
click at [889, 546] on icon at bounding box center [893, 549] width 7 height 7
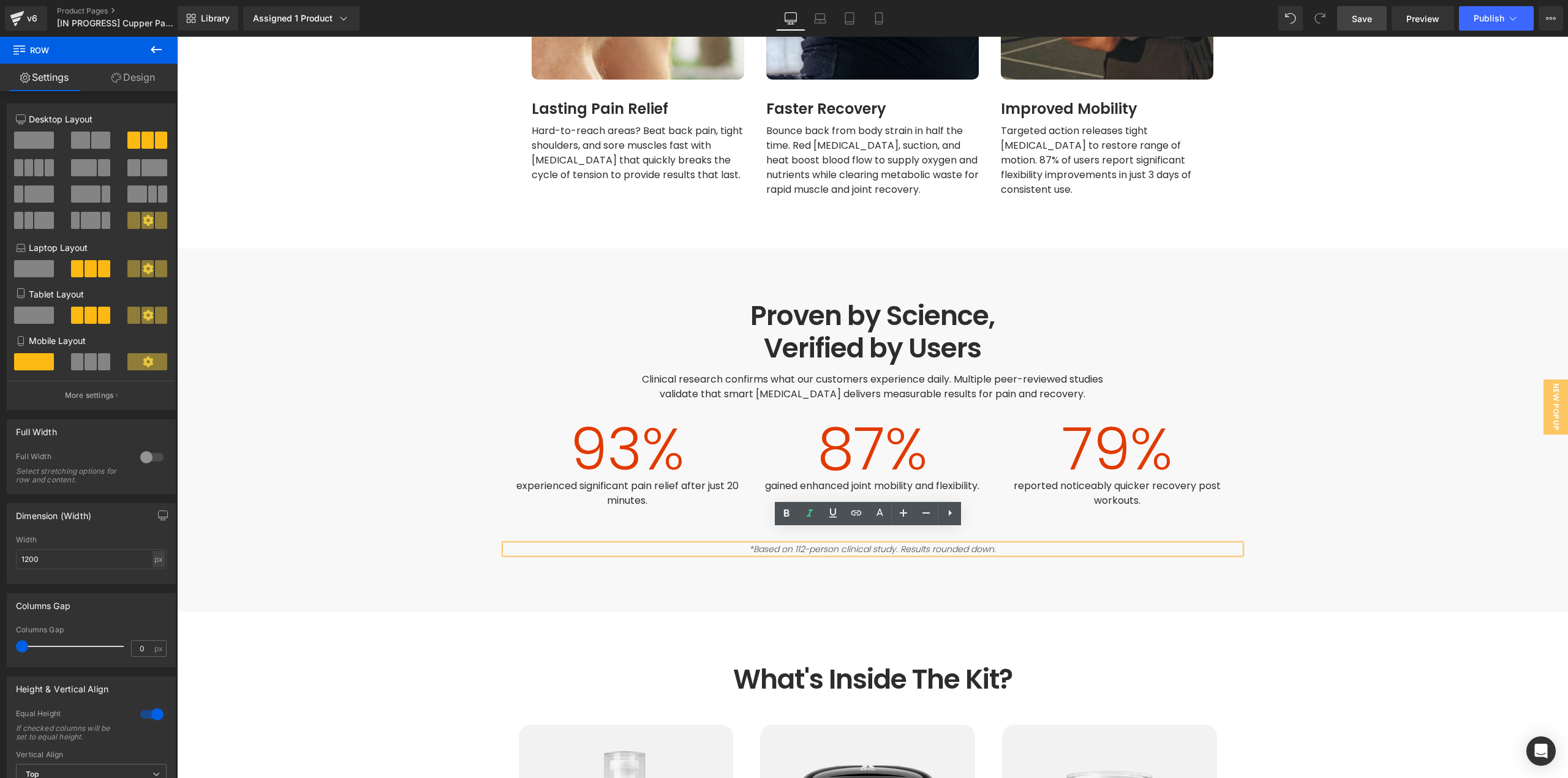
click at [886, 543] on icon "*Based on 112-person clinical study. Results rounded down." at bounding box center [872, 549] width 247 height 12
paste div
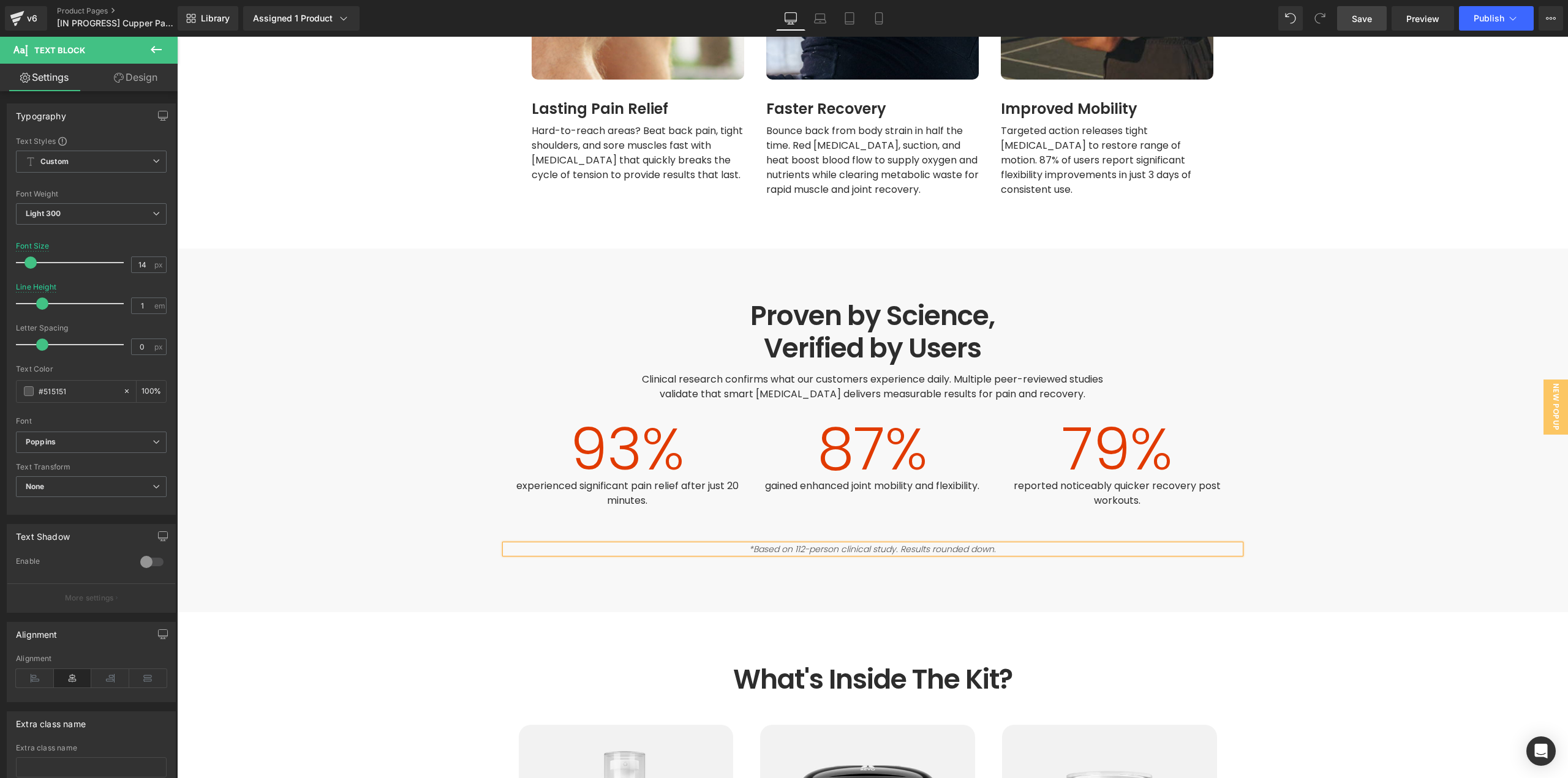
click at [964, 570] on div "Proven By Science, Verified by Users Heading Proven by Science, Verified by Use…" at bounding box center [872, 431] width 1391 height 364
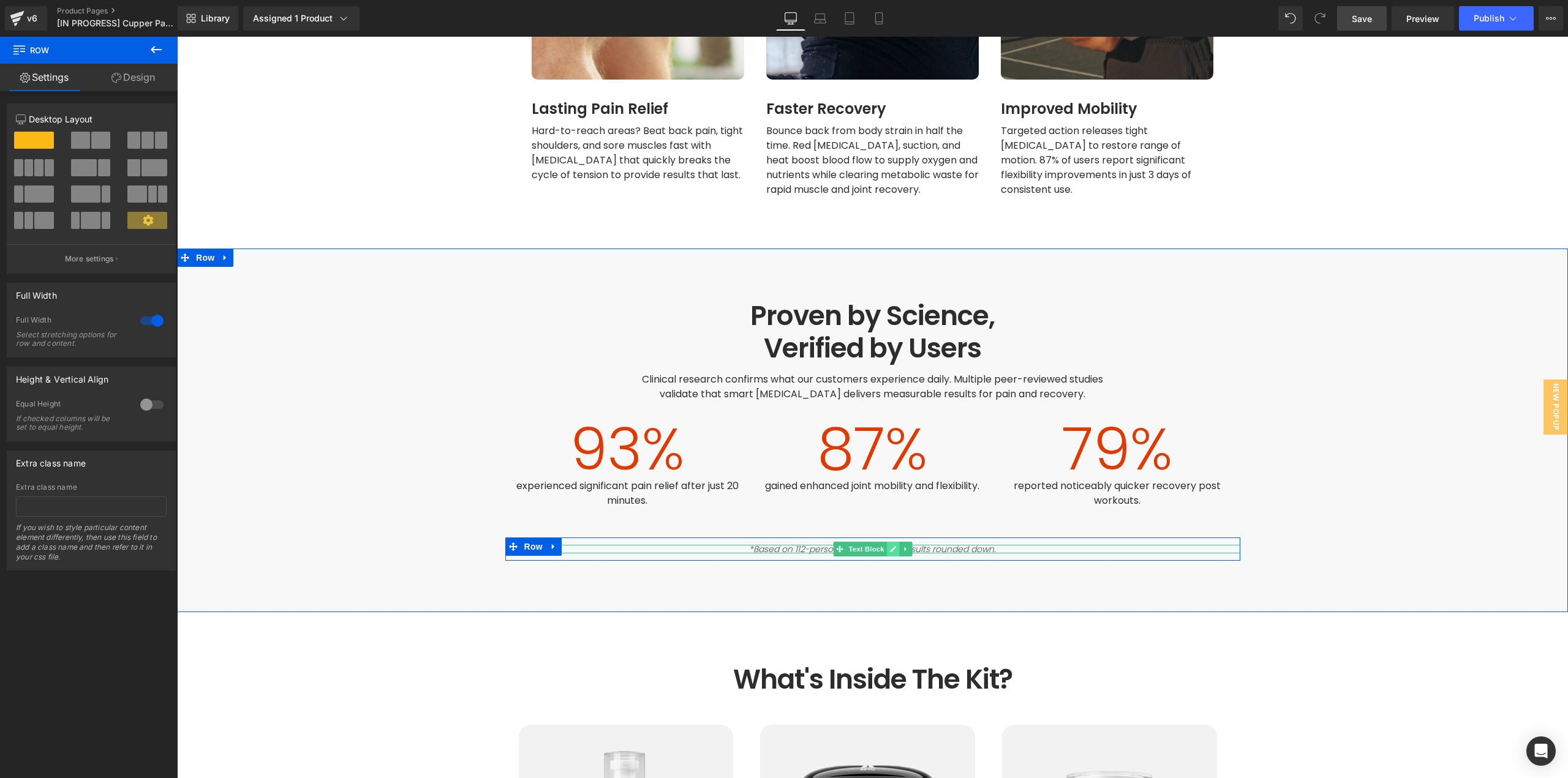
click at [889, 546] on icon at bounding box center [893, 549] width 7 height 7
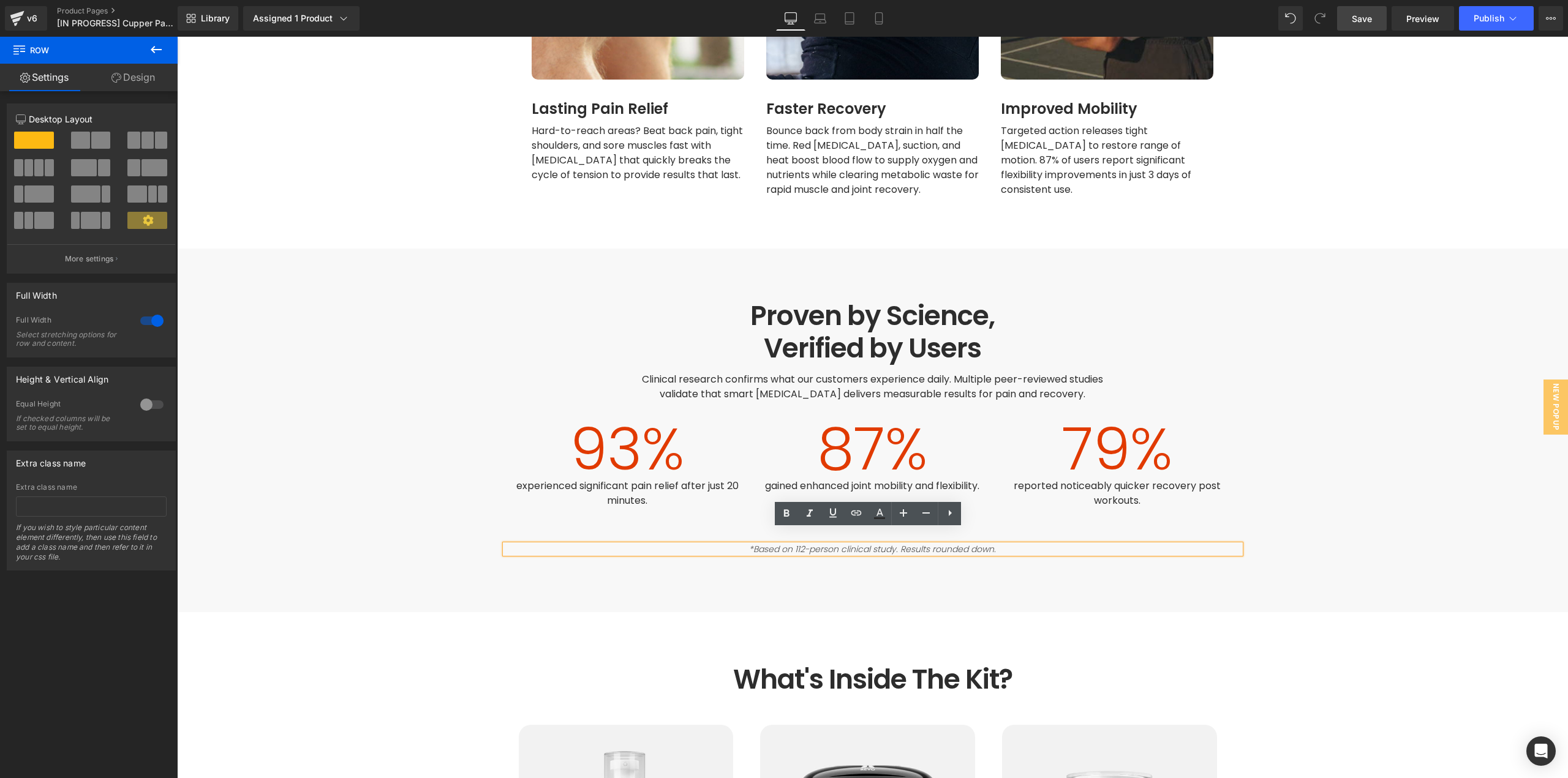
click at [889, 543] on icon "*Based on 112-person clinical study. Results rounded down." at bounding box center [872, 549] width 247 height 12
